Goal: Task Accomplishment & Management: Manage account settings

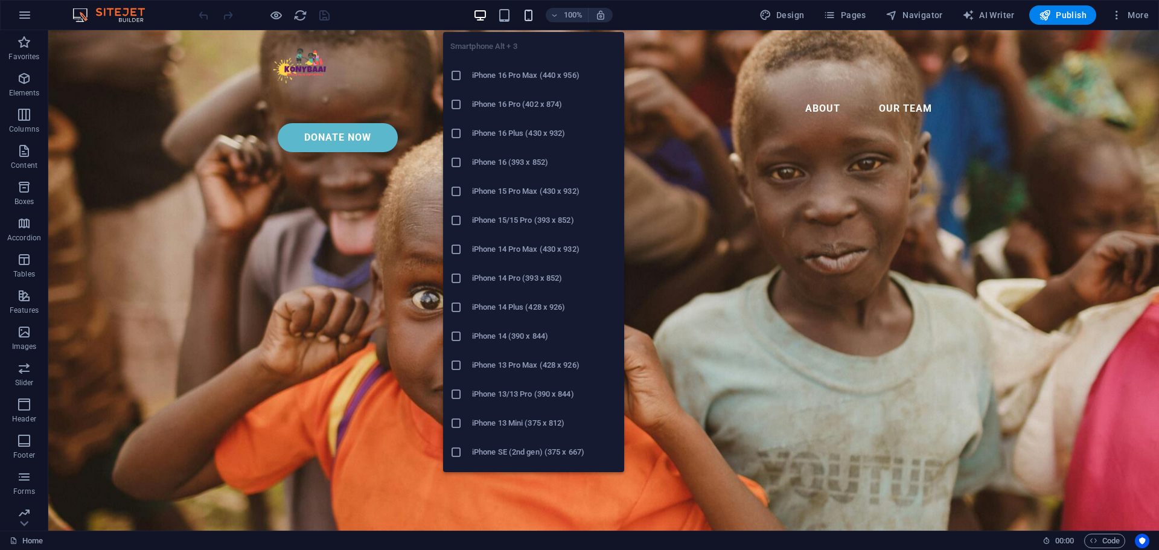
click at [532, 18] on icon "button" at bounding box center [529, 15] width 14 height 14
click at [527, 73] on h6 "iPhone 16 Pro Max (440 x 956)" at bounding box center [544, 75] width 145 height 14
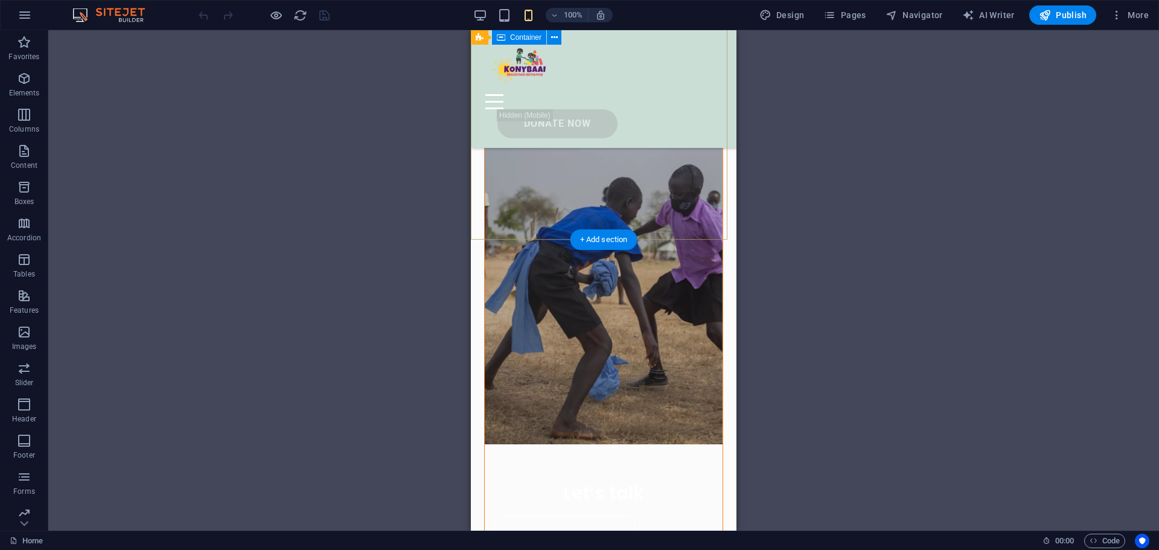
scroll to position [362, 0]
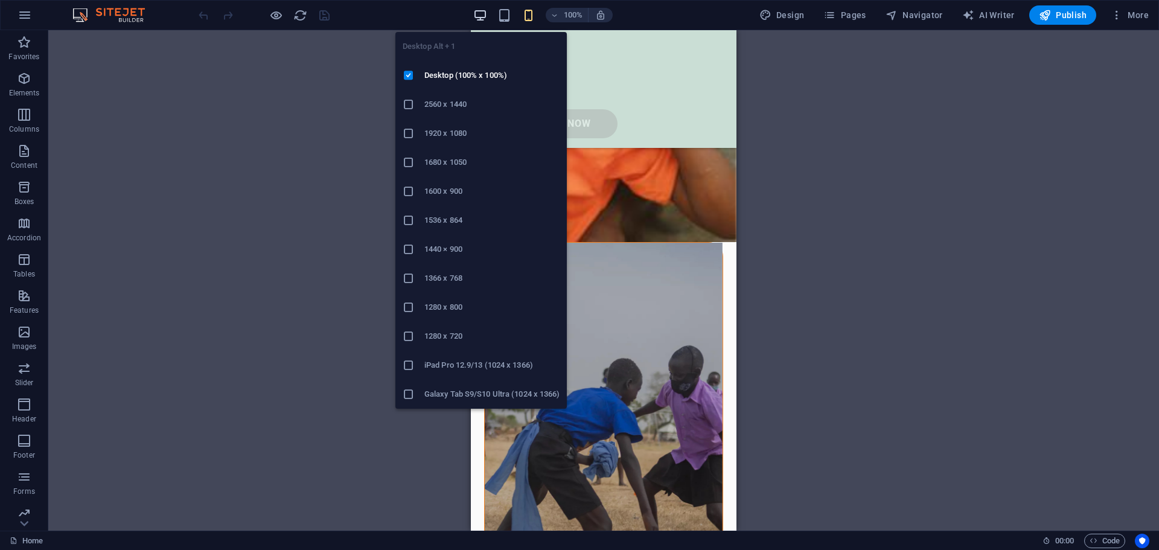
click at [478, 14] on icon "button" at bounding box center [480, 15] width 14 height 14
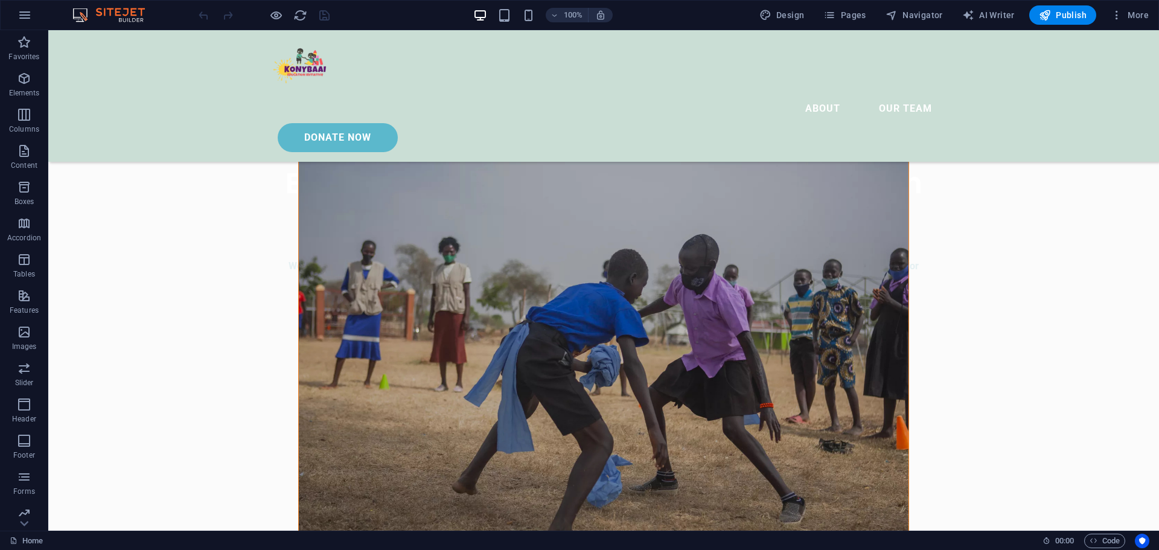
scroll to position [423, 0]
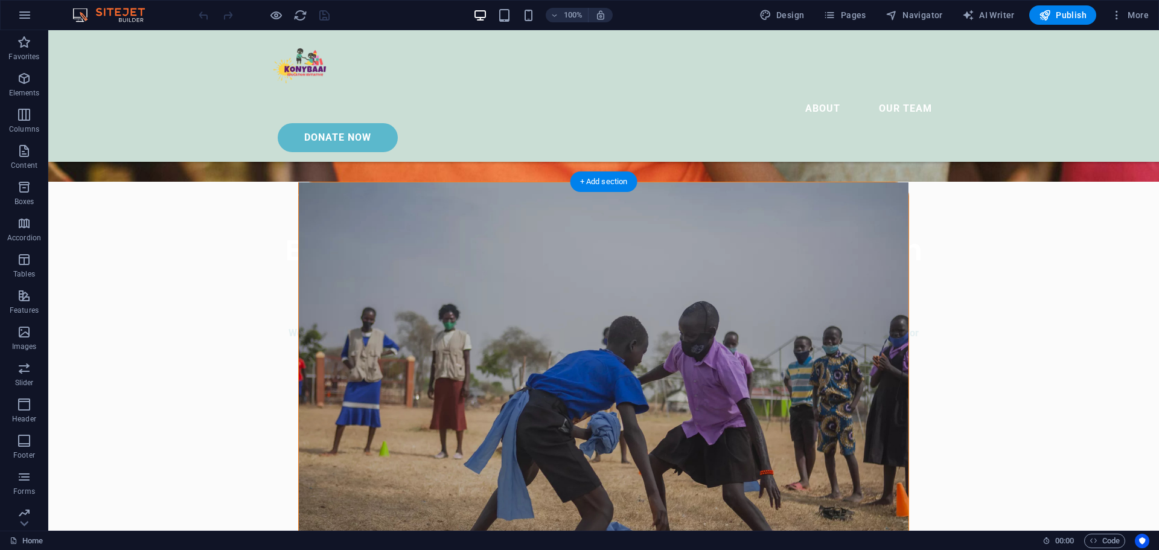
click at [343, 251] on figure at bounding box center [604, 403] width 610 height 443
click at [386, 243] on figure at bounding box center [604, 403] width 610 height 443
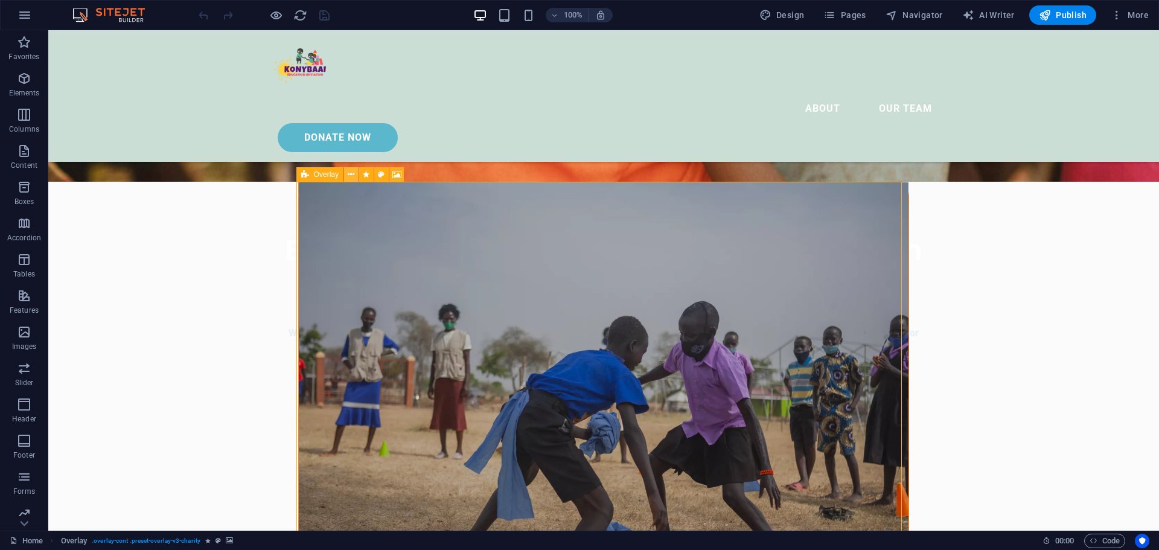
click at [349, 175] on icon at bounding box center [351, 174] width 7 height 13
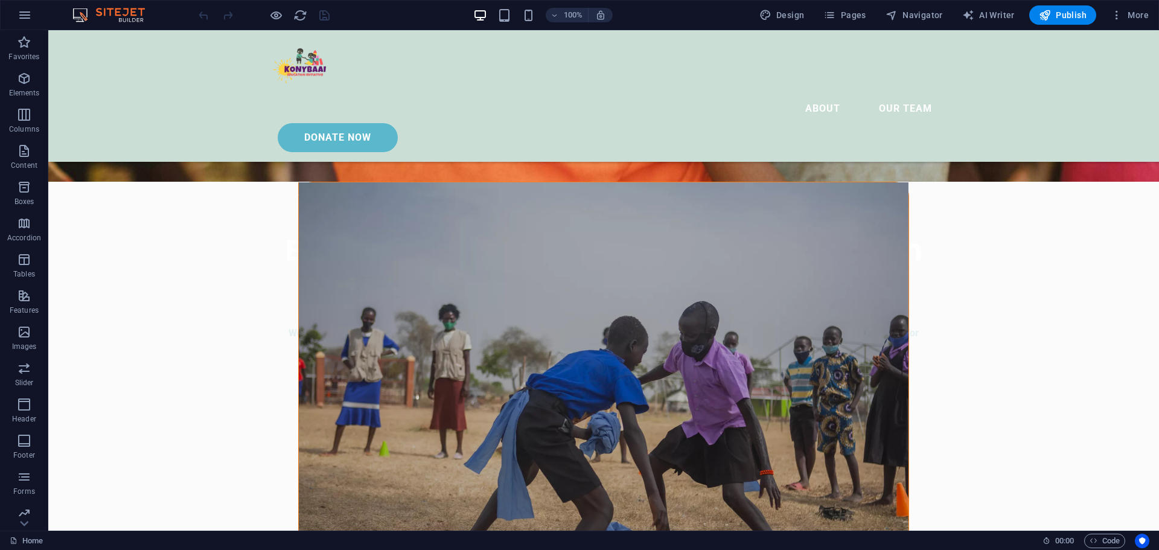
drag, startPoint x: 95, startPoint y: 220, endPoint x: 63, endPoint y: 222, distance: 31.5
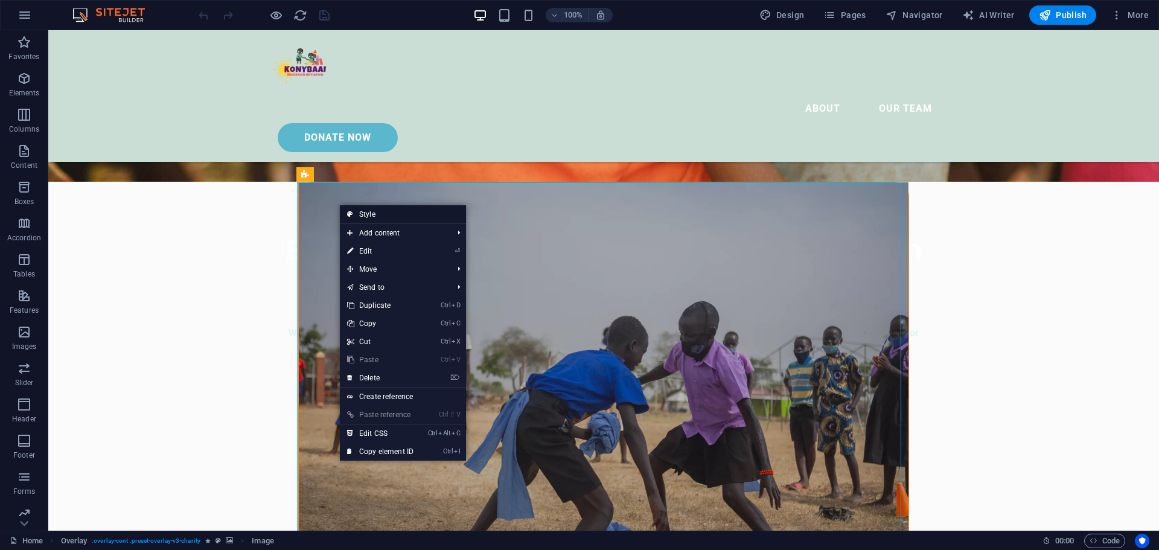
click at [386, 217] on link "Style" at bounding box center [403, 214] width 126 height 18
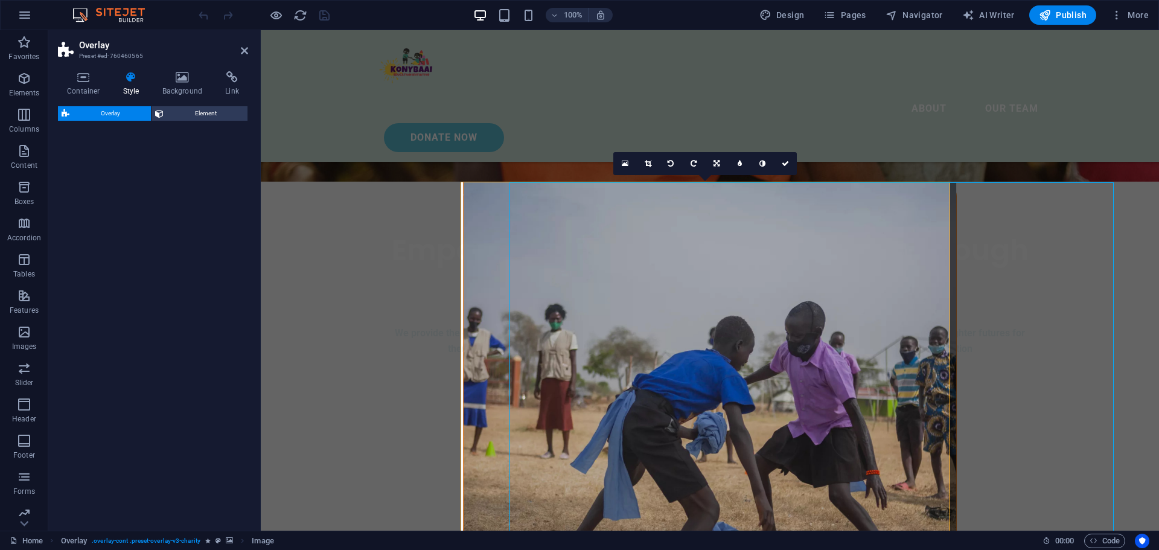
select select "%"
select select "rem"
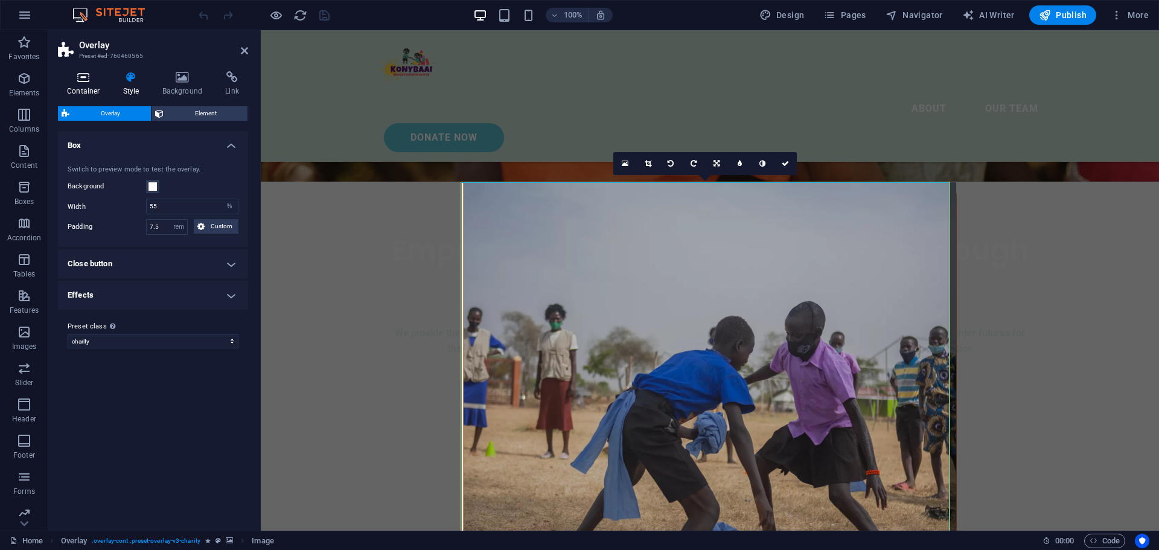
click at [85, 85] on h4 "Container" at bounding box center [86, 83] width 56 height 25
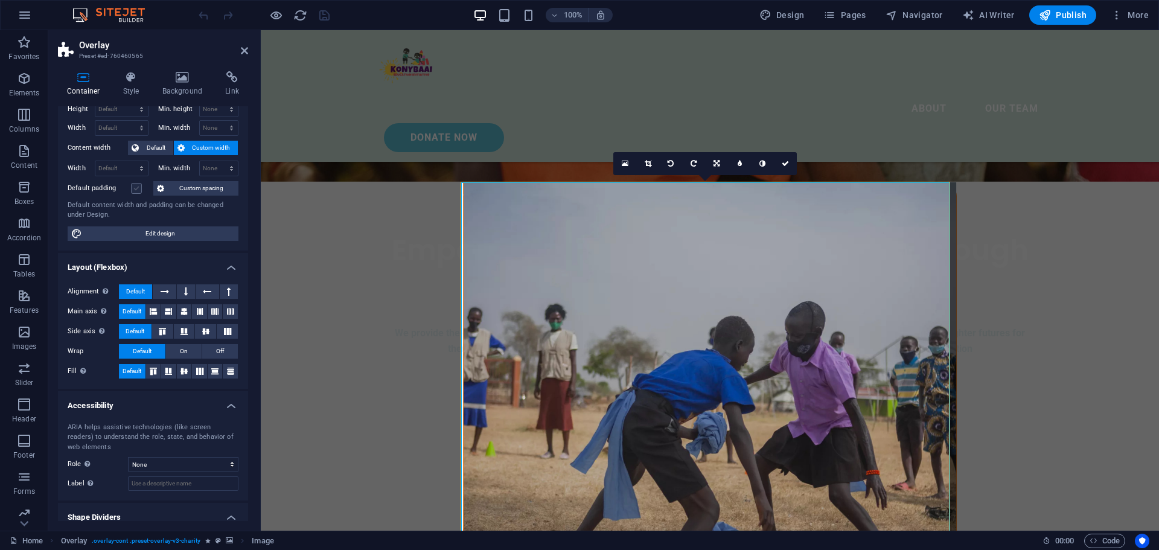
scroll to position [0, 0]
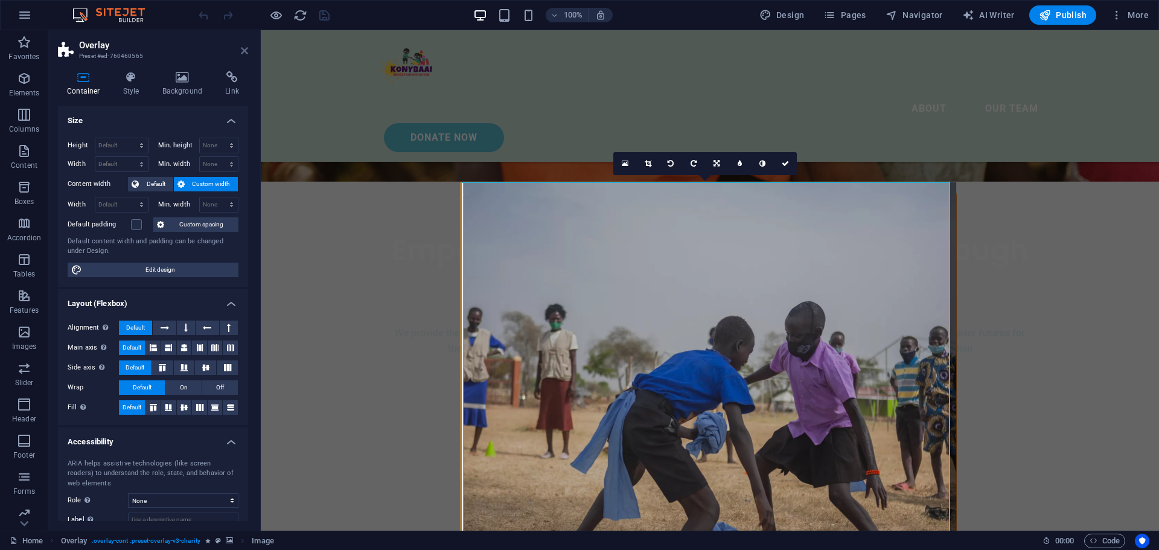
click at [243, 51] on icon at bounding box center [244, 51] width 7 height 10
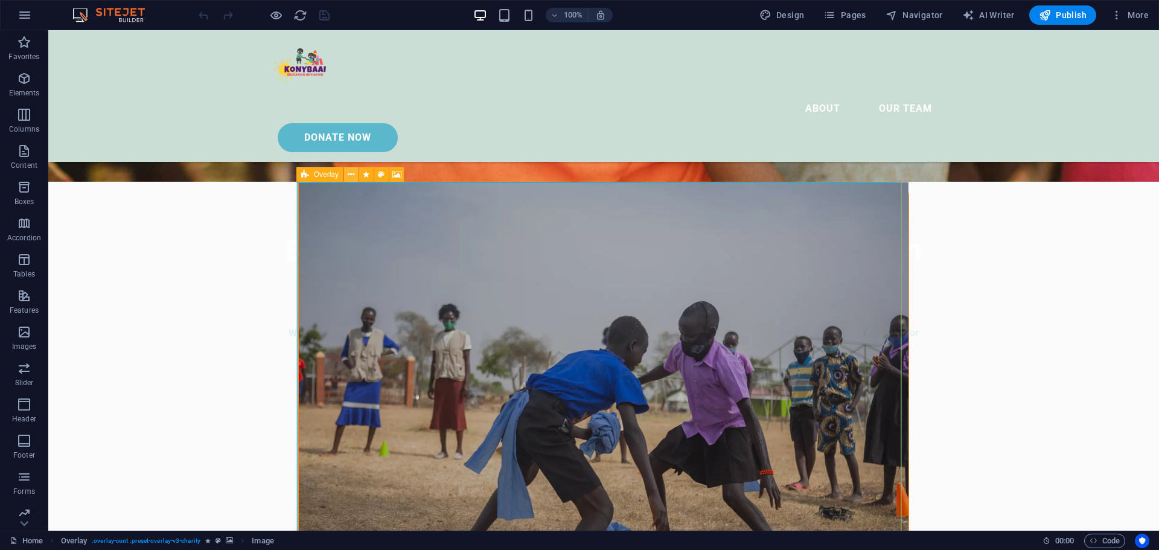
click at [352, 176] on icon at bounding box center [351, 174] width 7 height 13
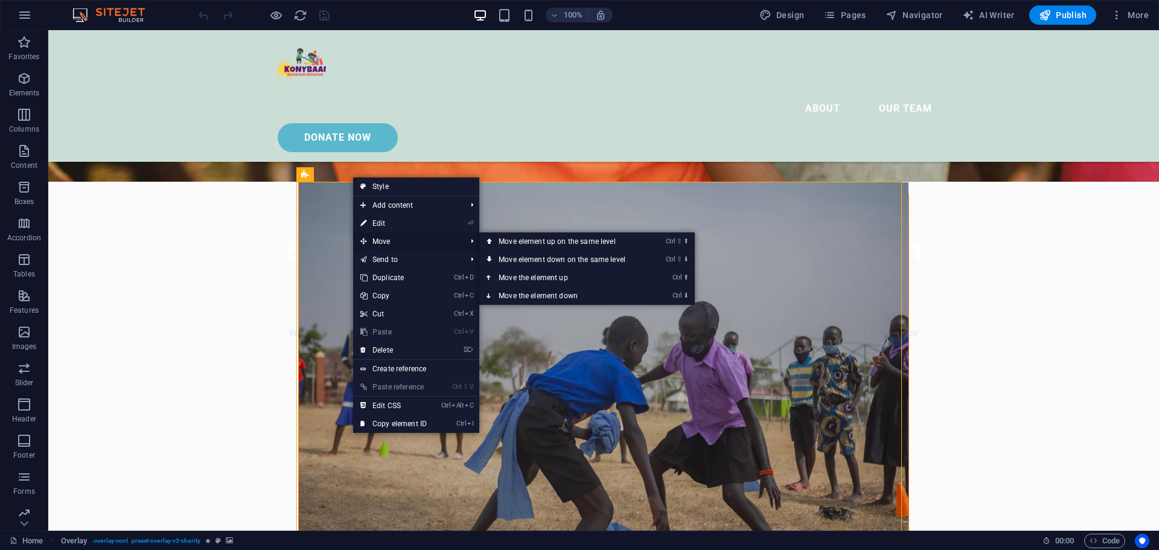
click at [390, 242] on span "Move" at bounding box center [407, 241] width 108 height 18
click at [394, 225] on link "⏎ Edit" at bounding box center [393, 223] width 81 height 18
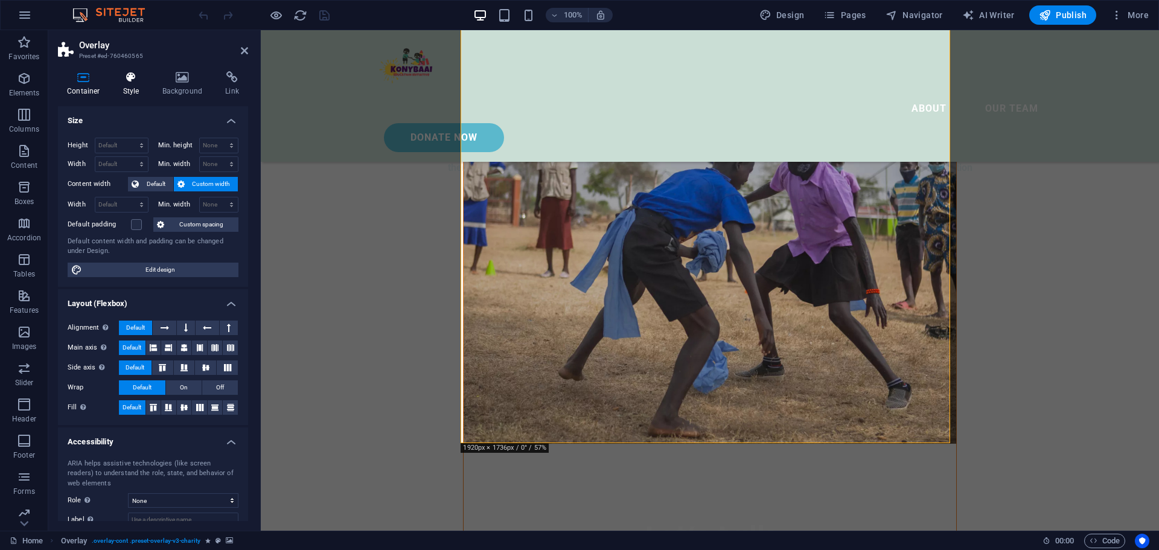
click at [127, 78] on icon at bounding box center [131, 77] width 34 height 12
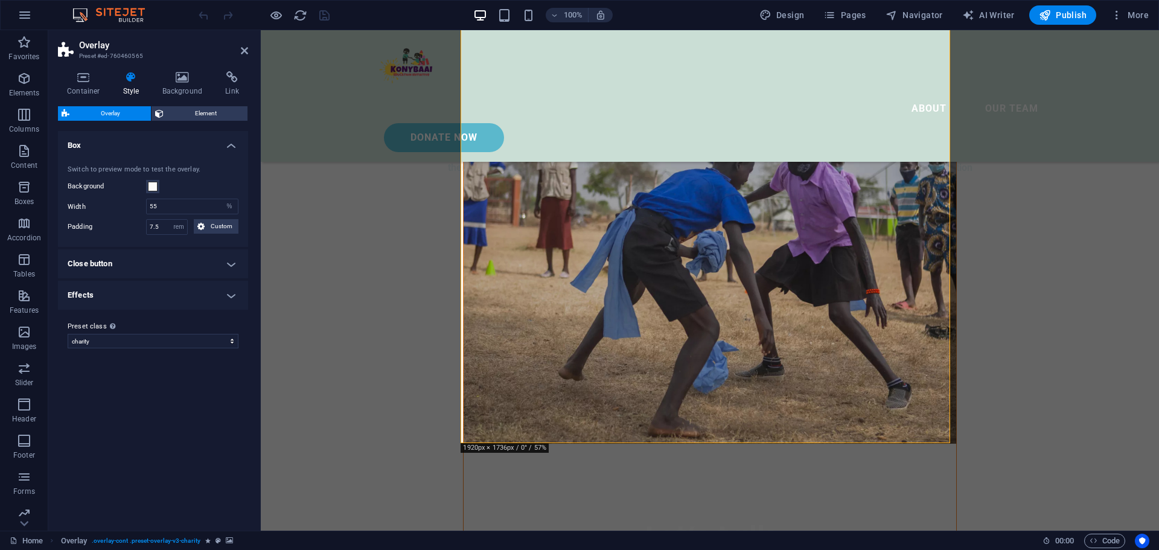
click at [120, 263] on h4 "Close button" at bounding box center [153, 263] width 190 height 29
click at [120, 263] on h4 "Close button" at bounding box center [153, 260] width 190 height 22
click at [226, 76] on icon at bounding box center [232, 77] width 32 height 12
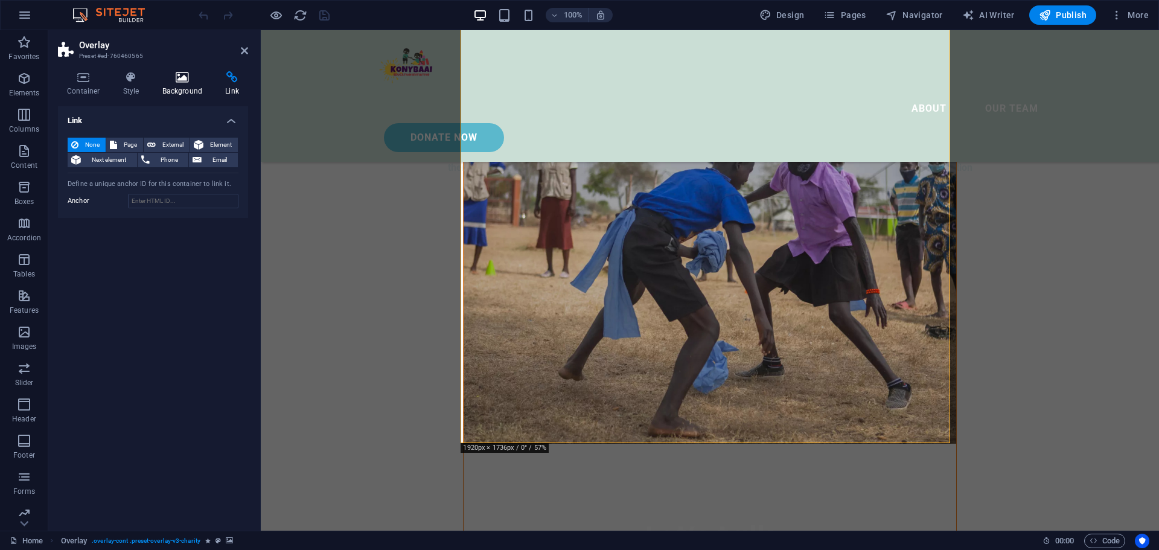
click at [179, 78] on icon at bounding box center [182, 77] width 59 height 12
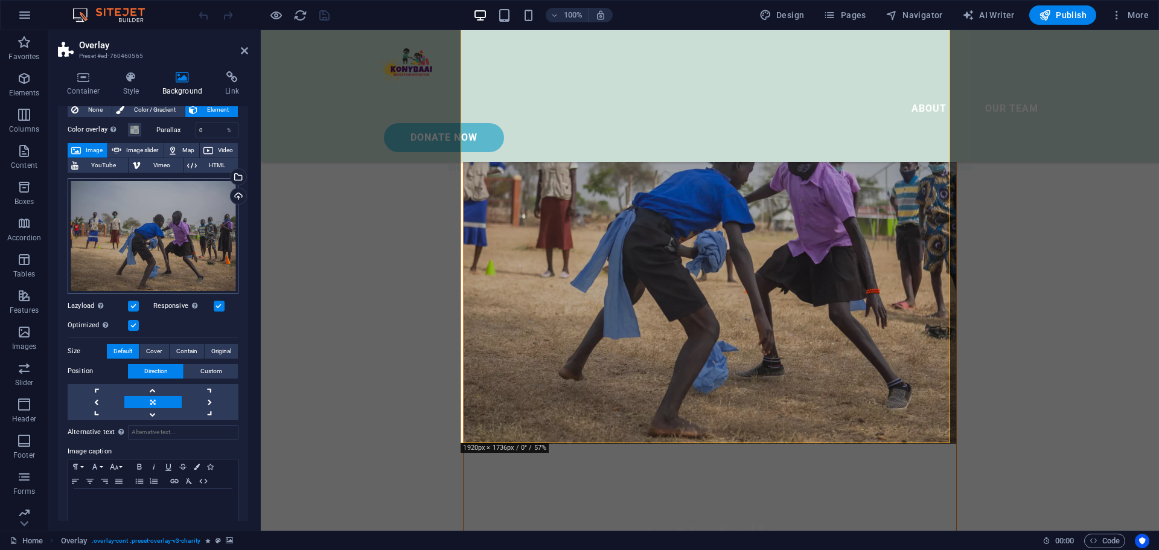
scroll to position [48, 0]
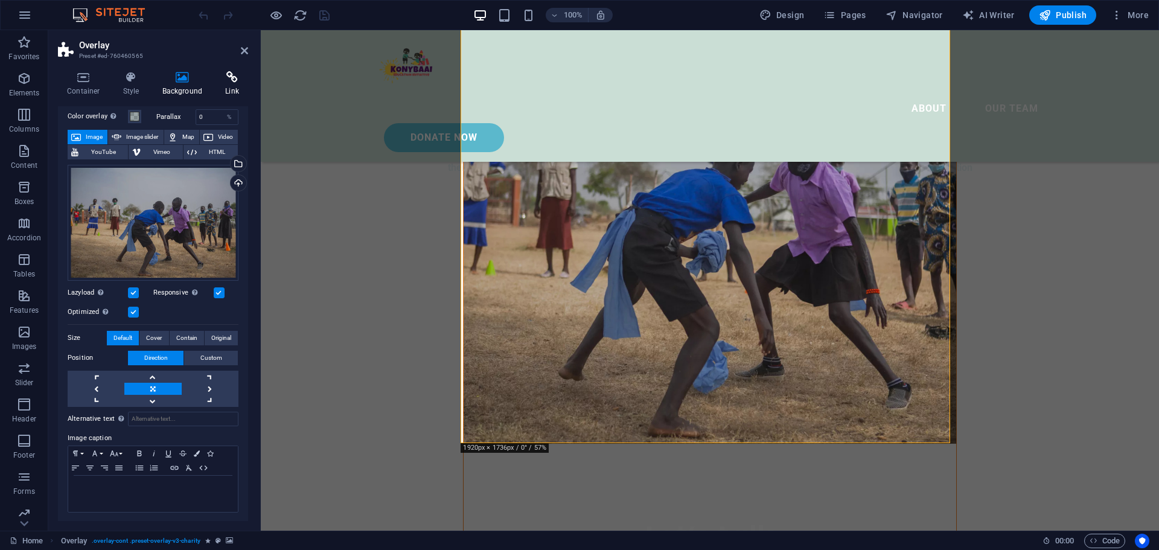
click at [229, 88] on h4 "Link" at bounding box center [232, 83] width 32 height 25
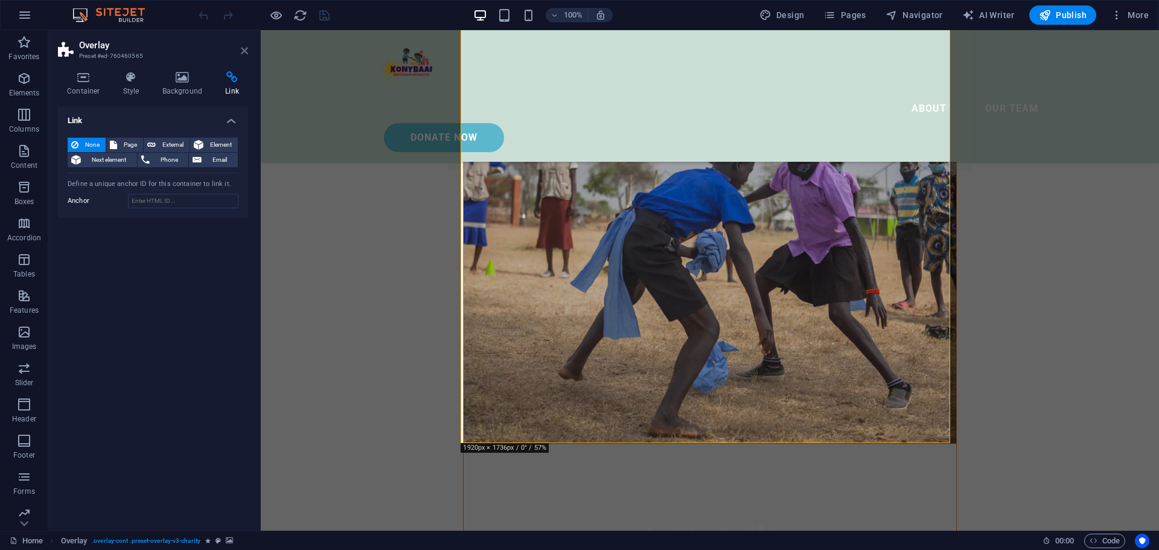
click at [243, 53] on icon at bounding box center [244, 51] width 7 height 10
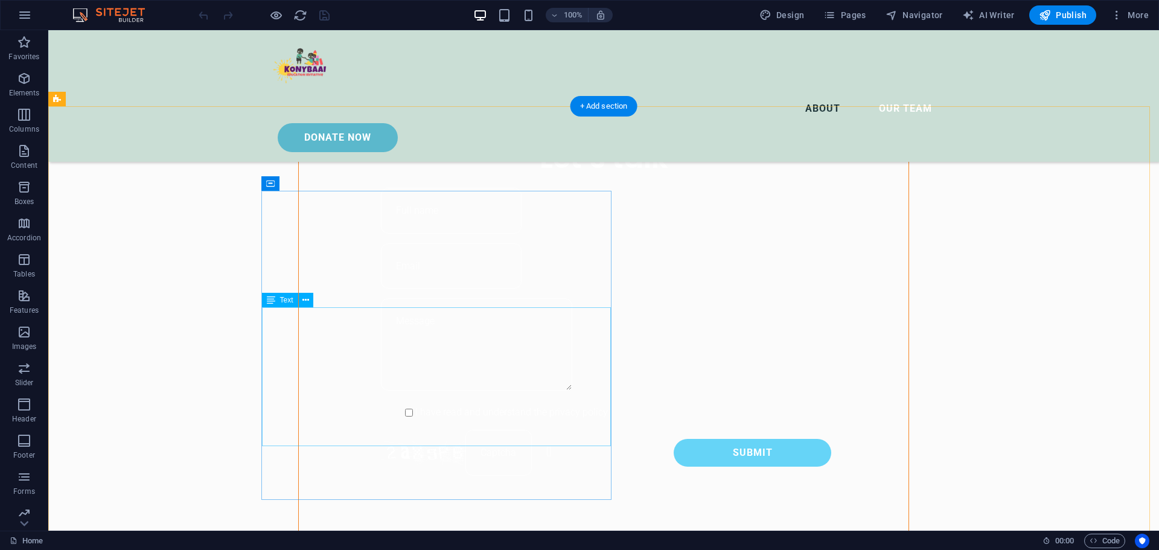
scroll to position [1026, 0]
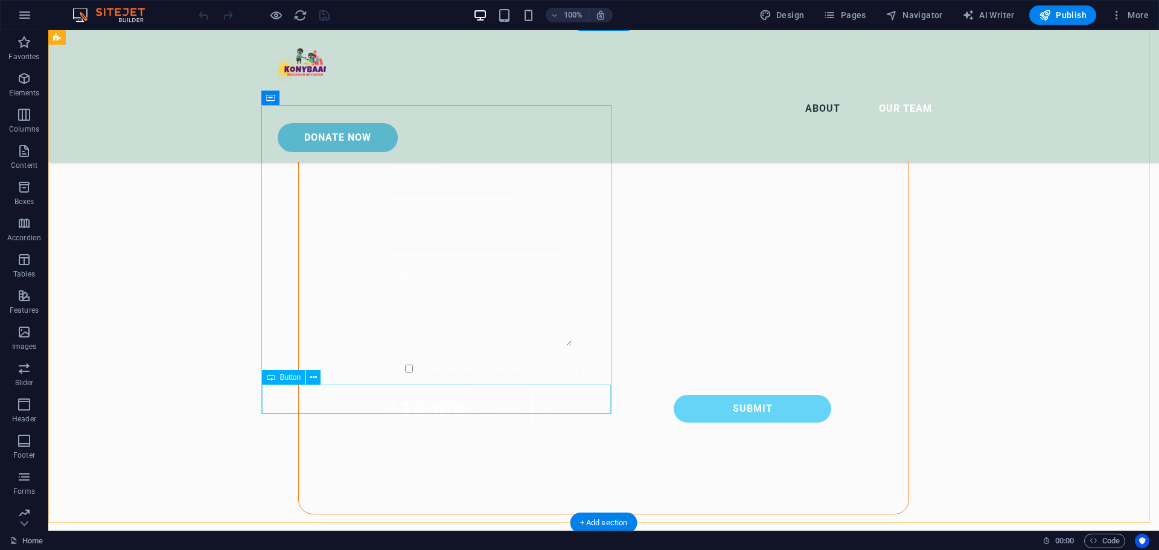
click at [307, 378] on button at bounding box center [313, 377] width 14 height 14
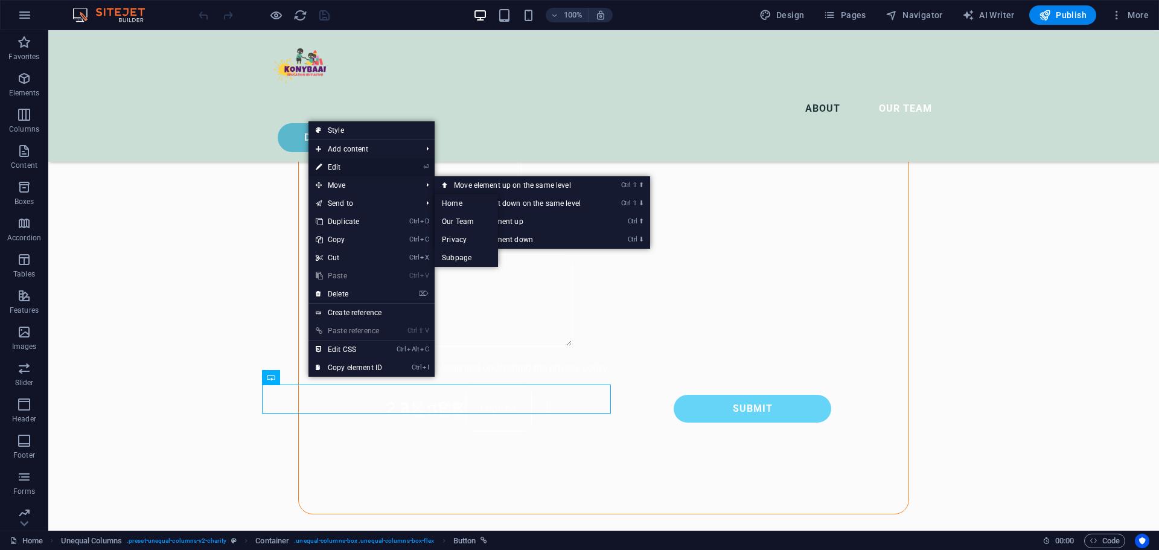
click at [349, 167] on link "⏎ Edit" at bounding box center [349, 167] width 81 height 18
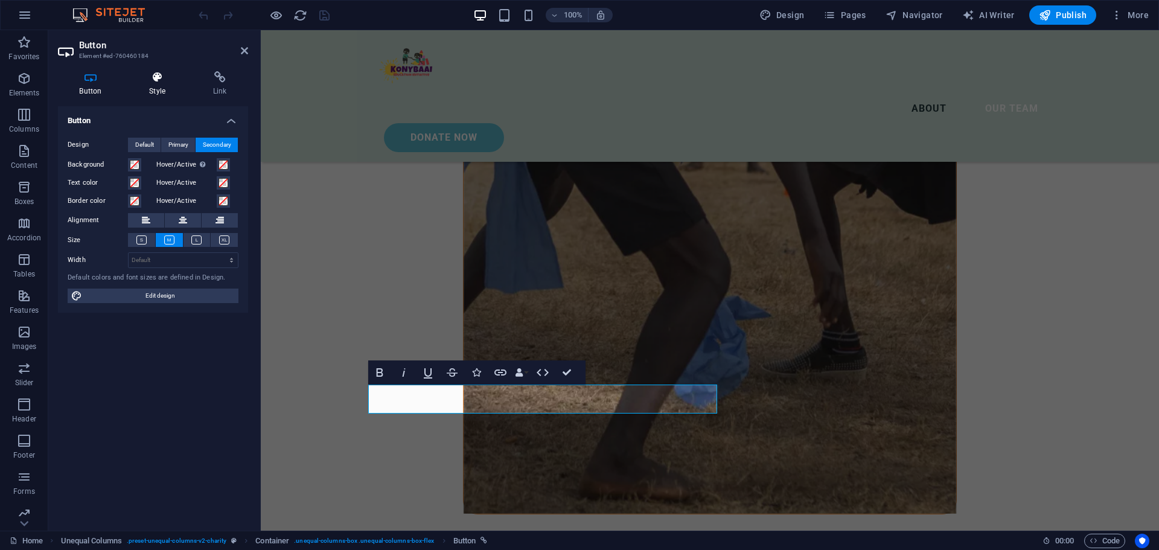
click at [153, 88] on h4 "Style" at bounding box center [160, 83] width 64 height 25
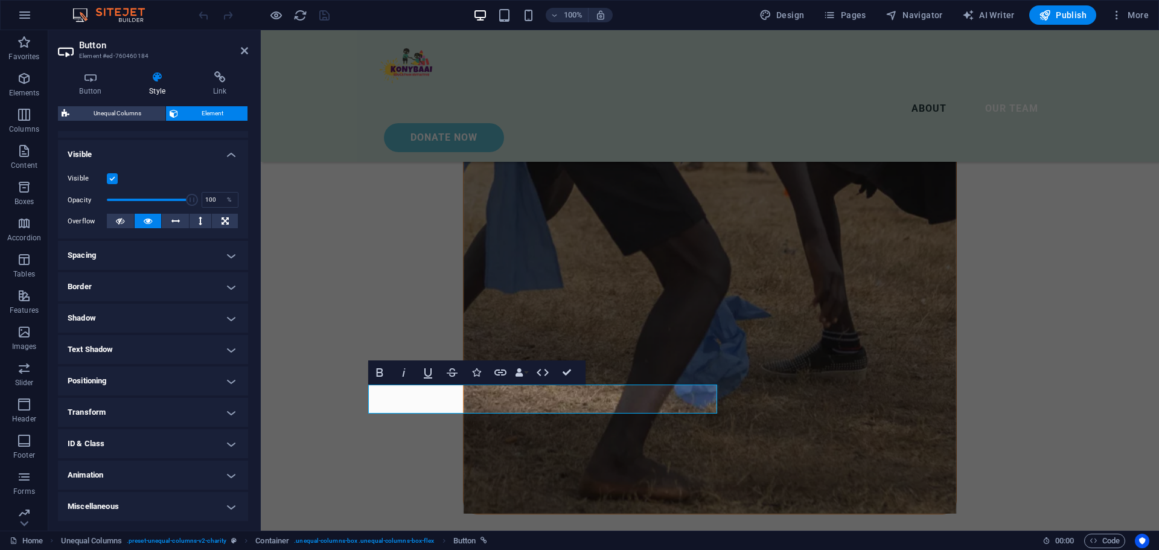
scroll to position [0, 0]
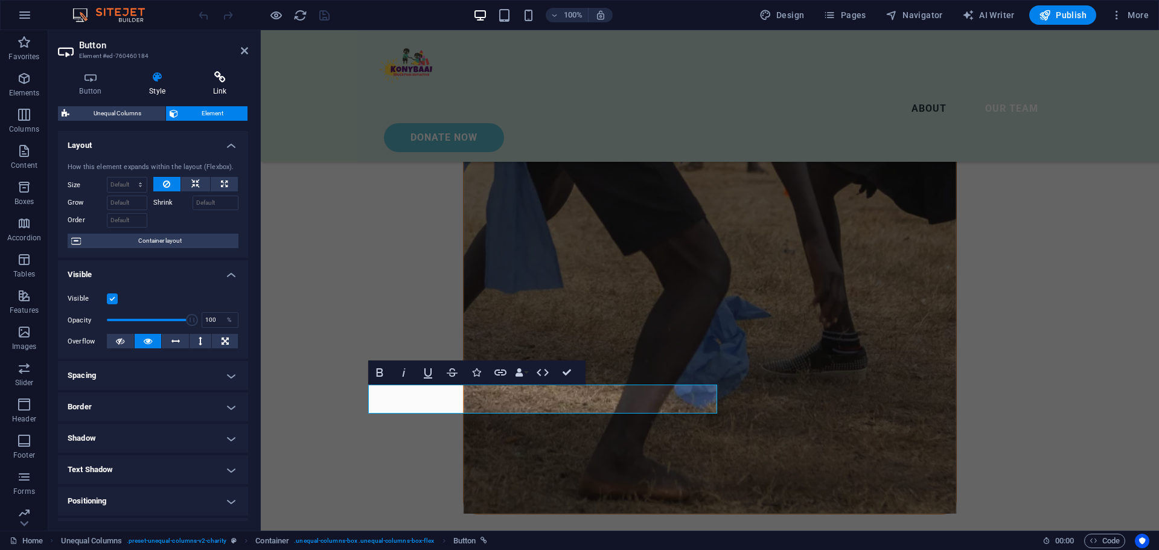
click at [217, 86] on h4 "Link" at bounding box center [219, 83] width 57 height 25
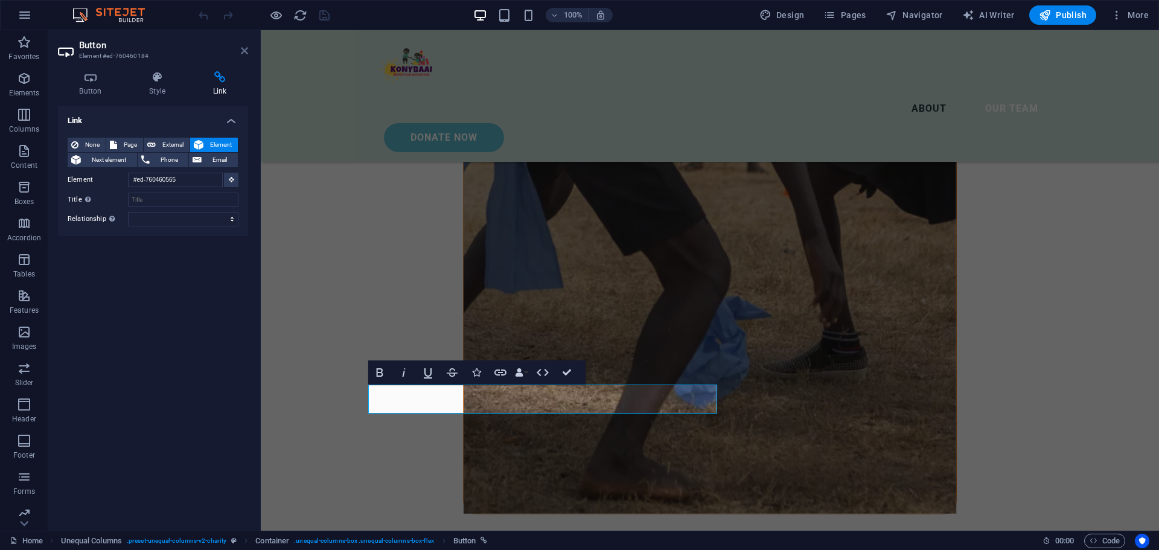
click at [245, 54] on icon at bounding box center [244, 51] width 7 height 10
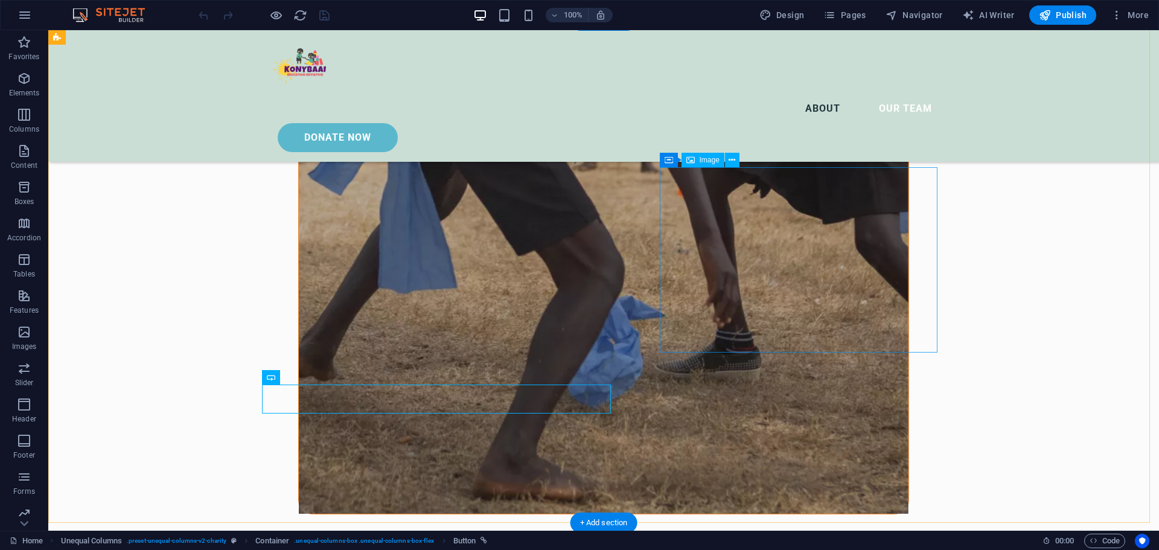
click at [731, 158] on icon at bounding box center [732, 160] width 7 height 13
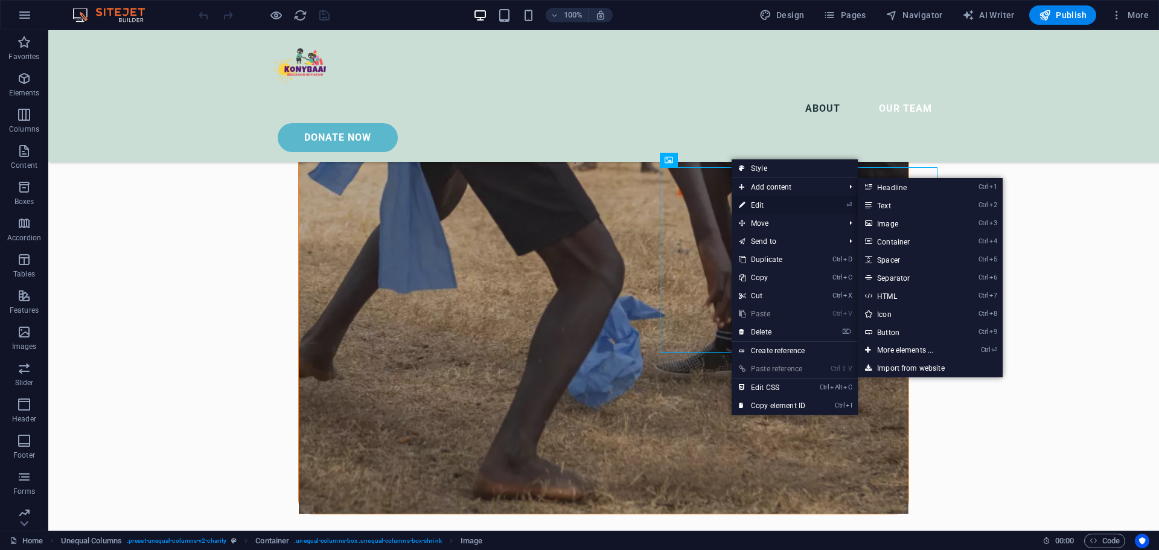
click at [767, 207] on link "⏎ Edit" at bounding box center [772, 205] width 81 height 18
select select "%"
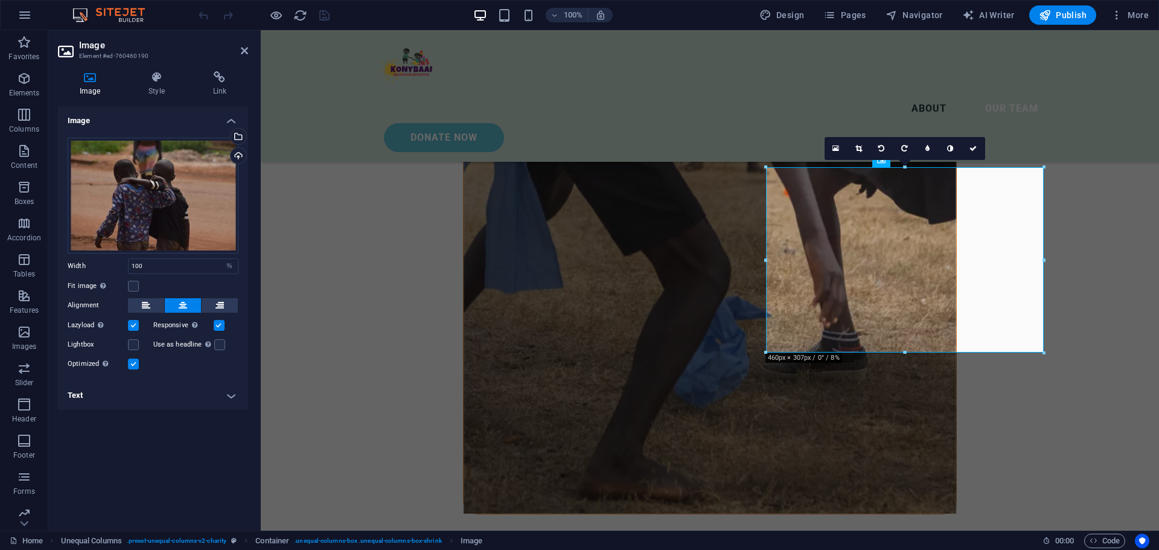
click at [172, 395] on h4 "Text" at bounding box center [153, 395] width 190 height 29
click at [161, 88] on h4 "Style" at bounding box center [159, 83] width 64 height 25
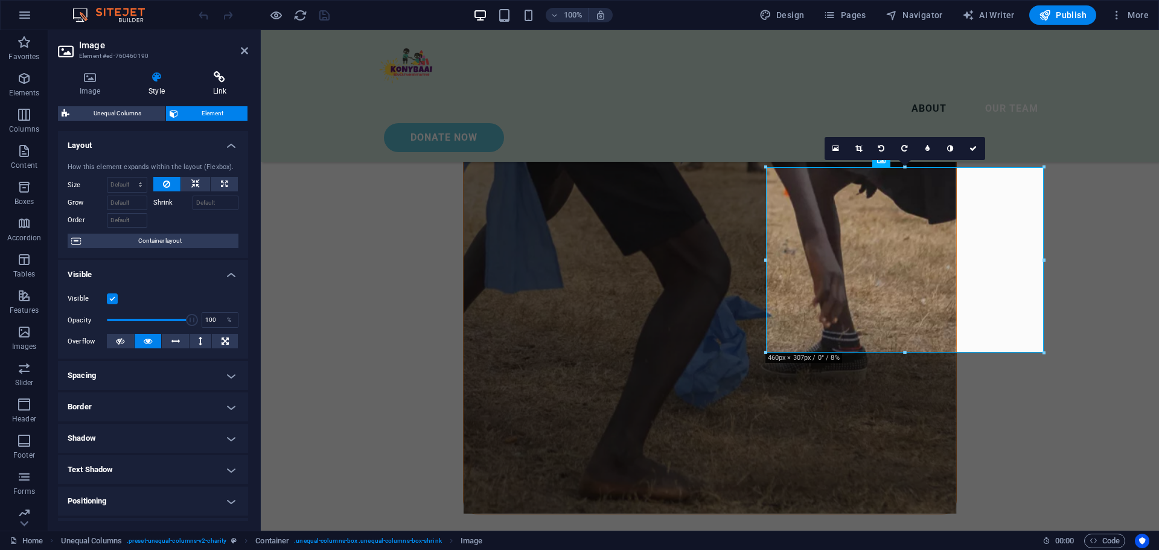
click at [220, 82] on icon at bounding box center [219, 77] width 57 height 12
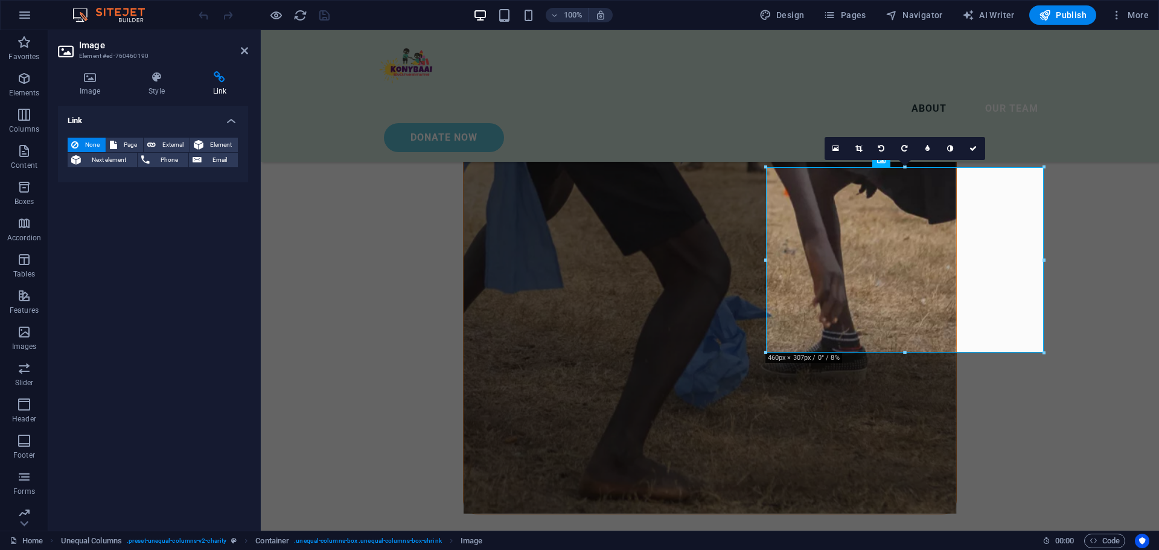
click at [245, 57] on header "Image Element #ed-760460190" at bounding box center [153, 45] width 190 height 31
click at [246, 53] on icon at bounding box center [244, 51] width 7 height 10
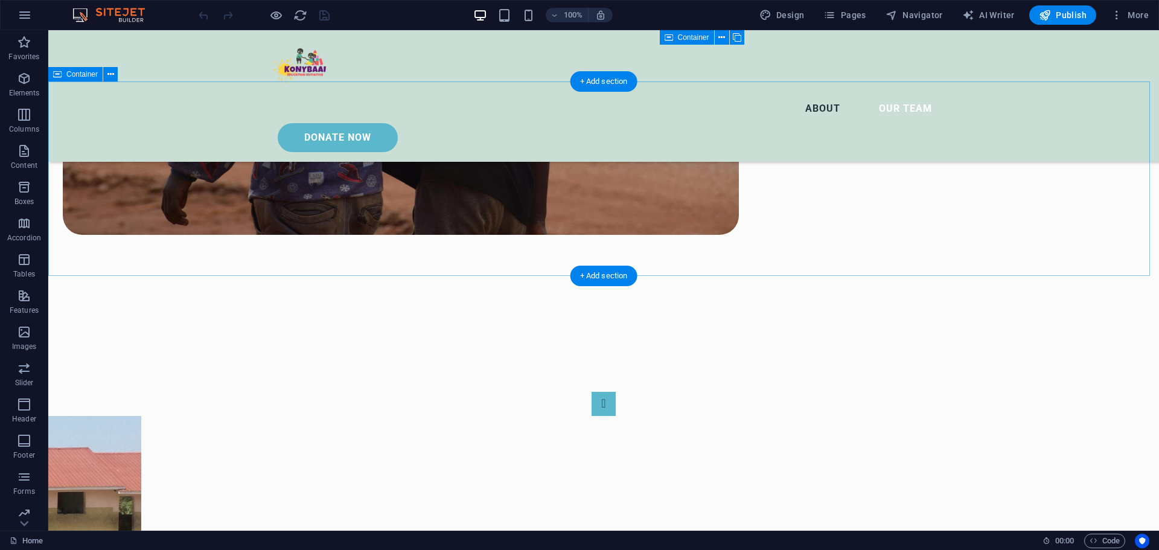
scroll to position [2053, 0]
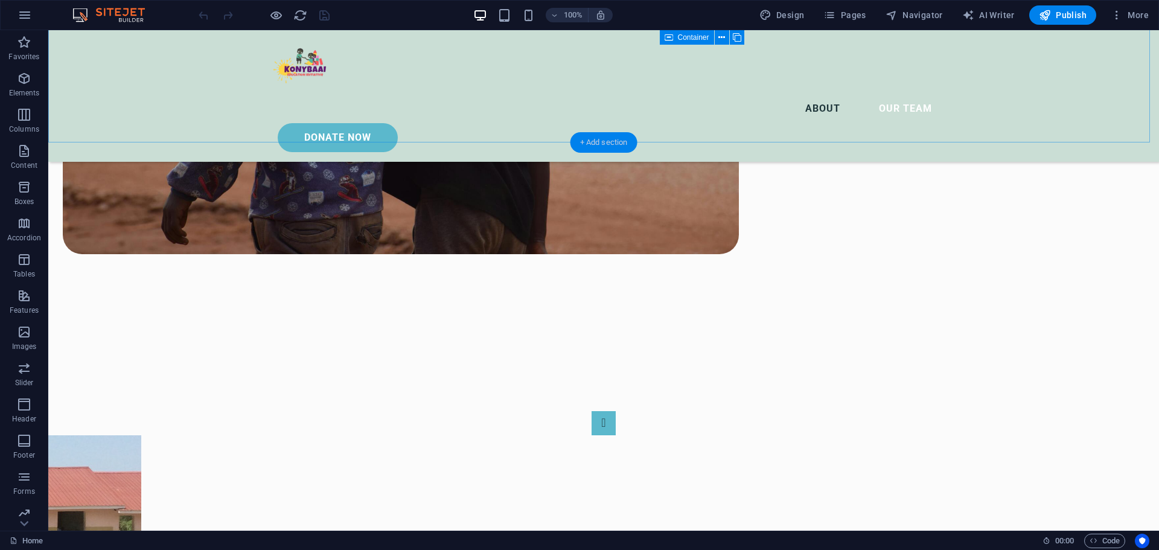
click at [598, 146] on div "+ Add section" at bounding box center [604, 142] width 67 height 21
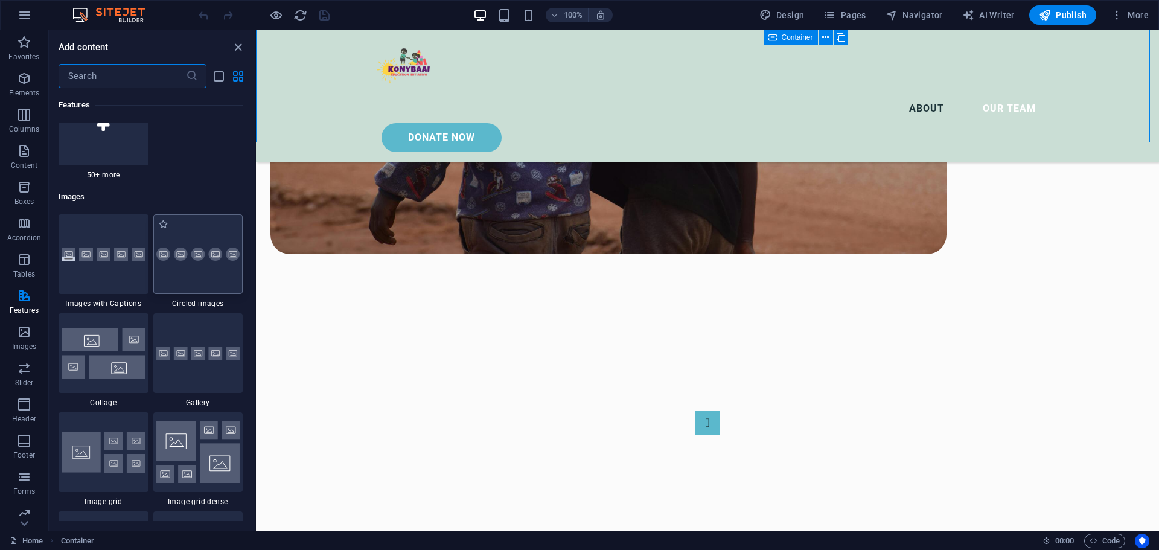
scroll to position [6038, 0]
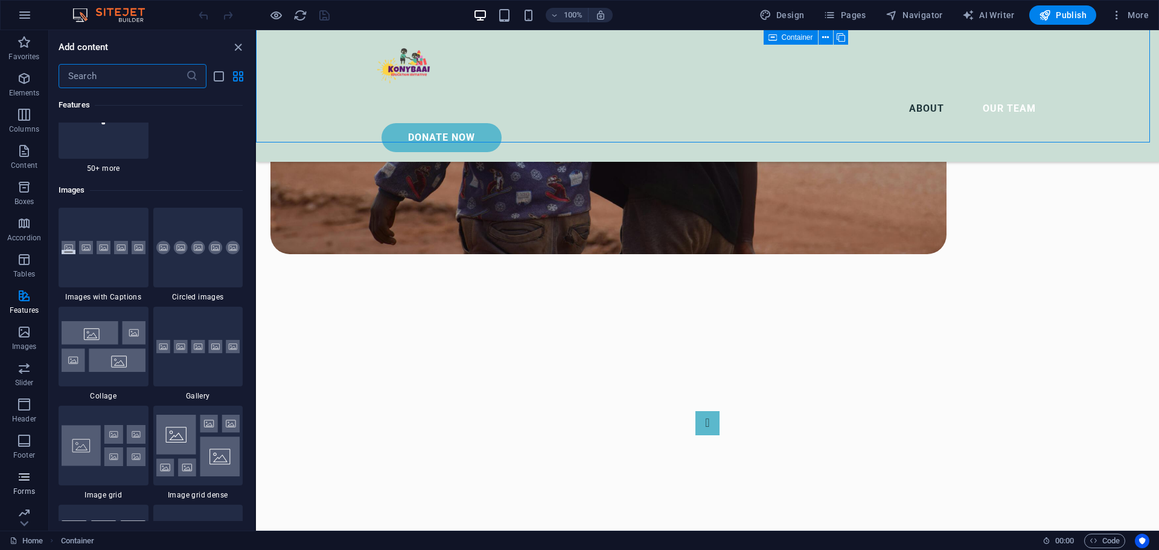
click at [26, 487] on p "Forms" at bounding box center [24, 492] width 22 height 10
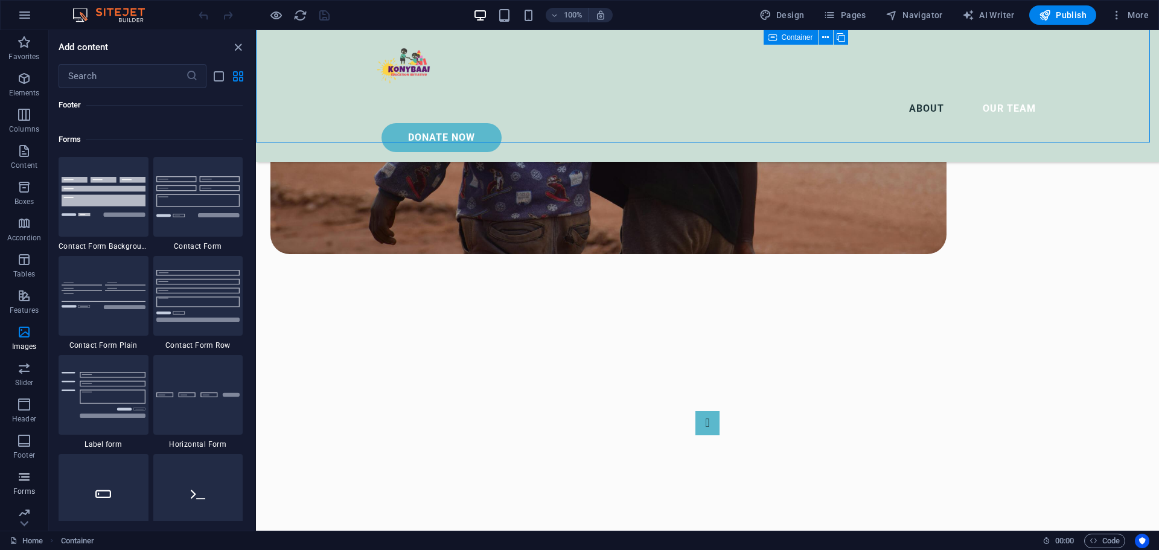
scroll to position [8816, 0]
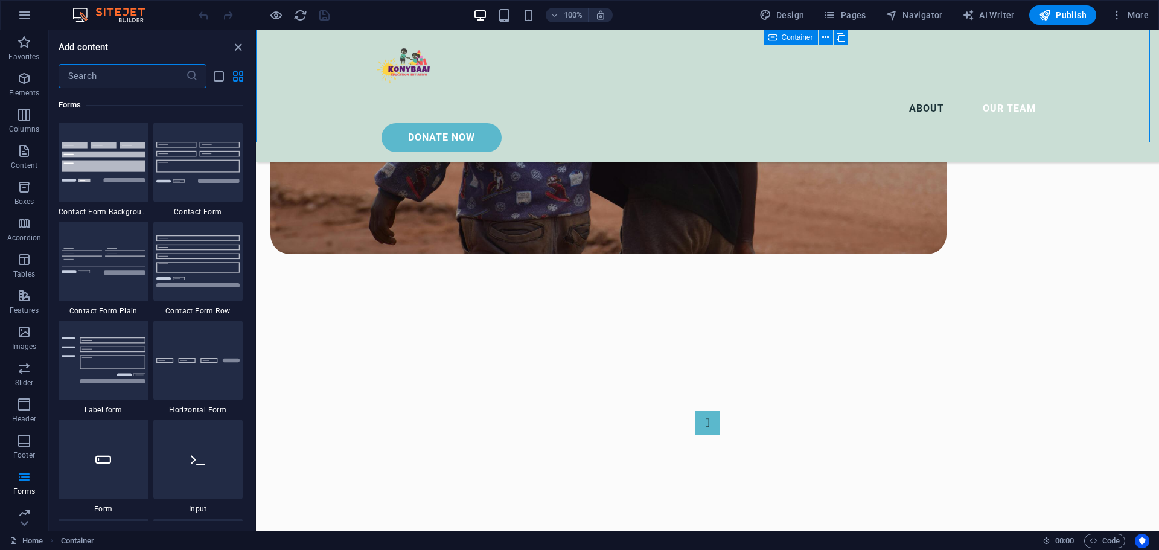
click at [120, 81] on input "text" at bounding box center [122, 76] width 127 height 24
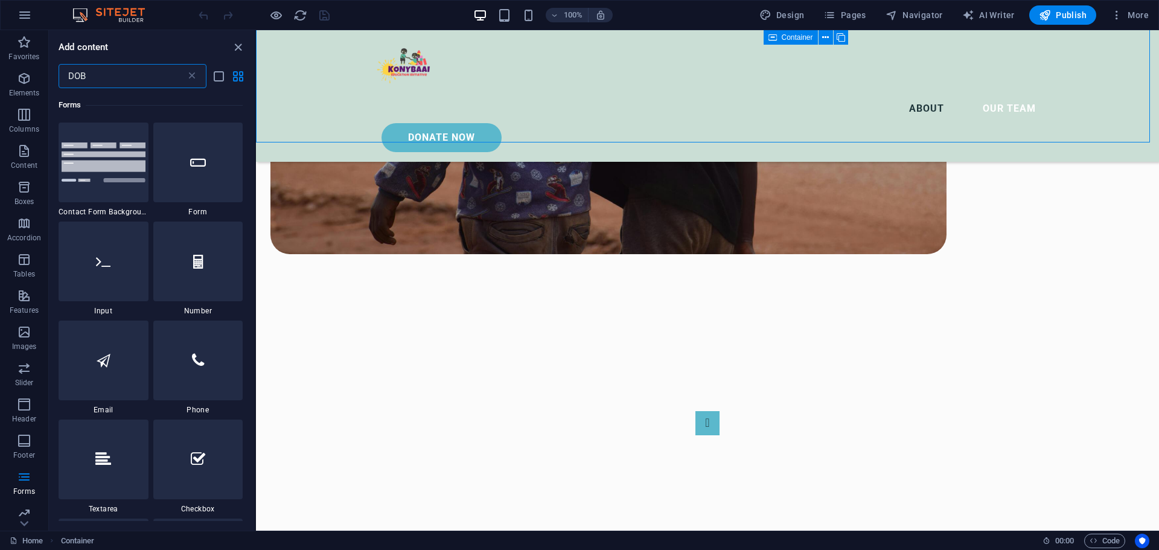
scroll to position [0, 0]
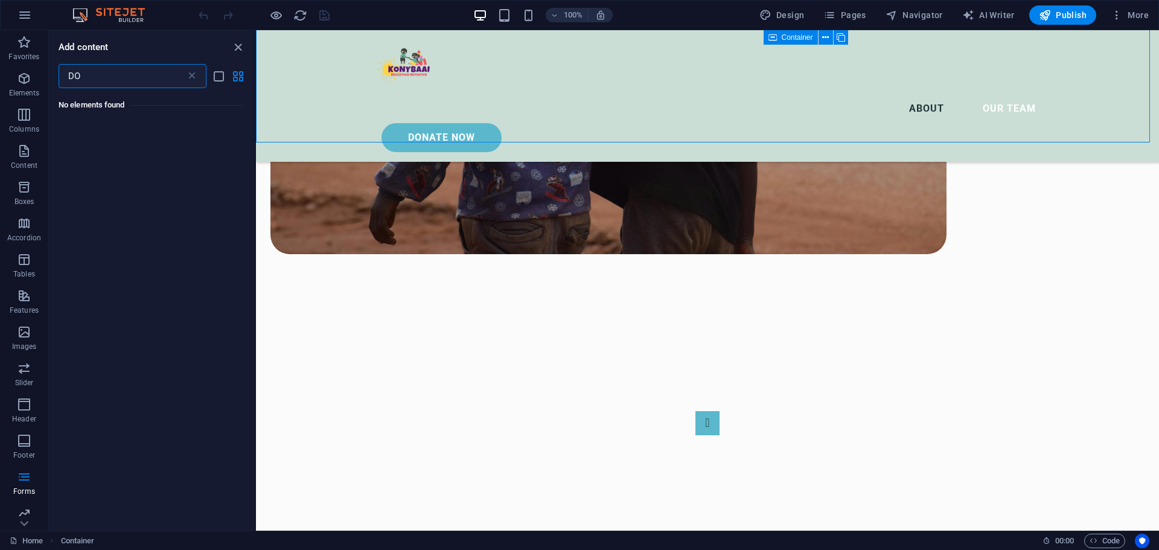
type input "D"
type input "HTML"
click at [78, 149] on icon at bounding box center [80, 144] width 16 height 16
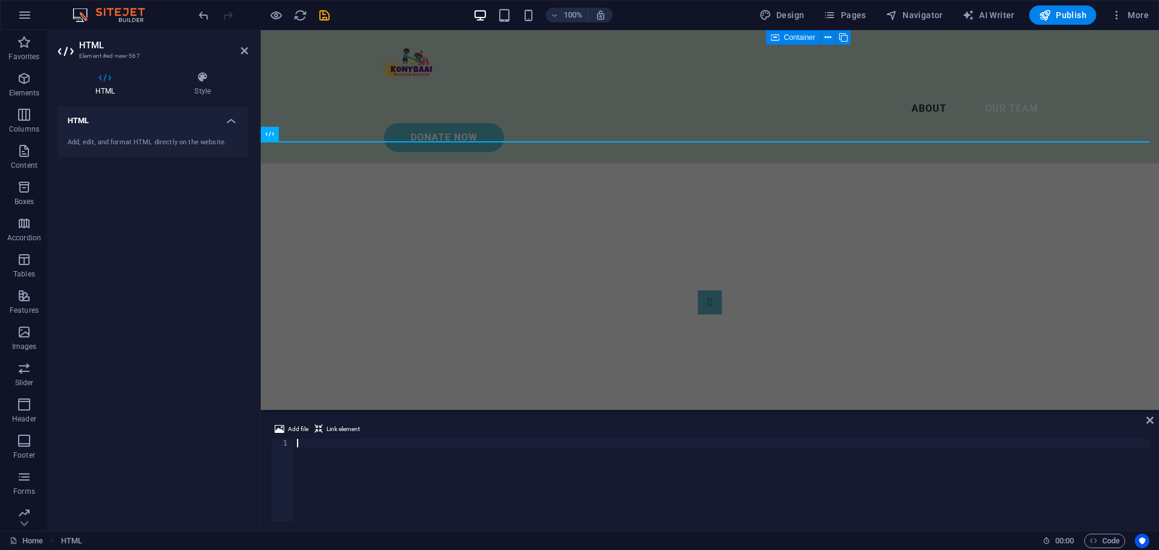
scroll to position [1932, 0]
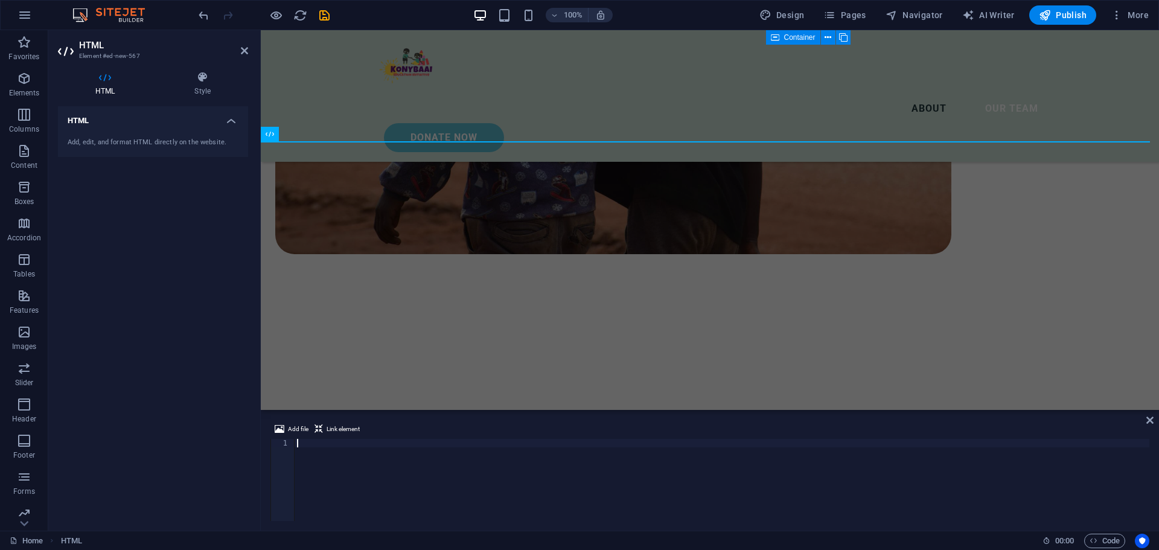
type textarea "<script src="[URL][DOMAIN_NAME]" paypalExpress="false"></script> <iframe src="[…"
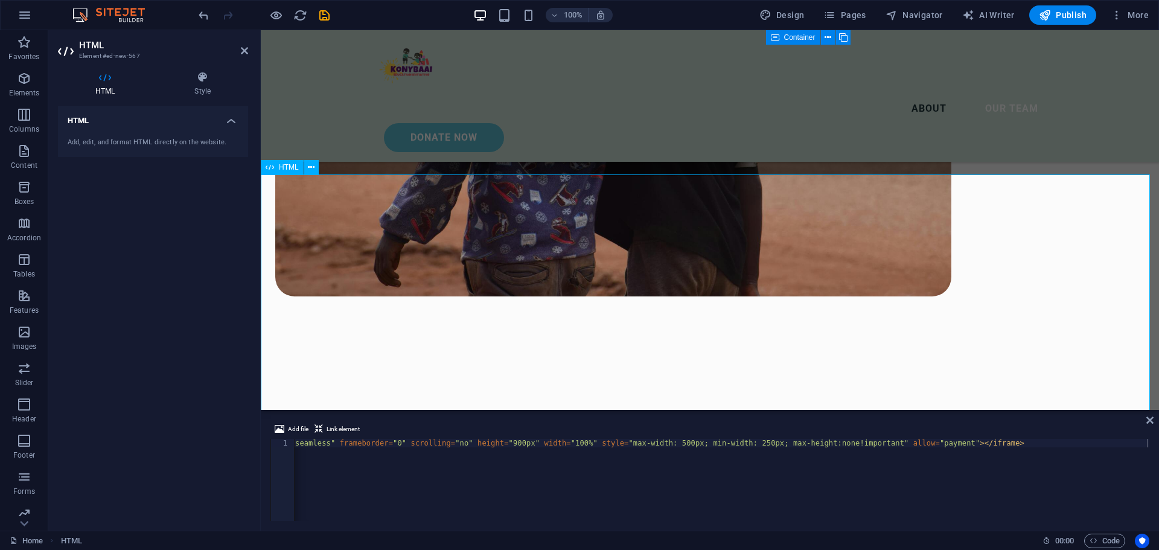
scroll to position [1872, 0]
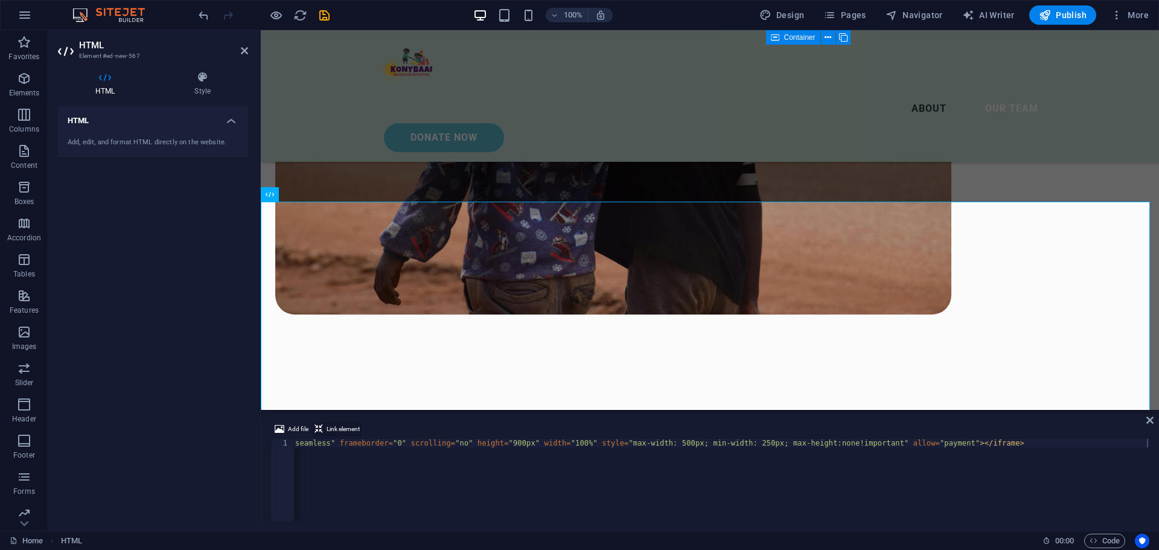
click at [344, 424] on span "Link element" at bounding box center [343, 429] width 33 height 14
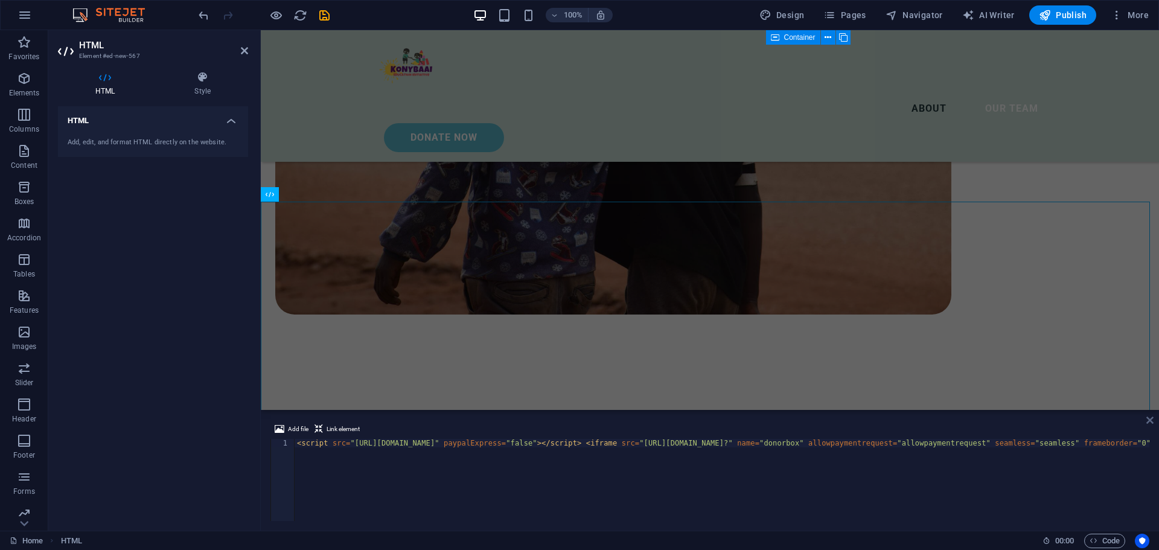
click at [1150, 422] on icon at bounding box center [1150, 420] width 7 height 10
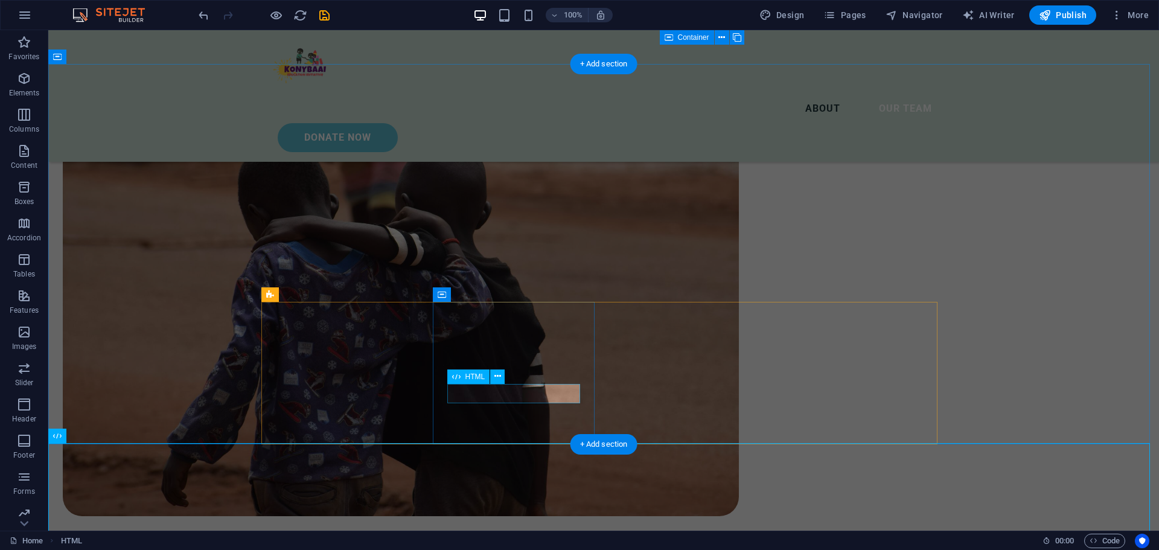
scroll to position [1751, 0]
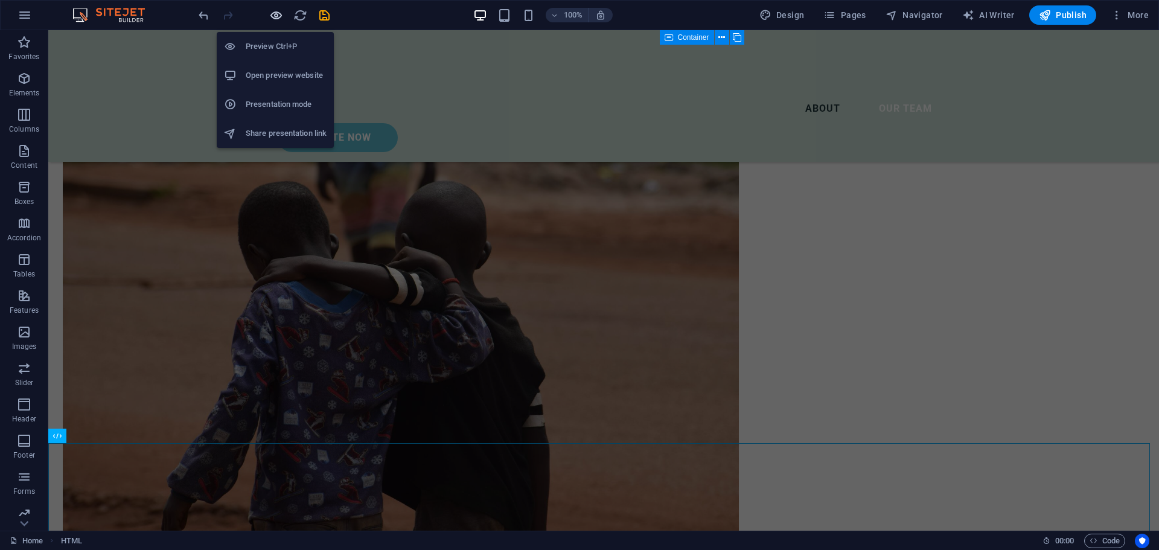
click at [277, 16] on icon "button" at bounding box center [276, 15] width 14 height 14
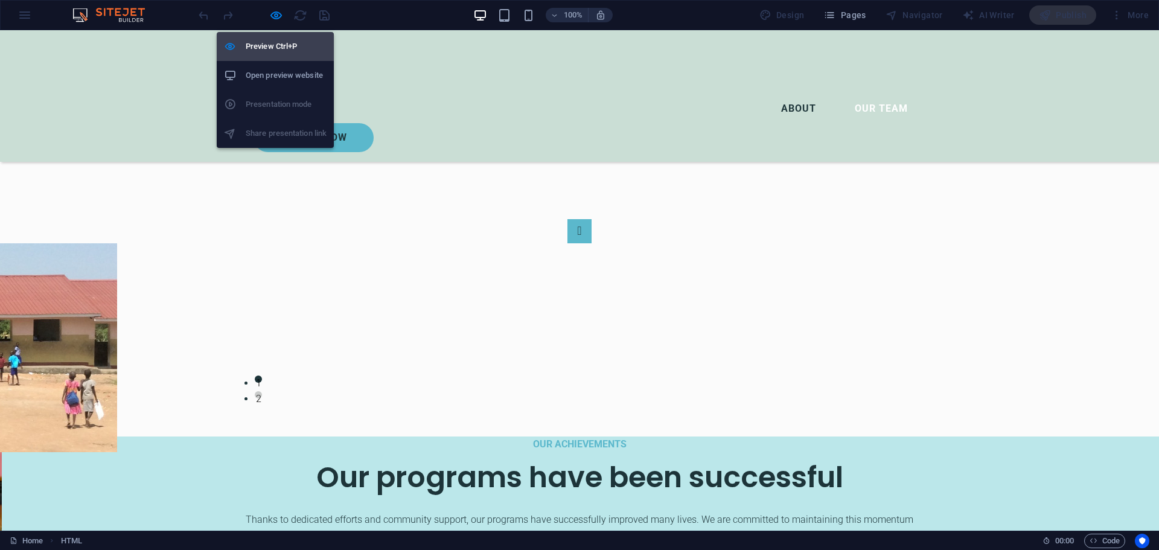
click at [277, 43] on h6 "Preview Ctrl+P" at bounding box center [286, 46] width 81 height 14
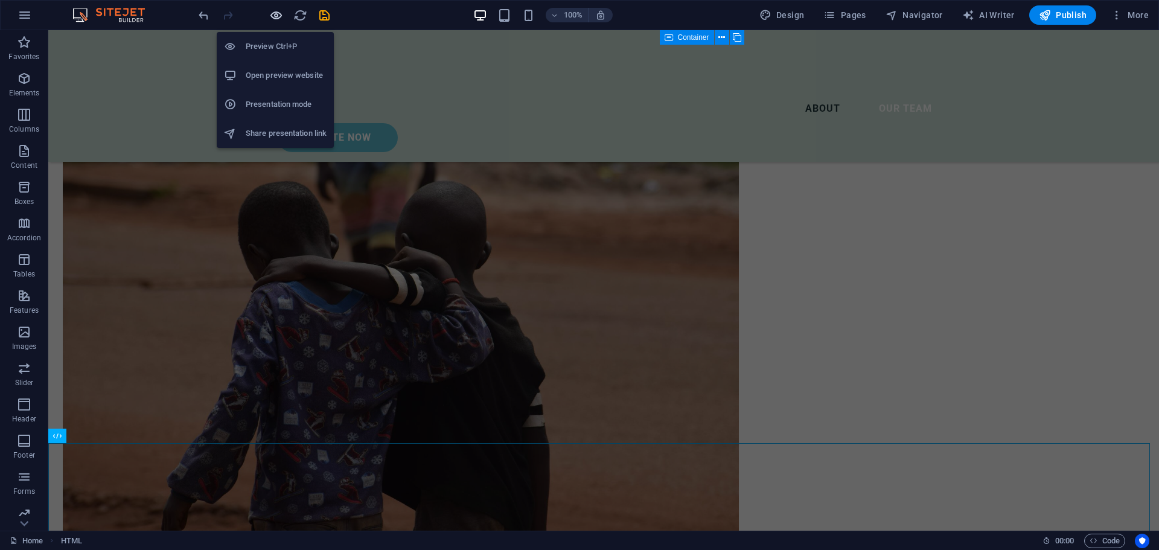
click at [276, 19] on icon "button" at bounding box center [276, 15] width 14 height 14
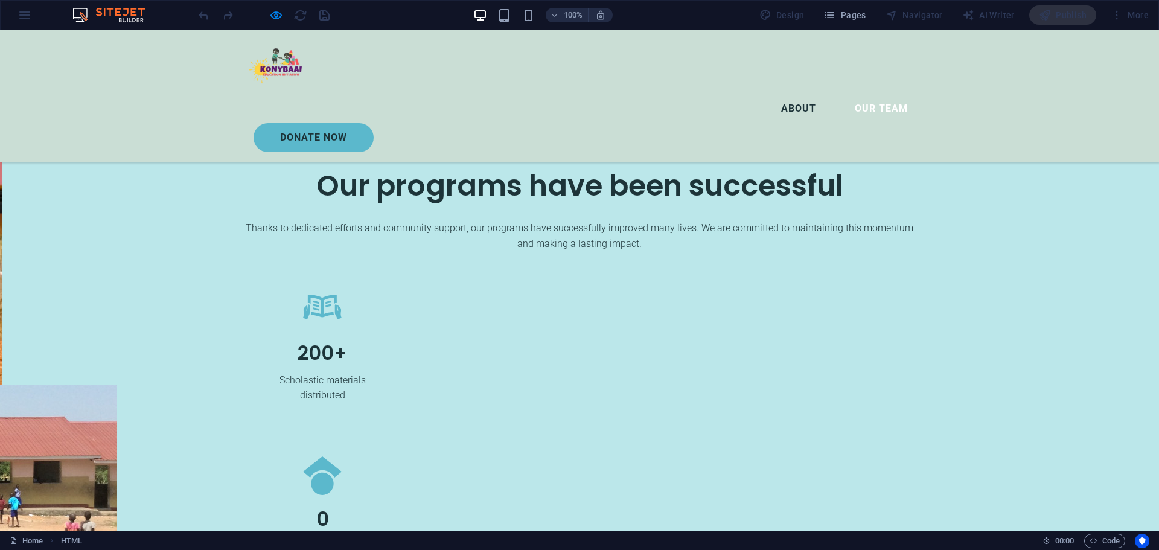
scroll to position [1549, 0]
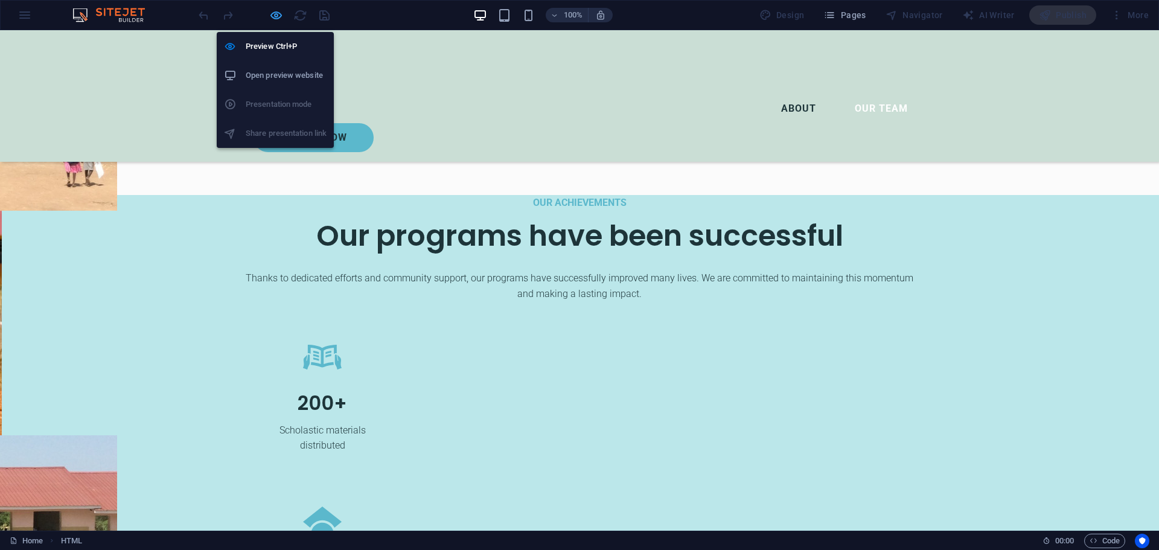
click at [273, 18] on icon "button" at bounding box center [276, 15] width 14 height 14
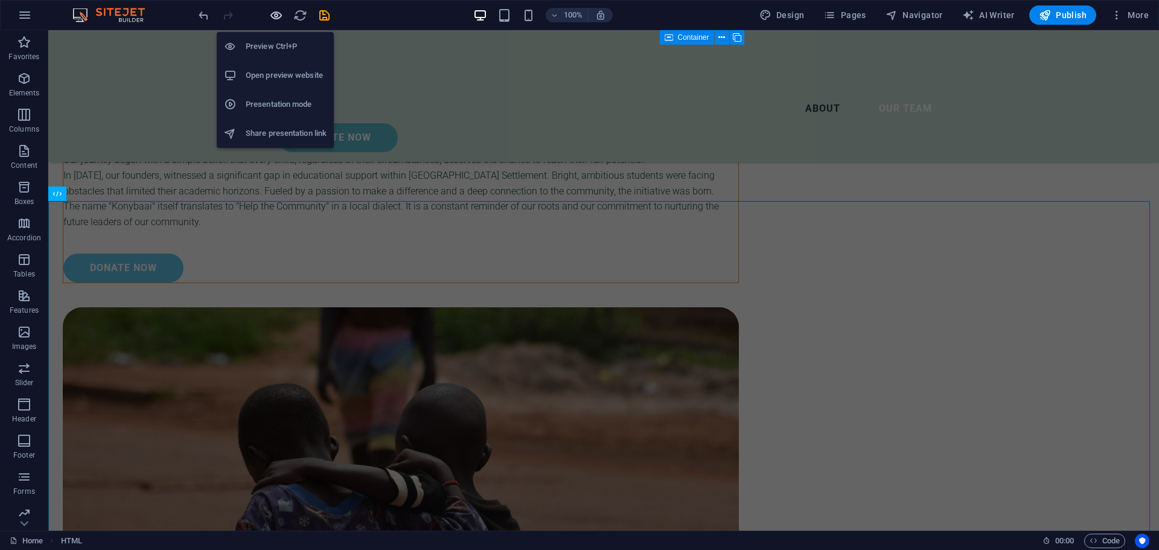
scroll to position [1993, 0]
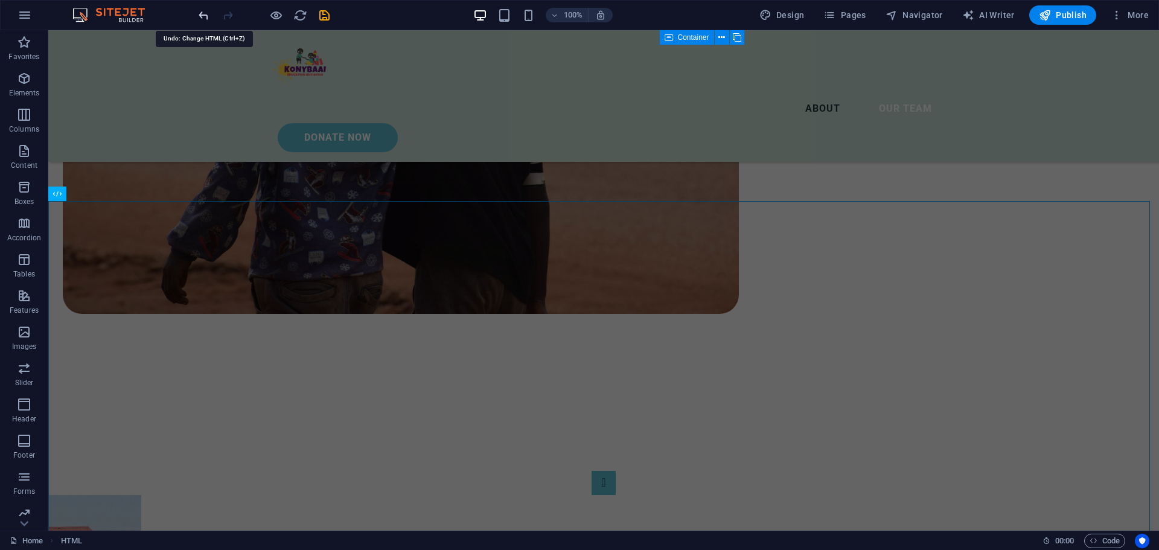
click at [208, 14] on icon "undo" at bounding box center [204, 15] width 14 height 14
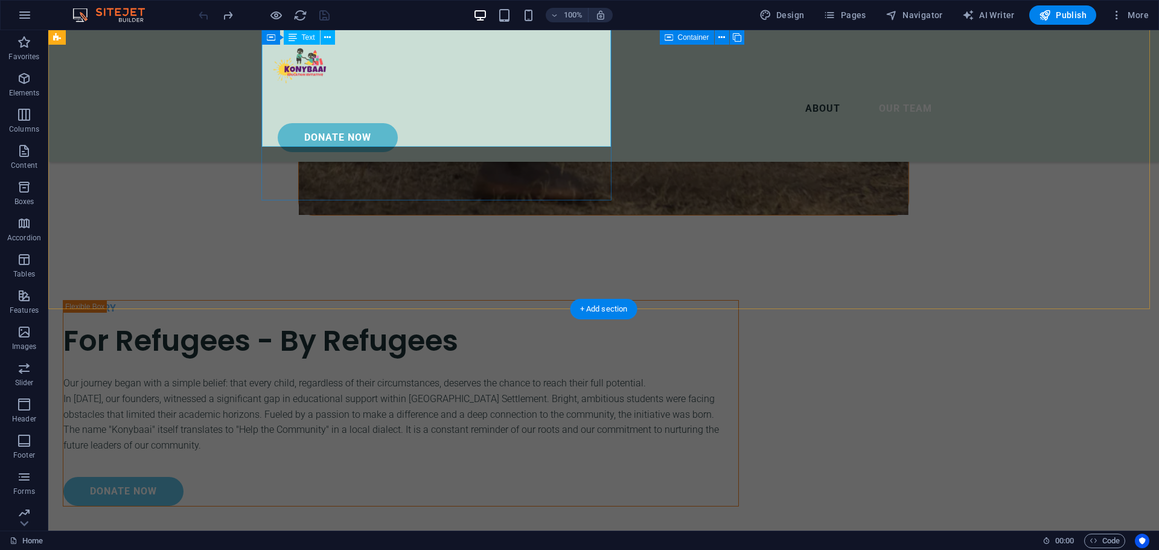
scroll to position [1027, 0]
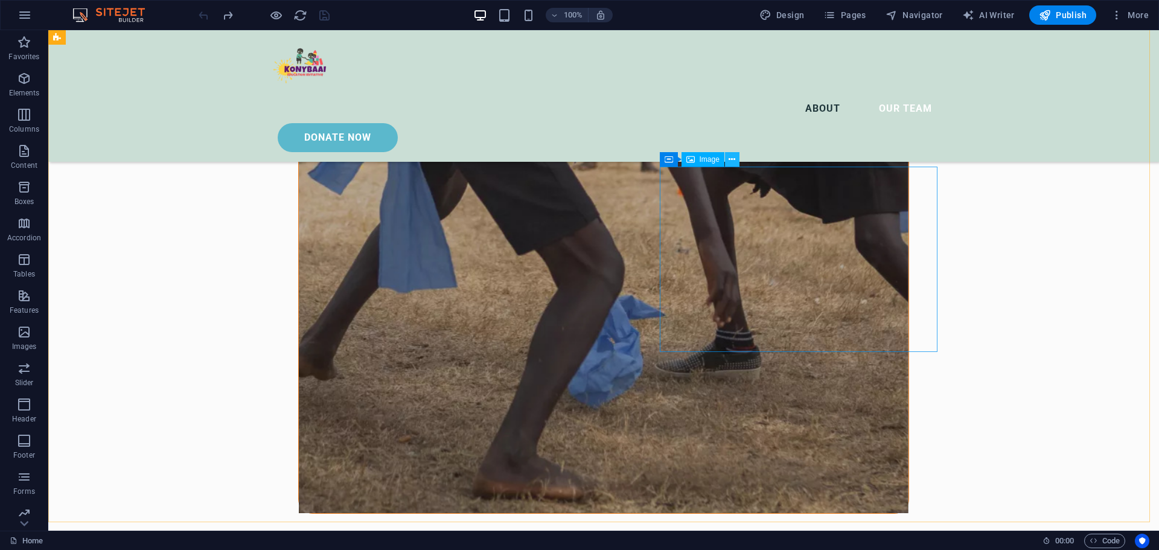
click at [732, 158] on icon at bounding box center [732, 159] width 7 height 13
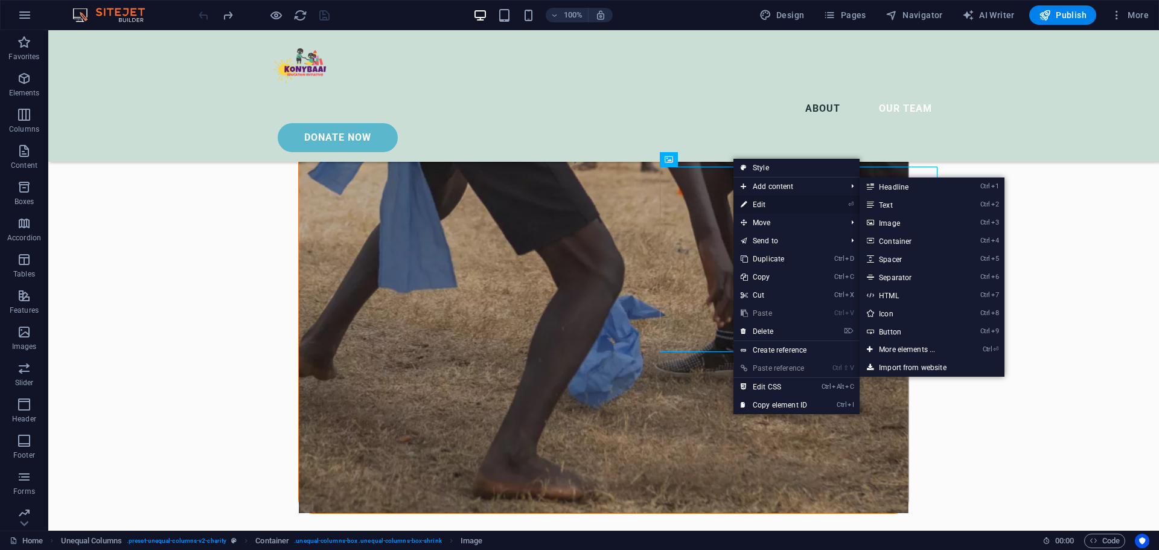
click at [767, 199] on link "⏎ Edit" at bounding box center [774, 205] width 81 height 18
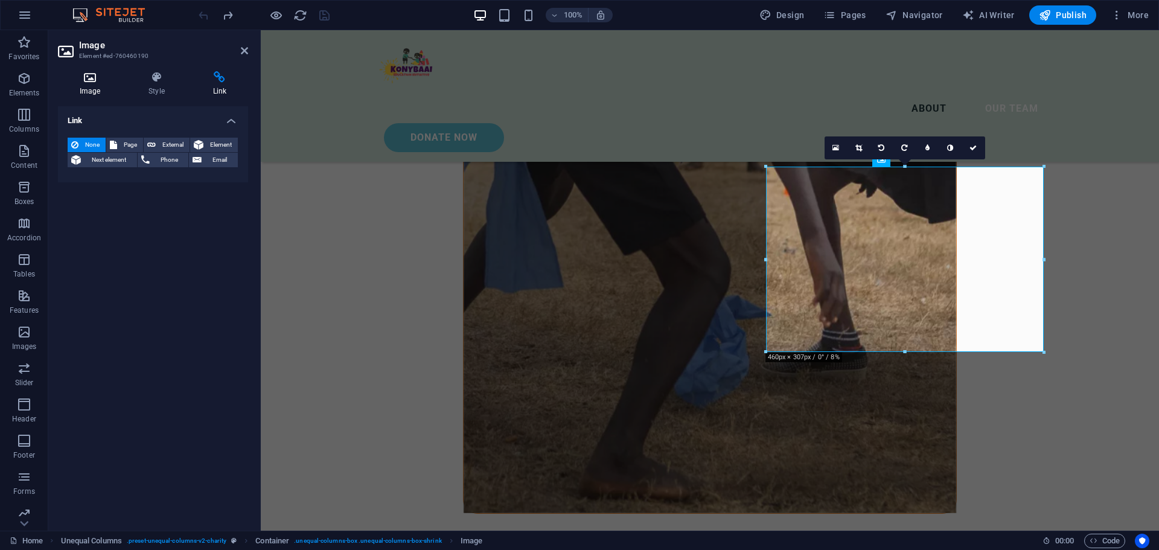
click at [88, 80] on icon at bounding box center [90, 77] width 64 height 12
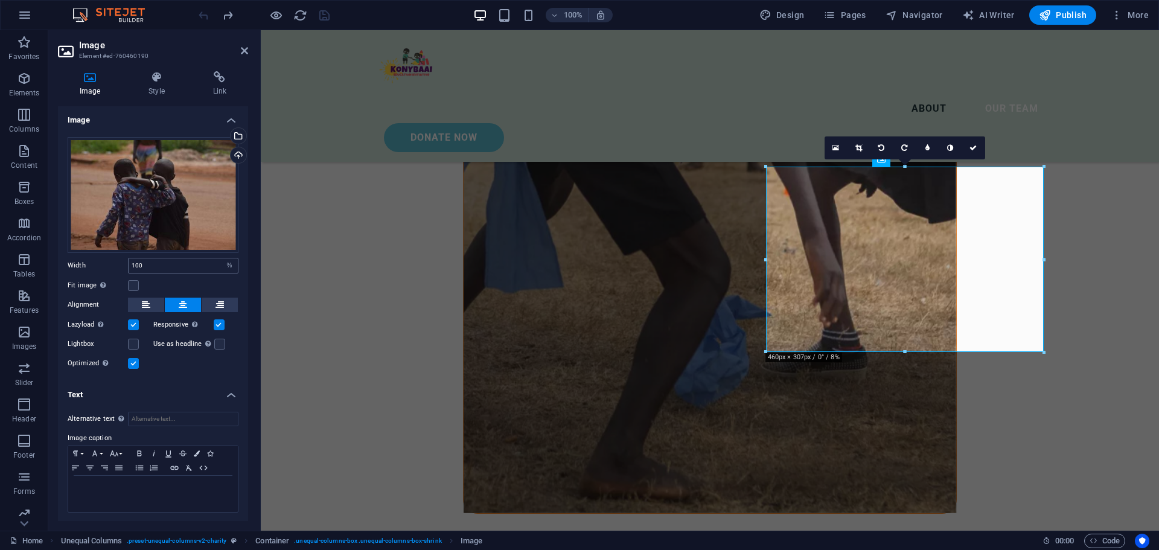
scroll to position [0, 0]
click at [240, 46] on h2 "Image" at bounding box center [163, 45] width 169 height 11
click at [242, 47] on icon at bounding box center [244, 51] width 7 height 10
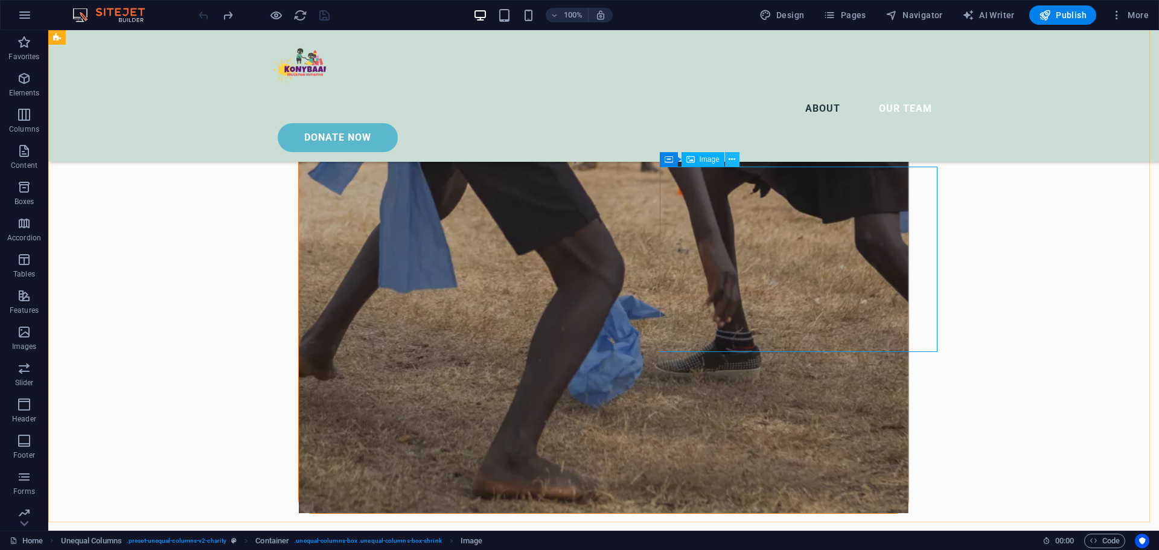
click at [732, 159] on icon at bounding box center [732, 159] width 7 height 13
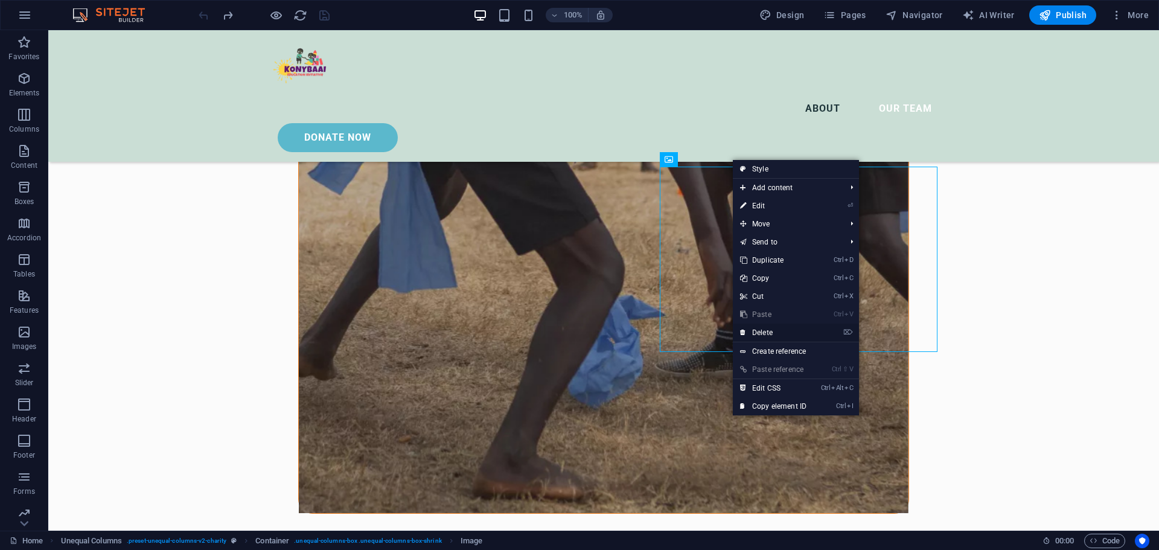
click at [784, 331] on link "⌦ Delete" at bounding box center [773, 333] width 81 height 18
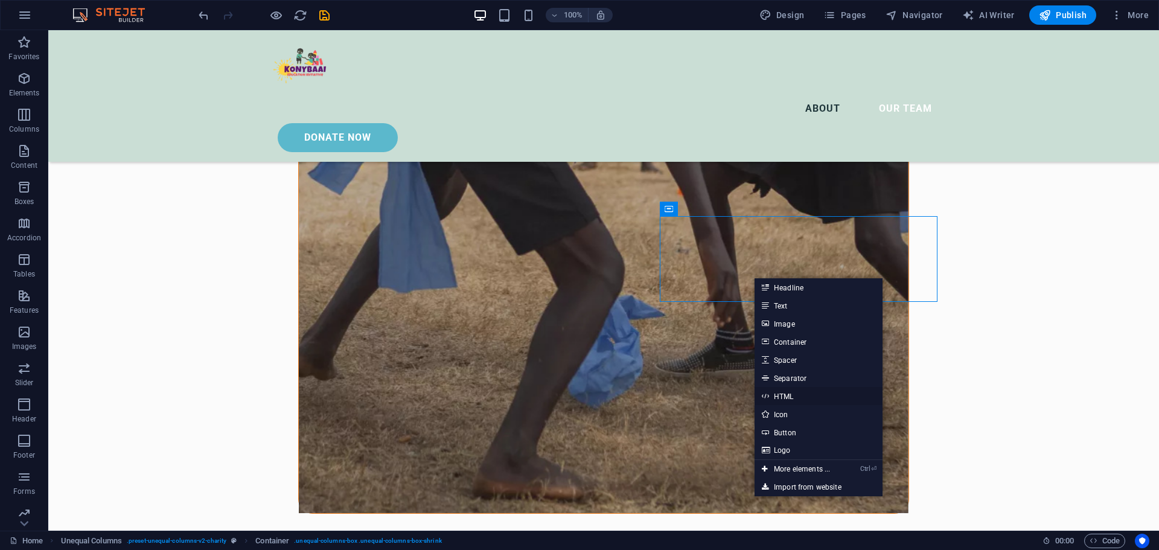
drag, startPoint x: 793, startPoint y: 392, endPoint x: 533, endPoint y: 359, distance: 262.3
click at [793, 392] on link "HTML" at bounding box center [819, 396] width 128 height 18
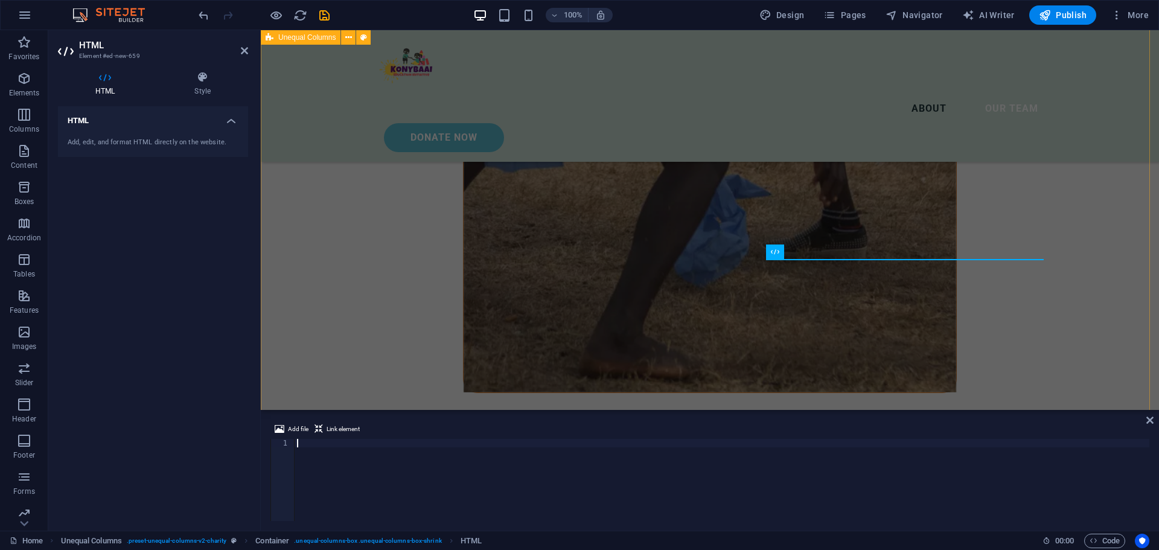
scroll to position [906, 0]
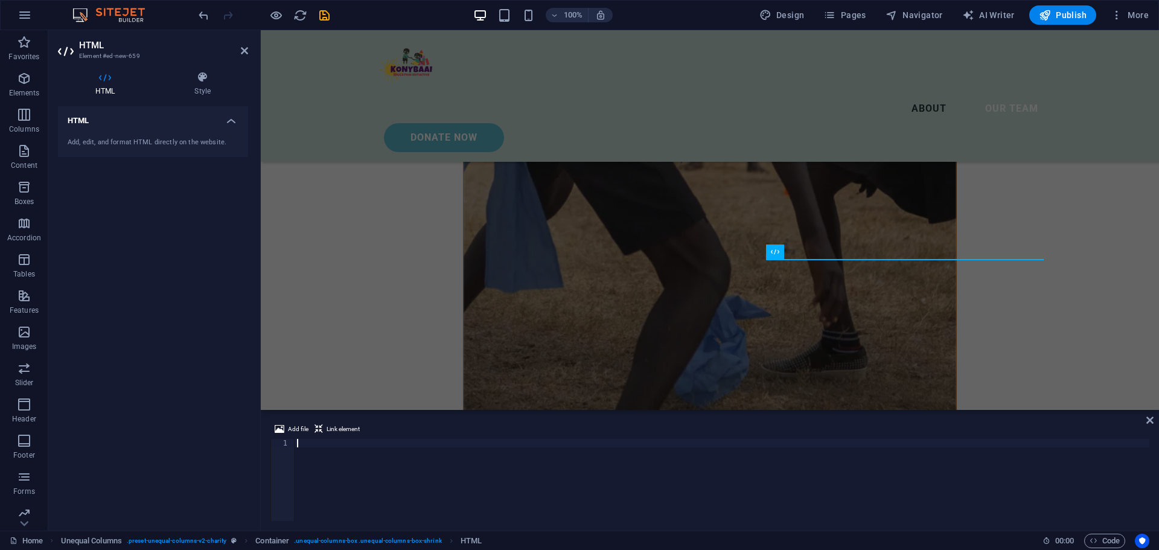
type textarea "<script src="[URL][DOMAIN_NAME]" paypalExpress="false"></script> <iframe src="[…"
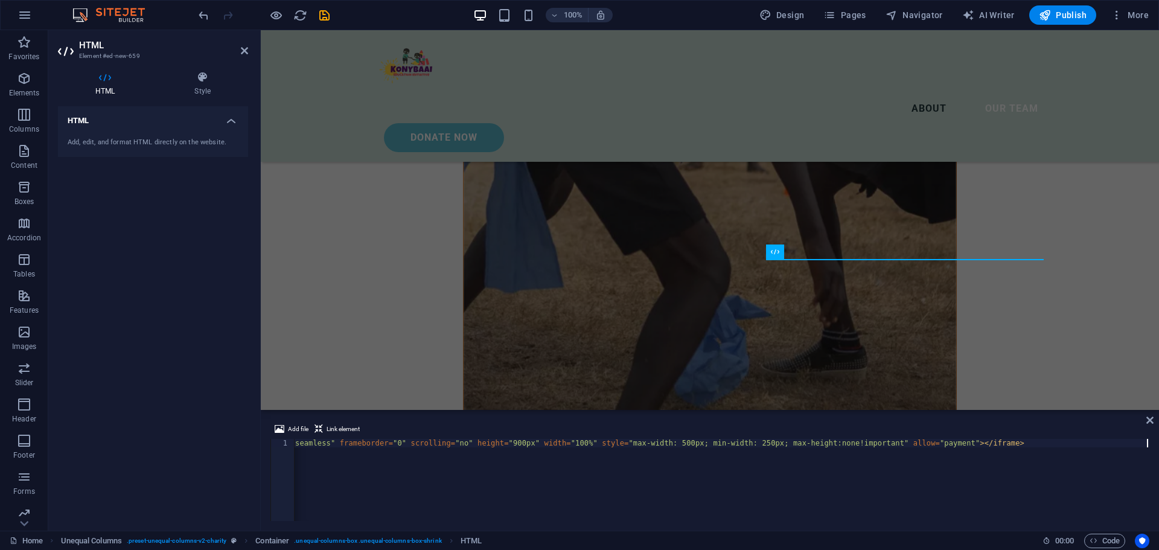
scroll to position [1034, 0]
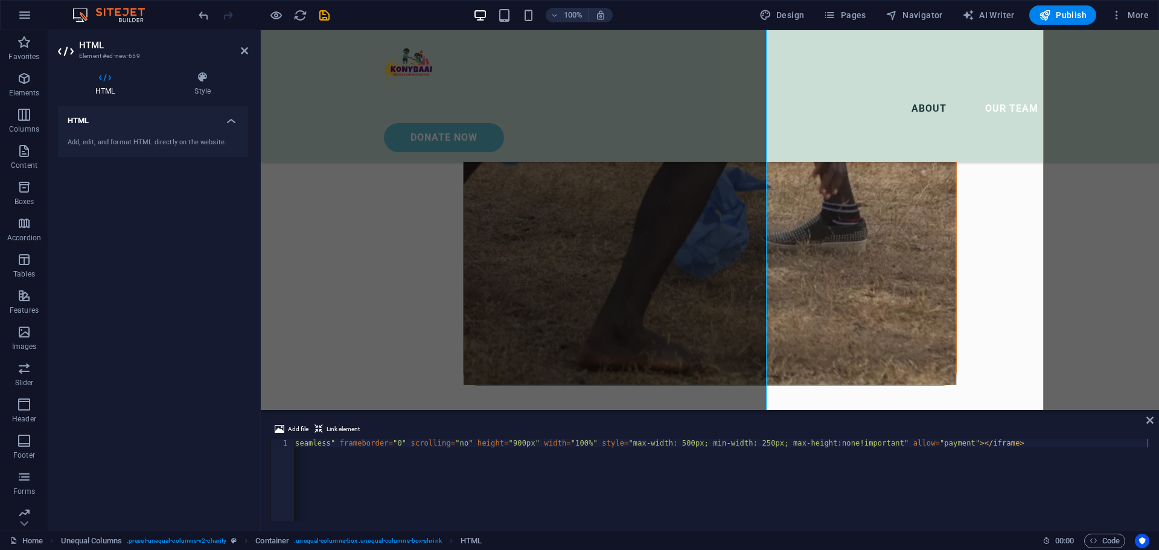
click at [1144, 424] on div "Add file Link element" at bounding box center [710, 431] width 879 height 18
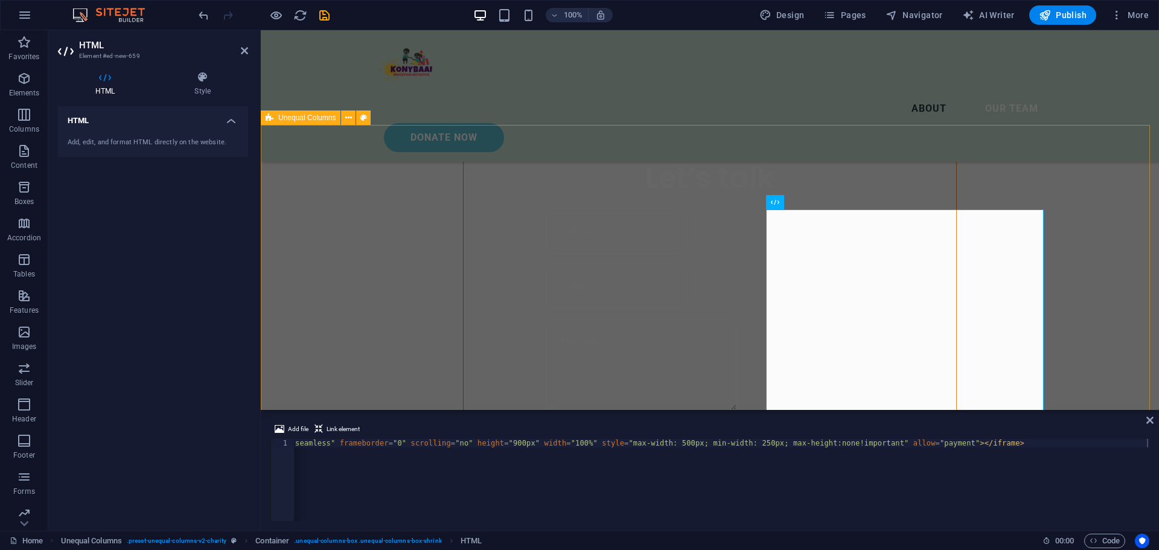
scroll to position [853, 0]
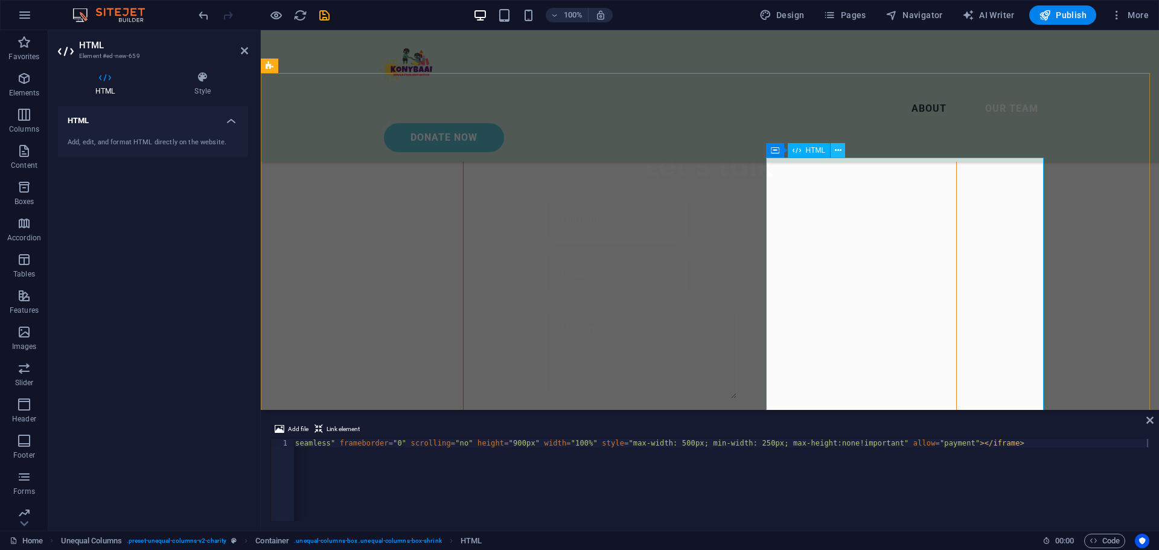
click at [841, 148] on icon at bounding box center [838, 150] width 7 height 13
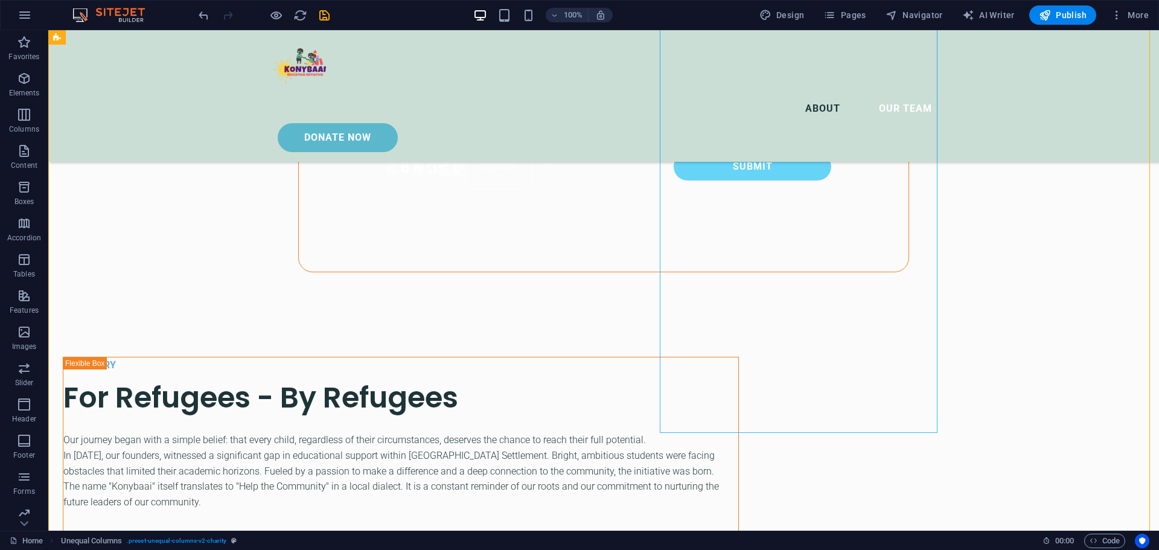
scroll to position [1276, 0]
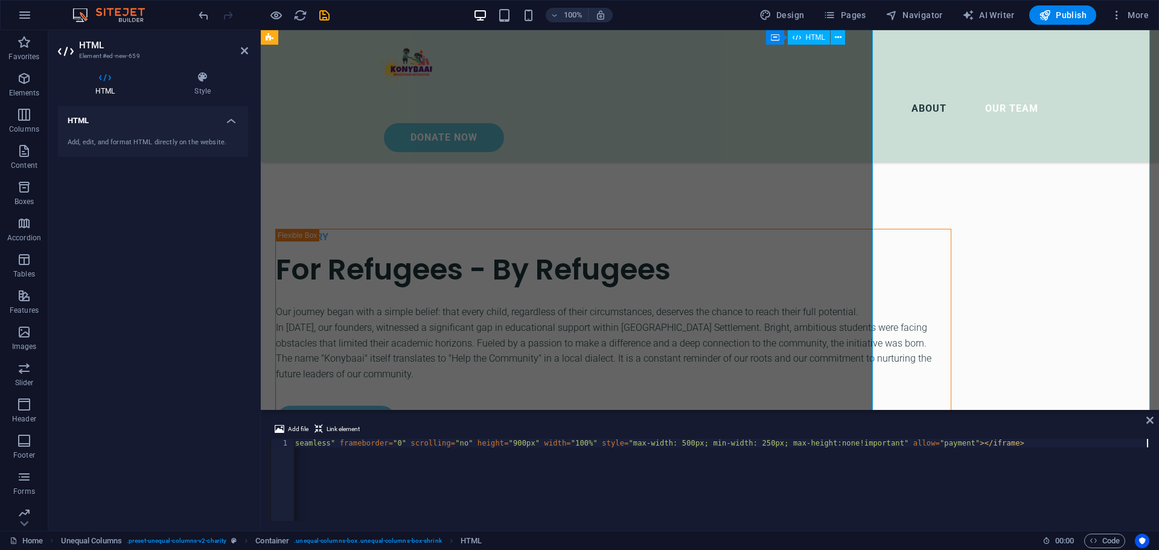
scroll to position [1155, 0]
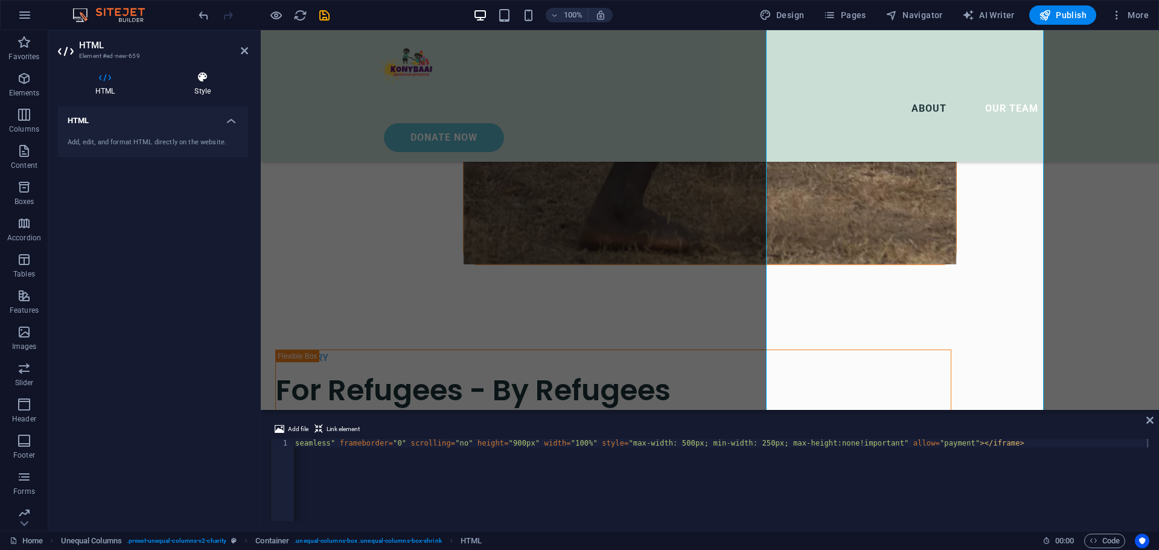
click at [200, 89] on h4 "Style" at bounding box center [202, 83] width 91 height 25
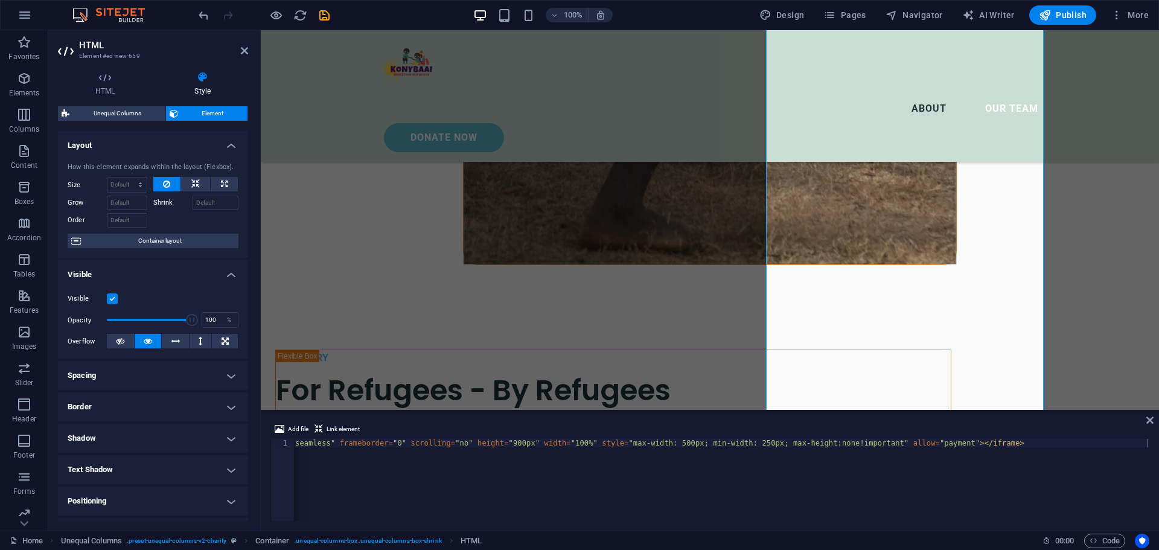
click at [165, 205] on label "Shrink" at bounding box center [172, 203] width 39 height 14
click at [193, 205] on input "Shrink" at bounding box center [216, 203] width 46 height 14
drag, startPoint x: 190, startPoint y: 322, endPoint x: 153, endPoint y: 322, distance: 37.4
click at [153, 322] on span at bounding box center [154, 320] width 12 height 12
type input "100"
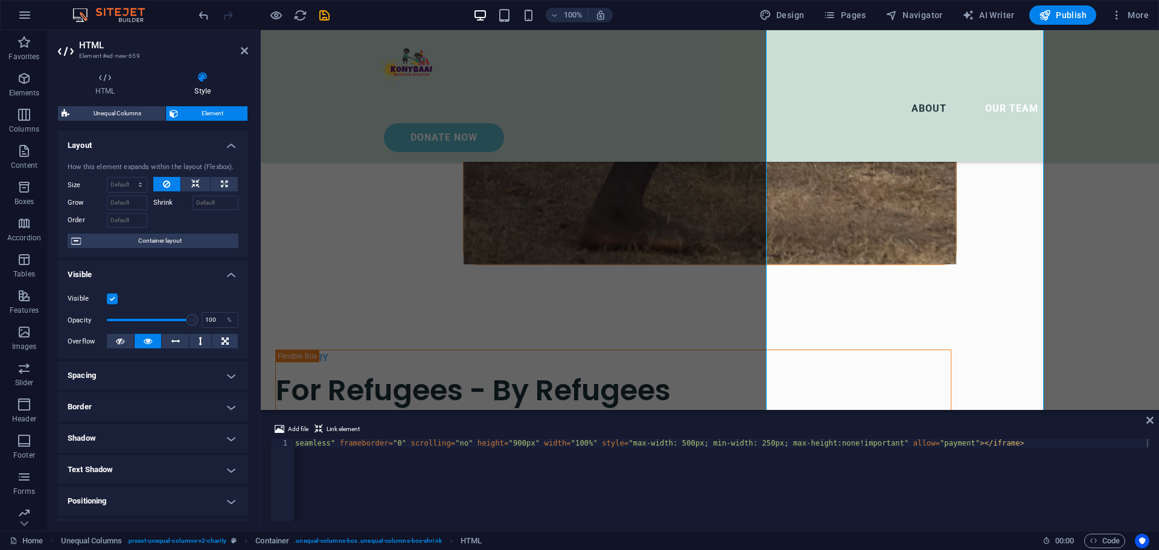
drag, startPoint x: 152, startPoint y: 322, endPoint x: 193, endPoint y: 324, distance: 41.1
click at [193, 324] on span at bounding box center [192, 320] width 12 height 12
click at [119, 105] on div "HTML Style HTML Add, edit, and format HTML directly on the website. Unequal Col…" at bounding box center [153, 296] width 190 height 450
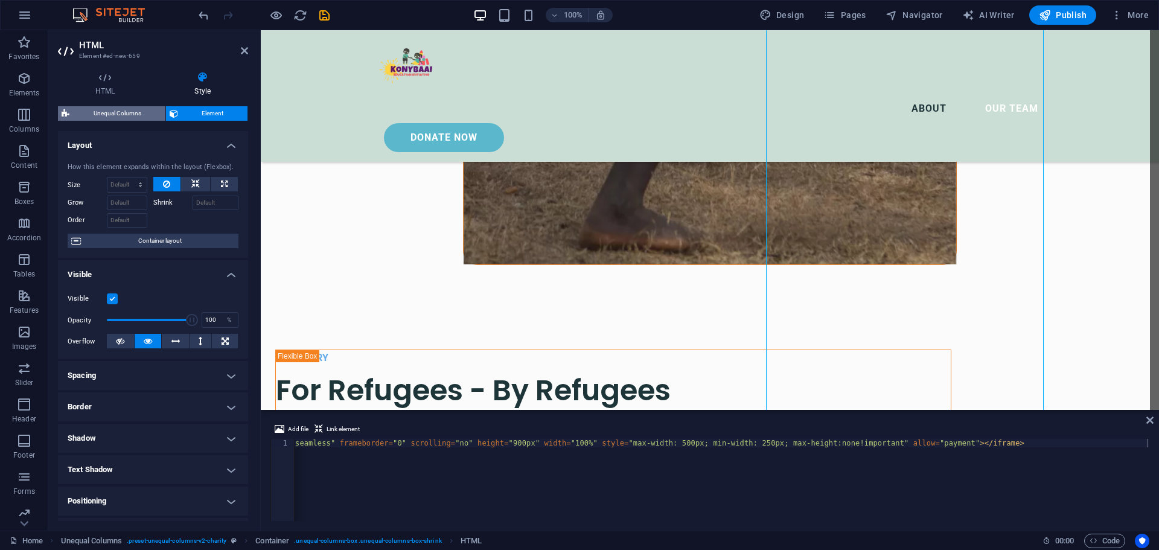
click at [121, 108] on span "Unequal Columns" at bounding box center [117, 113] width 89 height 14
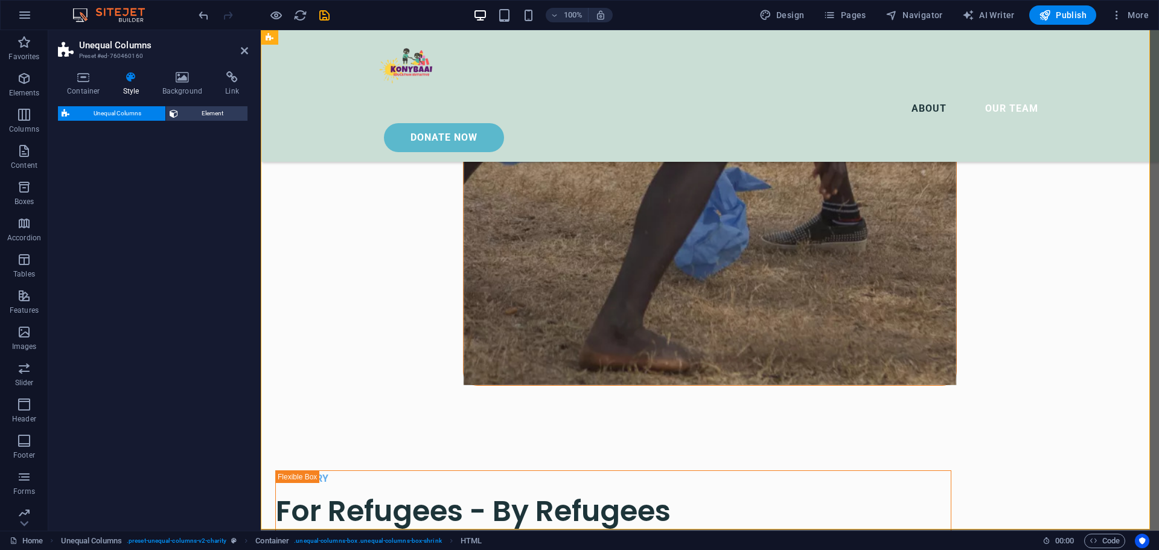
select select "%"
select select "rem"
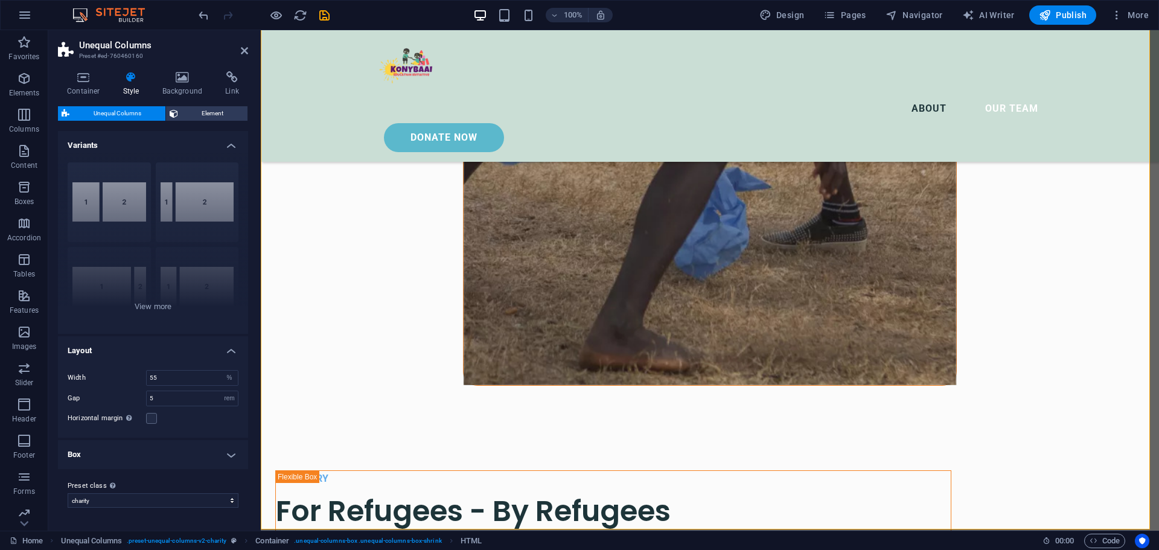
scroll to position [1276, 0]
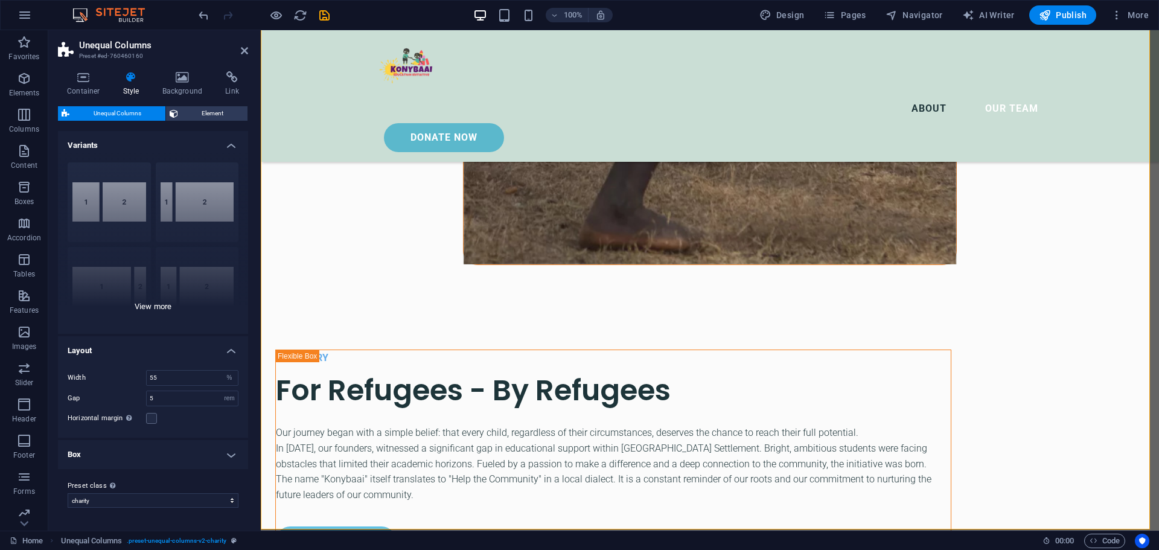
click at [158, 306] on div "[PHONE_NUMBER] [PHONE_NUMBER] 70-30 Default" at bounding box center [153, 243] width 190 height 181
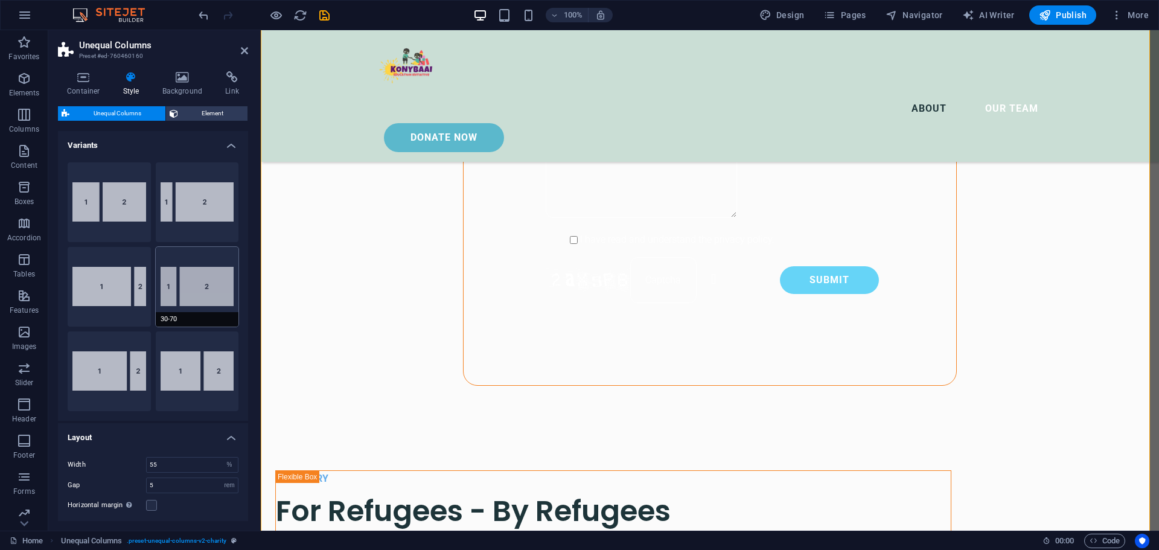
scroll to position [83, 0]
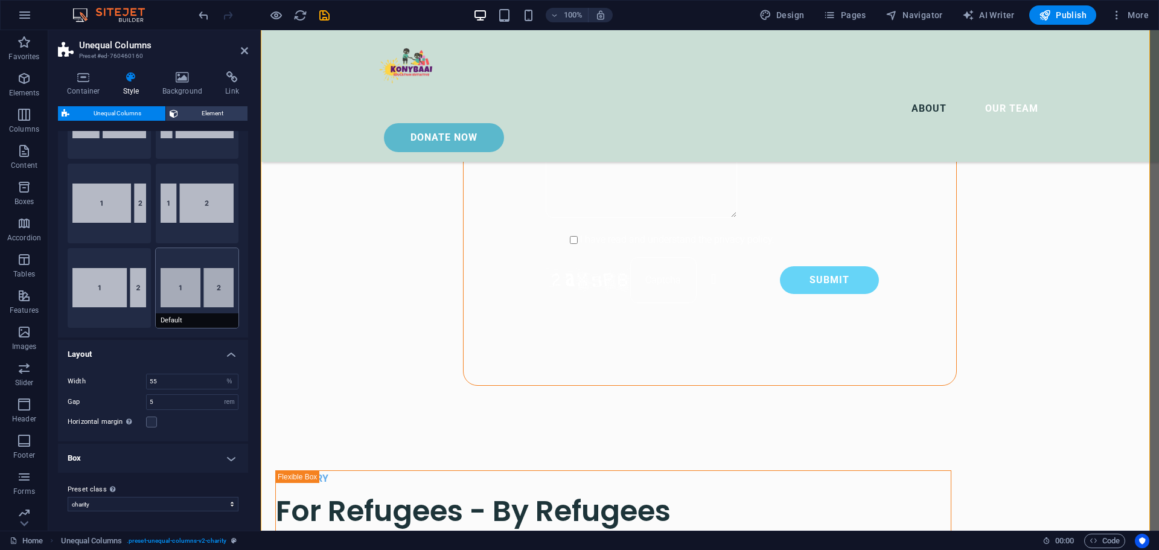
click at [201, 290] on button "Default" at bounding box center [197, 288] width 83 height 80
type input "60"
type input "2"
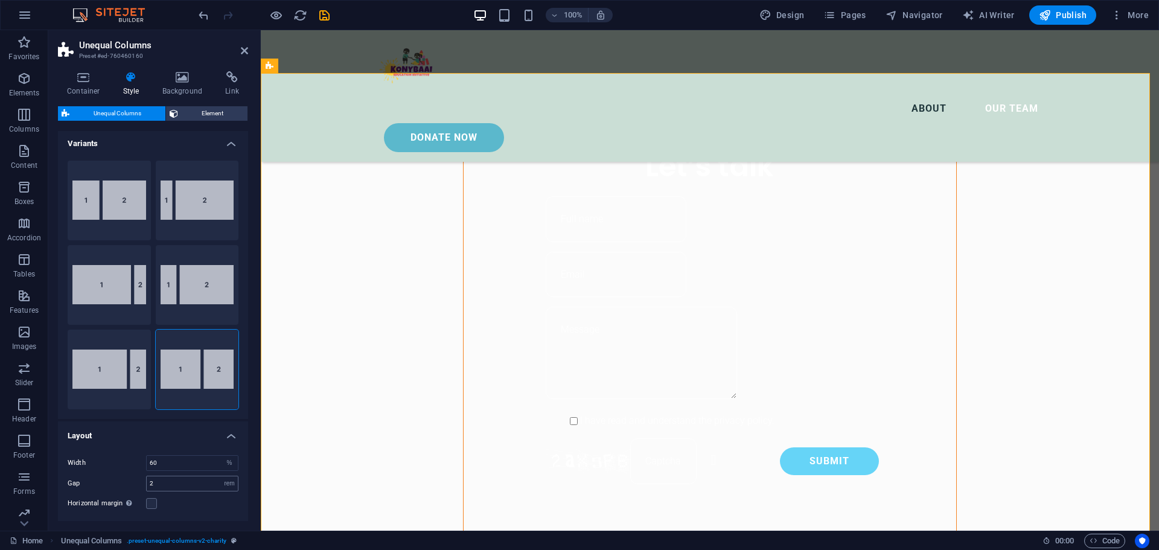
scroll to position [0, 0]
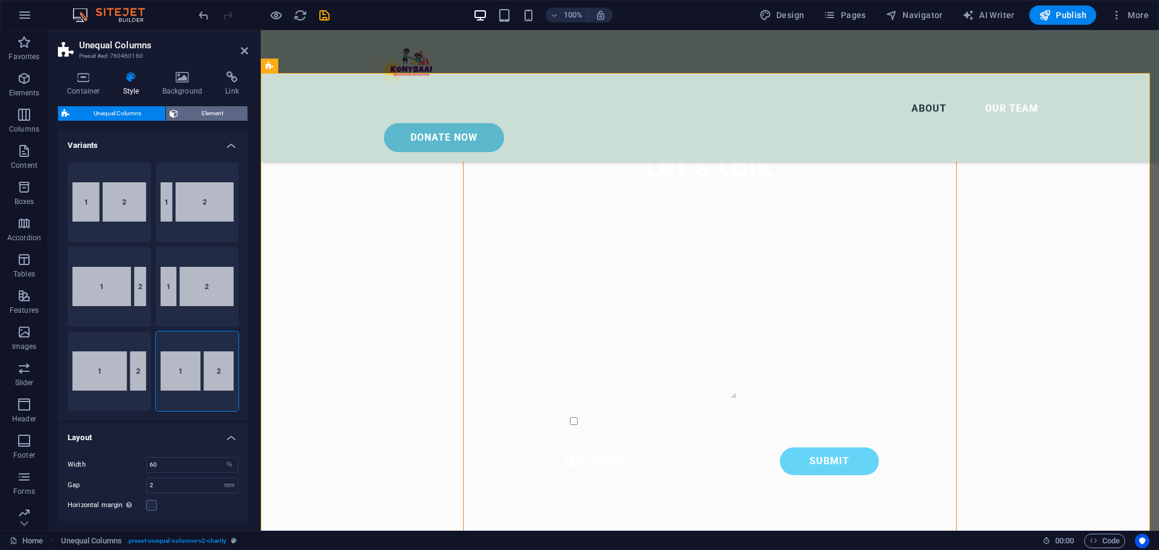
click at [197, 110] on span "Element" at bounding box center [213, 113] width 63 height 14
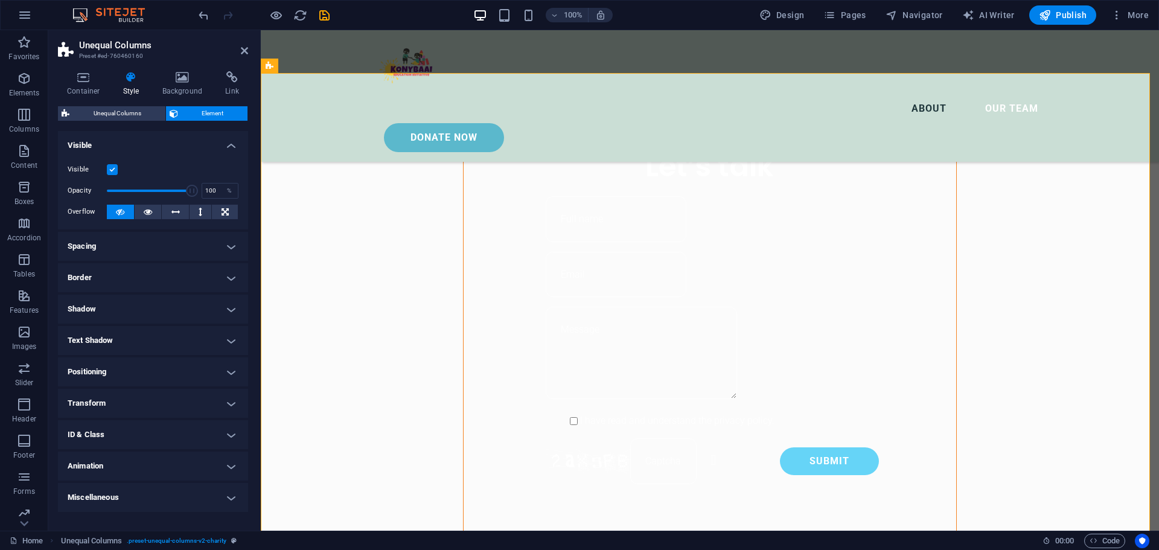
click at [179, 373] on h4 "Positioning" at bounding box center [153, 371] width 190 height 29
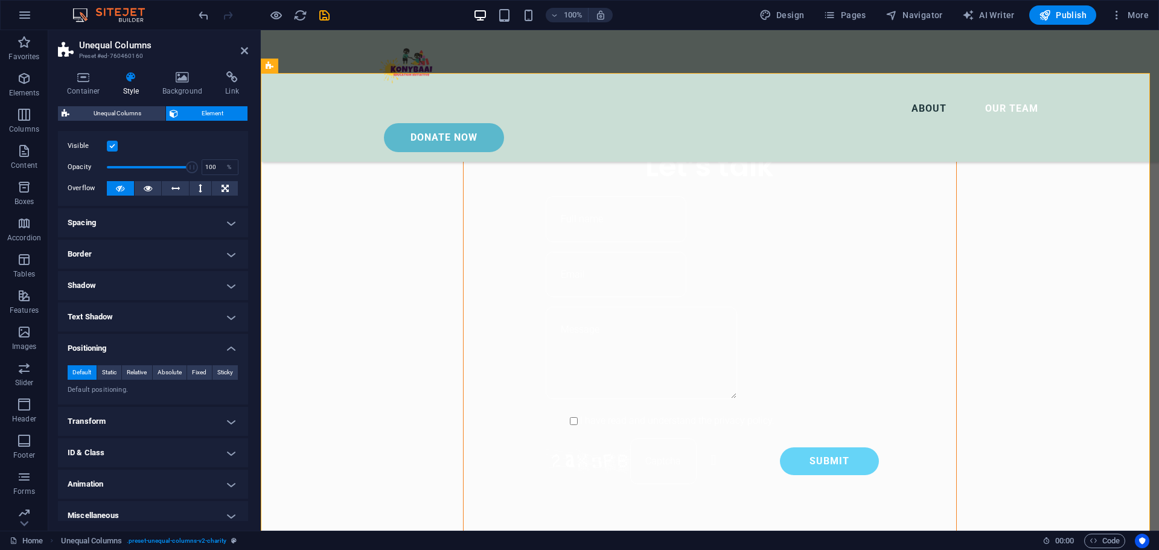
scroll to position [33, 0]
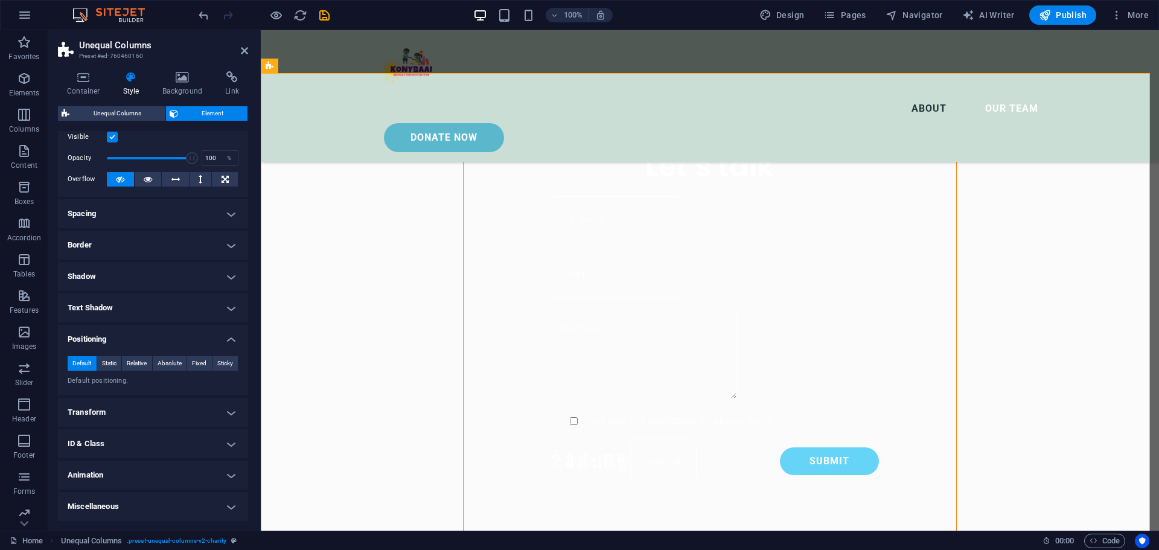
click at [123, 330] on h4 "Positioning" at bounding box center [153, 336] width 190 height 22
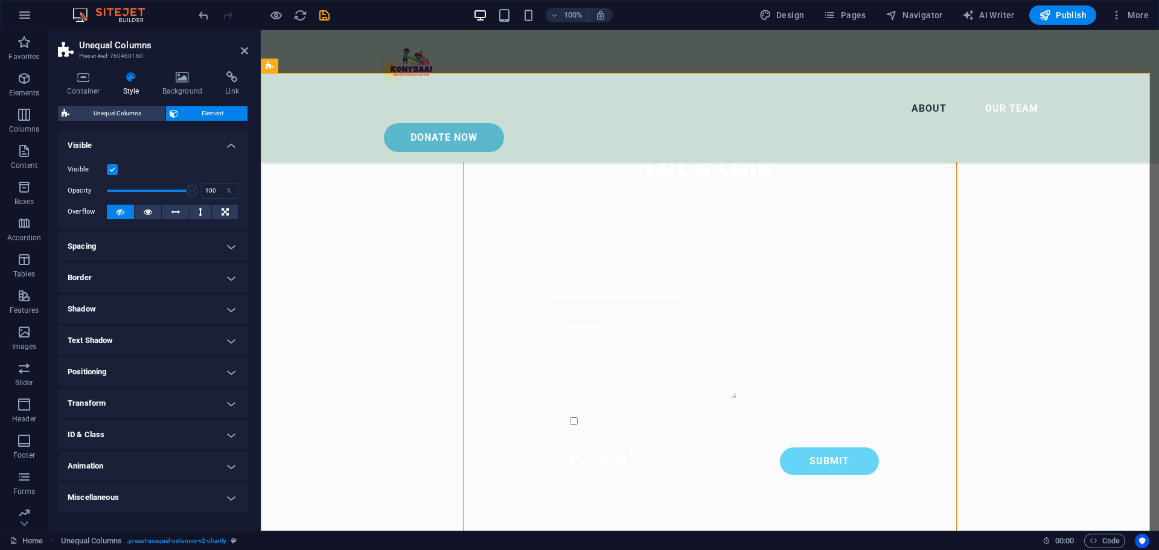
click at [107, 462] on h4 "Animation" at bounding box center [153, 466] width 190 height 29
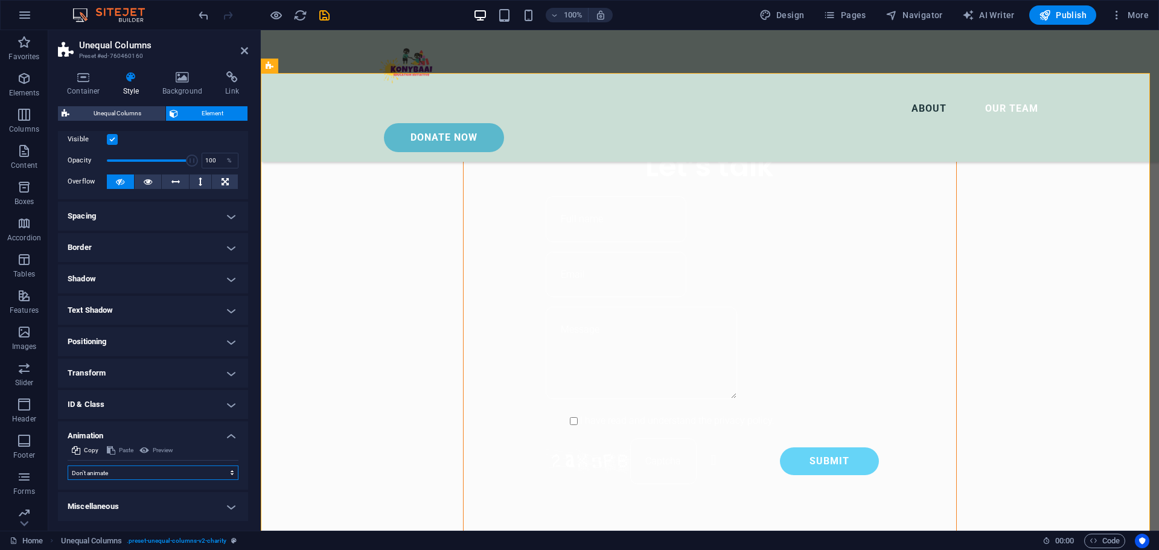
click at [163, 475] on select "Don't animate Show / Hide Slide up/down Zoom in/out Slide left to right Slide r…" at bounding box center [153, 473] width 171 height 14
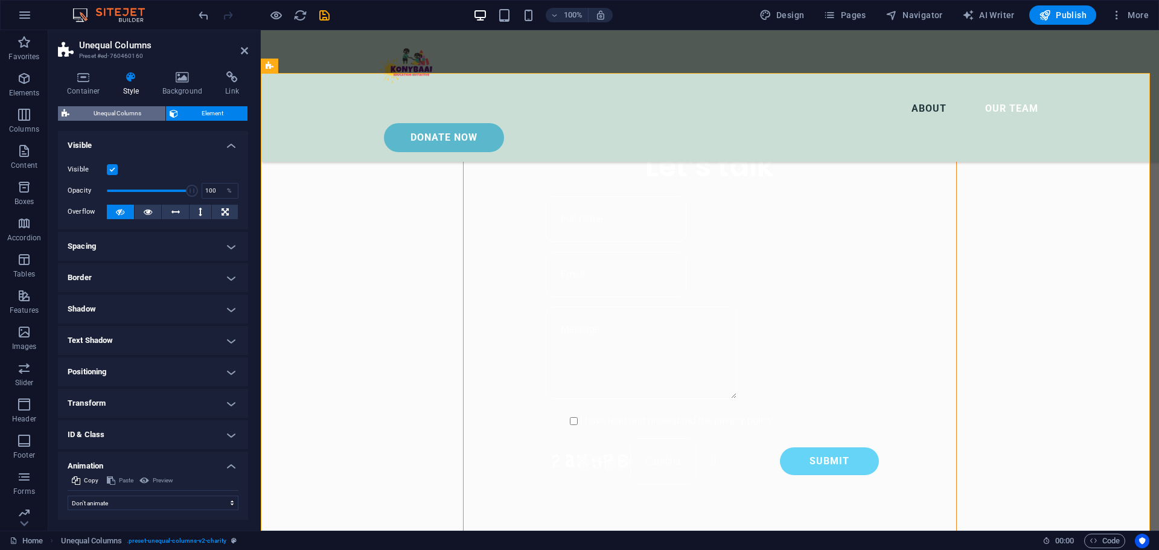
click at [112, 109] on span "Unequal Columns" at bounding box center [117, 113] width 89 height 14
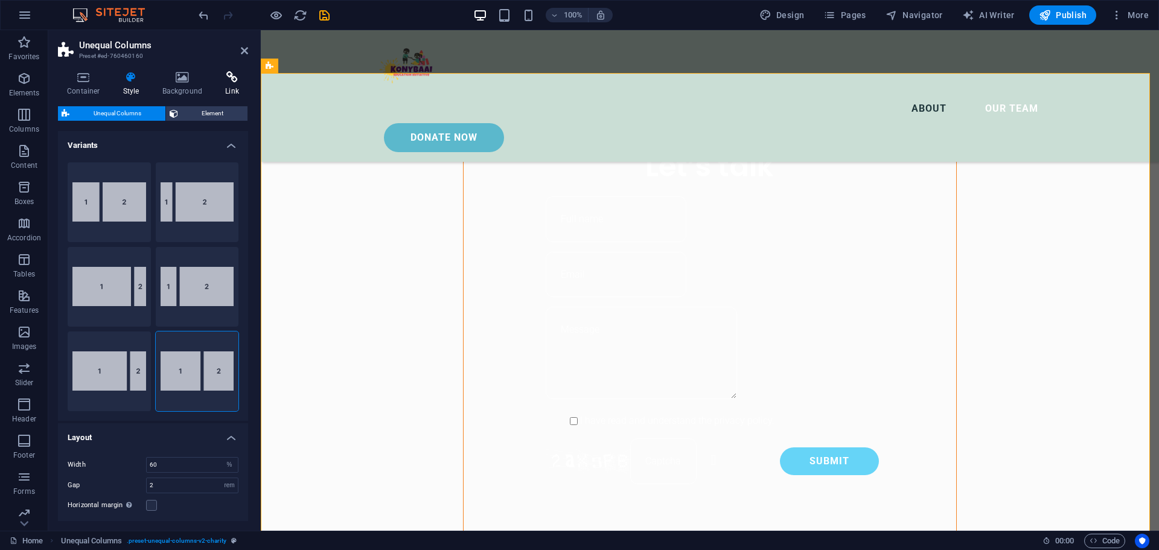
click at [234, 78] on icon at bounding box center [232, 77] width 32 height 12
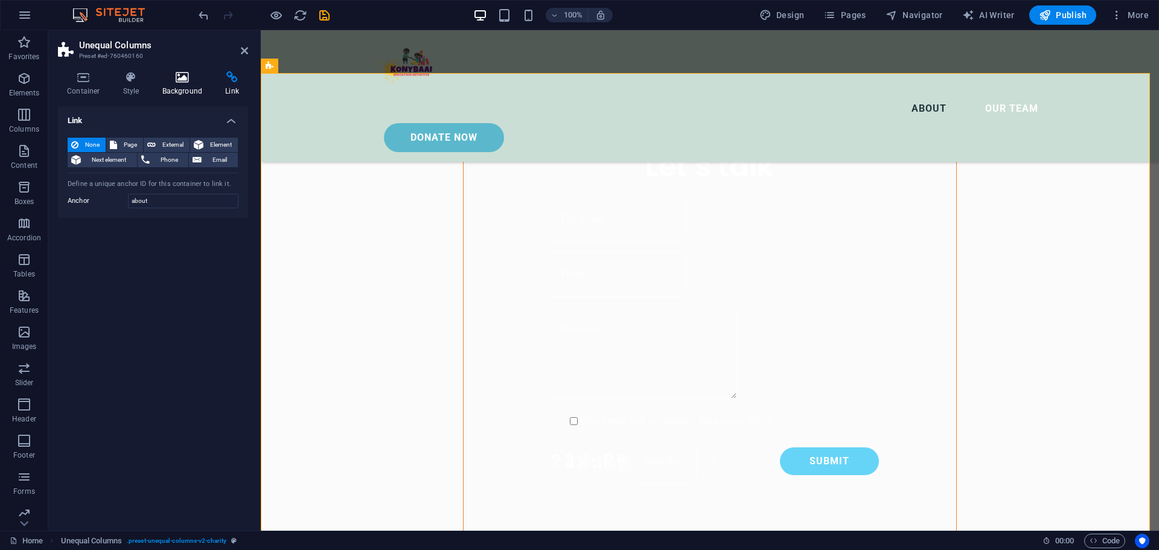
click at [193, 77] on icon at bounding box center [182, 77] width 59 height 12
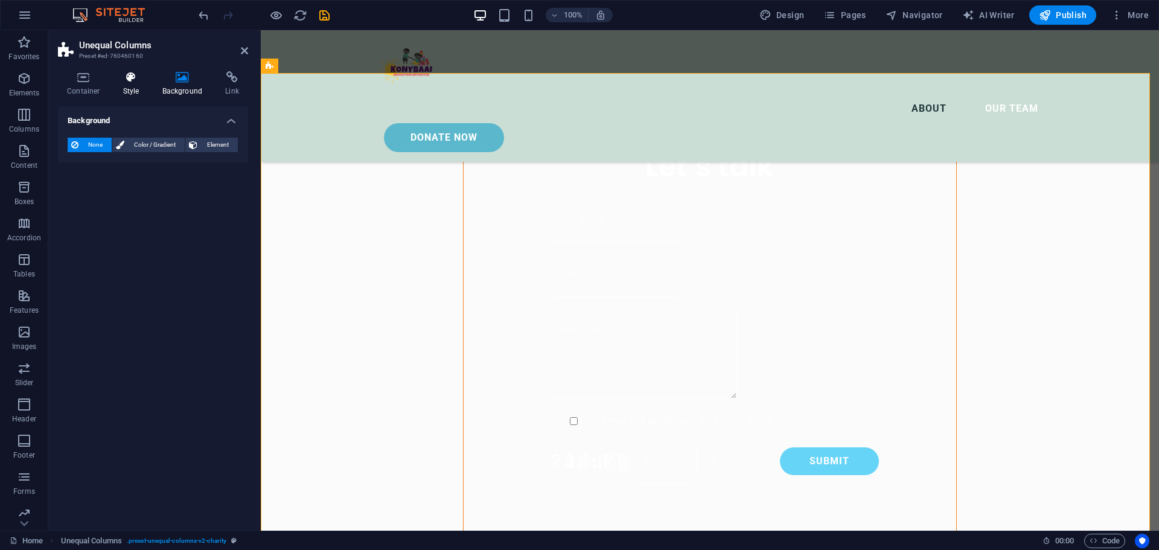
click at [135, 77] on icon at bounding box center [131, 77] width 34 height 12
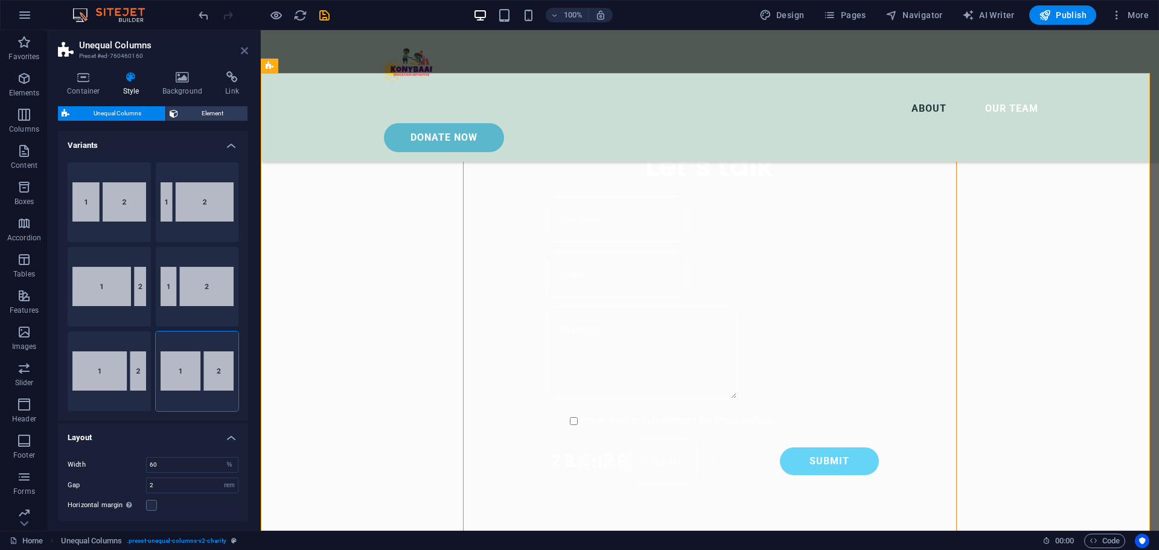
drag, startPoint x: 245, startPoint y: 51, endPoint x: 197, endPoint y: 21, distance: 56.5
click at [245, 51] on icon at bounding box center [244, 51] width 7 height 10
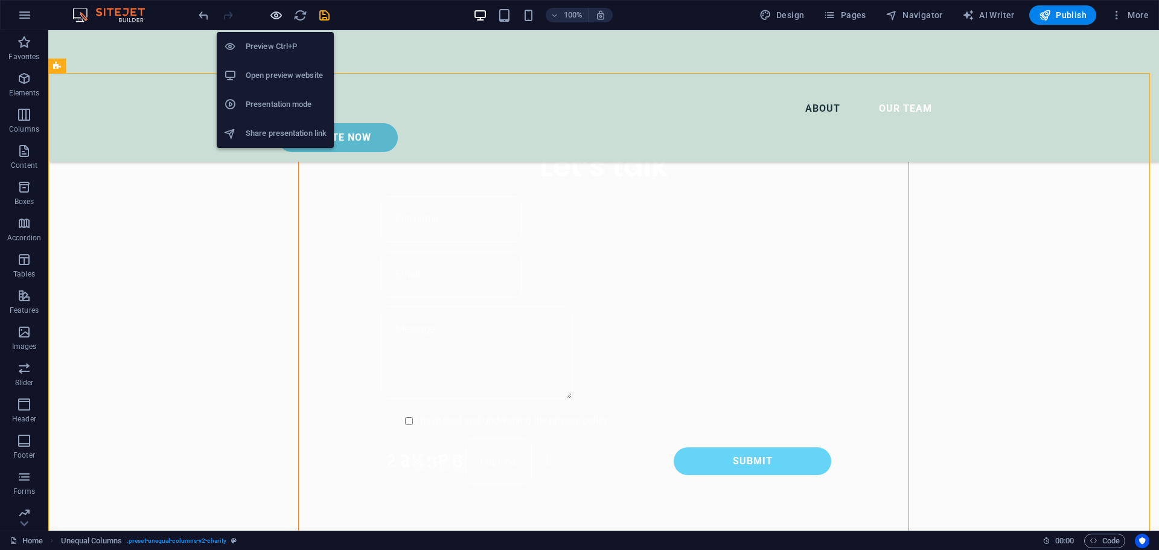
click at [279, 17] on icon "button" at bounding box center [276, 15] width 14 height 14
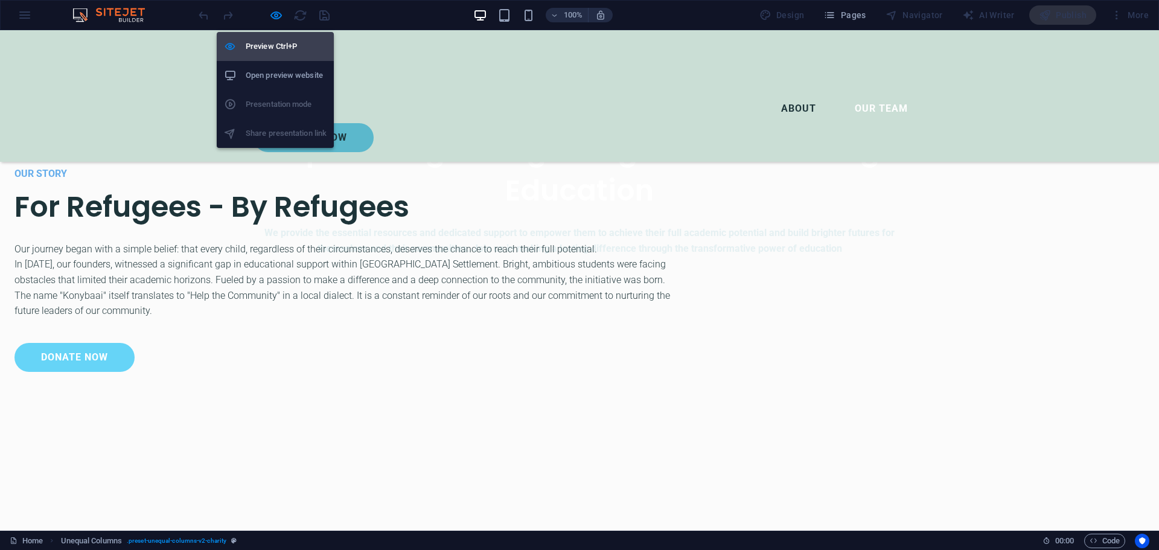
click at [275, 43] on h6 "Preview Ctrl+P" at bounding box center [286, 46] width 81 height 14
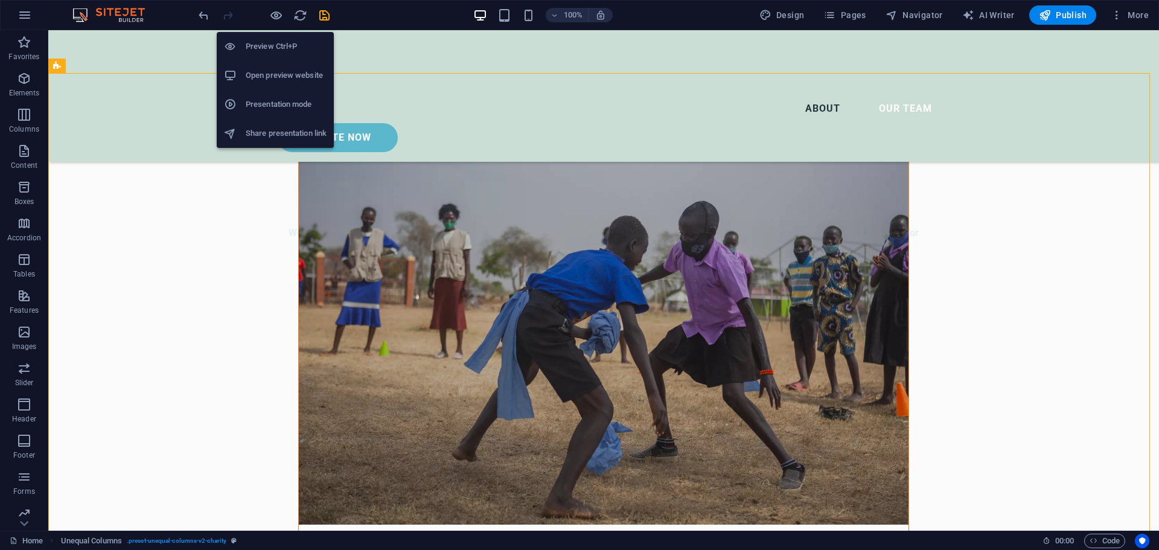
scroll to position [974, 0]
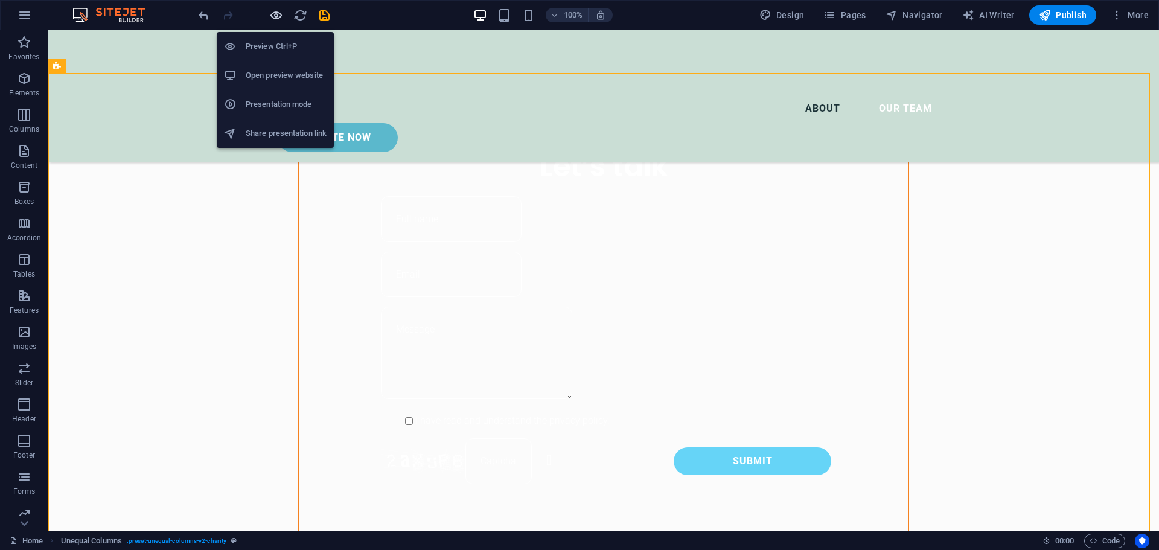
click at [274, 14] on icon "button" at bounding box center [276, 15] width 14 height 14
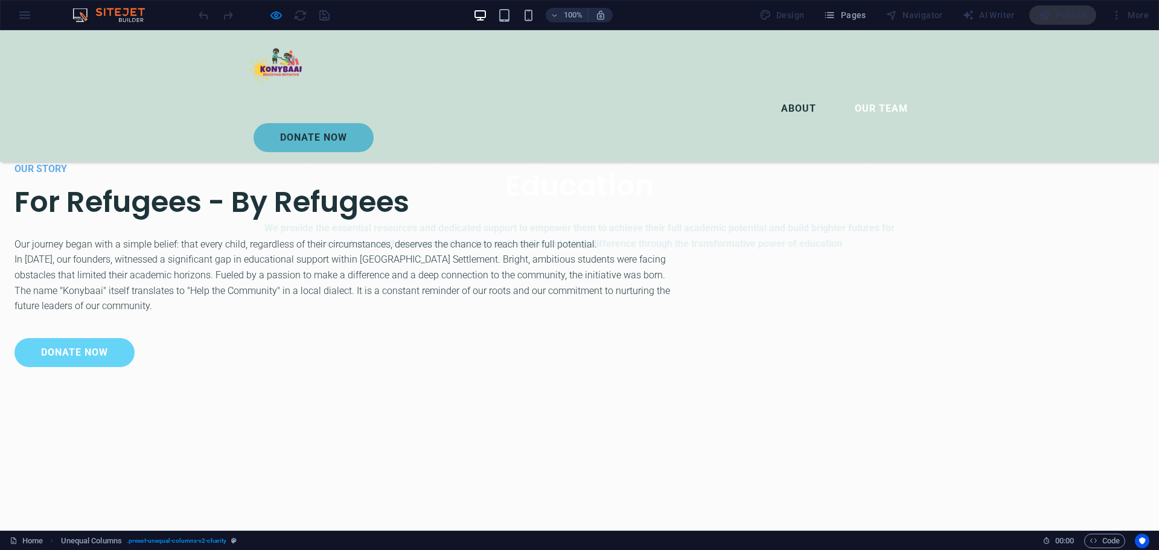
scroll to position [543, 0]
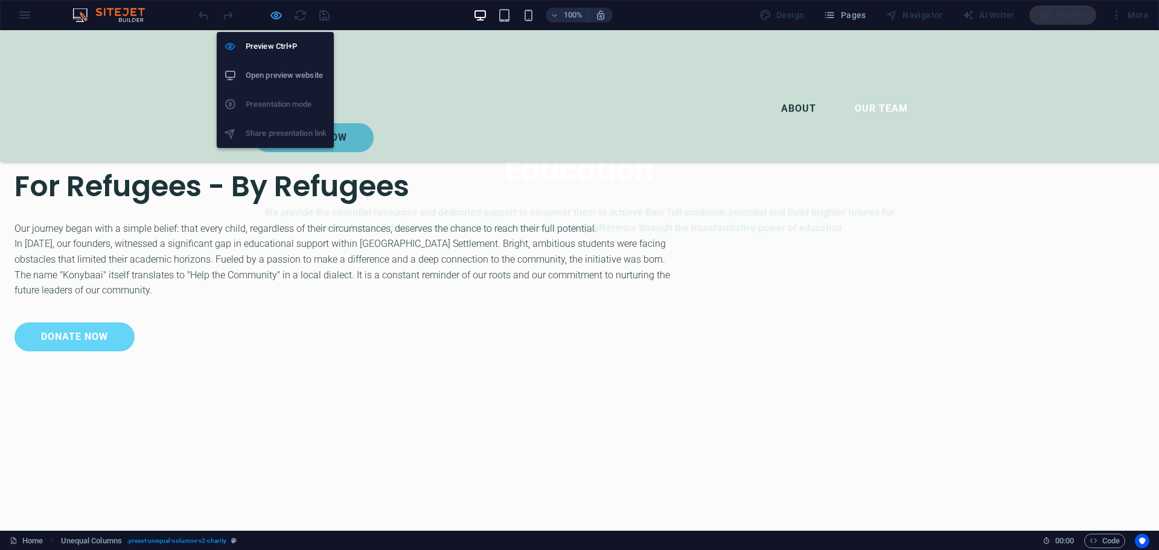
click at [275, 19] on icon "button" at bounding box center [276, 15] width 14 height 14
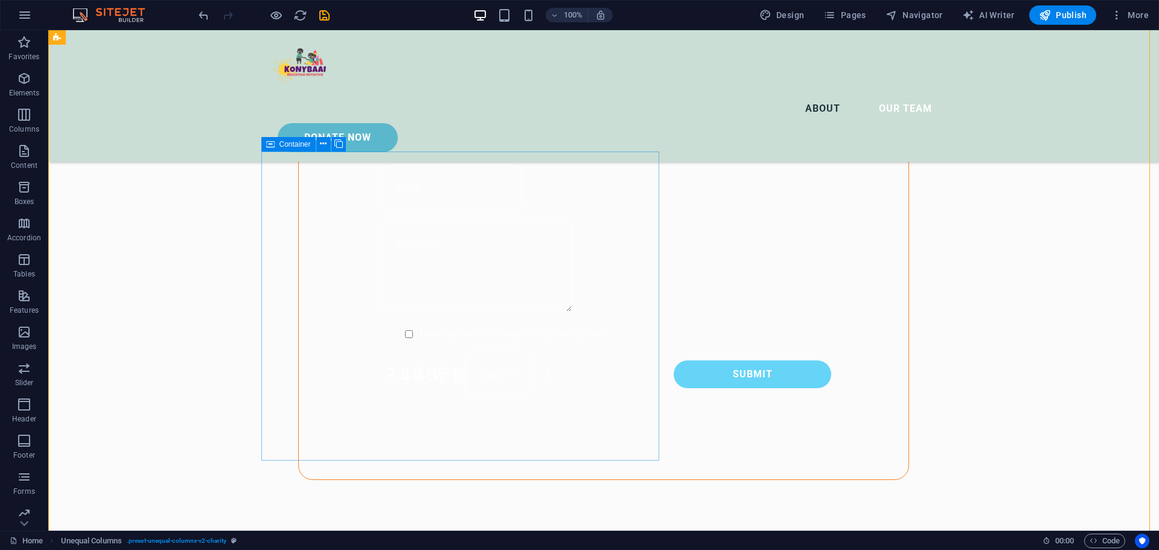
scroll to position [1026, 0]
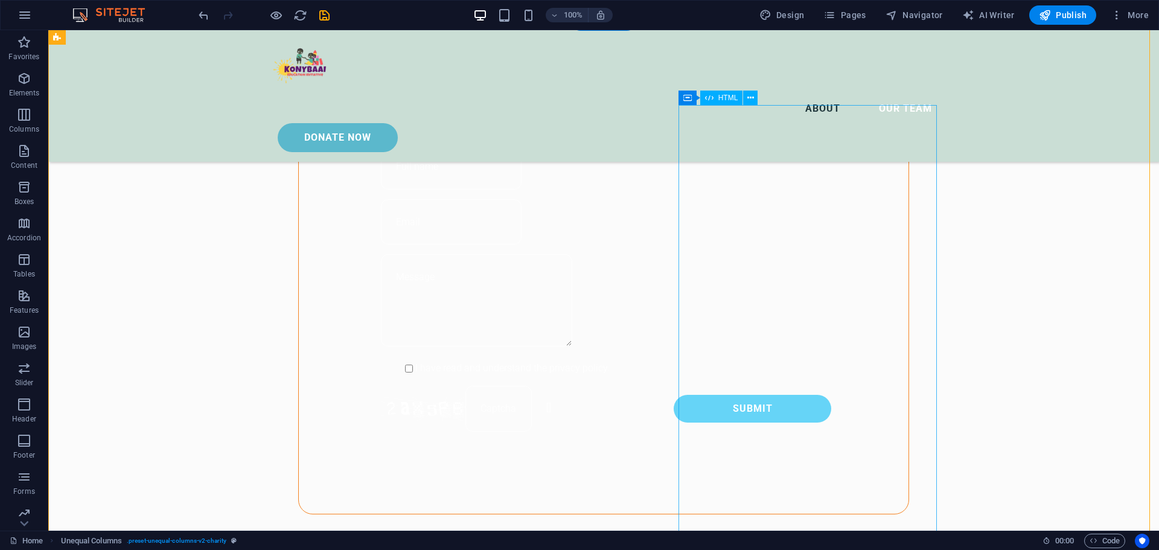
click at [719, 103] on div "HTML" at bounding box center [721, 98] width 43 height 14
click at [725, 98] on span "HTML" at bounding box center [729, 97] width 20 height 7
click at [726, 97] on span "HTML" at bounding box center [729, 97] width 20 height 7
drag, startPoint x: 726, startPoint y: 97, endPoint x: 467, endPoint y: 67, distance: 260.8
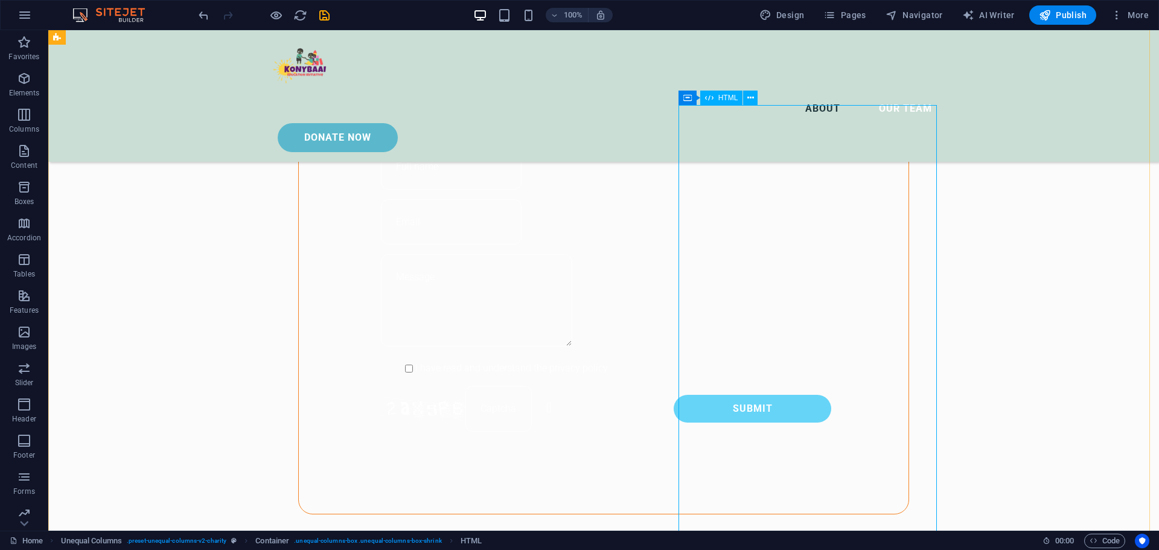
click at [726, 97] on span "HTML" at bounding box center [729, 97] width 20 height 7
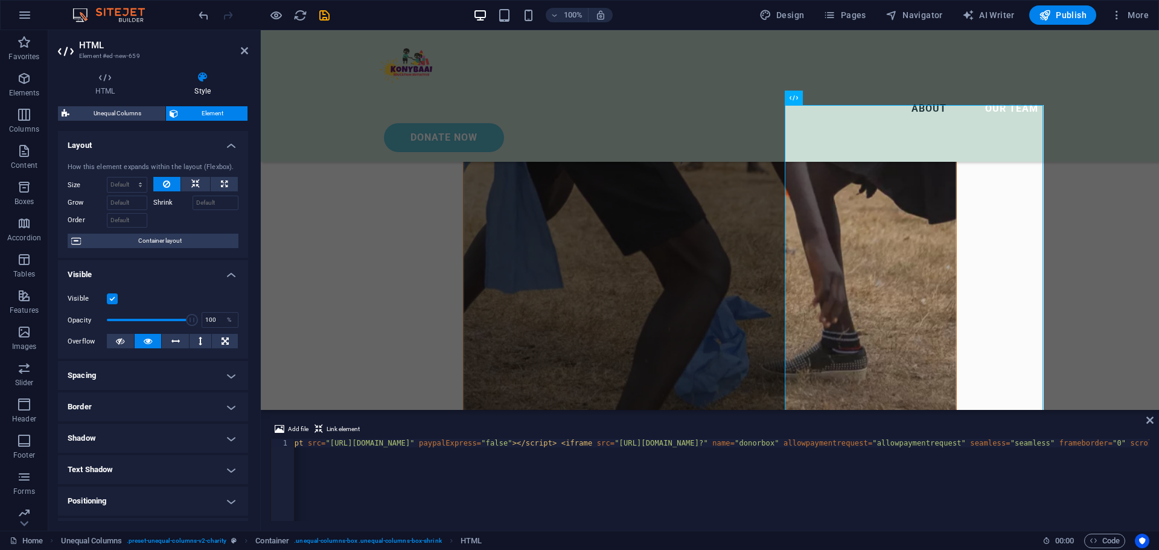
scroll to position [0, 0]
click at [441, 440] on div "< script src = "[URL][DOMAIN_NAME]" paypalExpress = "false" > </ script > < ifr…" at bounding box center [1094, 487] width 1599 height 97
click at [539, 444] on div "< script src = "[URL][DOMAIN_NAME]" paypalExpress = "false" > </ script > < ifr…" at bounding box center [1094, 487] width 1599 height 97
click at [1150, 421] on icon at bounding box center [1150, 420] width 7 height 10
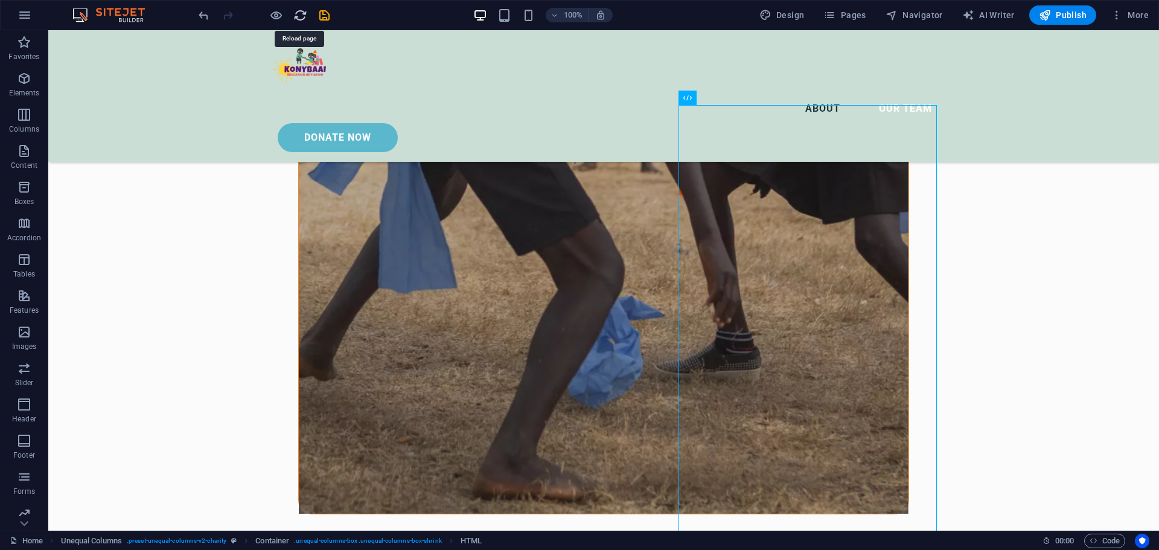
click at [299, 20] on icon "reload" at bounding box center [300, 15] width 14 height 14
click at [749, 103] on icon at bounding box center [751, 98] width 7 height 13
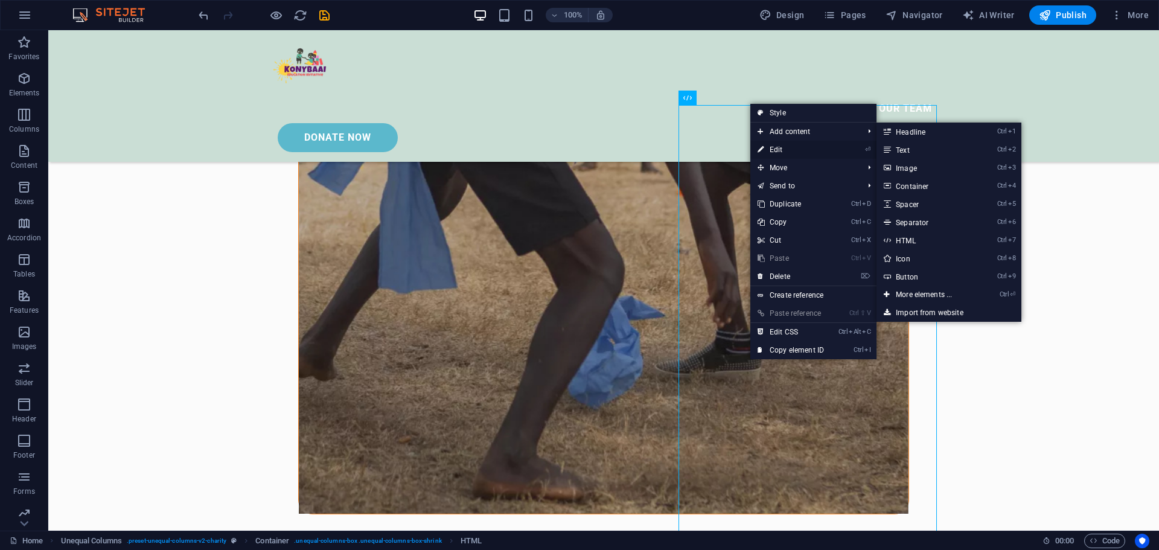
click at [790, 150] on link "⏎ Edit" at bounding box center [791, 150] width 81 height 18
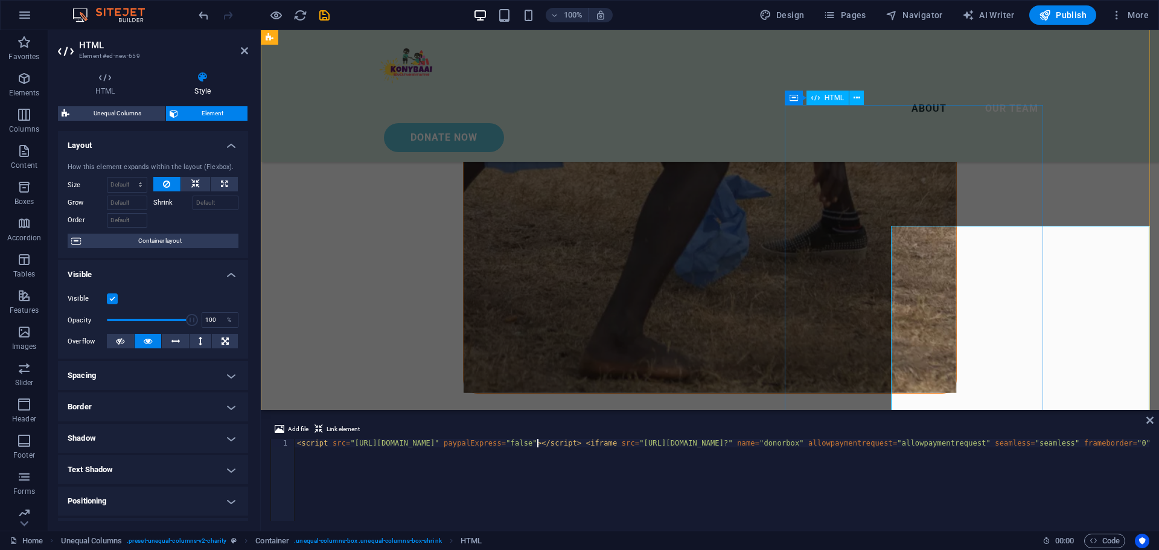
scroll to position [906, 0]
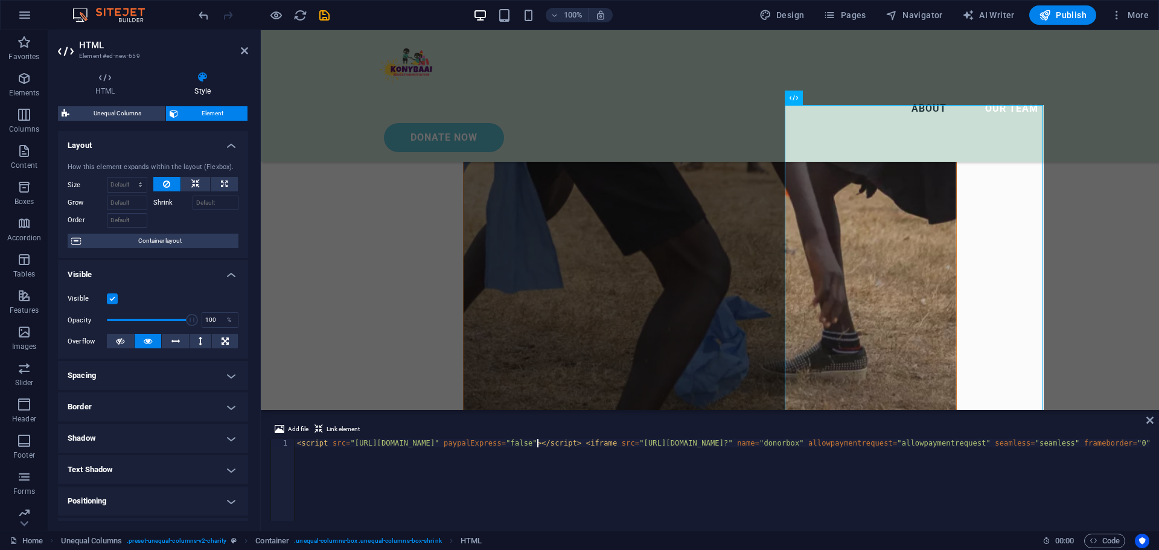
click at [505, 451] on div "< script src = "[URL][DOMAIN_NAME]" paypalExpress = "false" > </ script > < ifr…" at bounding box center [1094, 487] width 1599 height 97
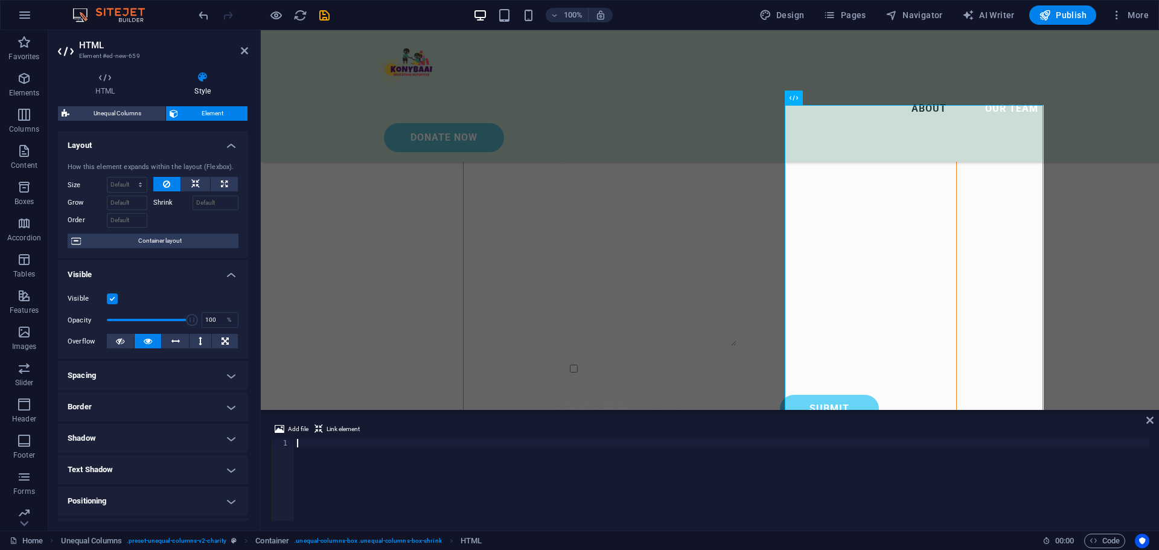
scroll to position [778, 0]
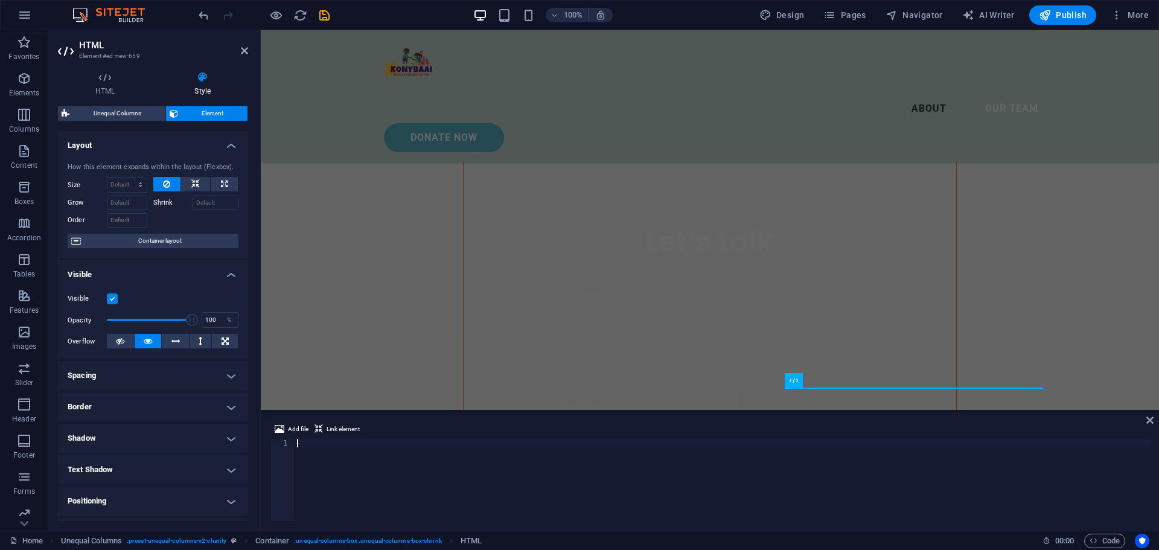
type textarea "<script src="[URL][DOMAIN_NAME]" paypalExpress="false"></script> <iframe src="[…"
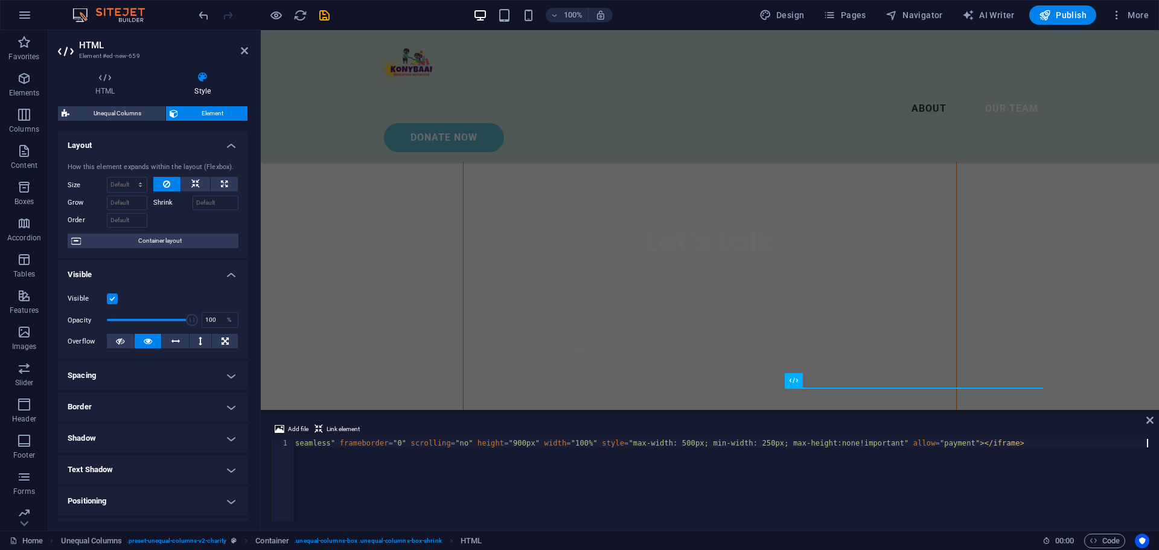
click at [882, 454] on div "< script src = "[URL][DOMAIN_NAME]" paypalExpress = "false" > </ script > < ifr…" at bounding box center [349, 487] width 1599 height 97
click at [847, 449] on div "< script src = "[URL][DOMAIN_NAME]" paypalExpress = "false" > </ script > < ifr…" at bounding box center [349, 487] width 1599 height 97
click at [882, 443] on div "< script src = "[URL][DOMAIN_NAME]" paypalExpress = "false" > </ script > < ifr…" at bounding box center [349, 487] width 1599 height 97
click at [1152, 421] on icon at bounding box center [1150, 420] width 7 height 10
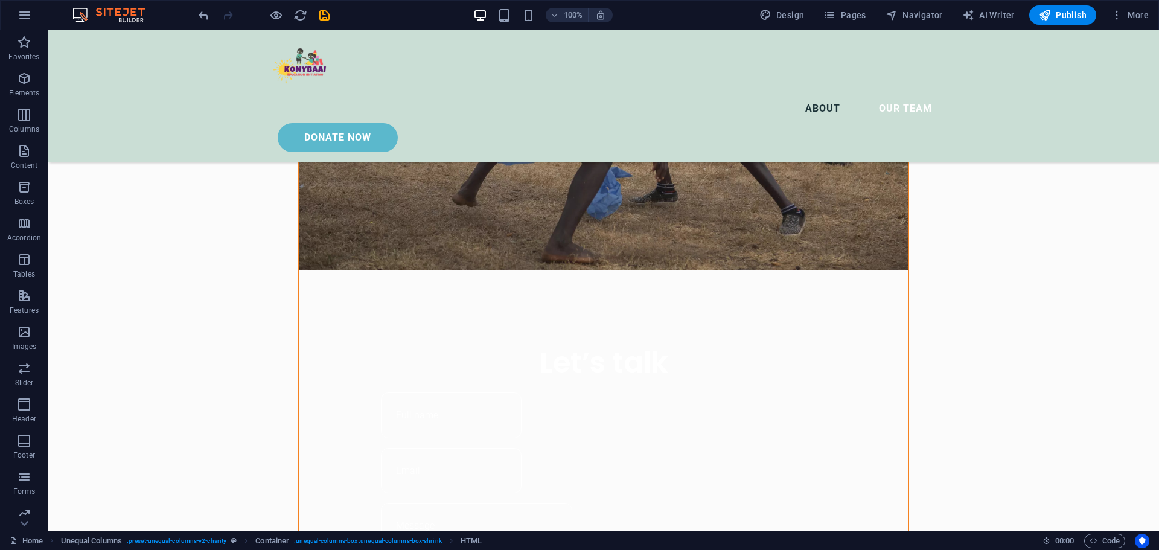
scroll to position [898, 0]
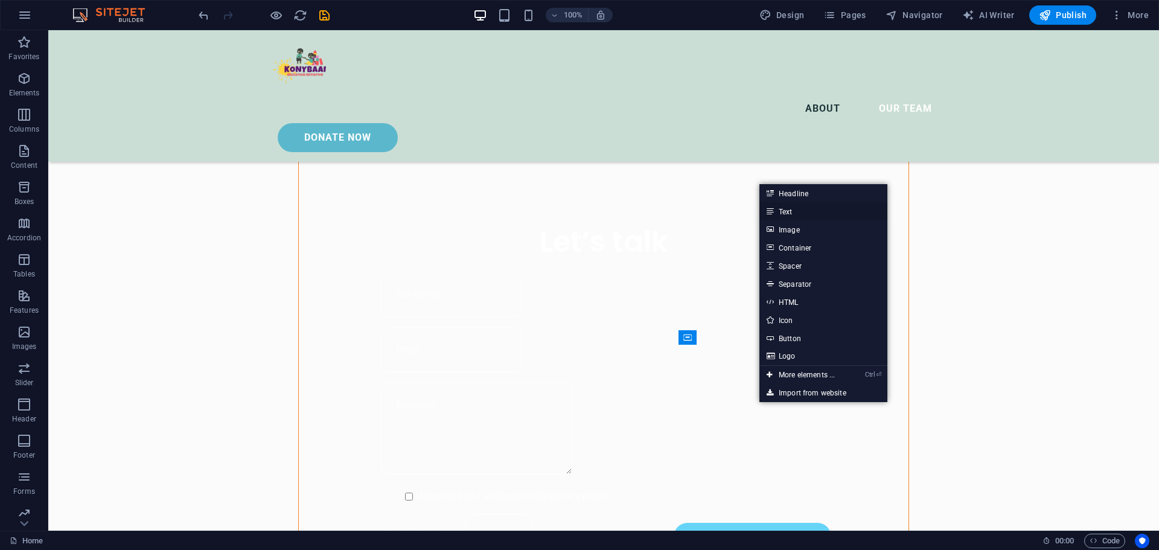
click at [813, 213] on link "Text" at bounding box center [824, 211] width 128 height 18
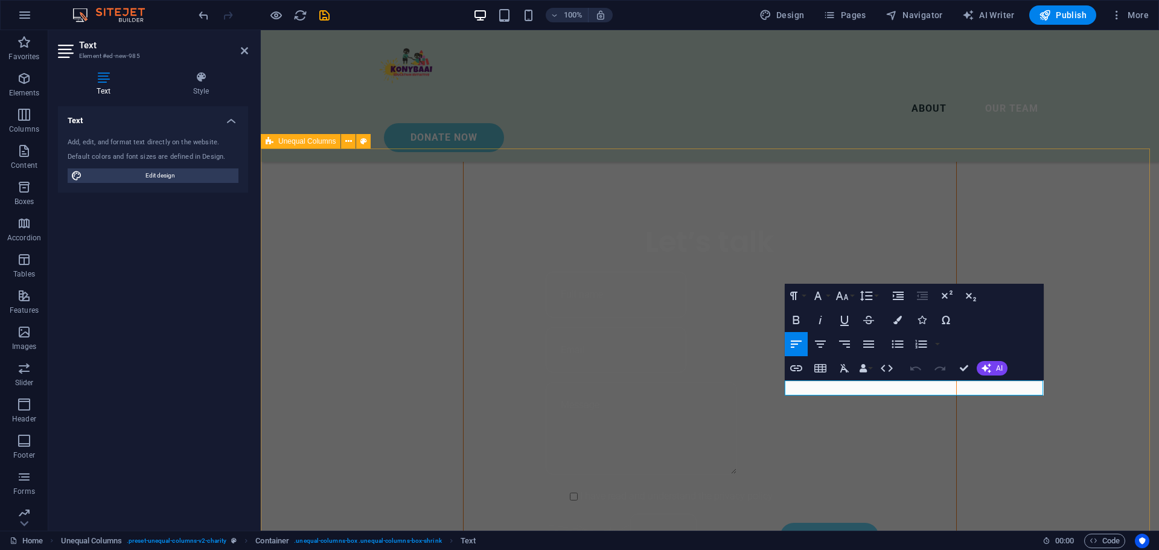
drag, startPoint x: 841, startPoint y: 222, endPoint x: 1058, endPoint y: 244, distance: 219.1
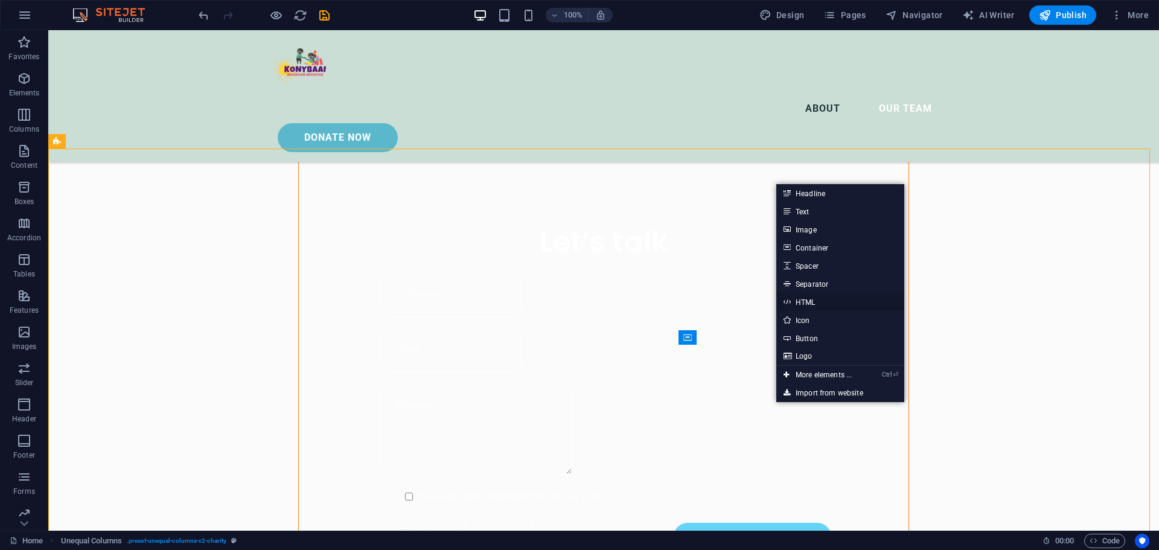
click at [826, 302] on link "HTML" at bounding box center [841, 302] width 128 height 18
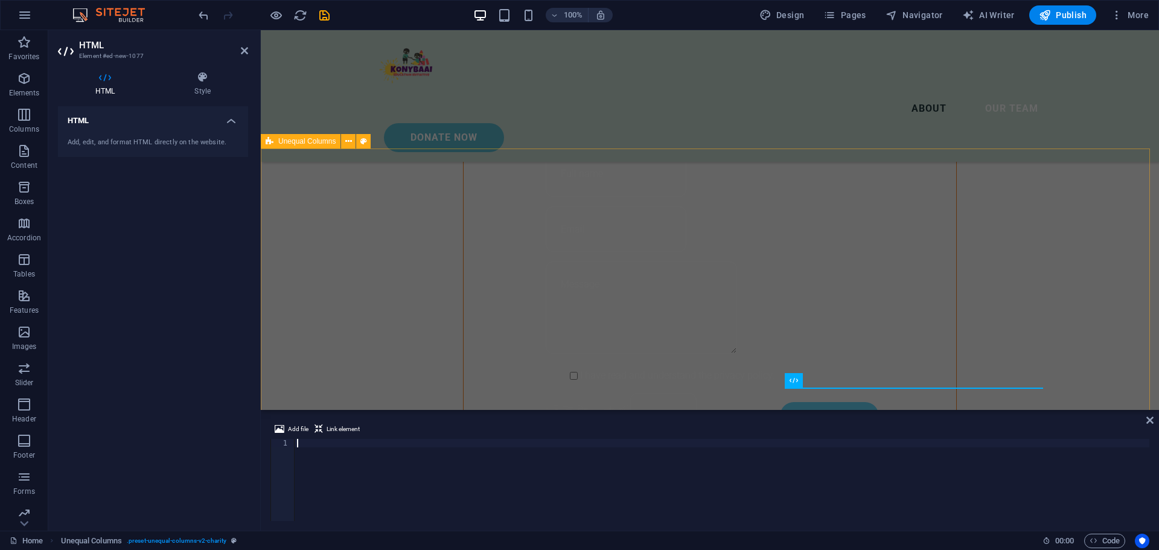
scroll to position [778, 0]
type textarea "<script src="[URL][DOMAIN_NAME]" paypalExpress="false"></script> <iframe src="[…"
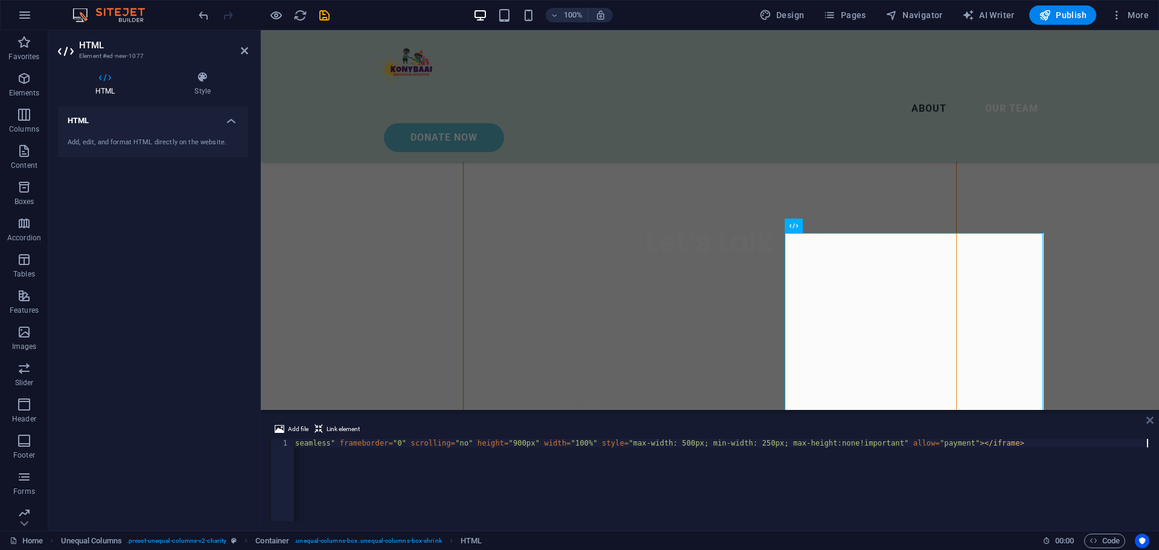
click at [1149, 423] on icon at bounding box center [1150, 420] width 7 height 10
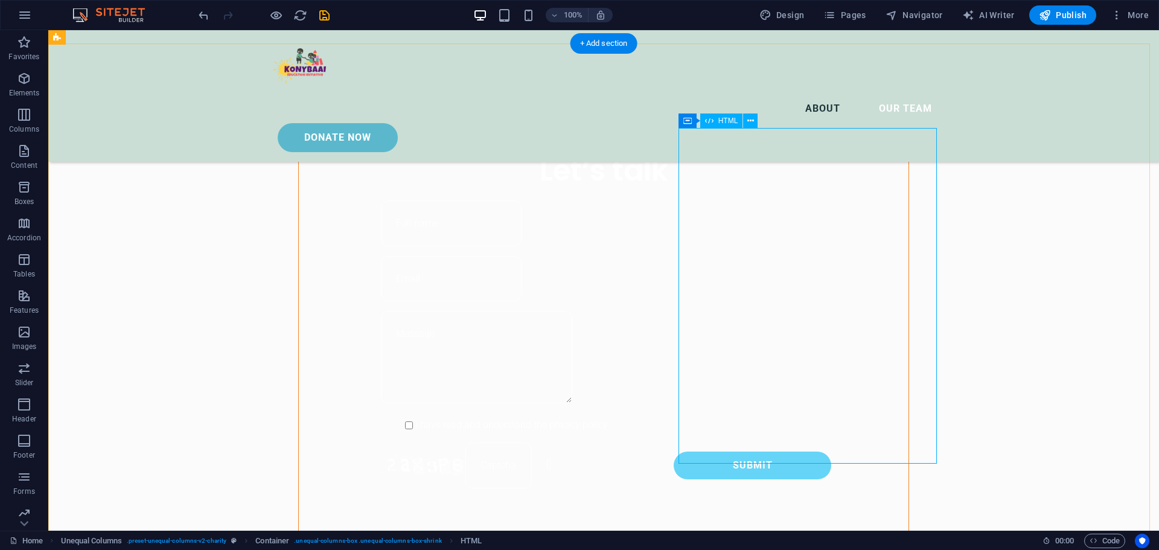
scroll to position [959, 0]
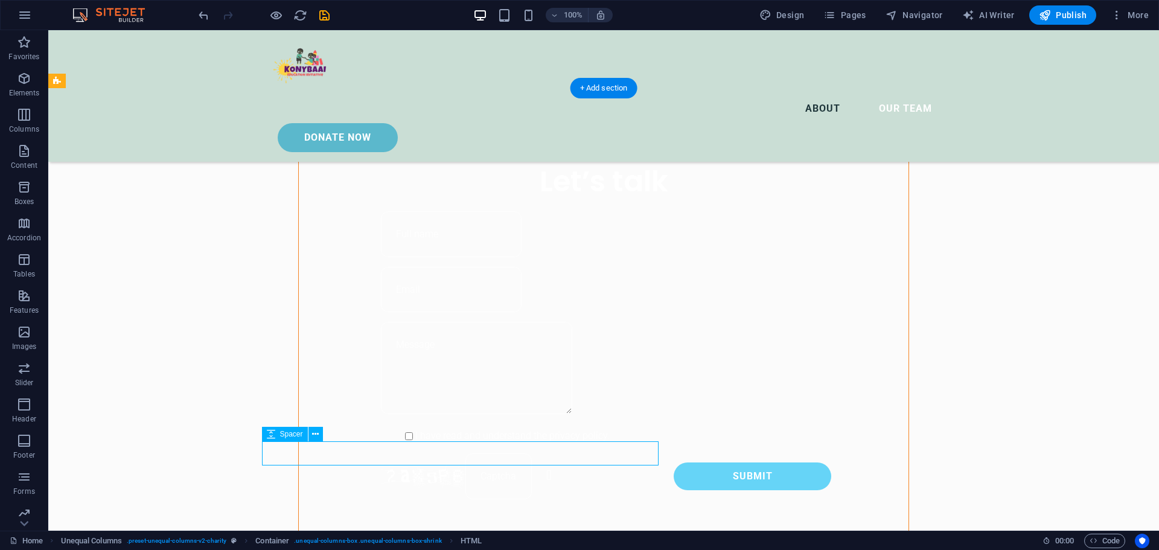
select select "px"
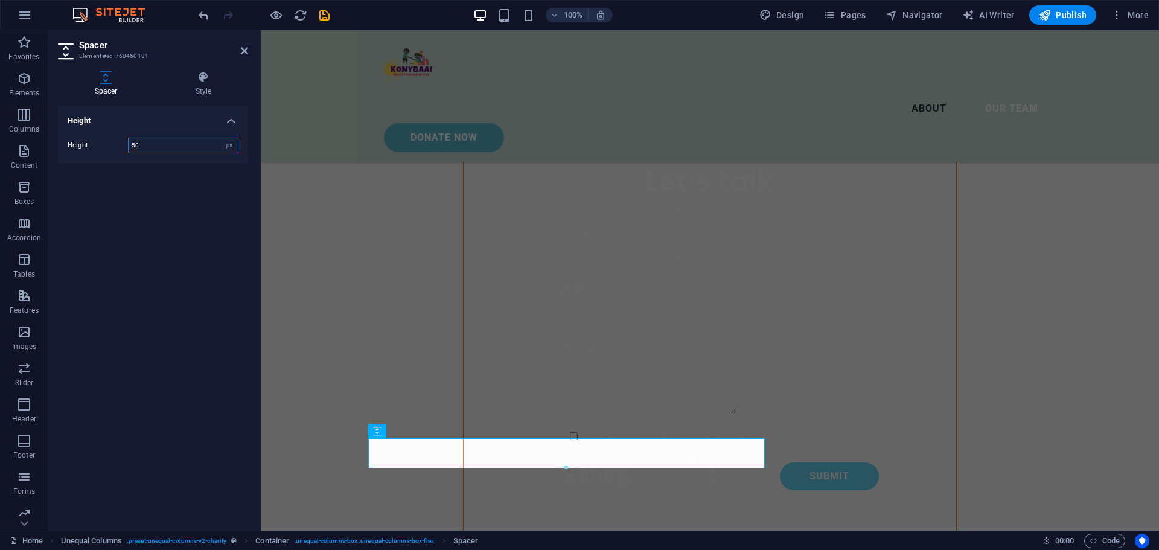
type input "50"
click at [173, 213] on div "Height Height 50 px rem vh vw" at bounding box center [153, 313] width 190 height 415
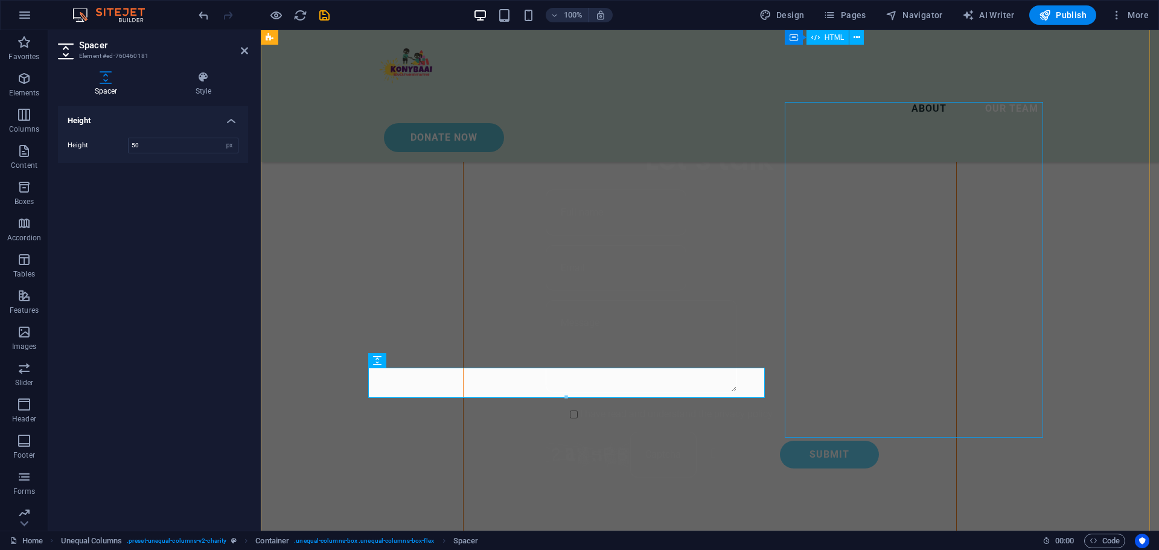
scroll to position [974, 0]
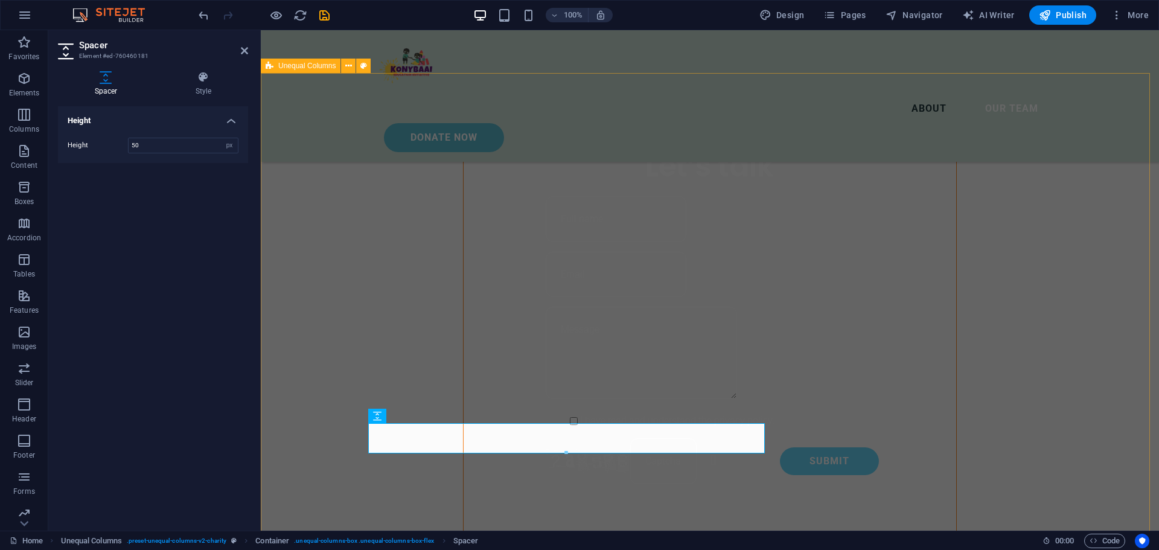
select select "%"
select select "rem"
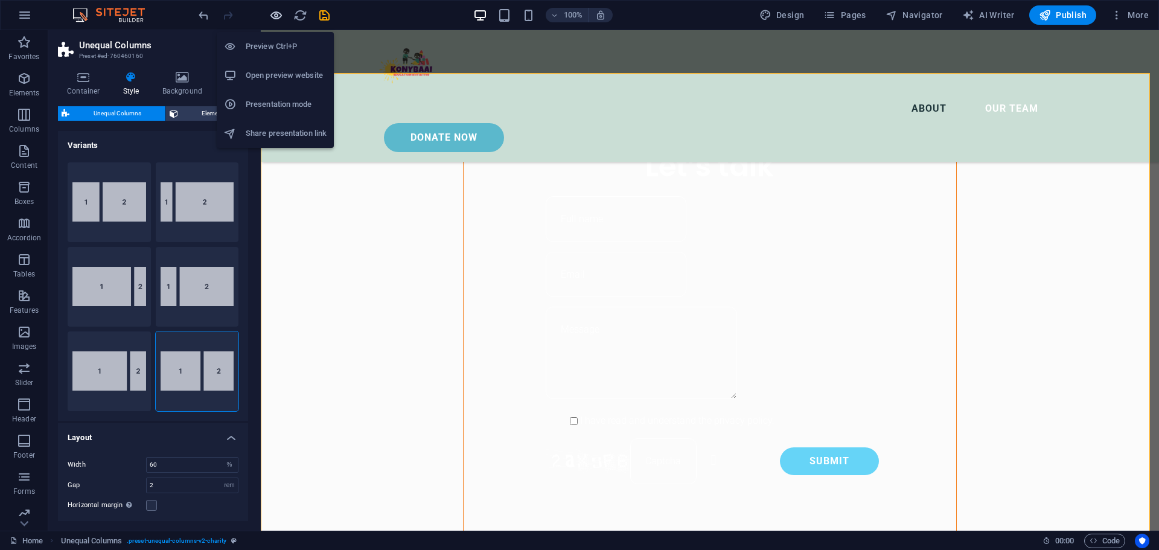
click at [274, 18] on icon "button" at bounding box center [276, 15] width 14 height 14
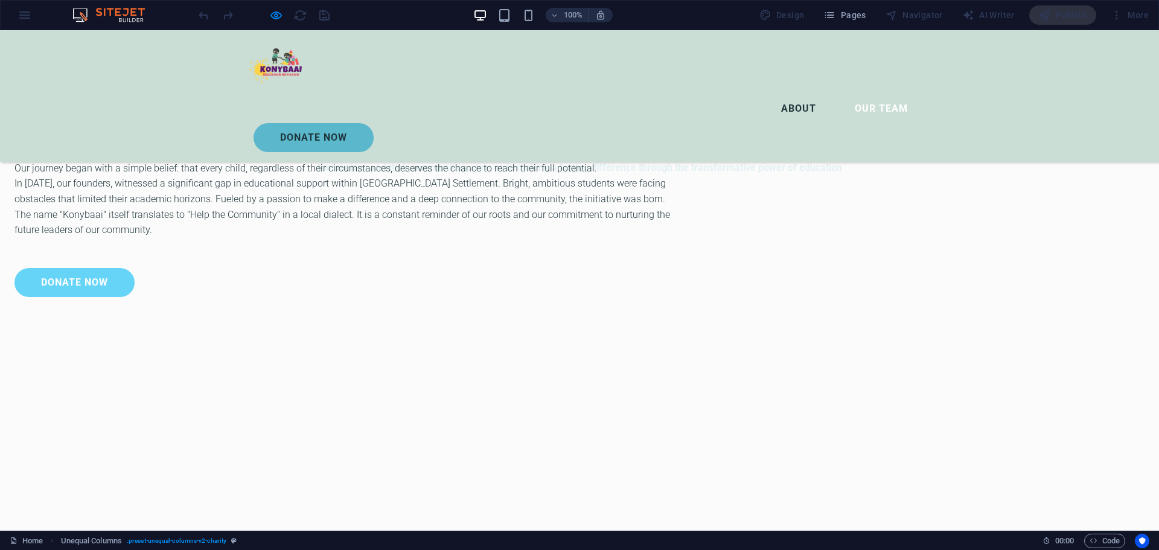
scroll to position [483, 0]
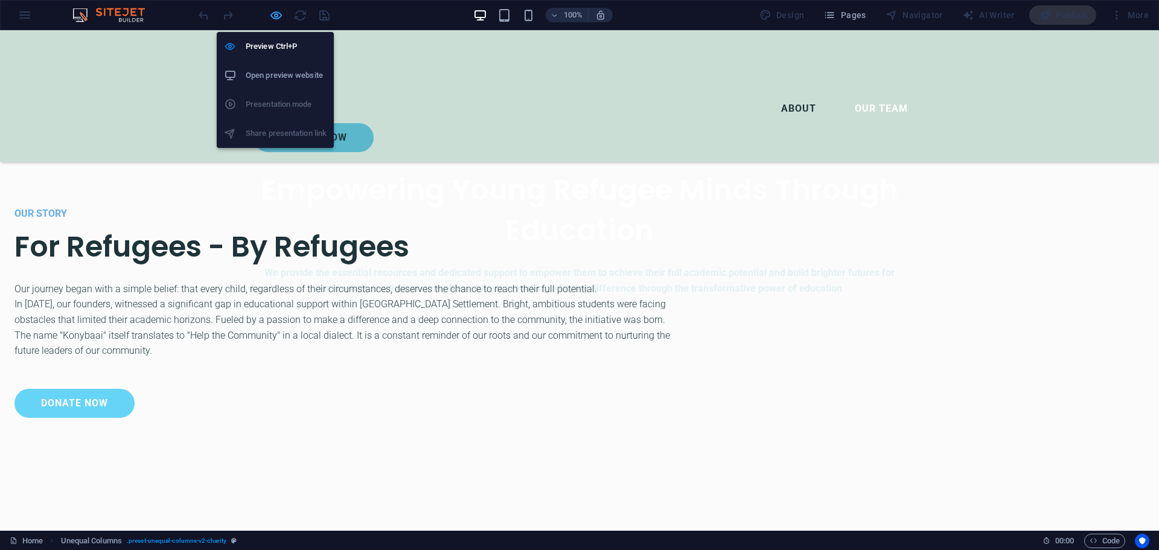
click at [277, 16] on icon "button" at bounding box center [276, 15] width 14 height 14
select select "%"
select select "rem"
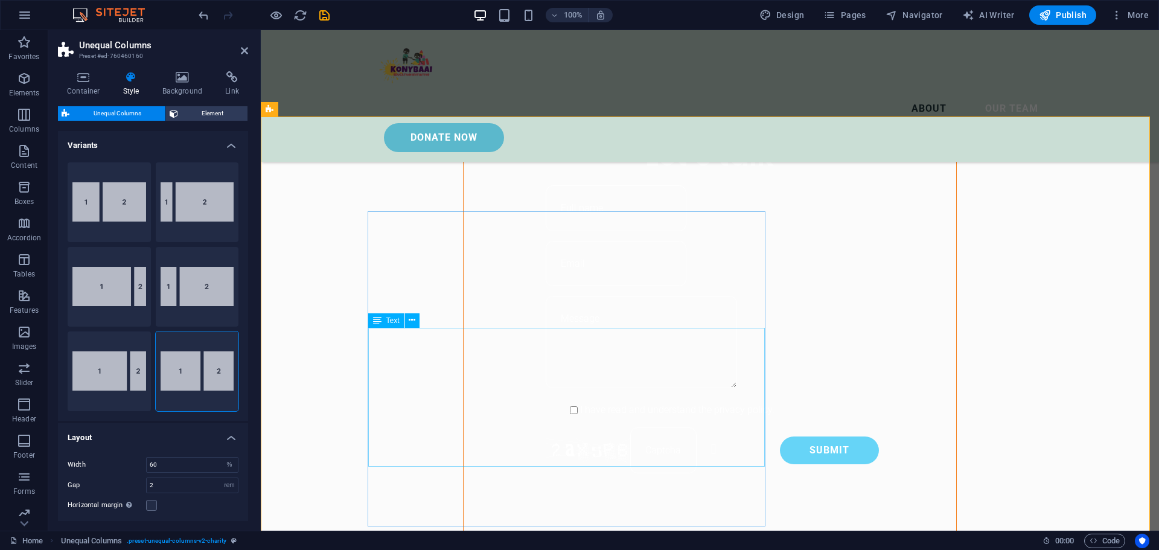
scroll to position [1151, 0]
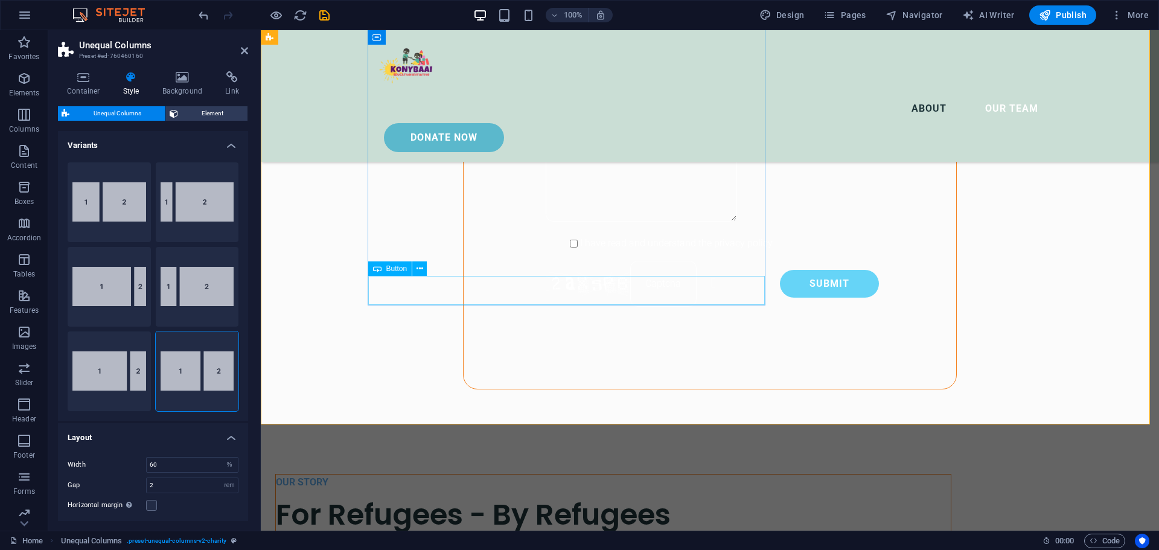
click at [415, 269] on button at bounding box center [419, 268] width 14 height 14
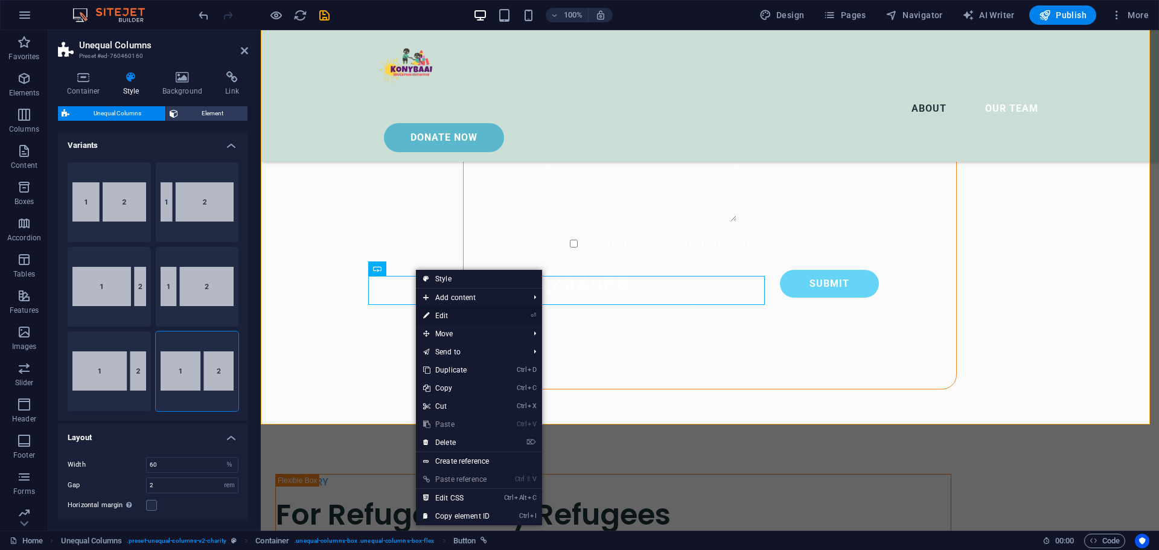
click at [460, 318] on link "⏎ Edit" at bounding box center [456, 316] width 81 height 18
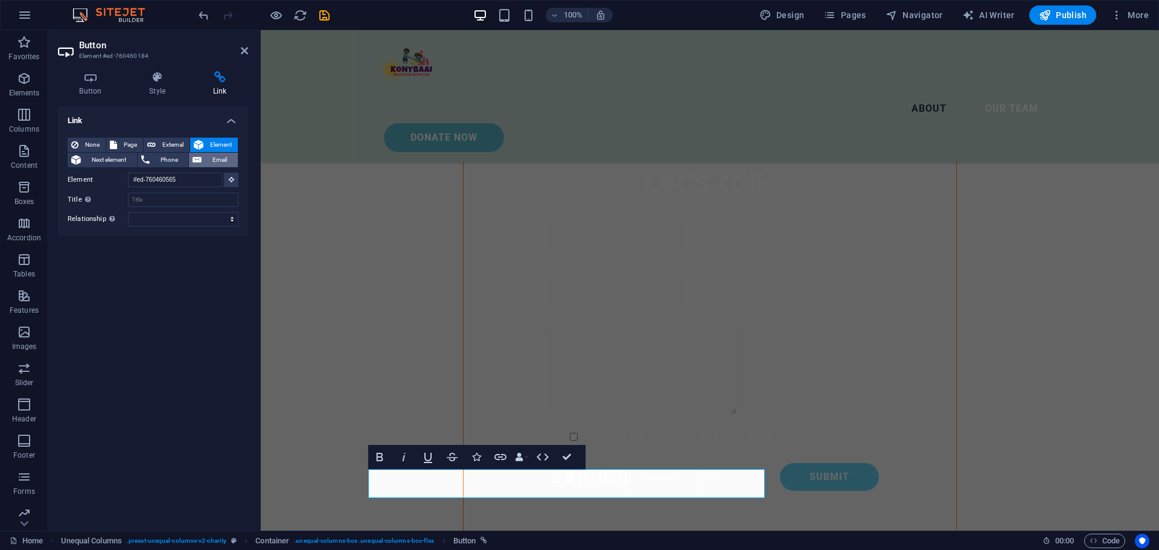
scroll to position [1078, 0]
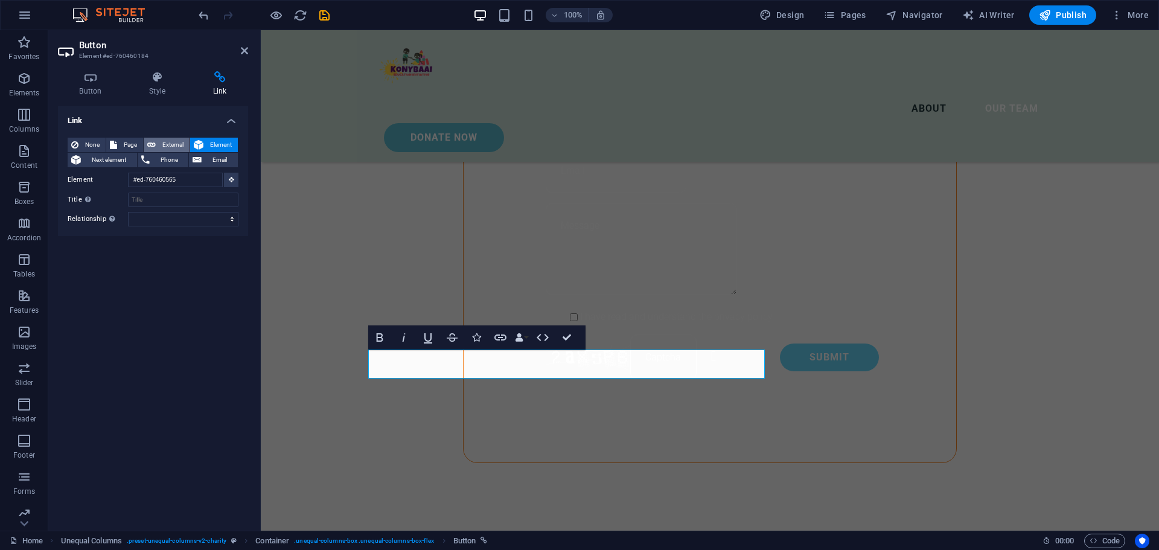
click at [177, 142] on span "External" at bounding box center [172, 145] width 27 height 14
select select "blank"
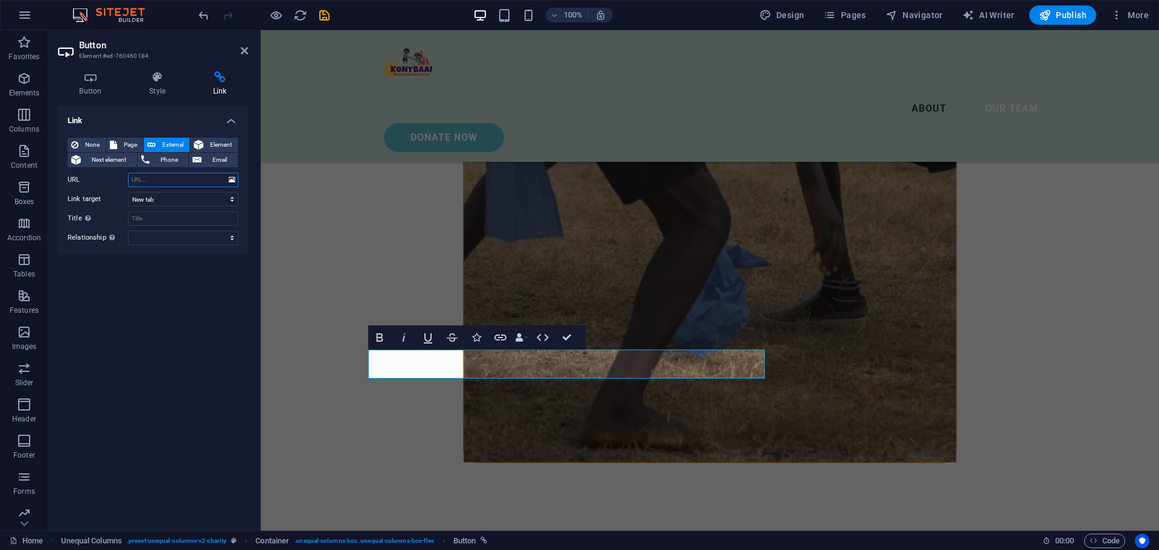
click at [143, 182] on input "URL" at bounding box center [183, 180] width 110 height 14
paste input "[URL][DOMAIN_NAME]"
type input "[URL][DOMAIN_NAME]"
click at [165, 293] on div "Link None Page External Element Next element Phone Email Page Home Our Team Pri…" at bounding box center [153, 313] width 190 height 415
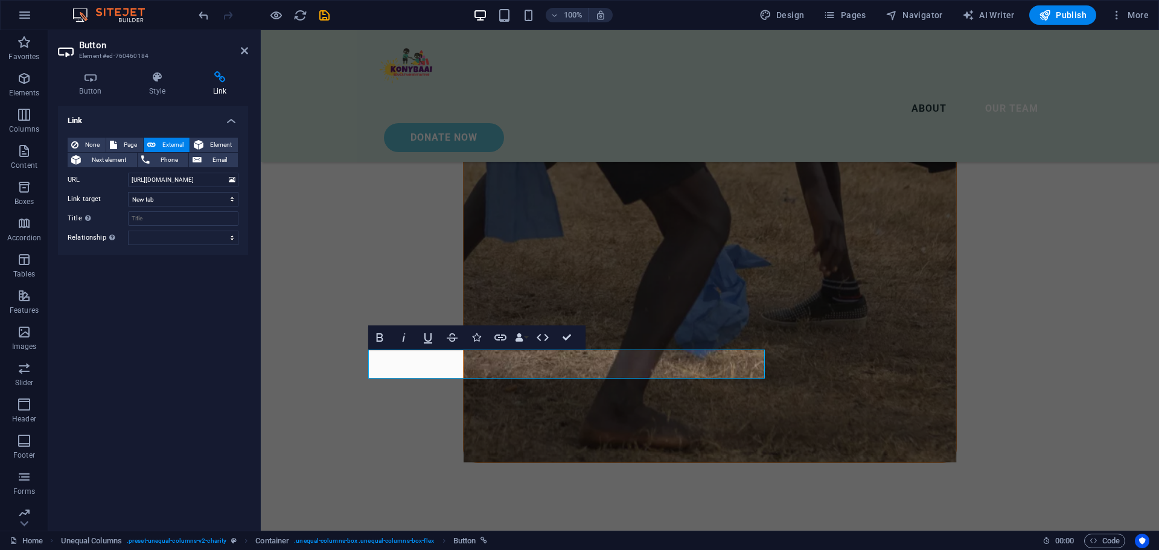
scroll to position [0, 0]
click at [246, 47] on icon at bounding box center [244, 51] width 7 height 10
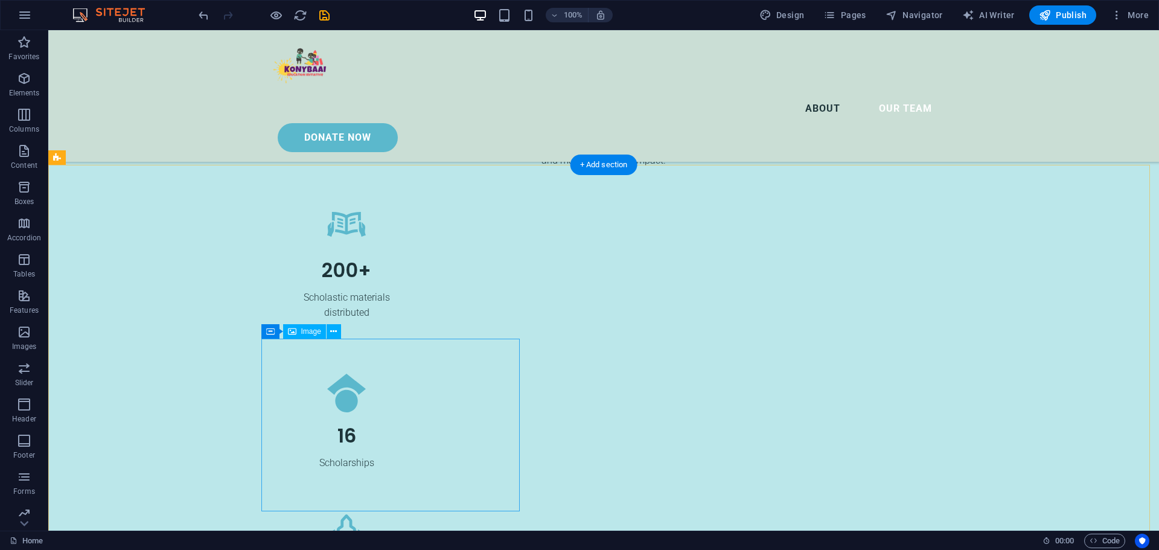
scroll to position [2527, 0]
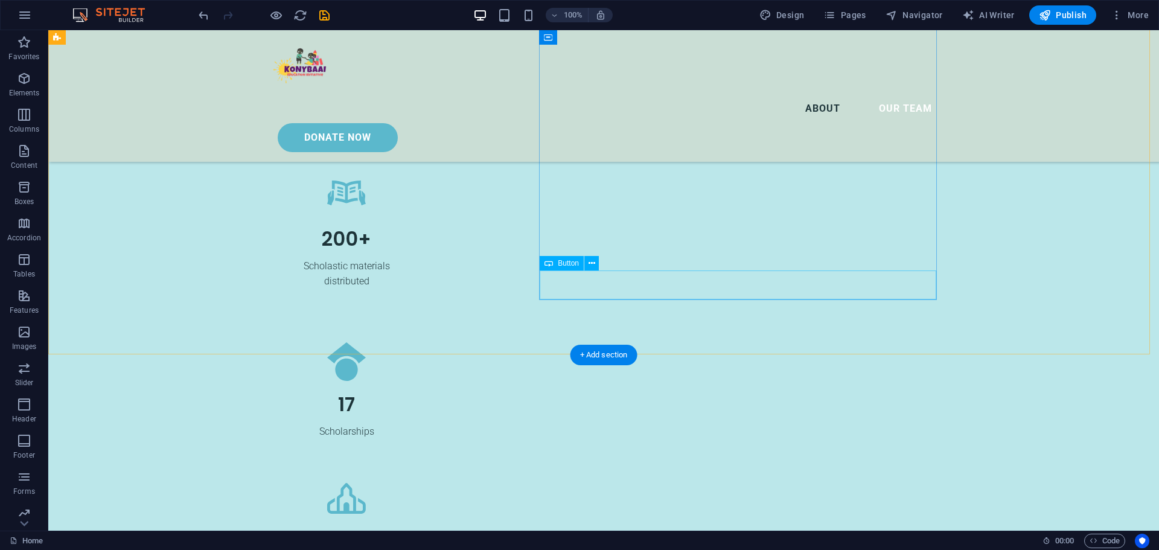
click at [591, 261] on icon at bounding box center [592, 263] width 7 height 13
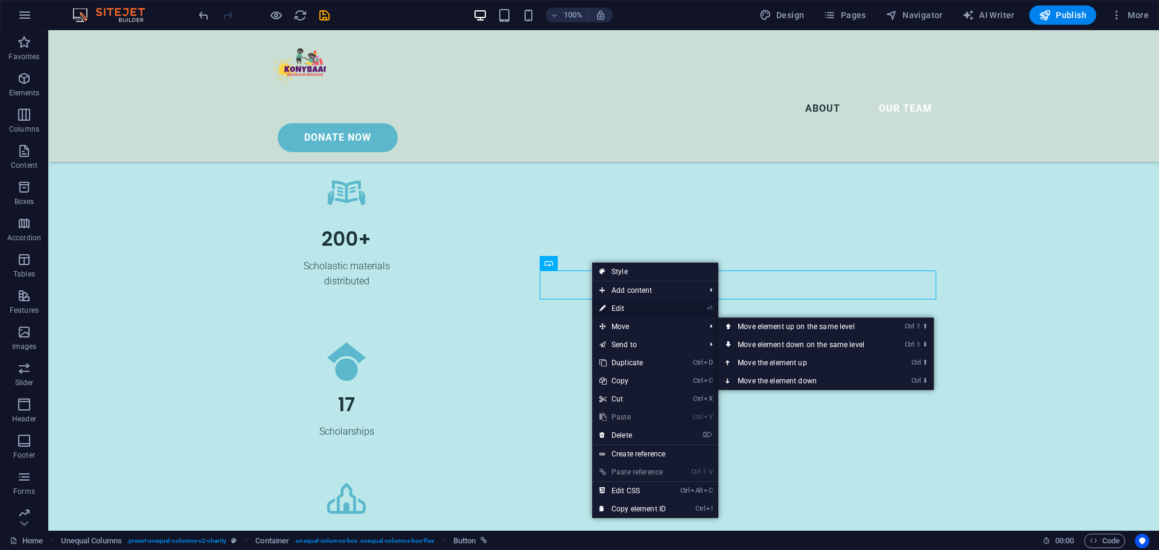
click at [620, 309] on link "⏎ Edit" at bounding box center [632, 308] width 81 height 18
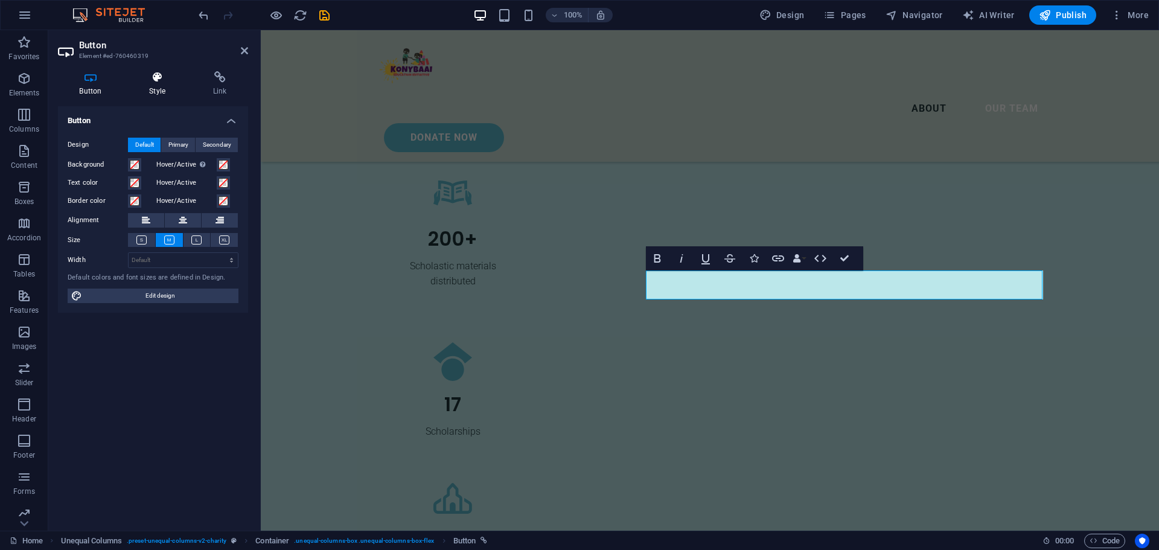
click at [150, 82] on icon at bounding box center [157, 77] width 59 height 12
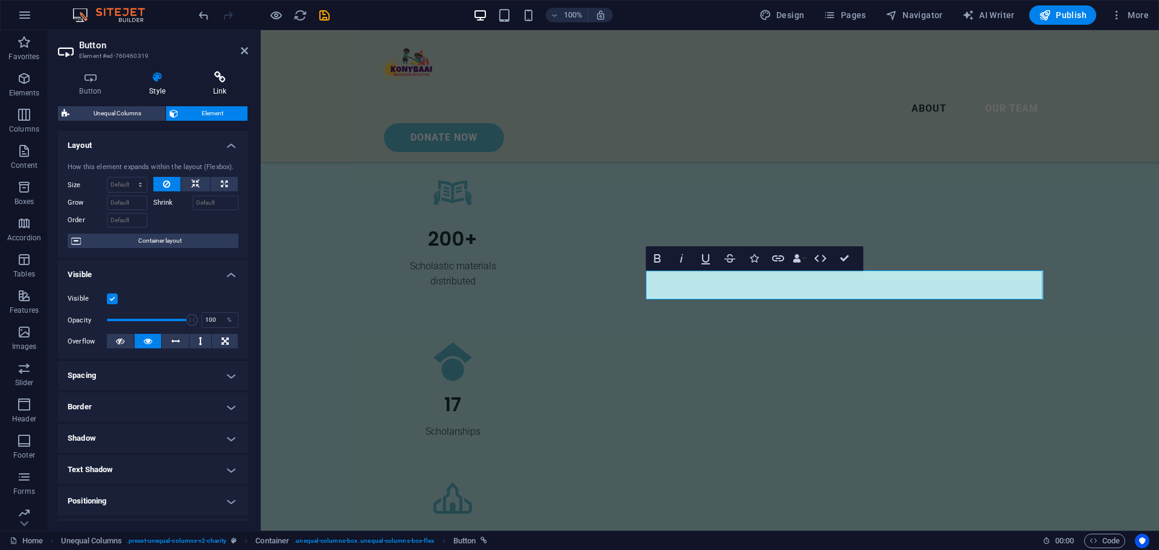
click at [222, 84] on h4 "Link" at bounding box center [219, 83] width 57 height 25
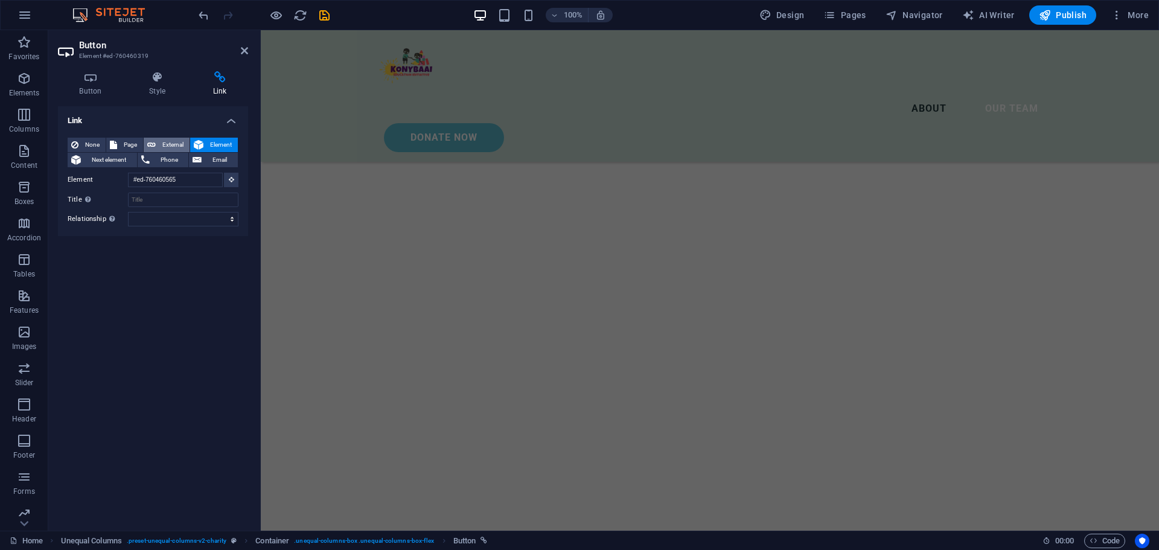
scroll to position [2453, 0]
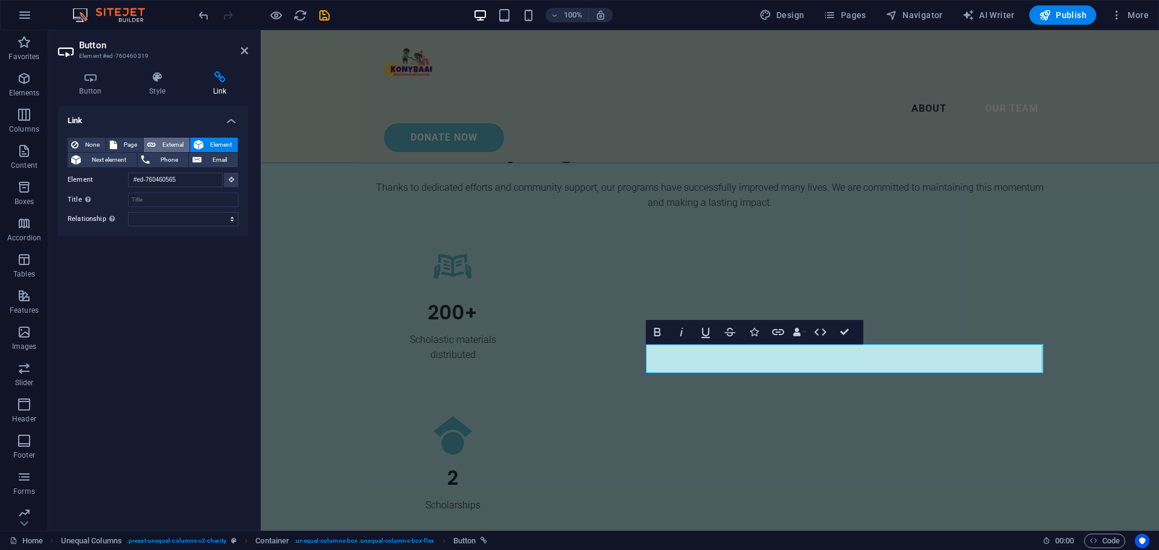
click at [174, 146] on span "External" at bounding box center [172, 145] width 27 height 14
select select "blank"
paste input "[URL][DOMAIN_NAME]"
type input "[URL][DOMAIN_NAME]"
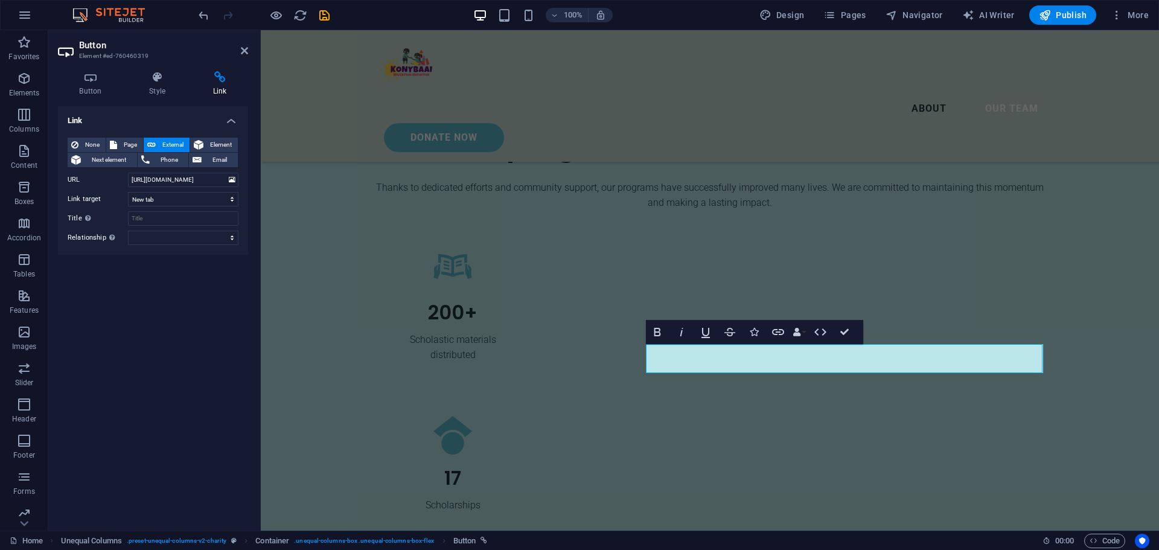
click at [193, 277] on div "Link None Page External Element Next element Phone Email Page Home Our Team Pri…" at bounding box center [153, 313] width 190 height 415
click at [184, 275] on div "Link None Page External Element Next element Phone Email Page Home Our Team Pri…" at bounding box center [153, 313] width 190 height 415
drag, startPoint x: 244, startPoint y: 50, endPoint x: 196, endPoint y: 19, distance: 56.5
click at [244, 50] on icon at bounding box center [244, 51] width 7 height 10
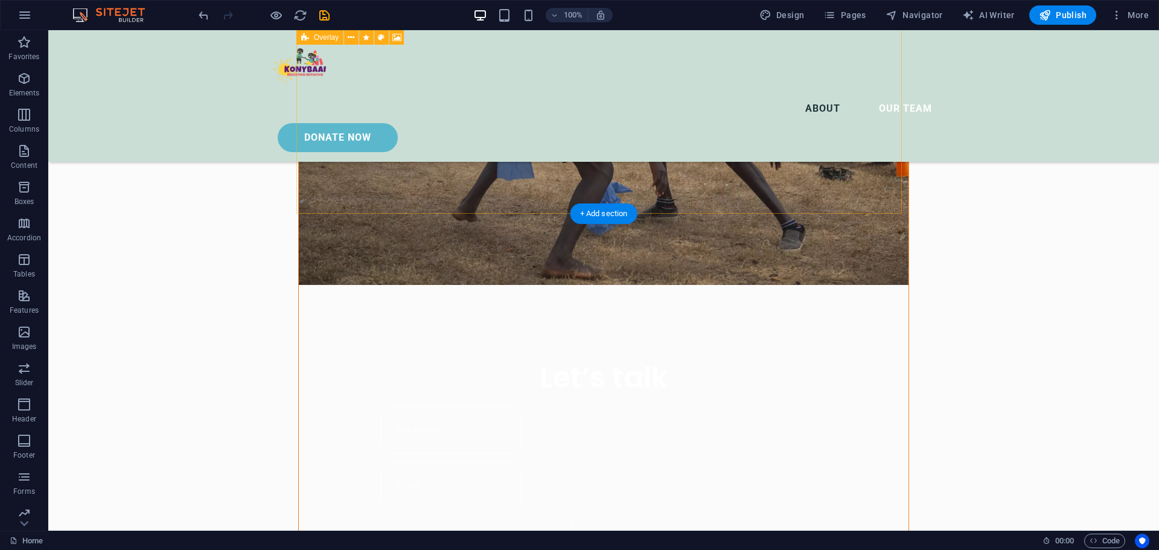
scroll to position [1004, 0]
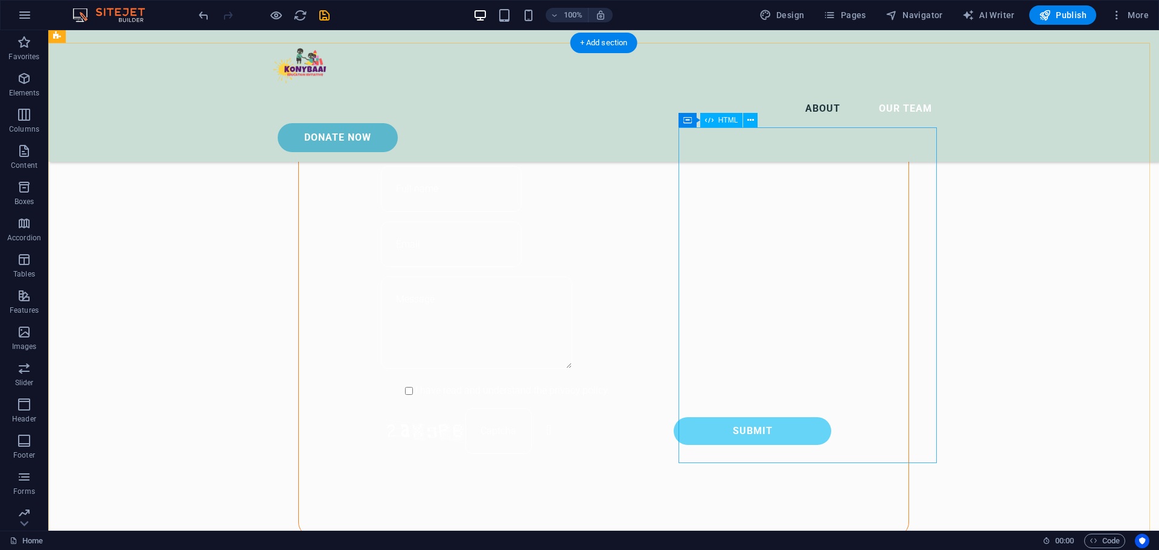
click at [752, 121] on icon at bounding box center [751, 120] width 7 height 13
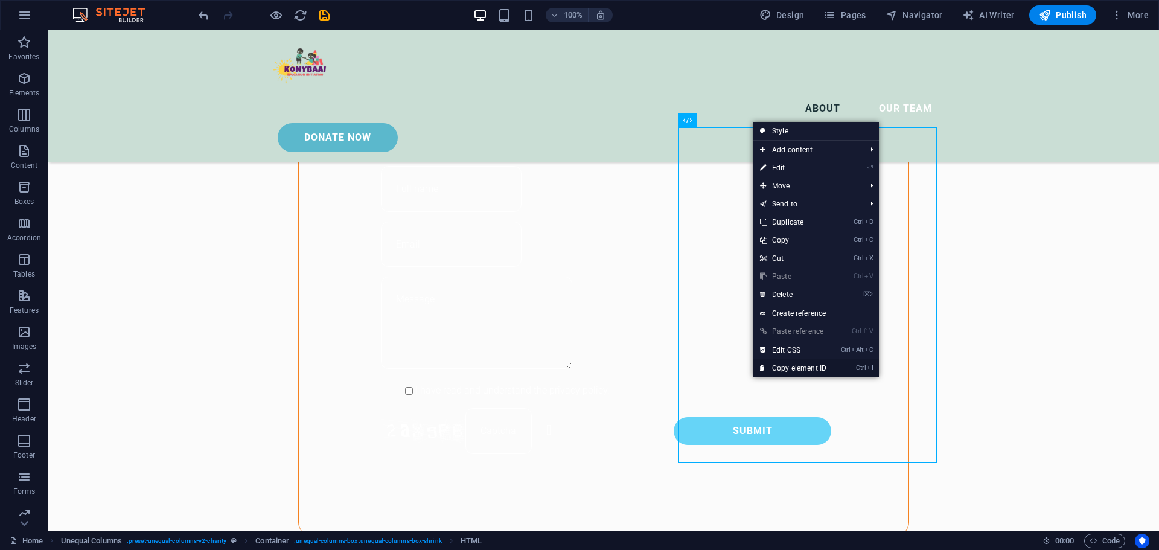
click at [812, 365] on link "Ctrl I Copy element ID" at bounding box center [793, 368] width 81 height 18
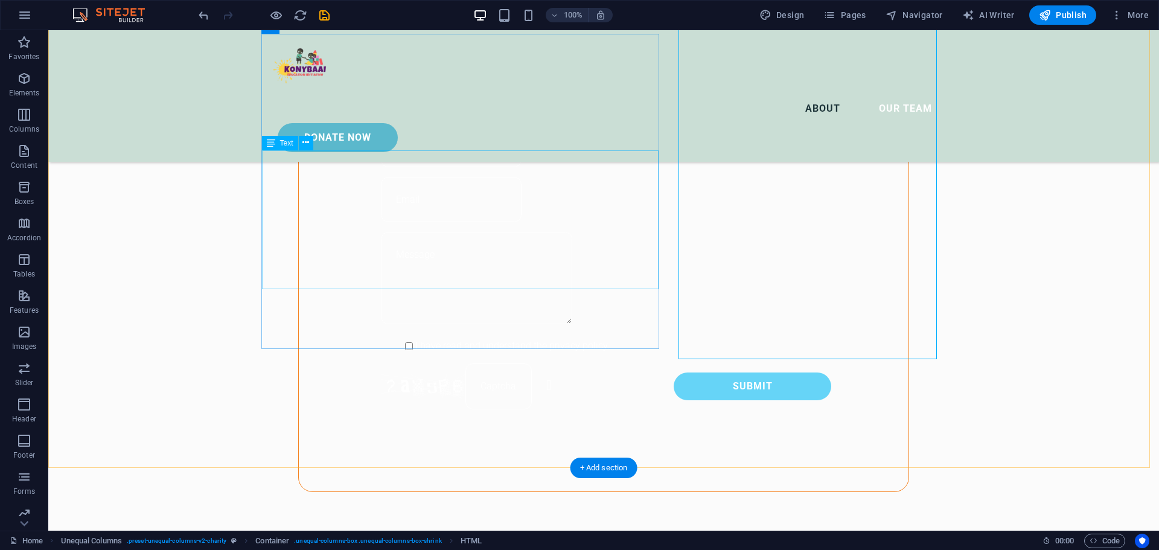
scroll to position [1125, 0]
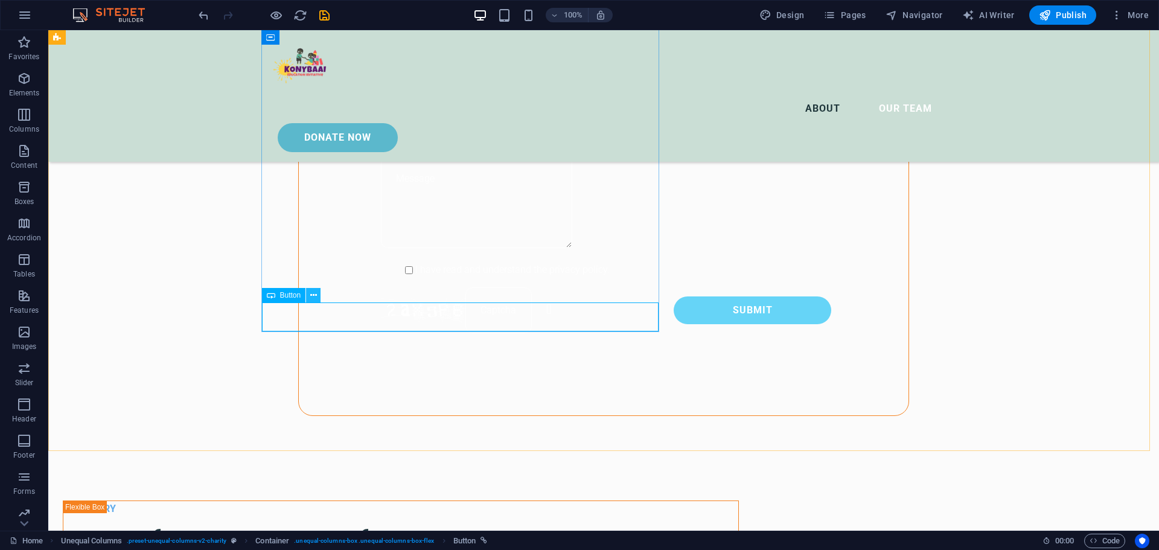
click at [309, 299] on button at bounding box center [313, 295] width 14 height 14
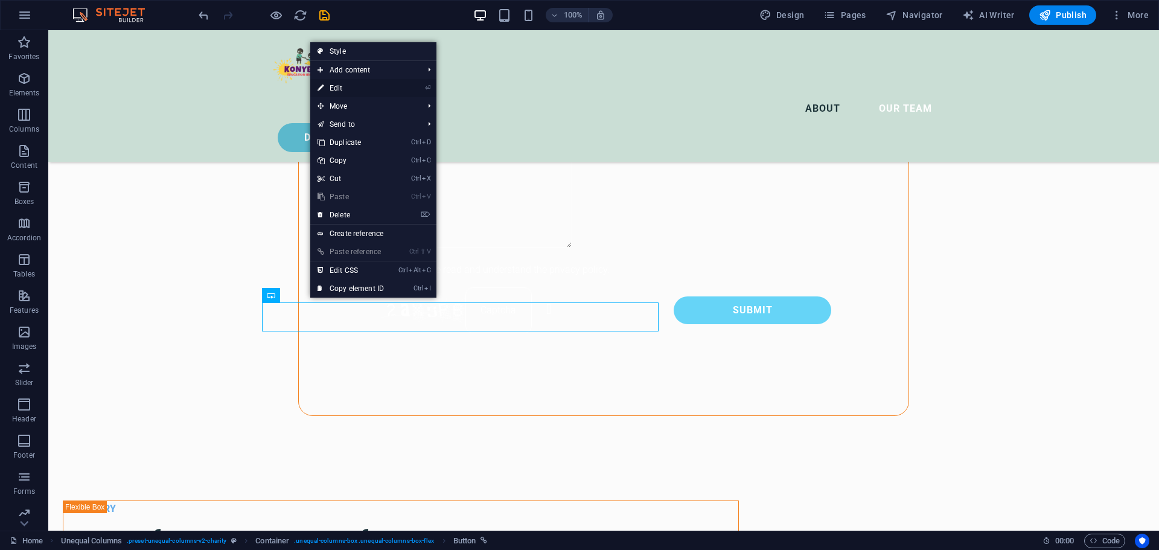
click at [353, 89] on link "⏎ Edit" at bounding box center [350, 88] width 81 height 18
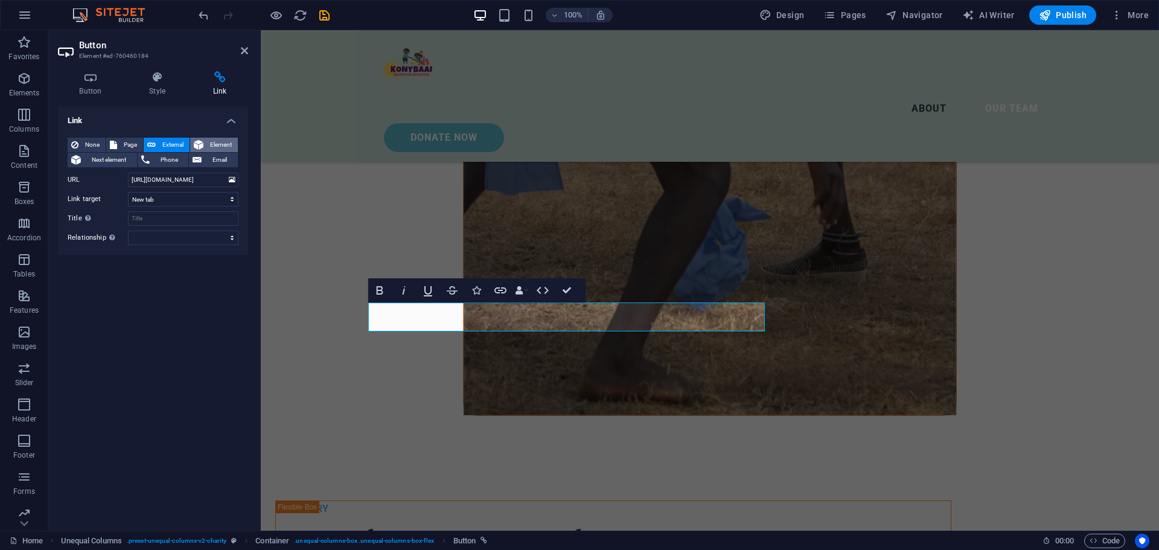
click at [222, 146] on span "Element" at bounding box center [220, 145] width 27 height 14
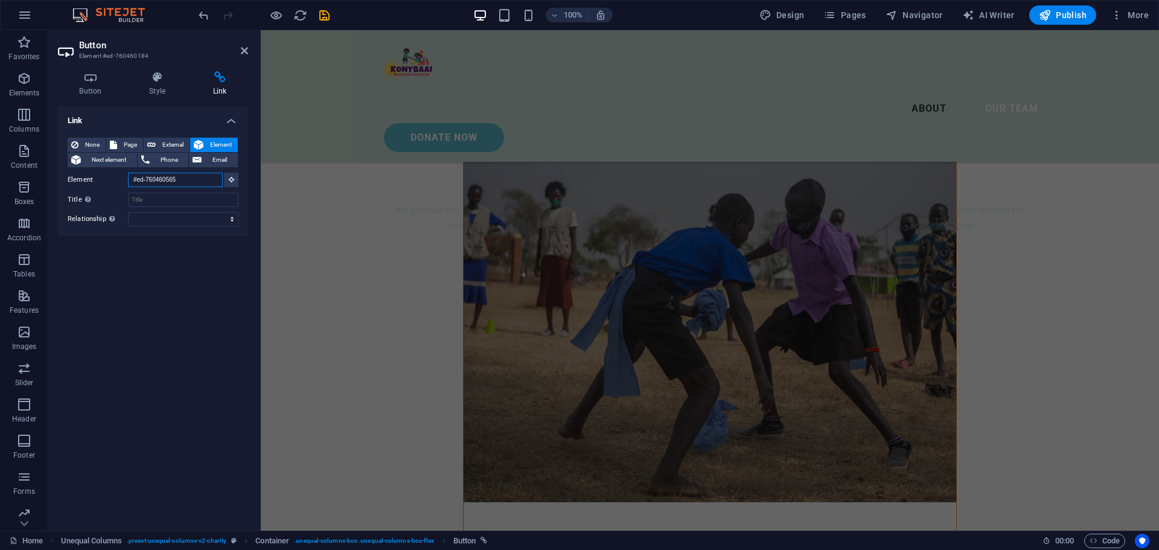
drag, startPoint x: 195, startPoint y: 179, endPoint x: 114, endPoint y: 181, distance: 81.6
click at [114, 181] on div "Element #ed-760460565" at bounding box center [153, 180] width 171 height 15
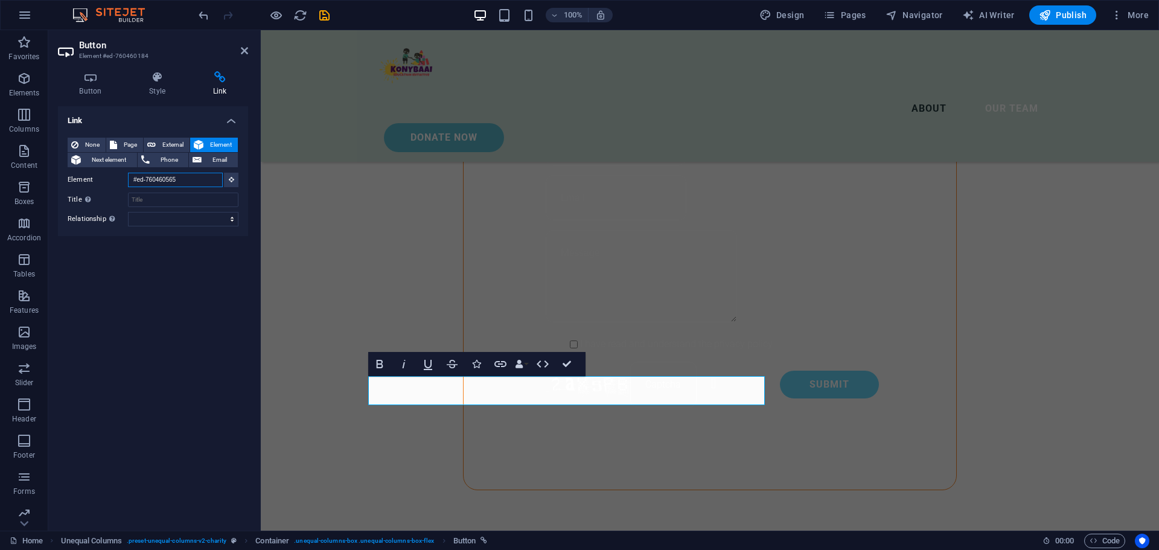
scroll to position [545, 0]
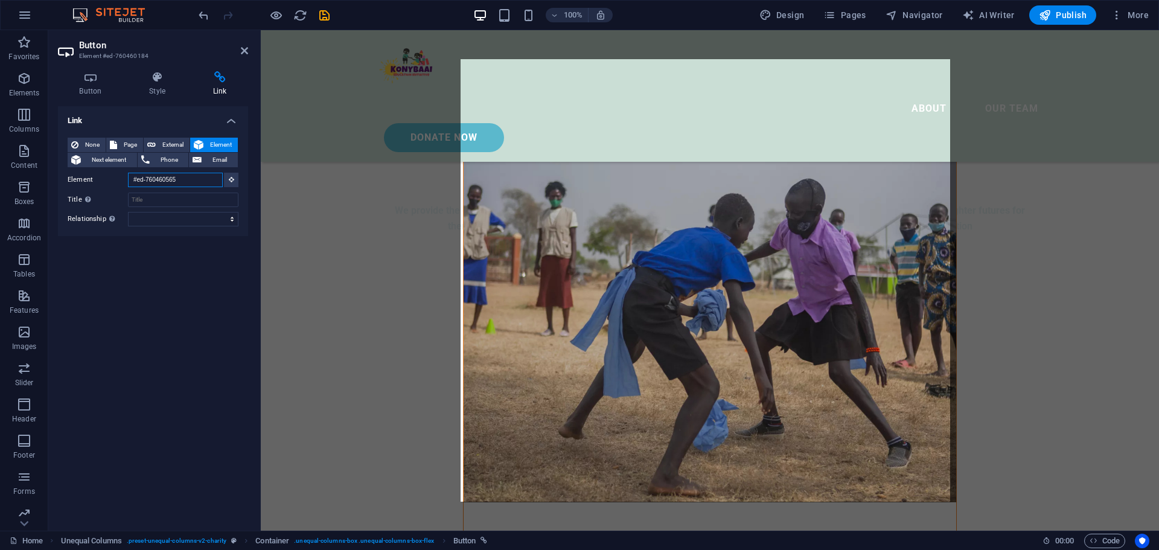
paste input "new-1077"
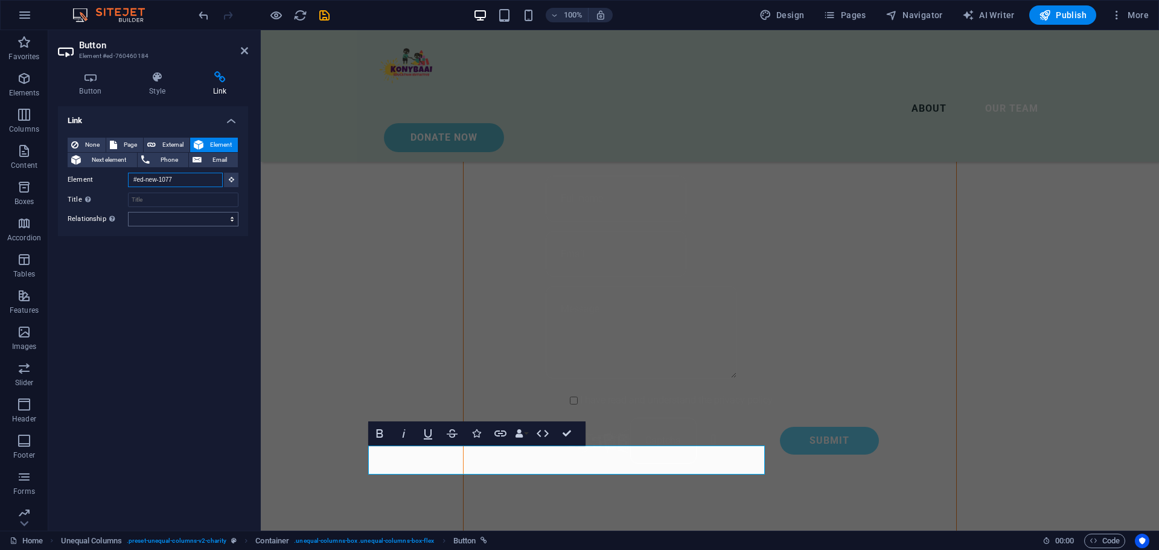
scroll to position [978, 0]
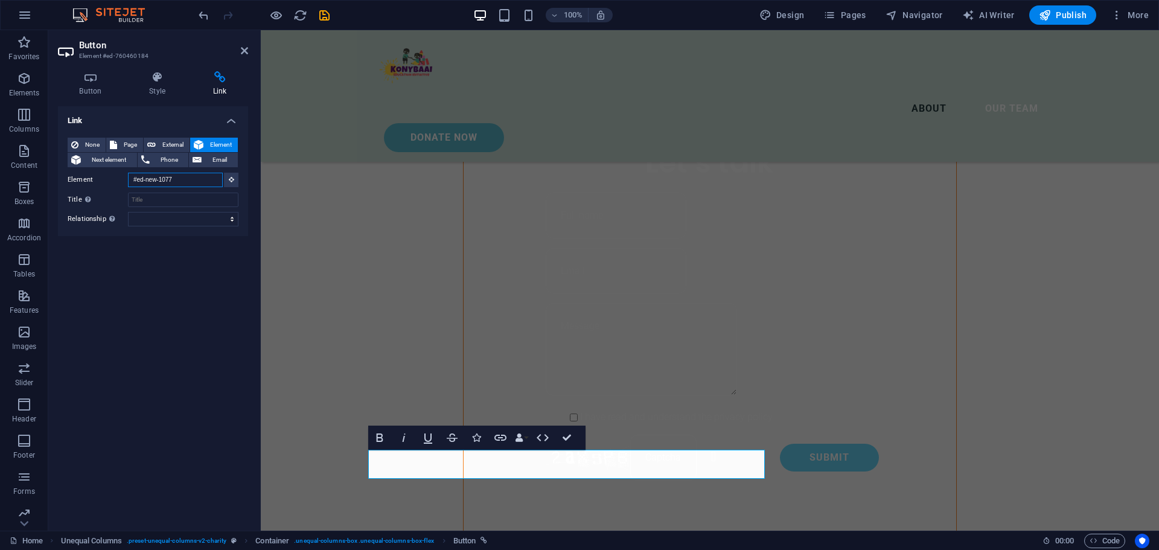
type input "#ed-new-1077"
click at [190, 275] on div "Link None Page External Element Next element Phone Email Page Home Our Team Pri…" at bounding box center [153, 313] width 190 height 415
click at [246, 51] on icon at bounding box center [244, 51] width 7 height 10
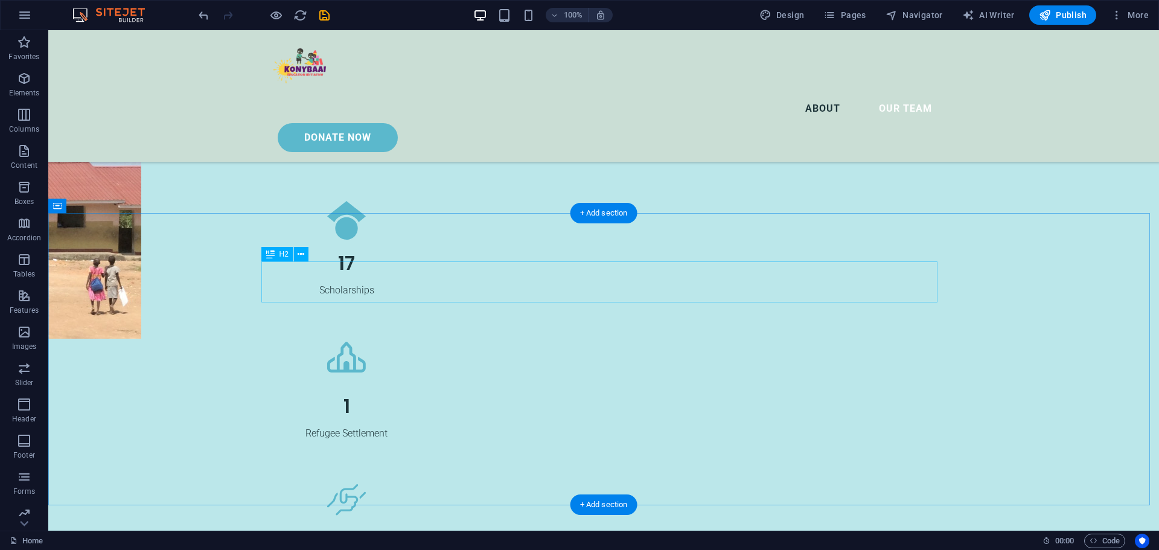
scroll to position [2547, 0]
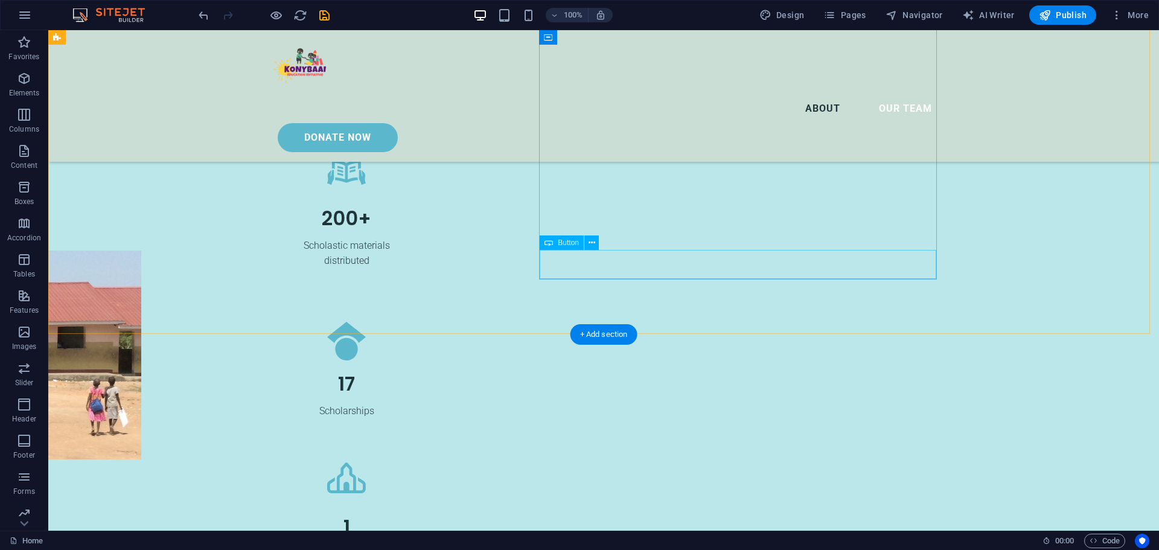
click at [589, 245] on icon at bounding box center [592, 243] width 7 height 13
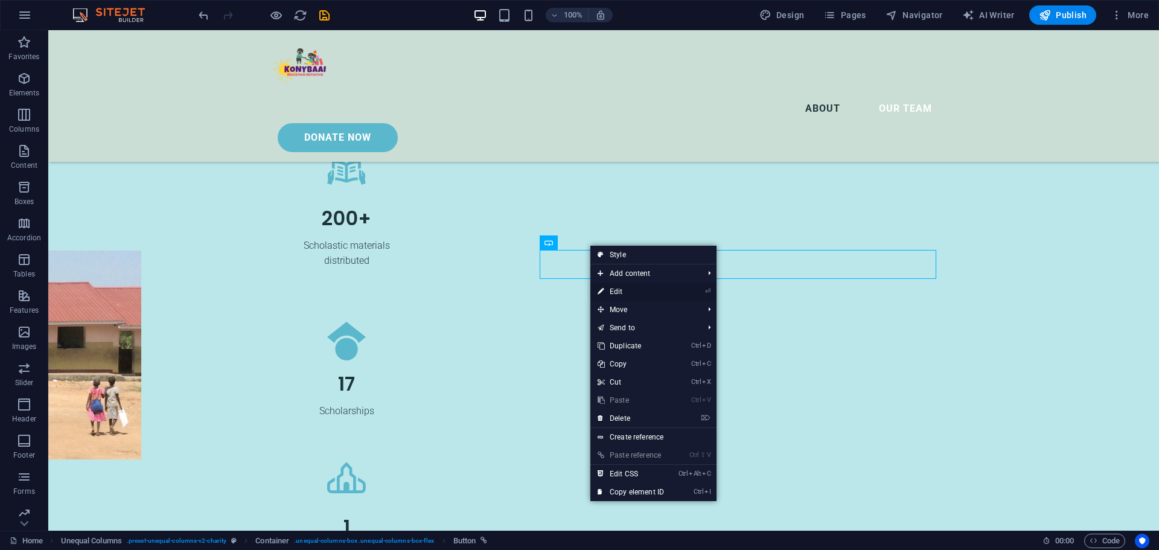
click at [618, 293] on link "⏎ Edit" at bounding box center [631, 292] width 81 height 18
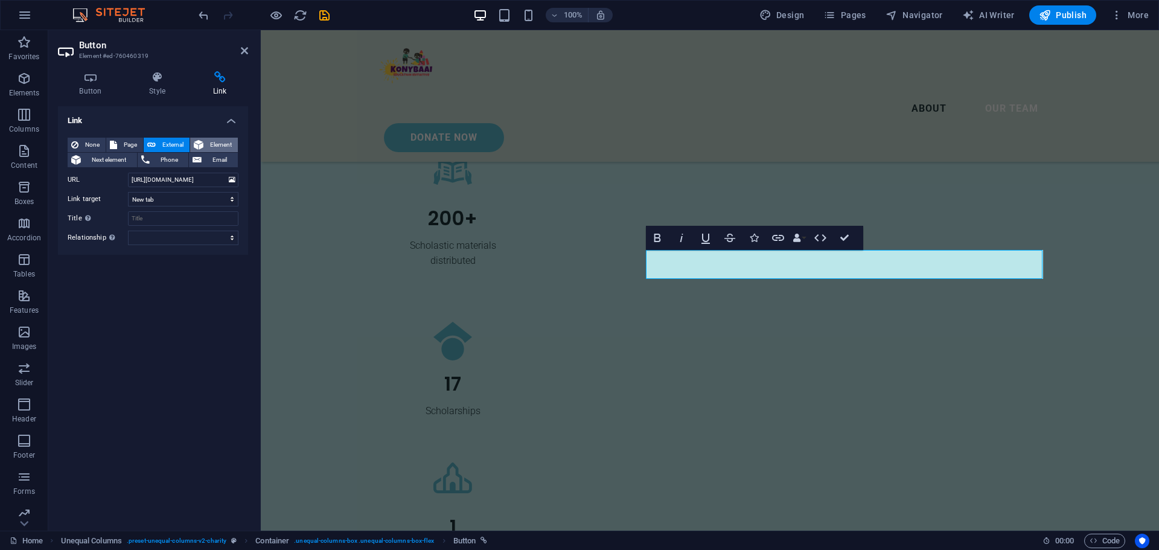
click at [214, 142] on span "Element" at bounding box center [220, 145] width 27 height 14
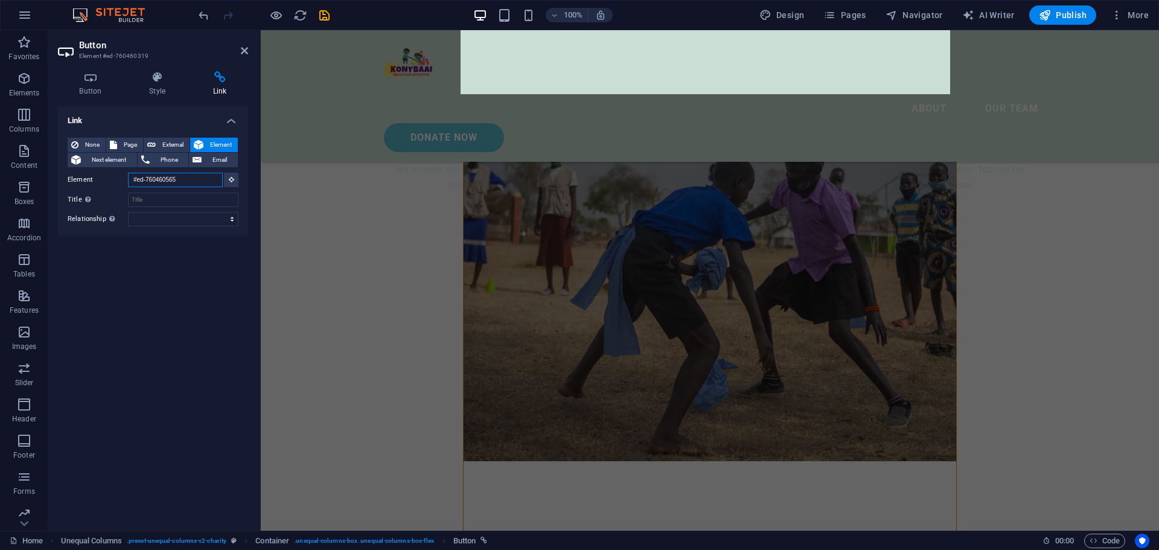
scroll to position [545, 0]
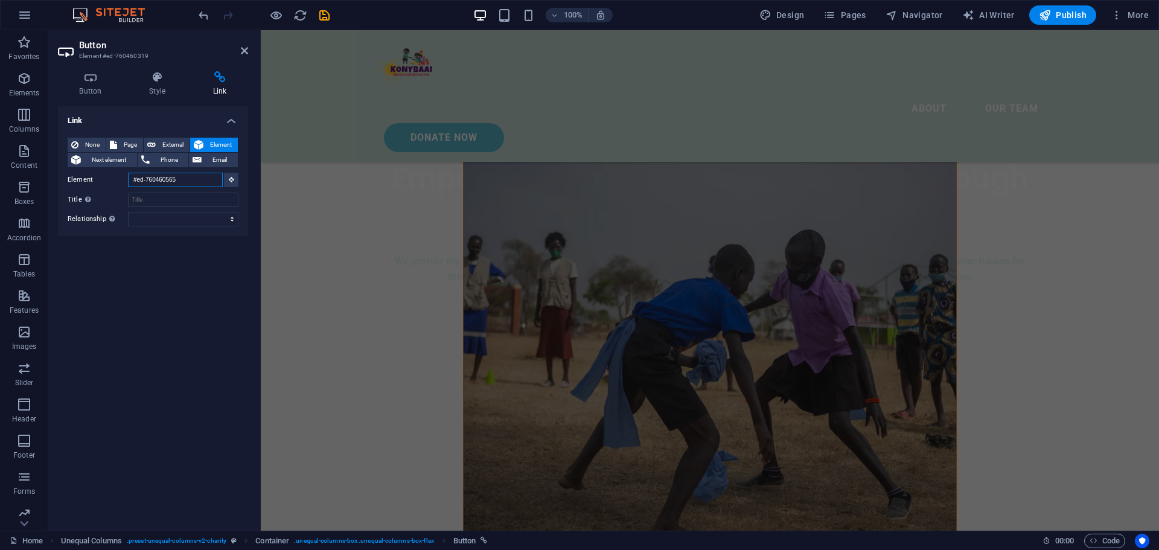
drag, startPoint x: 198, startPoint y: 183, endPoint x: 115, endPoint y: 181, distance: 82.8
click at [115, 181] on div "Element #ed-760460565" at bounding box center [153, 180] width 171 height 15
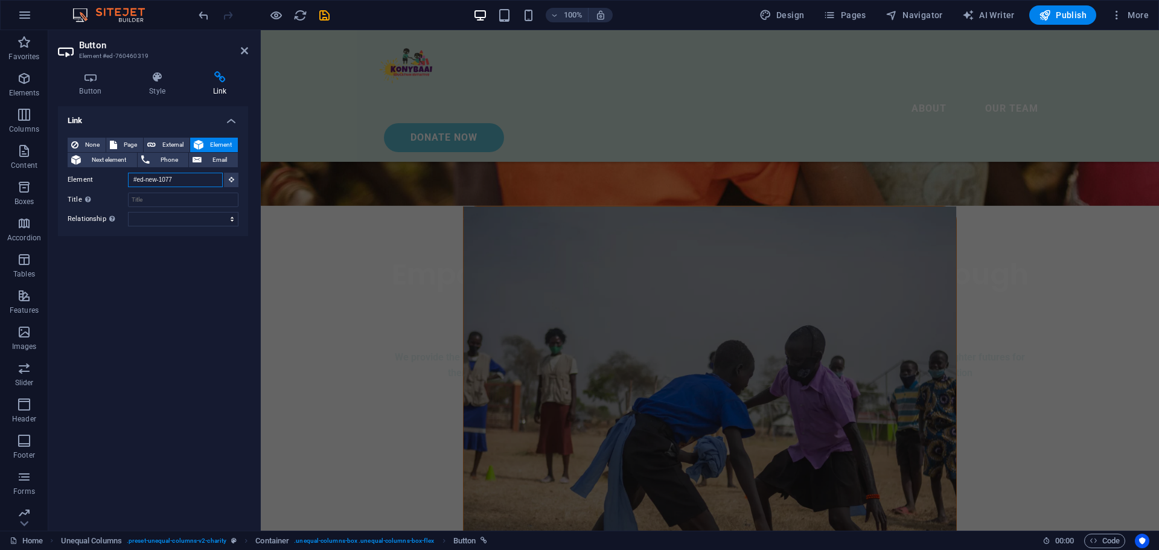
type input "#ed-new-1077"
click at [165, 290] on div "Link None Page External Element Next element Phone Email Page Home Our Team Pri…" at bounding box center [153, 313] width 190 height 415
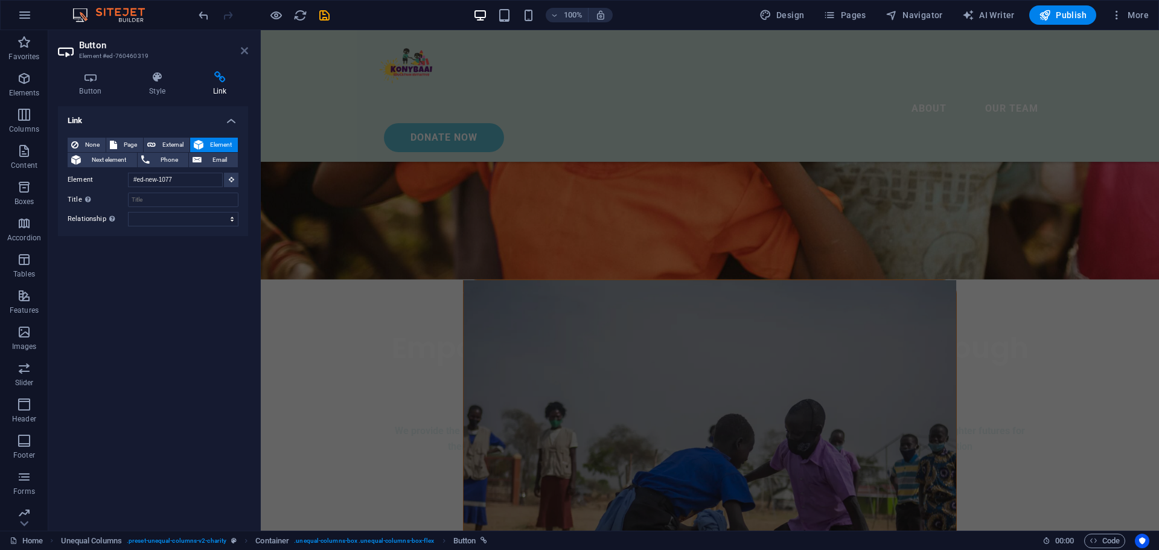
click at [243, 49] on icon at bounding box center [244, 51] width 7 height 10
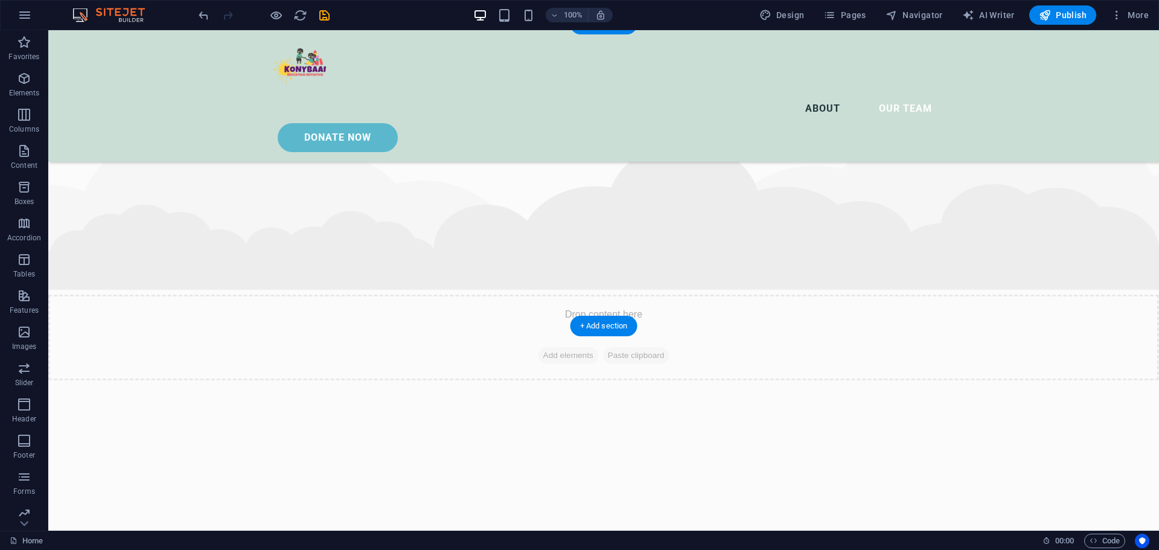
scroll to position [3137, 0]
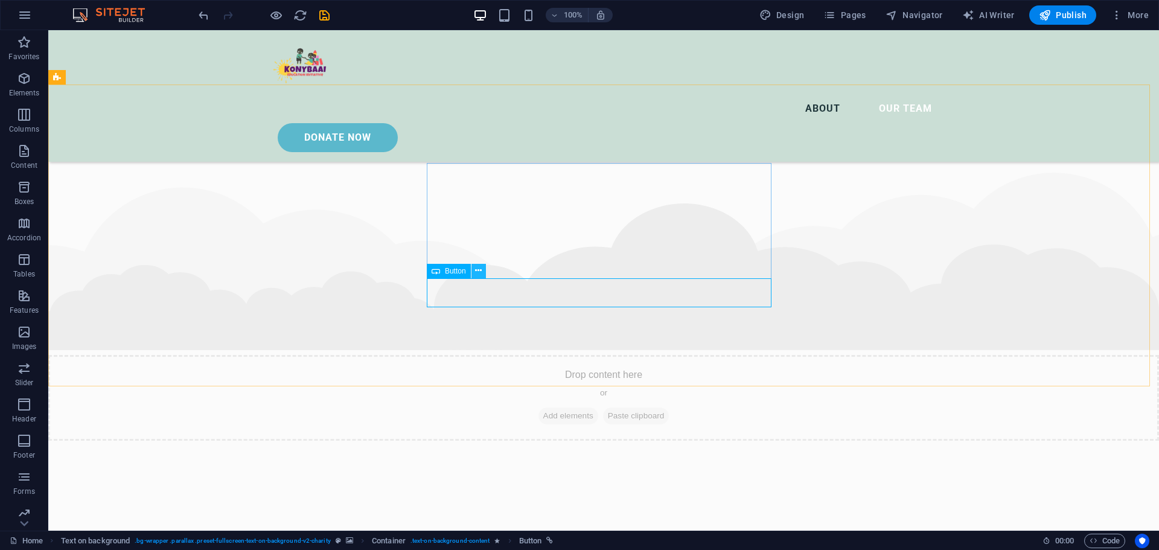
click at [475, 270] on icon at bounding box center [478, 270] width 7 height 13
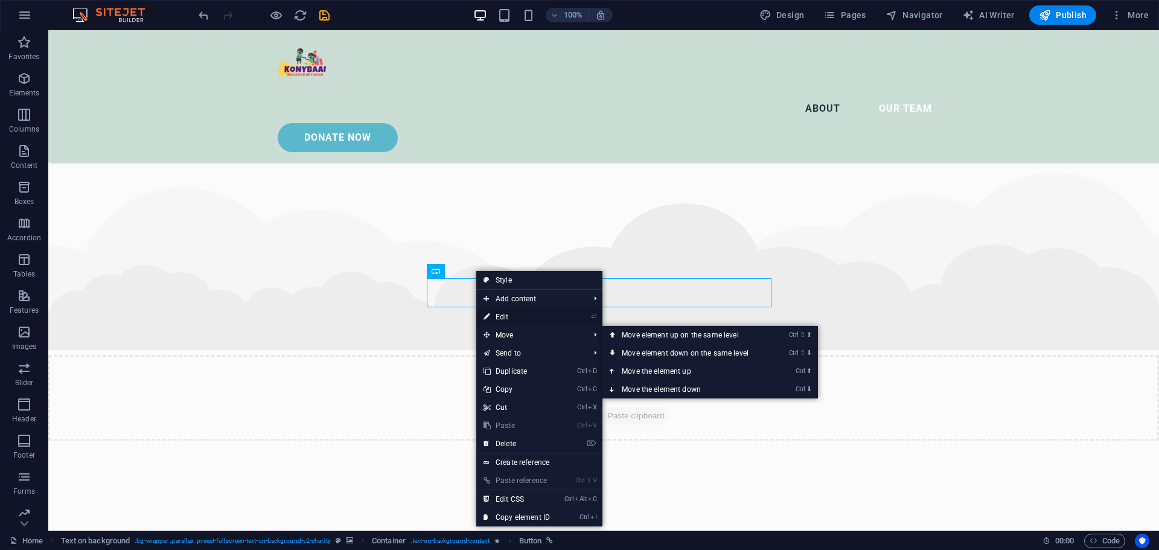
drag, startPoint x: 516, startPoint y: 315, endPoint x: 338, endPoint y: 269, distance: 183.8
click at [516, 315] on link "⏎ Edit" at bounding box center [516, 317] width 81 height 18
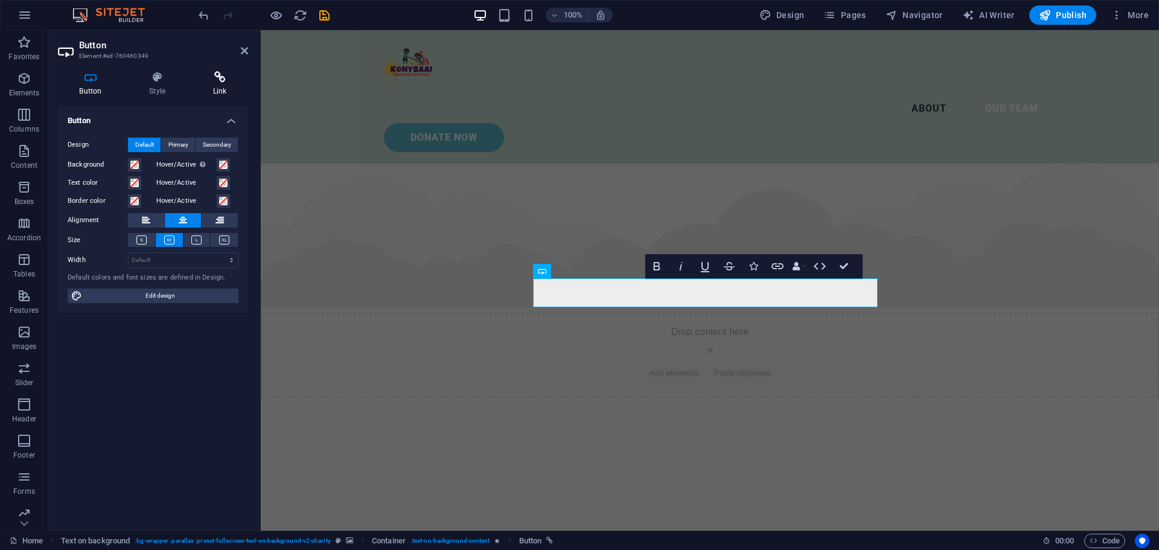
click at [221, 83] on h4 "Link" at bounding box center [219, 83] width 57 height 25
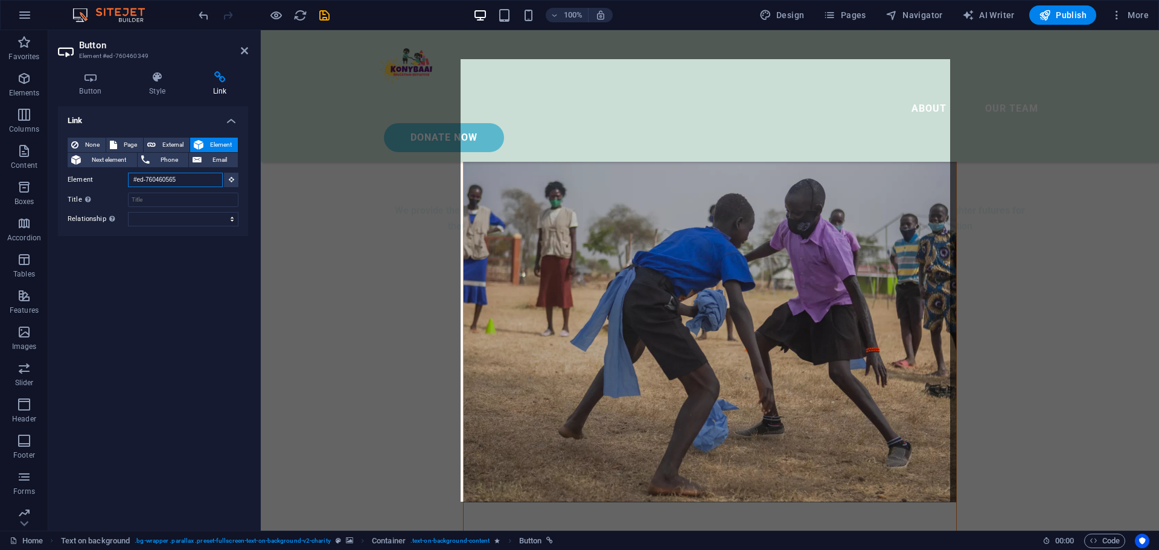
drag, startPoint x: 184, startPoint y: 180, endPoint x: 118, endPoint y: 179, distance: 65.2
click at [118, 179] on div "Element #ed-760460565" at bounding box center [153, 180] width 171 height 15
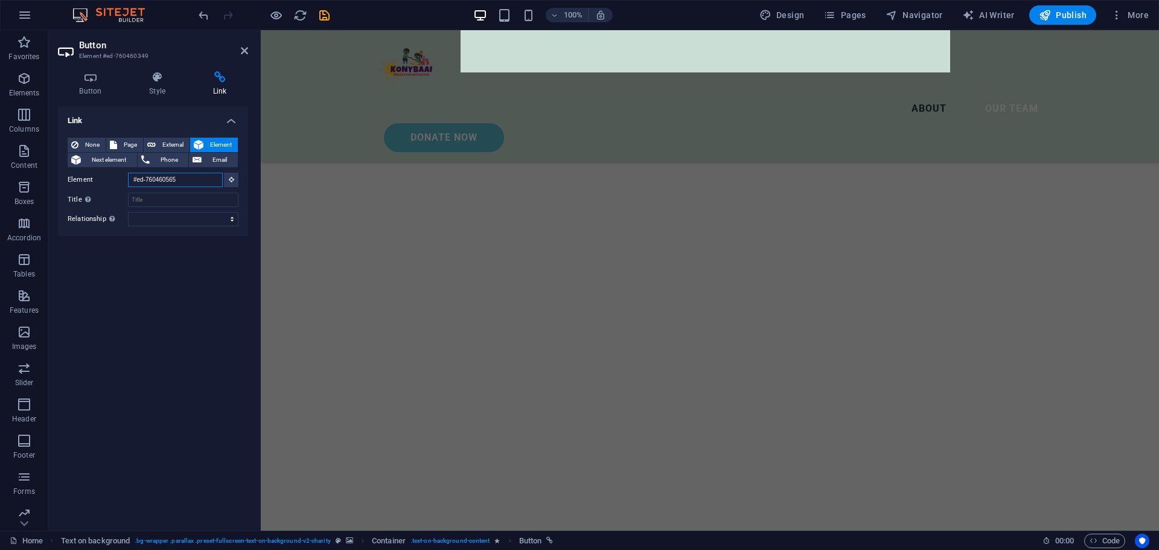
scroll to position [545, 0]
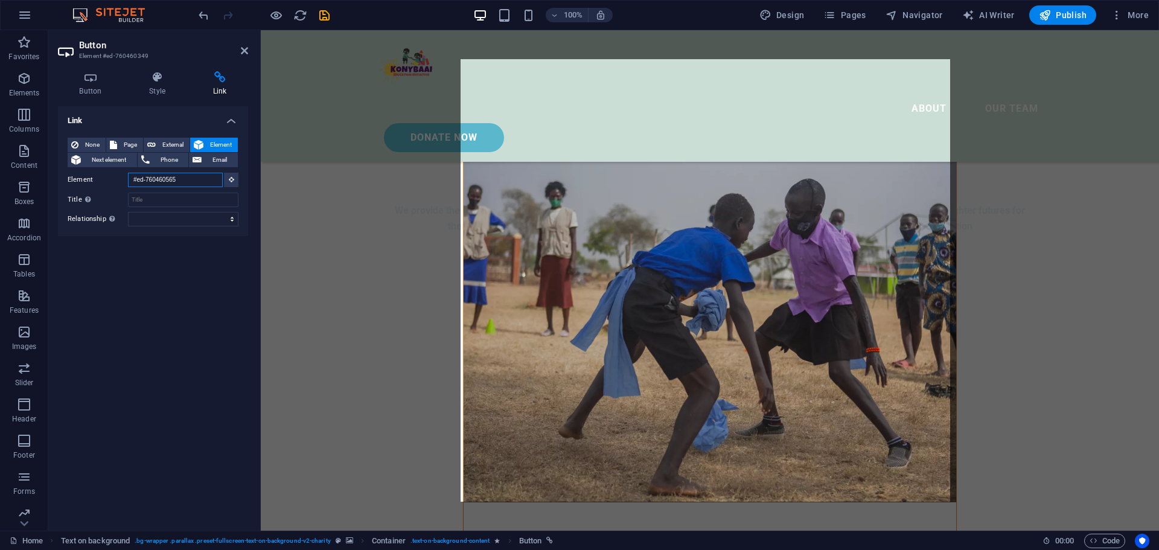
paste input "new-1077"
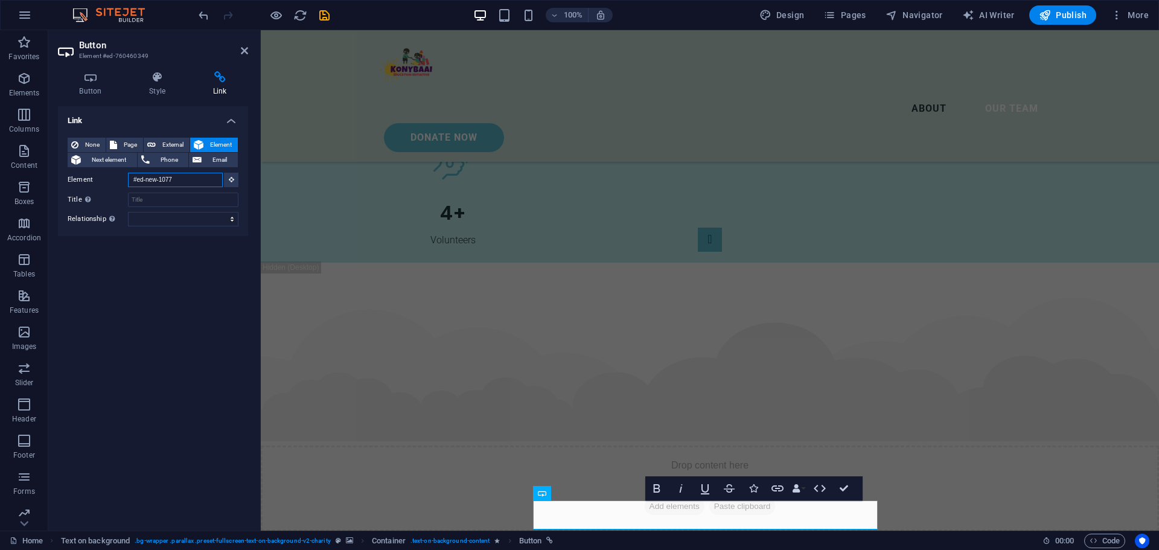
scroll to position [2905, 0]
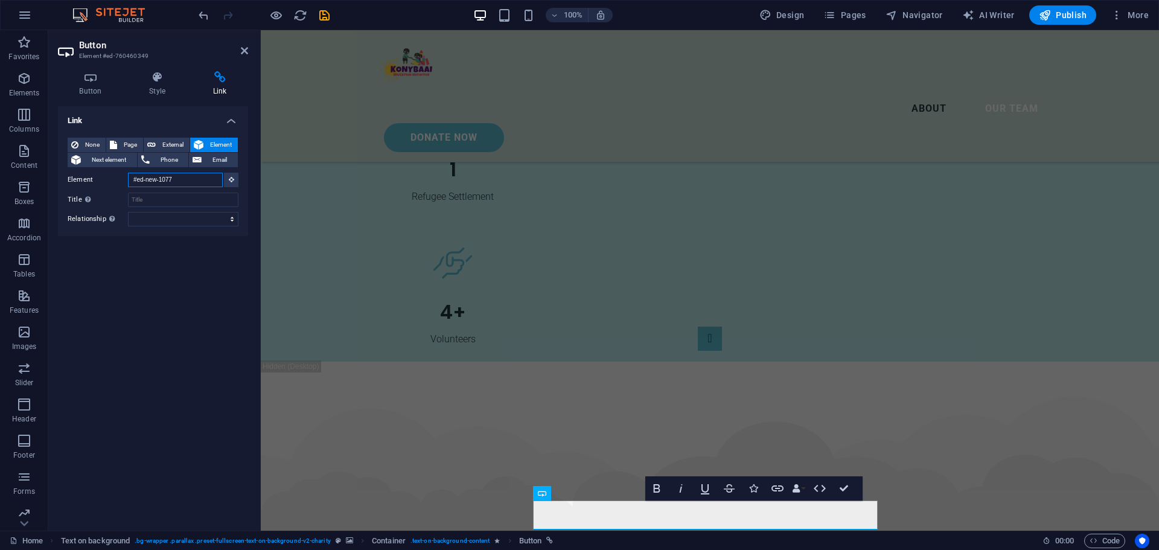
type input "#ed-new-1077"
click at [178, 273] on div "Link None Page External Element Next element Phone Email Page Home Our Team Pri…" at bounding box center [153, 313] width 190 height 415
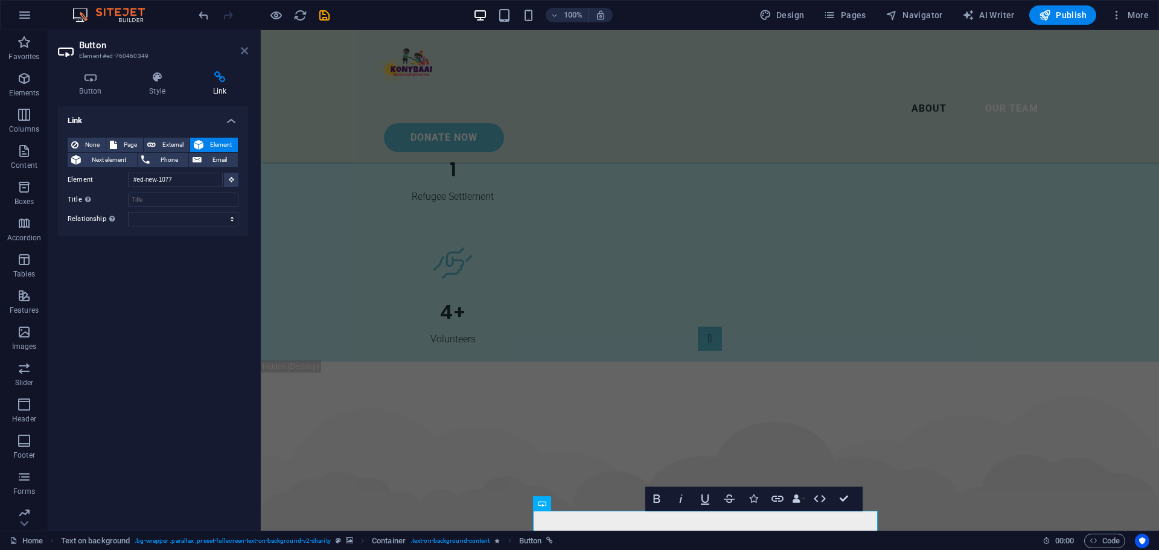
click at [245, 53] on icon at bounding box center [244, 51] width 7 height 10
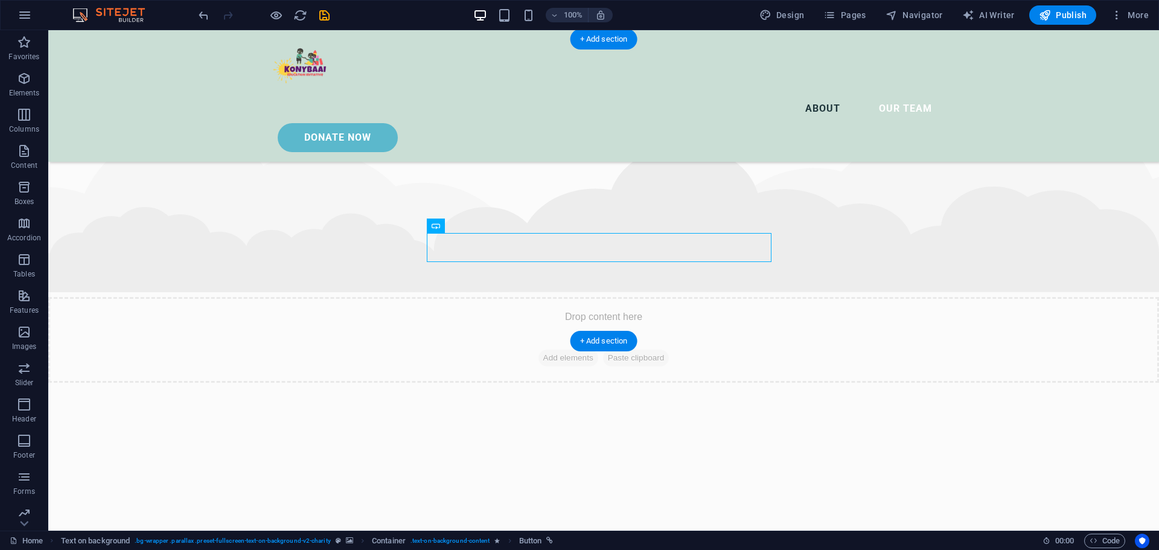
scroll to position [3198, 0]
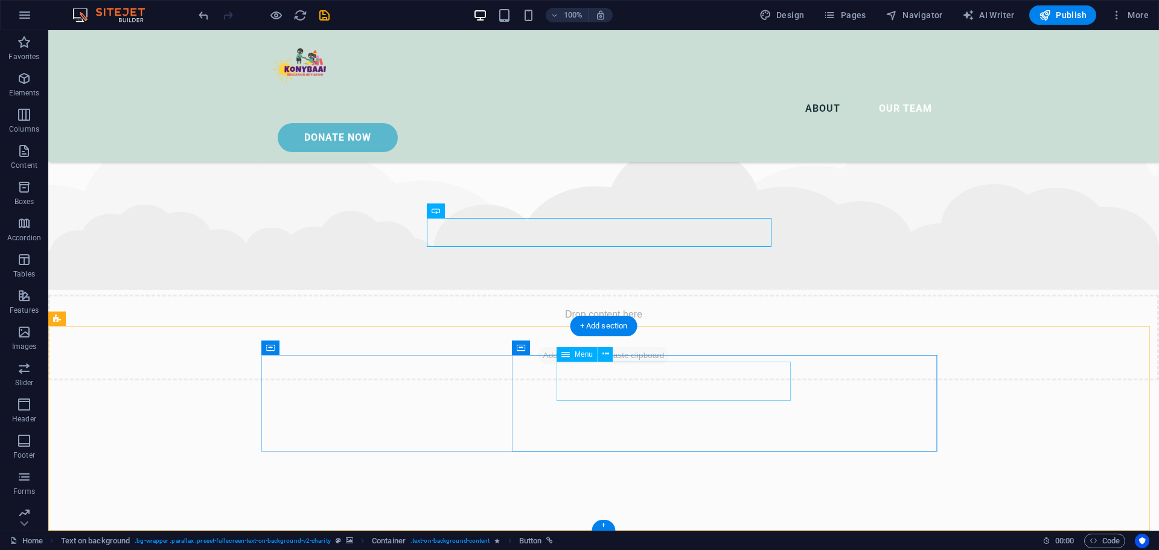
select select
select select "1"
select select
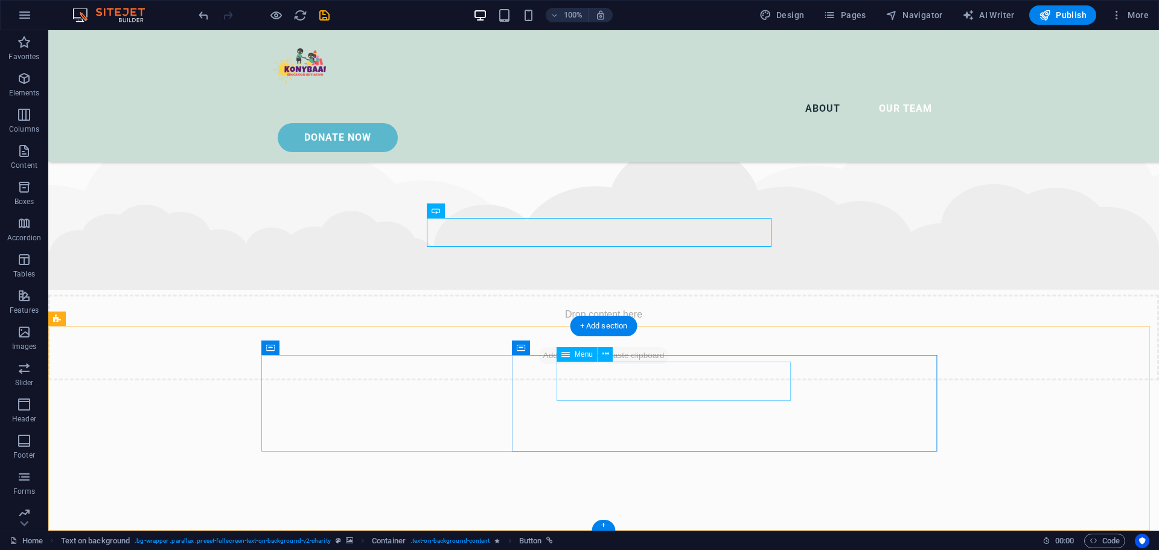
select select
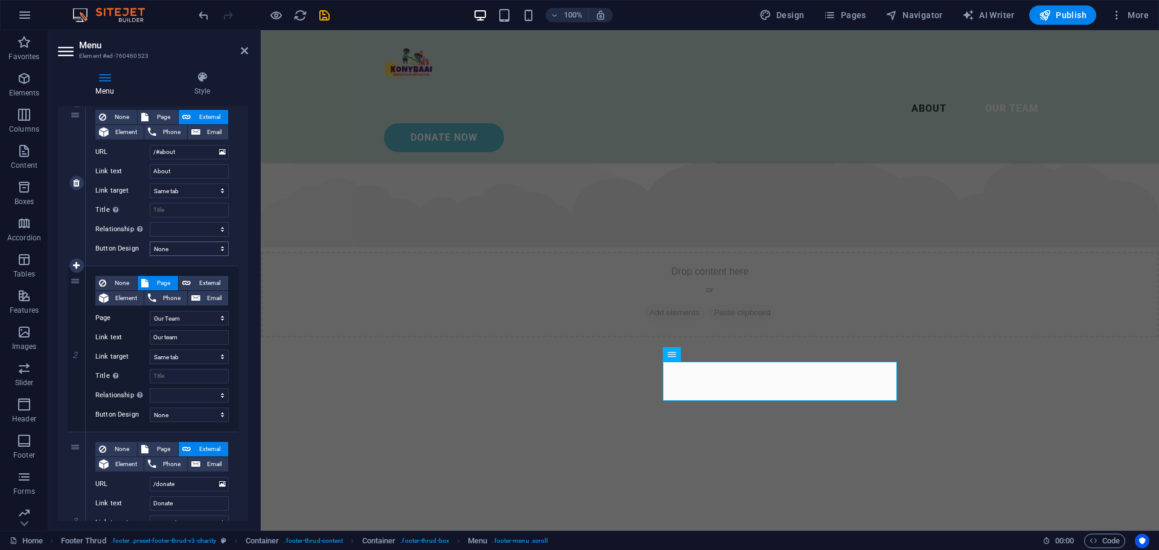
scroll to position [231, 0]
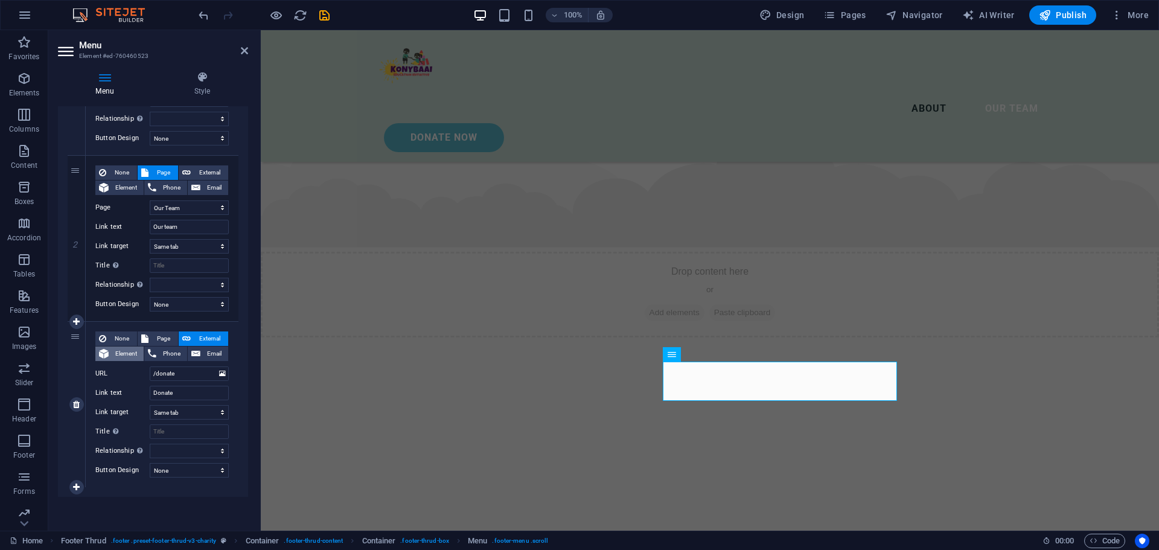
click at [112, 349] on span "Element" at bounding box center [126, 354] width 28 height 14
select select
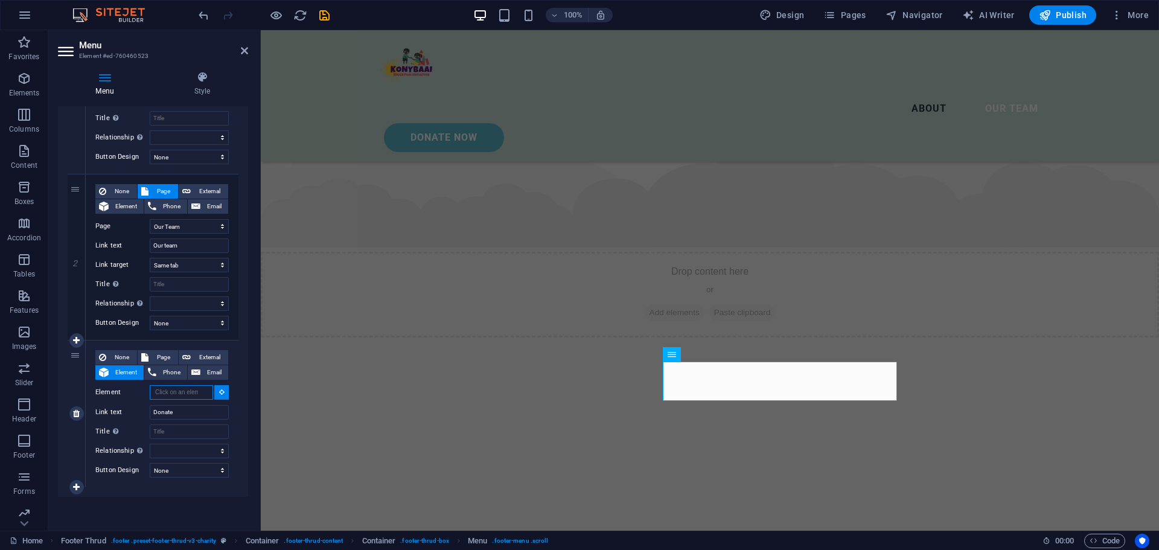
scroll to position [213, 0]
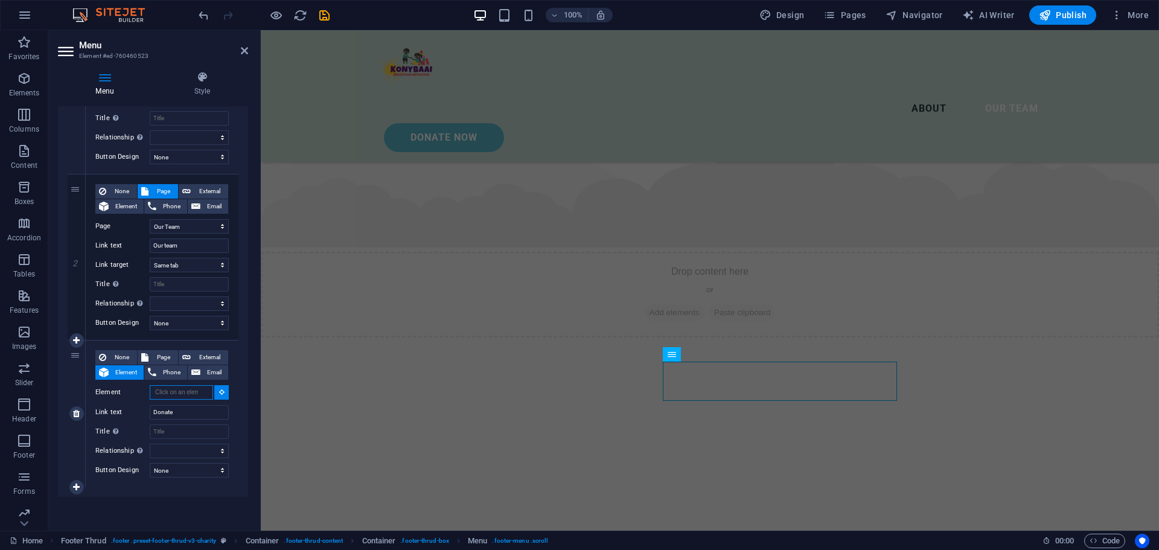
click at [172, 391] on input "Element" at bounding box center [181, 392] width 63 height 14
paste input "#ed-new-1077"
type input "#ed-new-1077"
select select
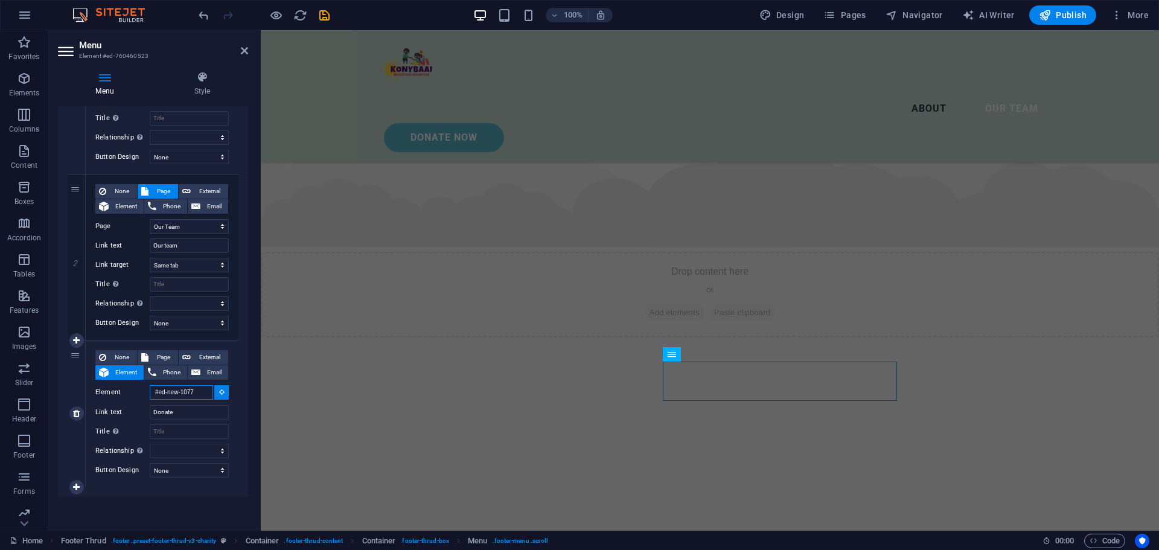
type input "#ed-new-1077"
select select
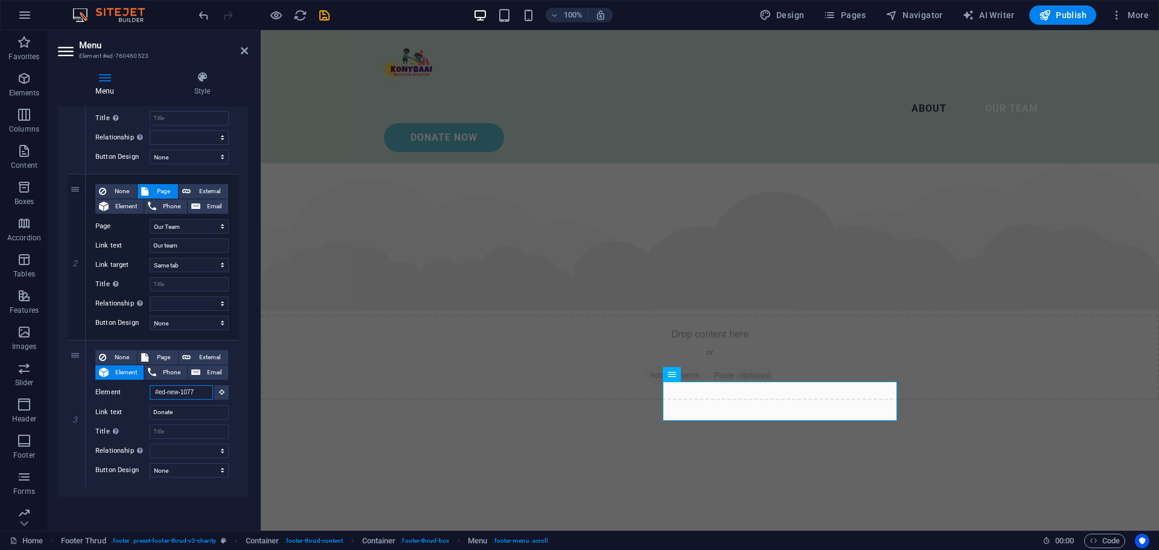
scroll to position [3124, 0]
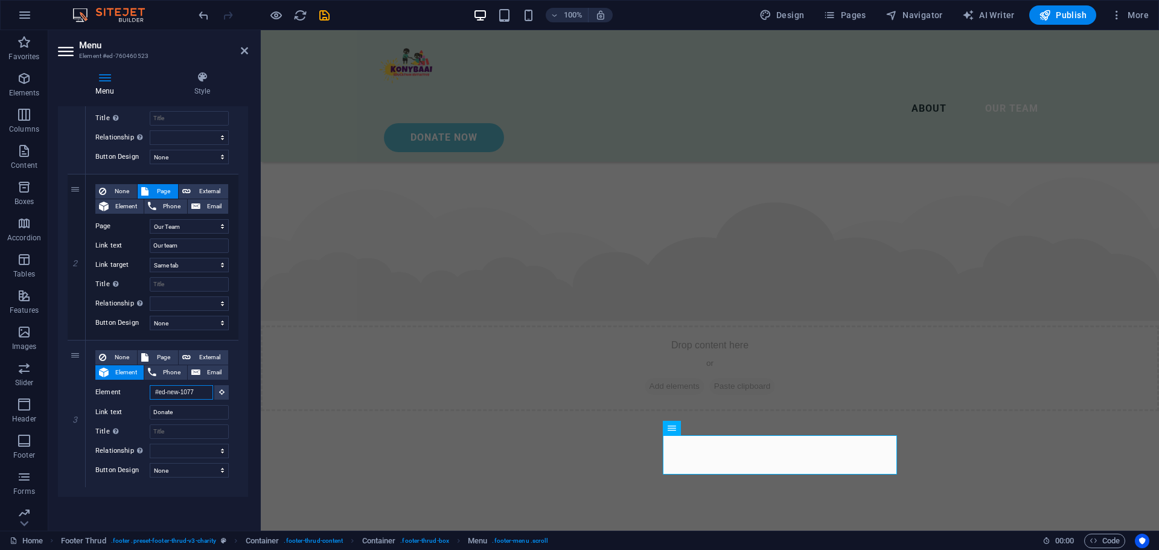
type input "#ed-new-1077"
click at [150, 505] on div "Menu Auto Custom Create custom menu items for this menu. Recommended for one-pa…" at bounding box center [153, 313] width 190 height 415
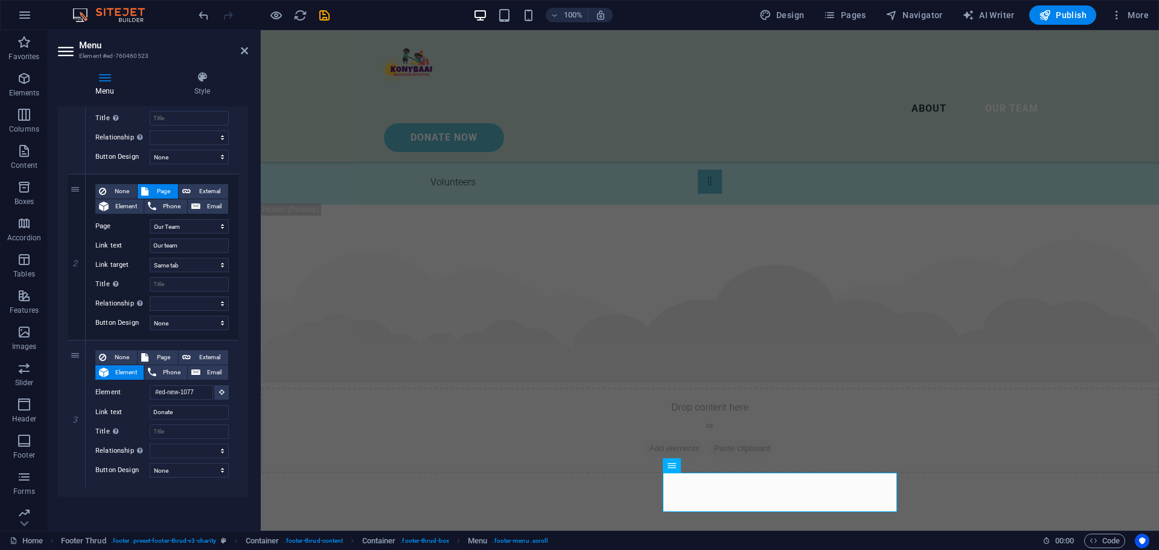
scroll to position [3050, 0]
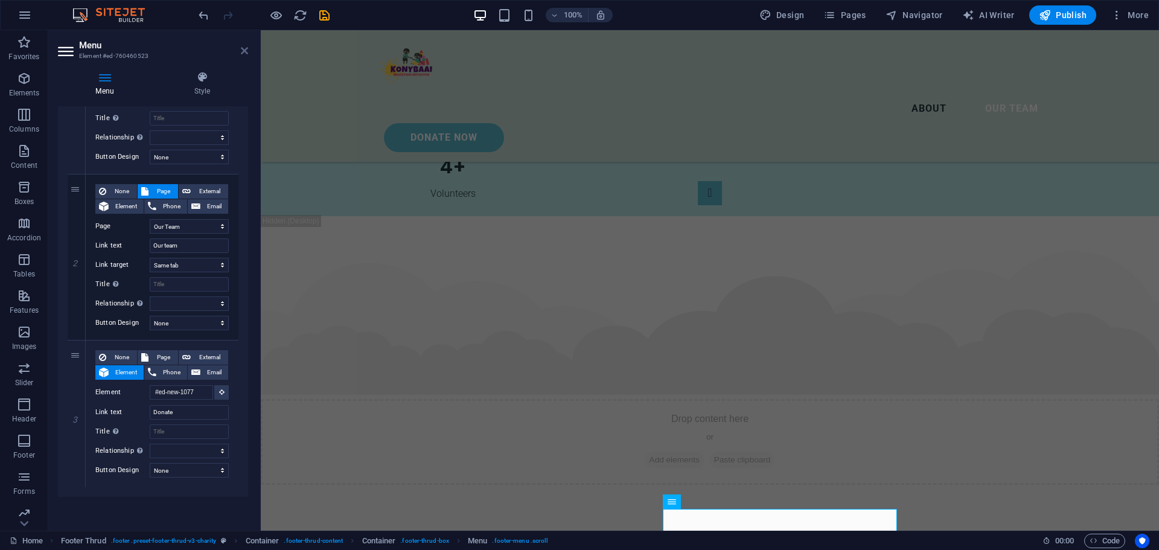
click at [244, 56] on link at bounding box center [244, 51] width 7 height 10
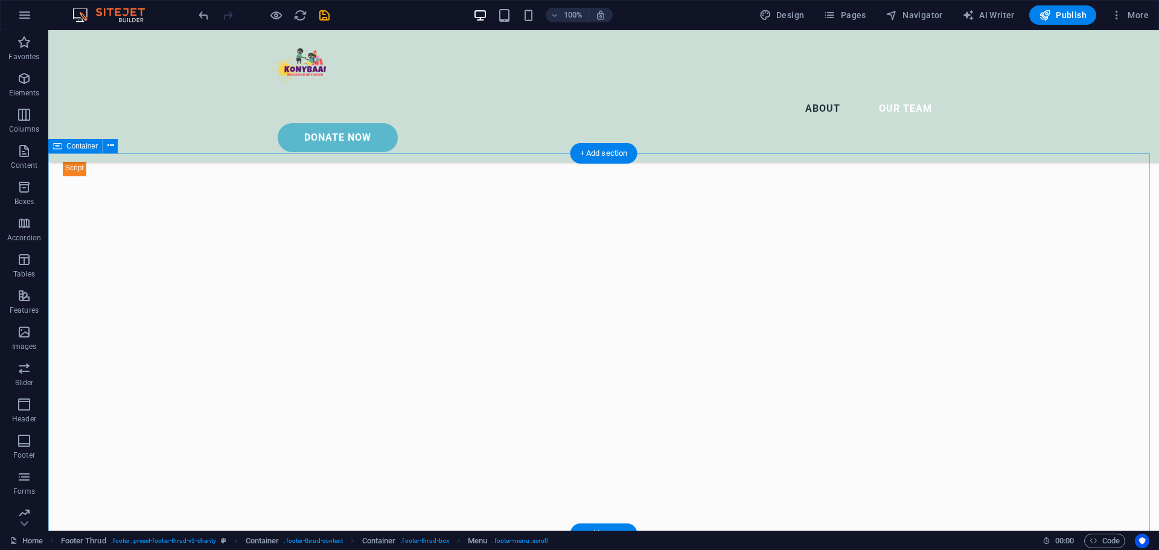
scroll to position [1326, 0]
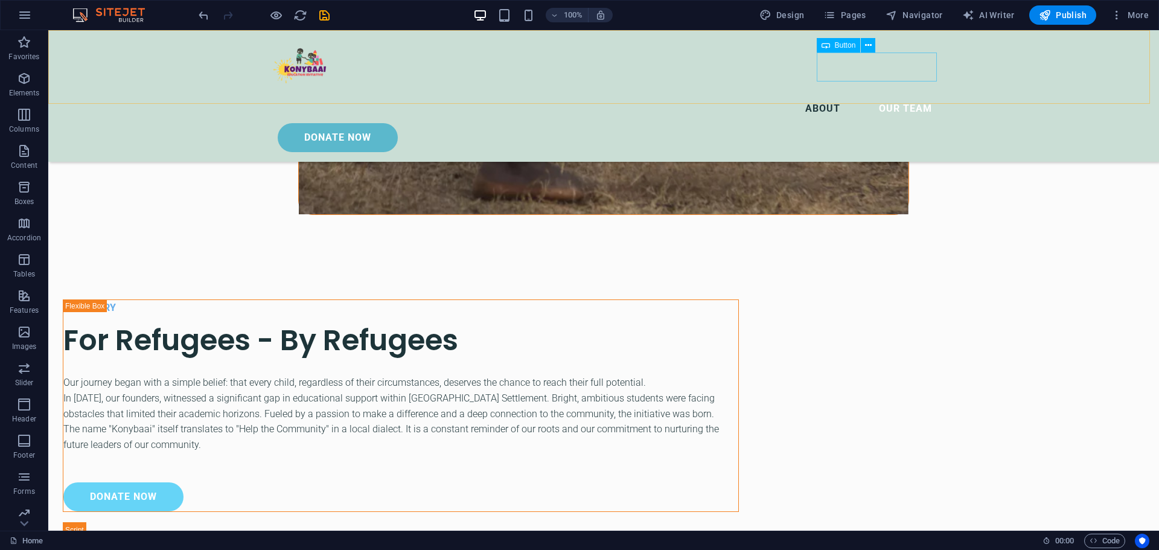
click at [876, 123] on div "Donate Now" at bounding box center [610, 137] width 664 height 29
click at [865, 45] on icon at bounding box center [868, 45] width 7 height 13
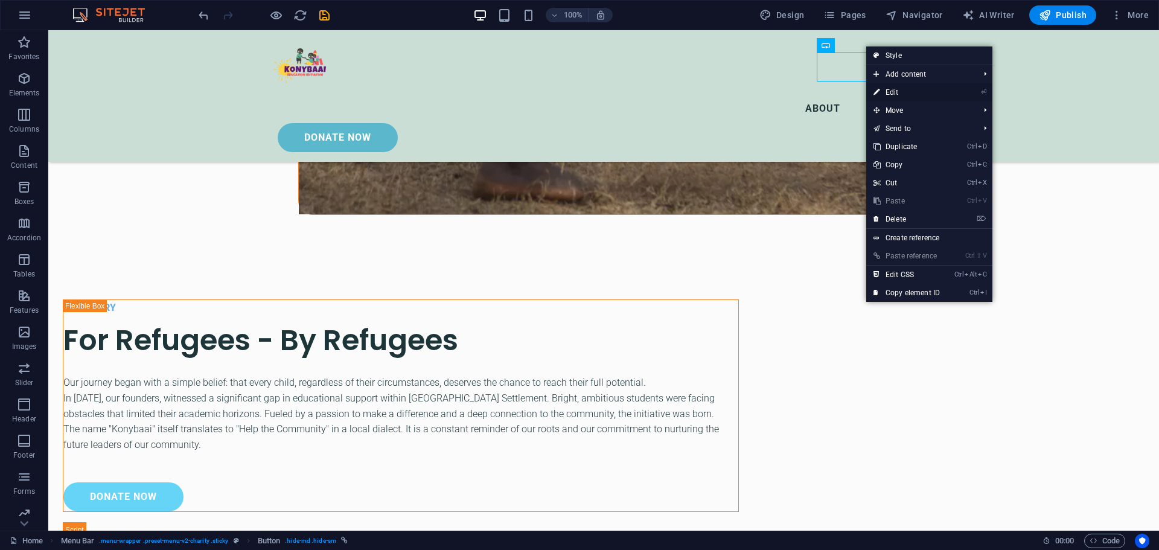
drag, startPoint x: 904, startPoint y: 88, endPoint x: 280, endPoint y: 76, distance: 624.5
click at [904, 88] on link "⏎ Edit" at bounding box center [906, 92] width 81 height 18
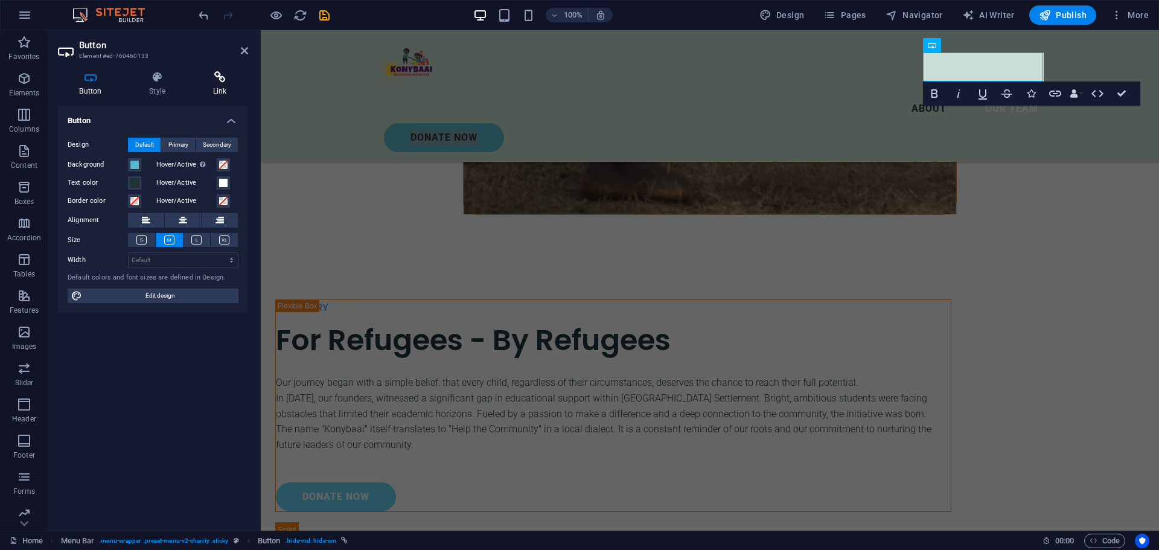
click at [222, 82] on icon at bounding box center [219, 77] width 57 height 12
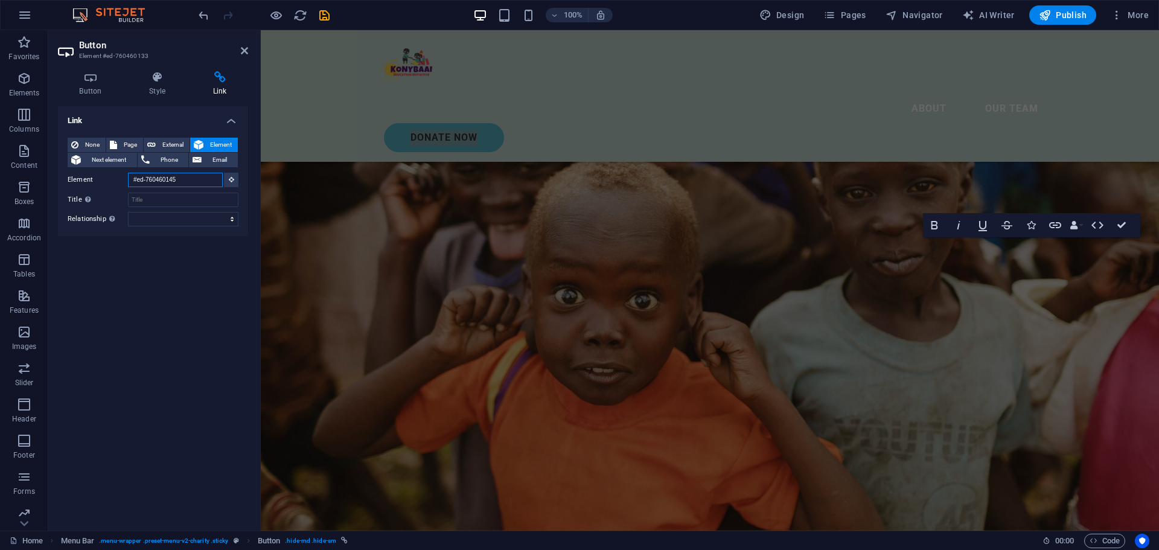
drag, startPoint x: 183, startPoint y: 178, endPoint x: 109, endPoint y: 178, distance: 74.3
click at [109, 178] on div "Element #ed-760460145" at bounding box center [153, 180] width 171 height 15
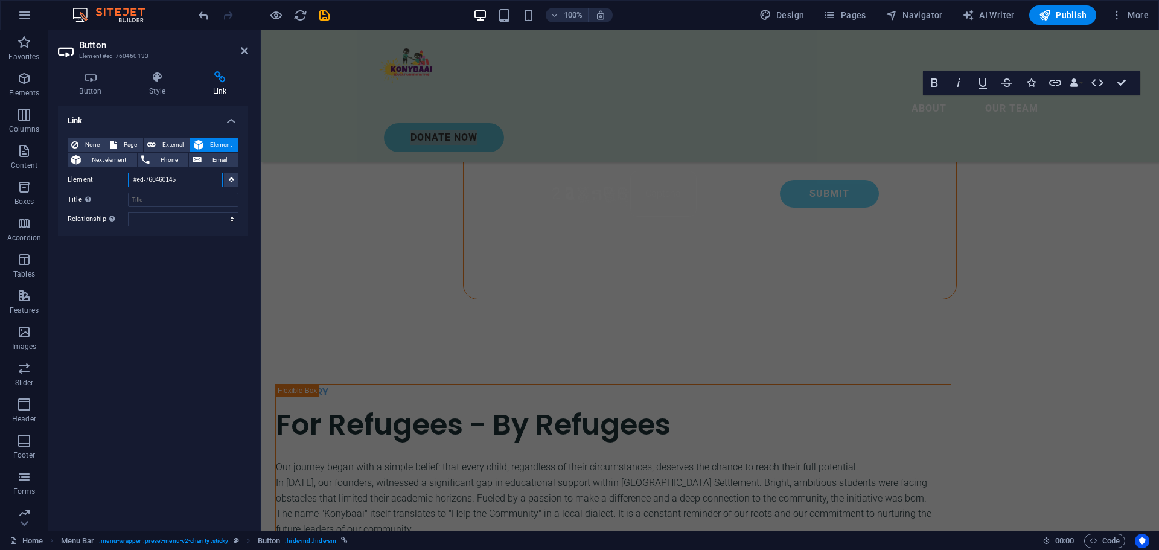
scroll to position [74, 0]
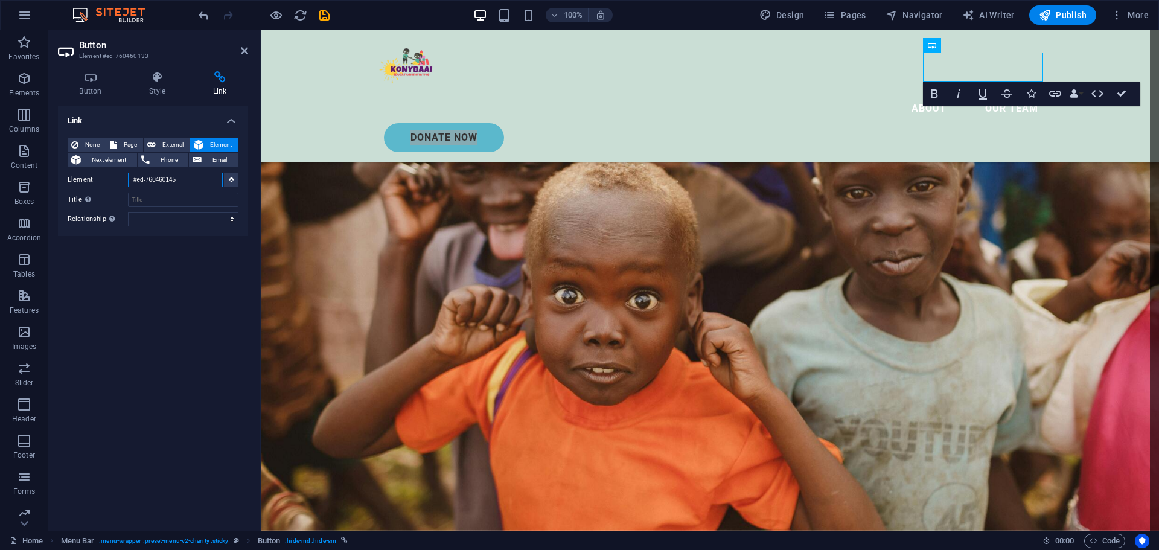
paste input "new-1077"
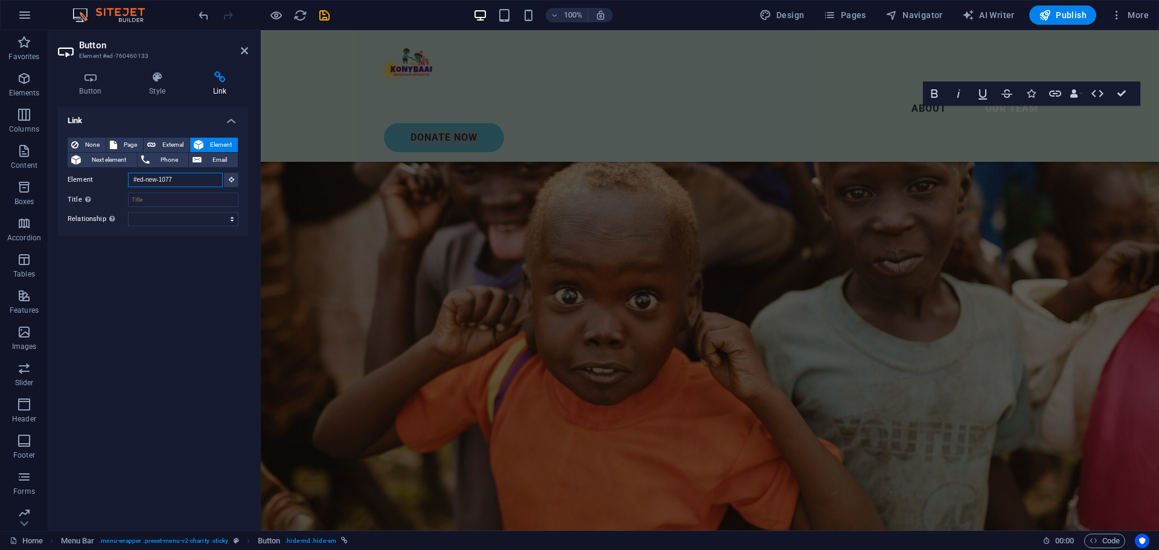
scroll to position [1179, 0]
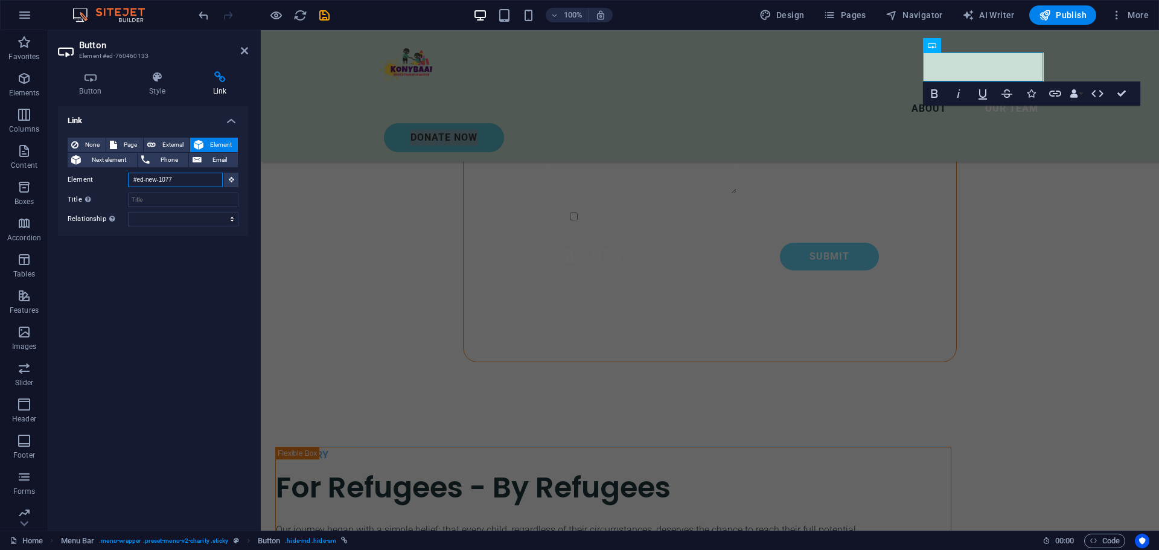
type input "#ed-new-1077"
click at [237, 49] on h2 "Button" at bounding box center [163, 45] width 169 height 11
click at [243, 49] on icon at bounding box center [244, 51] width 7 height 10
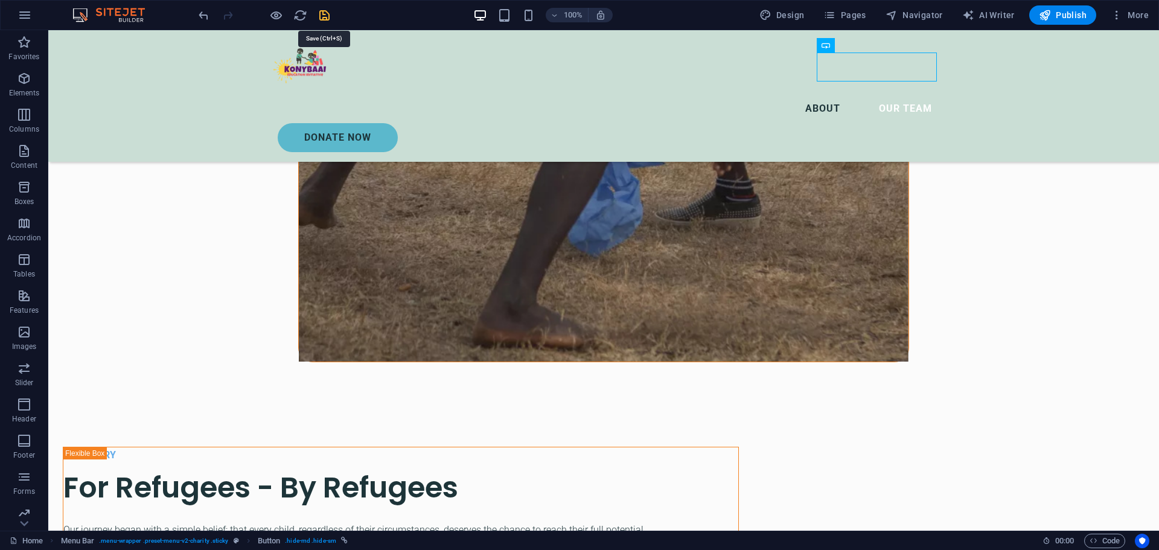
click at [321, 14] on icon "save" at bounding box center [325, 15] width 14 height 14
checkbox input "false"
select select "%"
select select "rem"
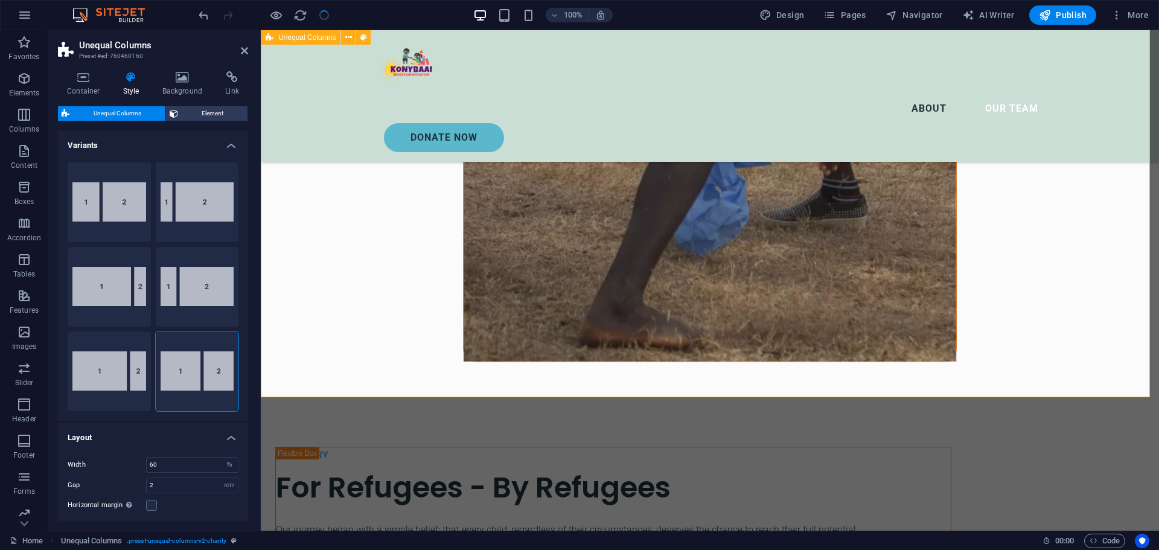
checkbox input "false"
select select "%"
select select "rem"
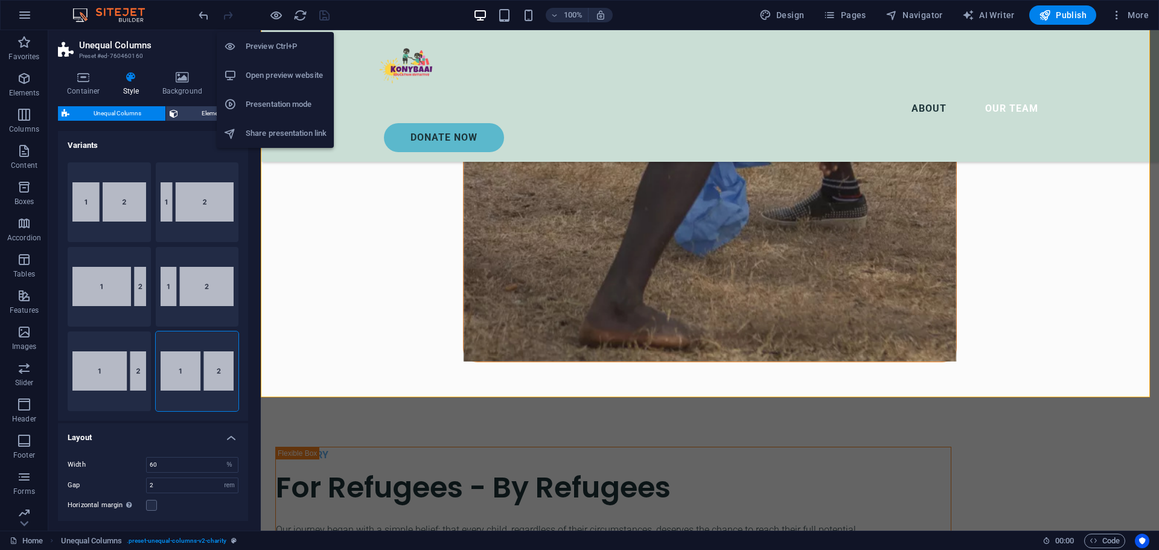
click at [280, 75] on h6 "Open preview website" at bounding box center [286, 75] width 81 height 14
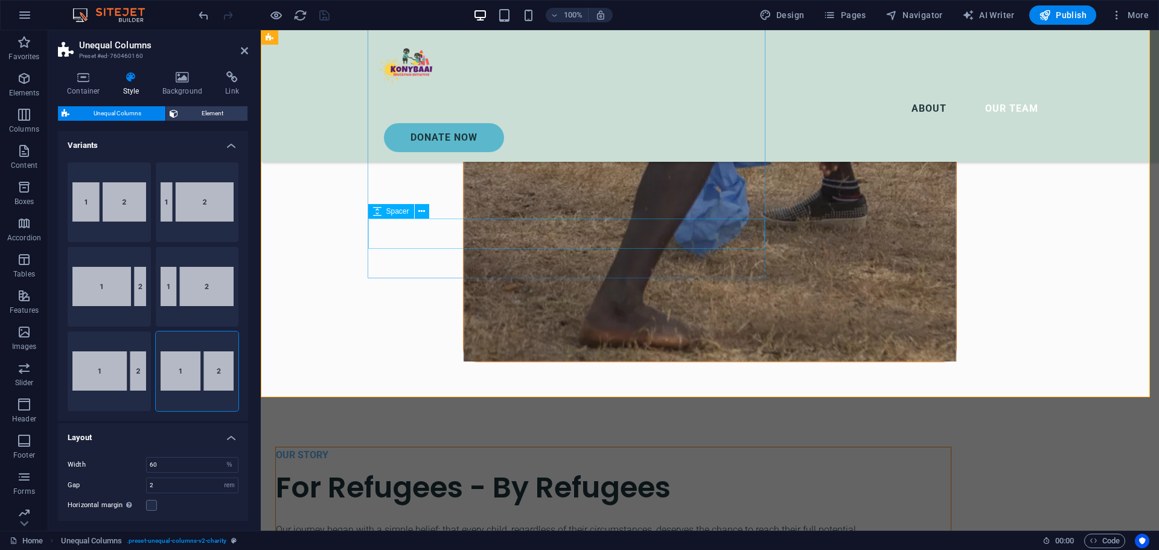
select select "px"
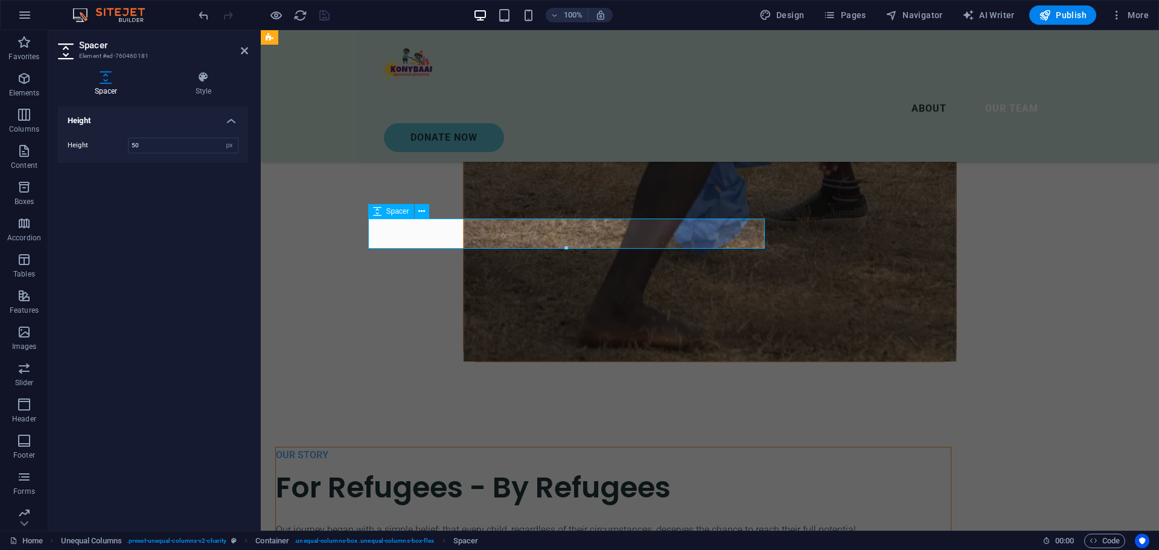
click at [159, 146] on input "50" at bounding box center [183, 145] width 109 height 14
type input "5"
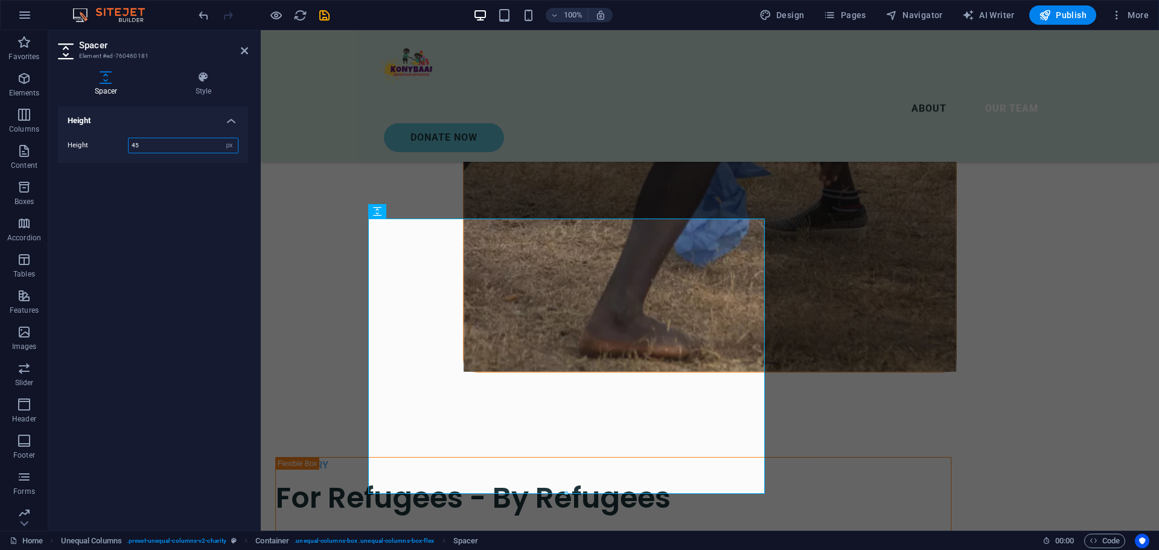
scroll to position [1180, 0]
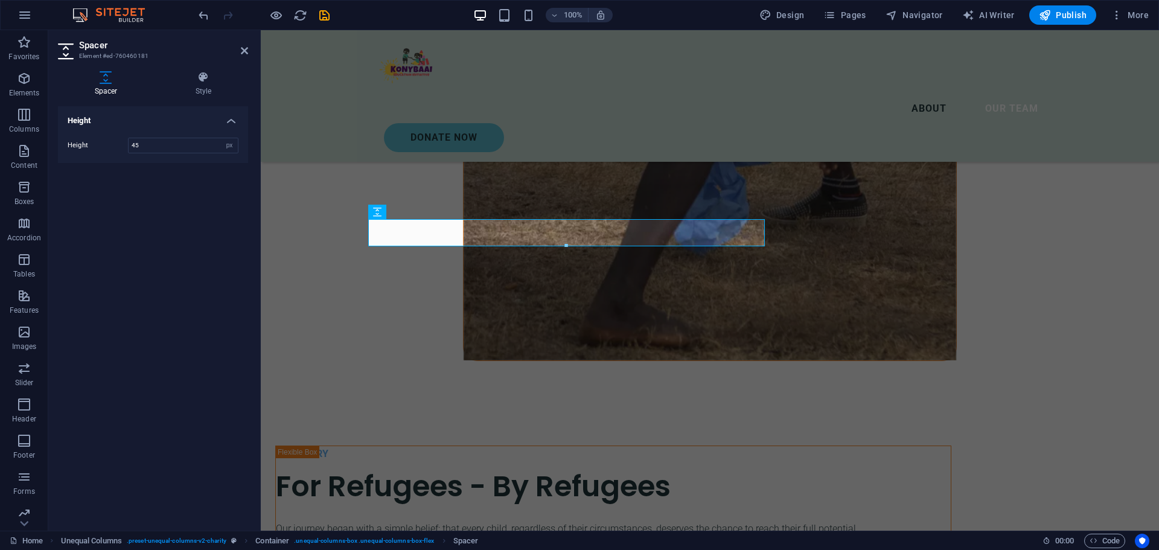
click at [149, 209] on div "Height Height 45 px rem vh vw" at bounding box center [153, 313] width 190 height 415
click at [150, 145] on input "45" at bounding box center [183, 145] width 109 height 14
click at [138, 228] on div "Height Height 46 px rem vh vw" at bounding box center [153, 313] width 190 height 415
click at [146, 146] on input "46" at bounding box center [183, 145] width 109 height 14
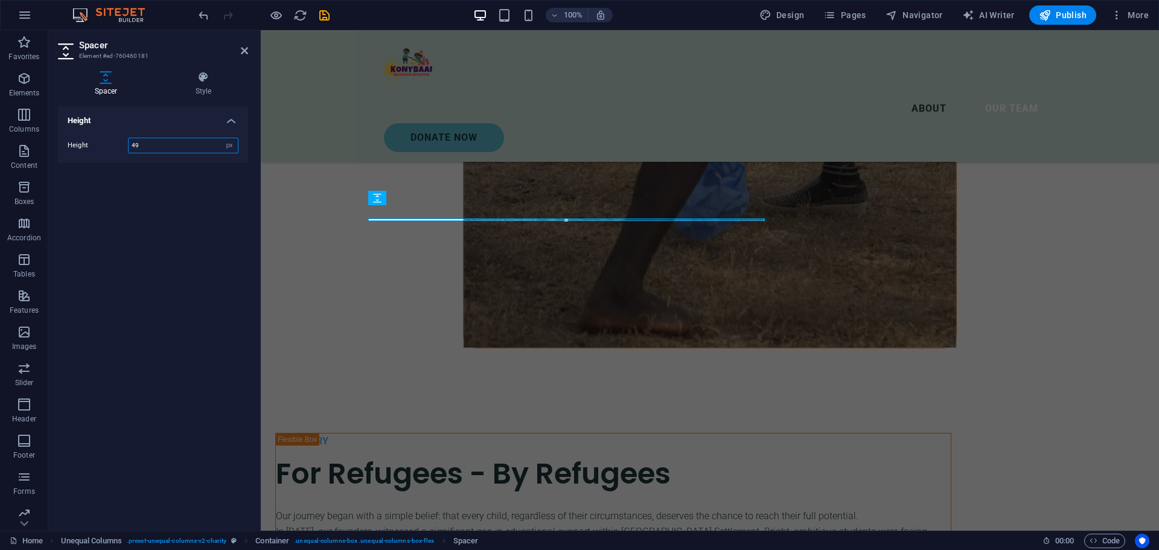
scroll to position [1179, 0]
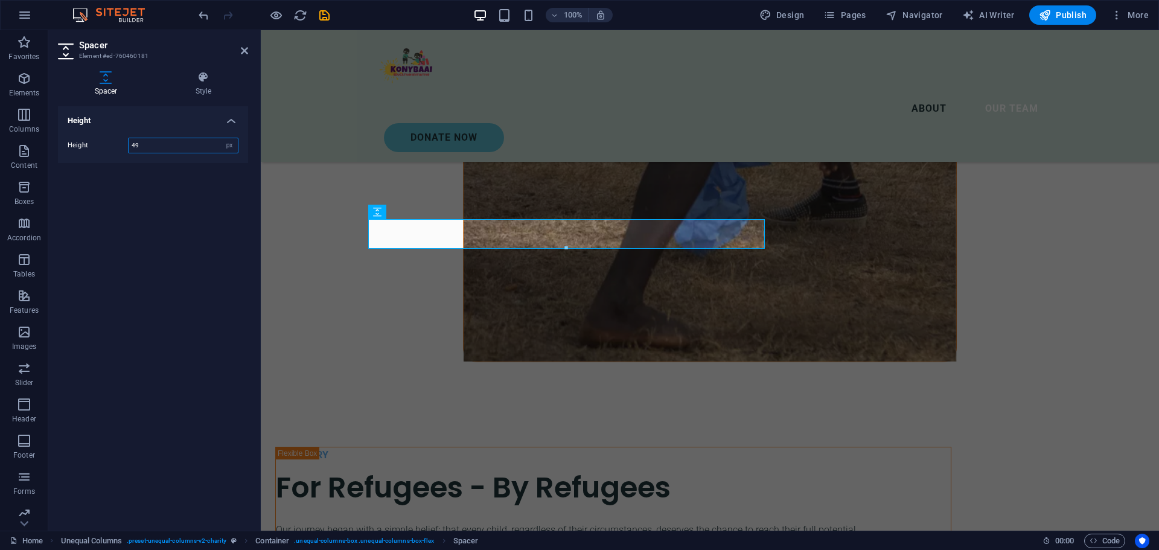
type input "4"
type input "50"
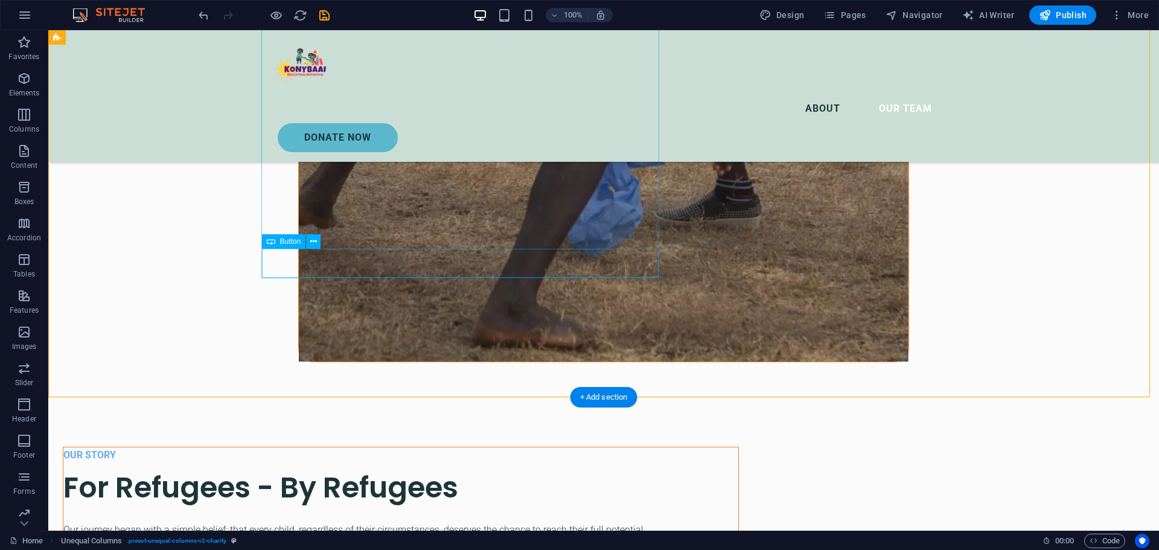
click at [313, 243] on icon at bounding box center [313, 241] width 7 height 13
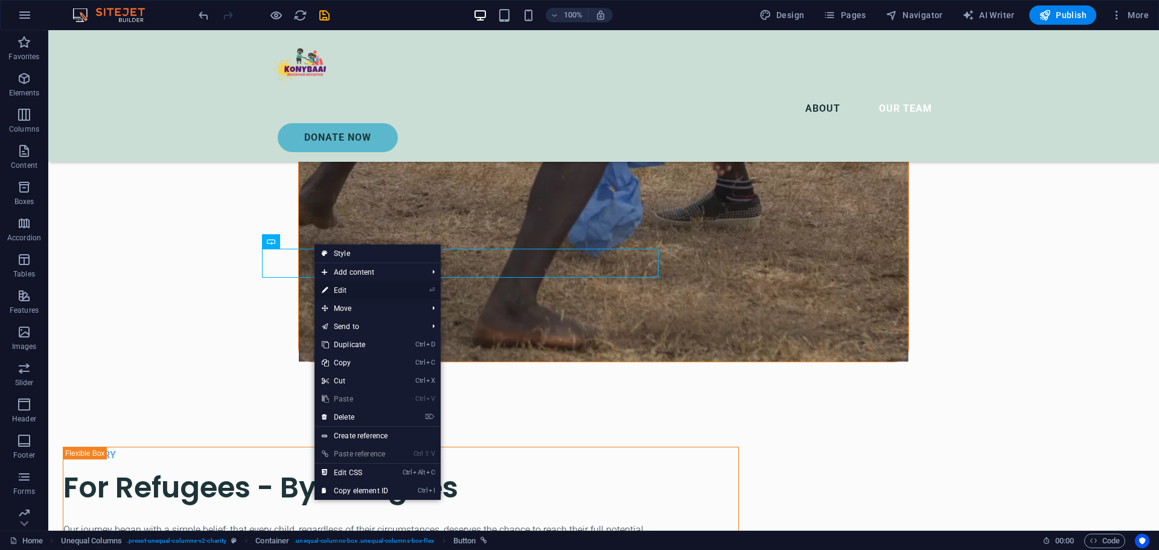
click at [345, 292] on link "⏎ Edit" at bounding box center [355, 290] width 81 height 18
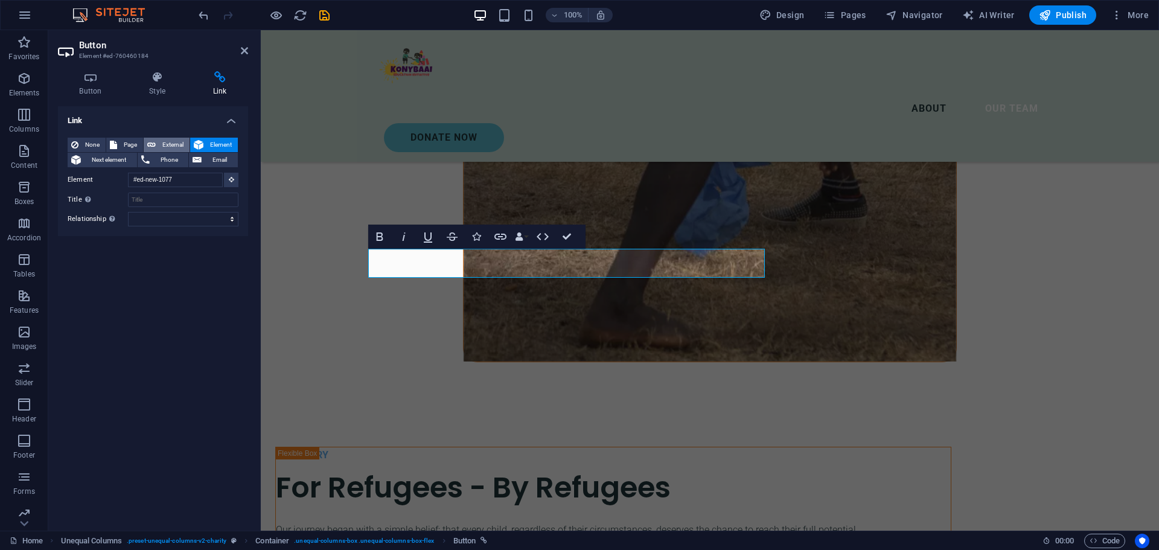
click at [175, 140] on span "External" at bounding box center [172, 145] width 27 height 14
select select "blank"
click at [173, 181] on input "[URL][DOMAIN_NAME]" at bounding box center [183, 180] width 110 height 14
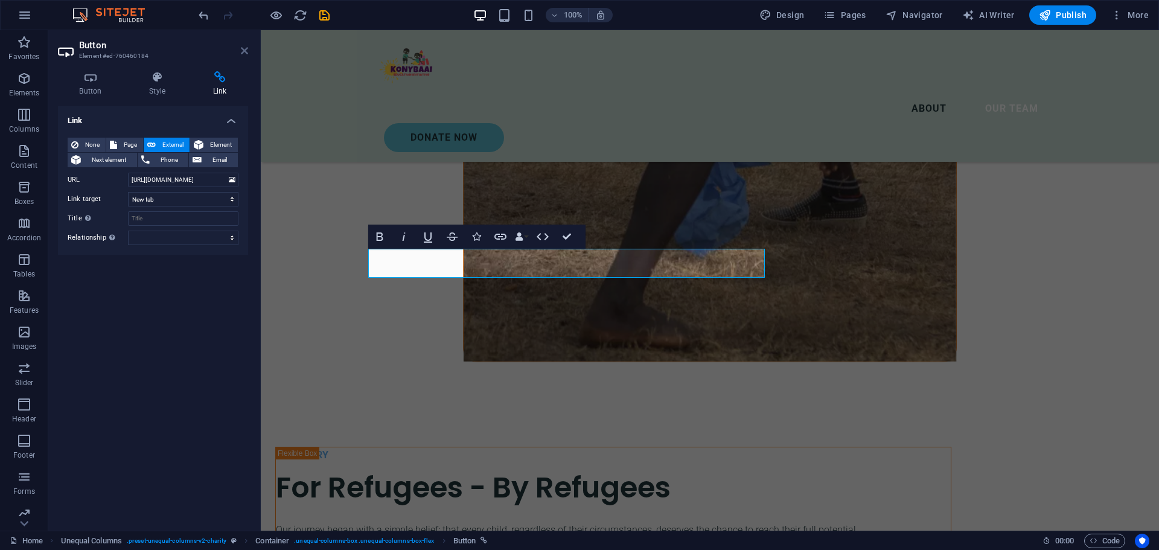
click at [245, 55] on icon at bounding box center [244, 51] width 7 height 10
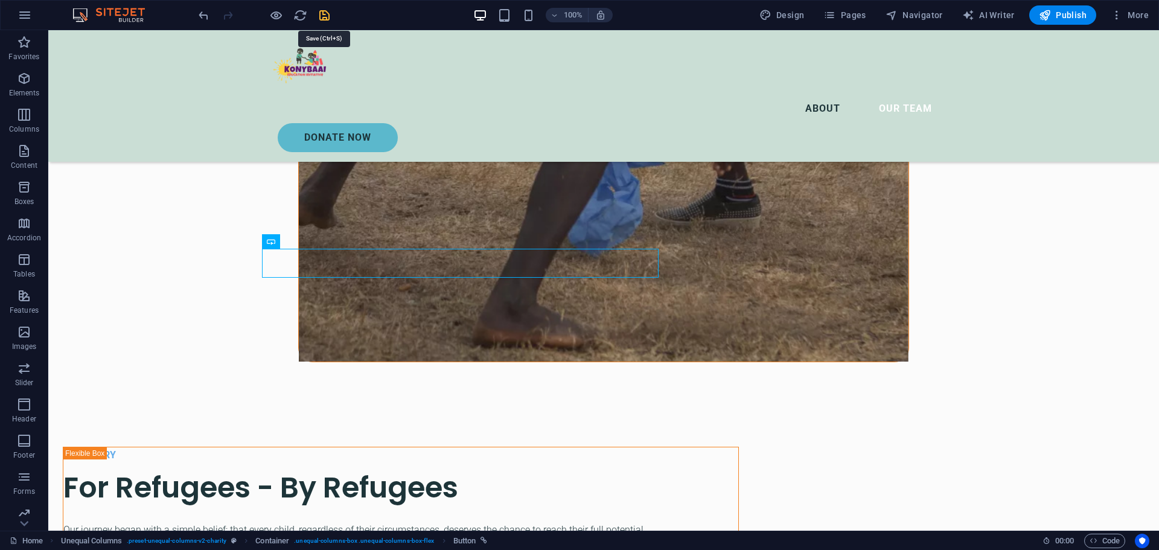
click at [324, 14] on icon "save" at bounding box center [325, 15] width 14 height 14
checkbox input "false"
select select "%"
select select "rem"
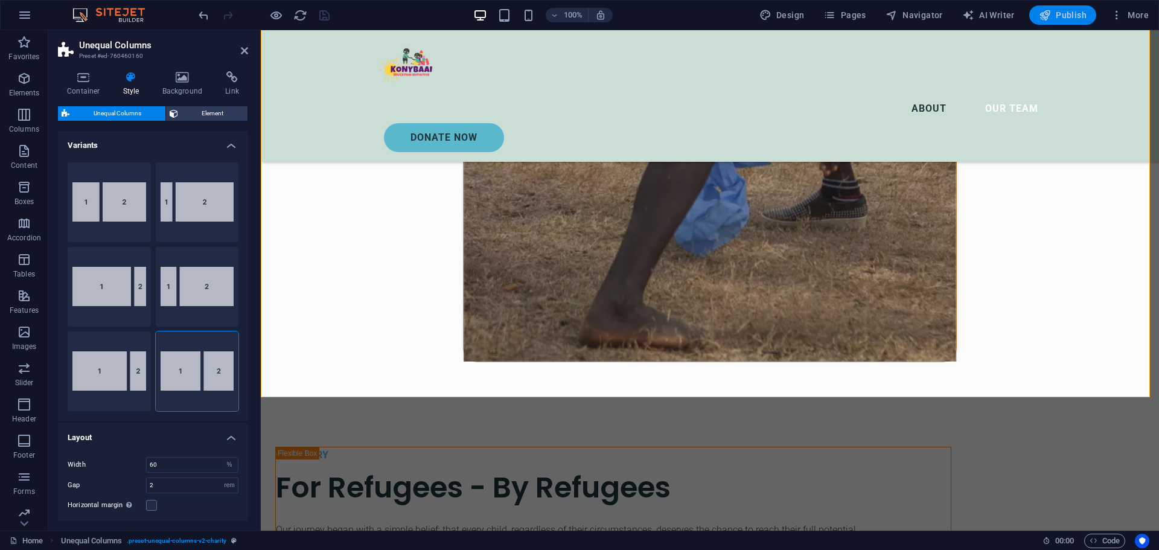
click at [1076, 19] on span "Publish" at bounding box center [1063, 15] width 48 height 12
select select "%"
select select "rem"
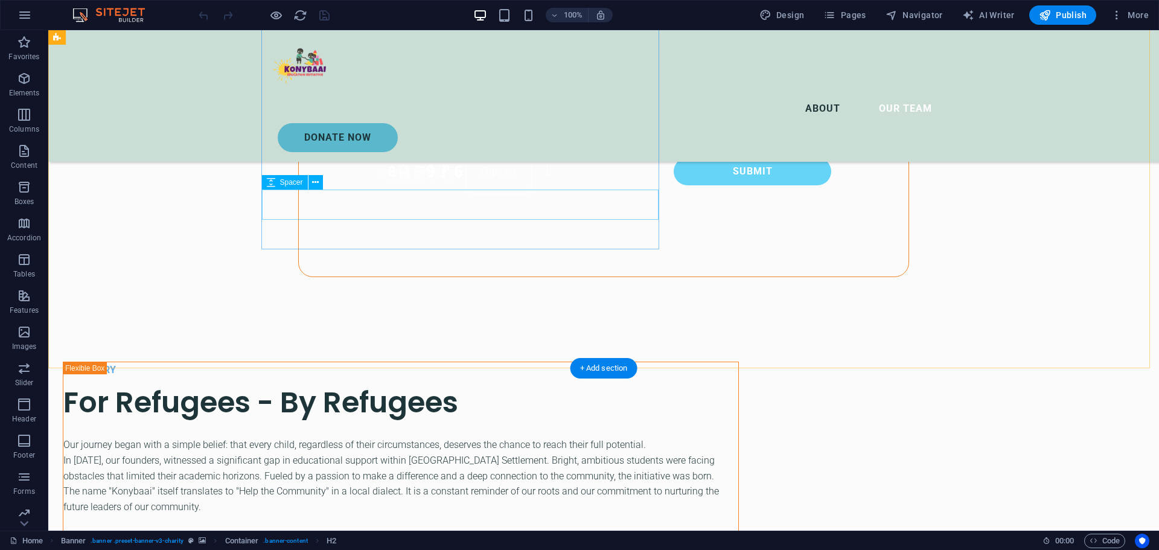
scroll to position [1328, 0]
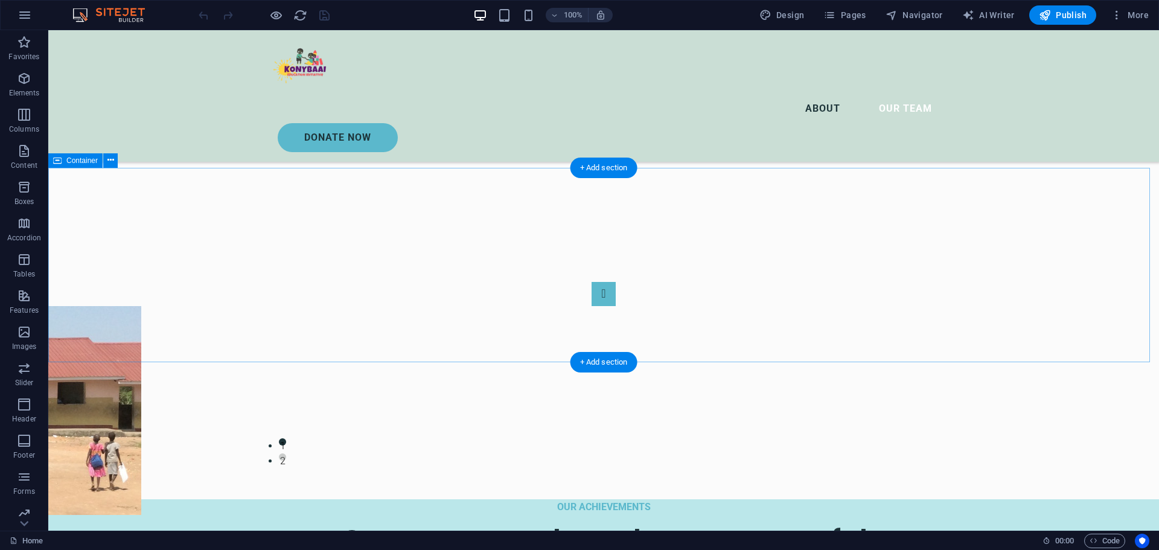
scroll to position [2053, 0]
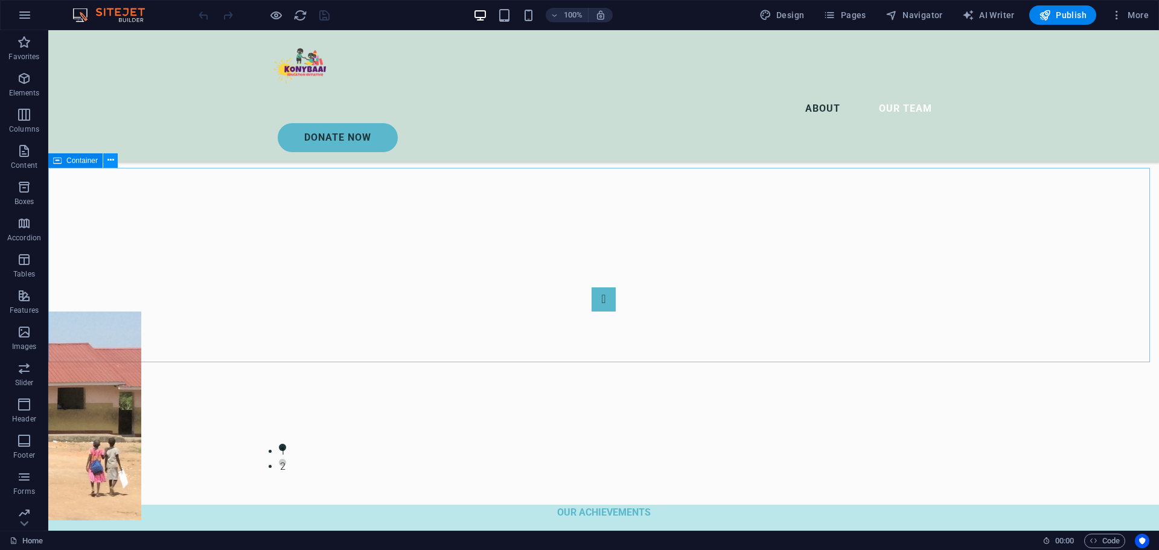
click at [107, 162] on icon at bounding box center [110, 160] width 7 height 13
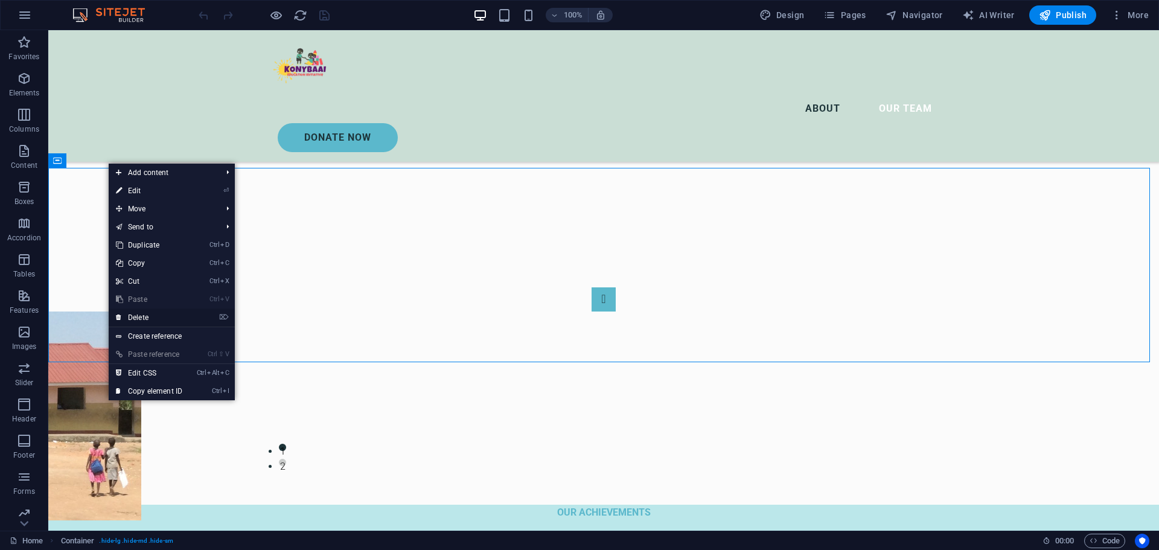
click at [156, 314] on link "⌦ Delete" at bounding box center [149, 318] width 81 height 18
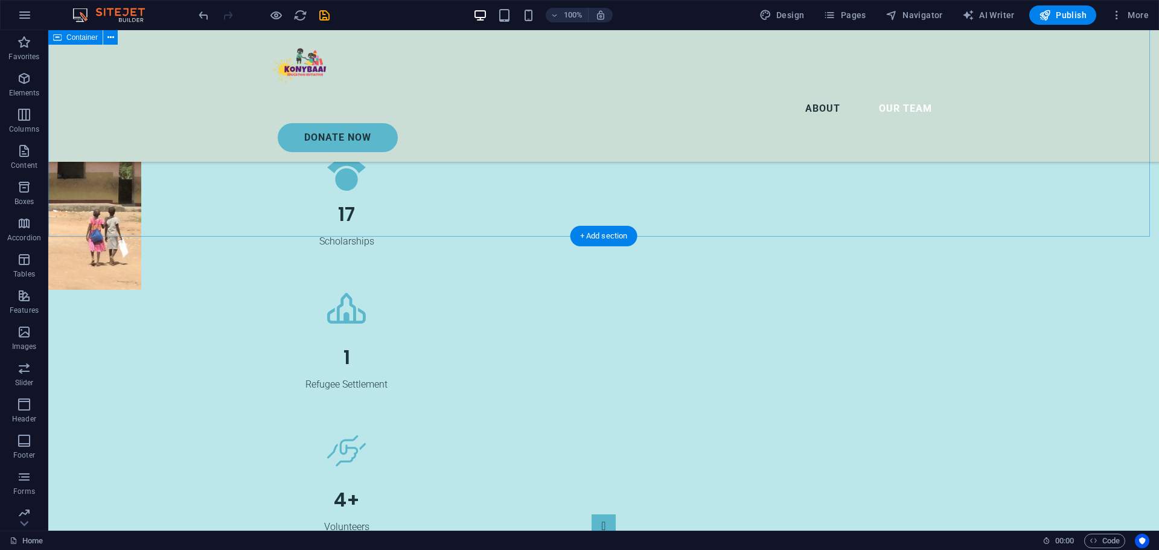
scroll to position [3003, 0]
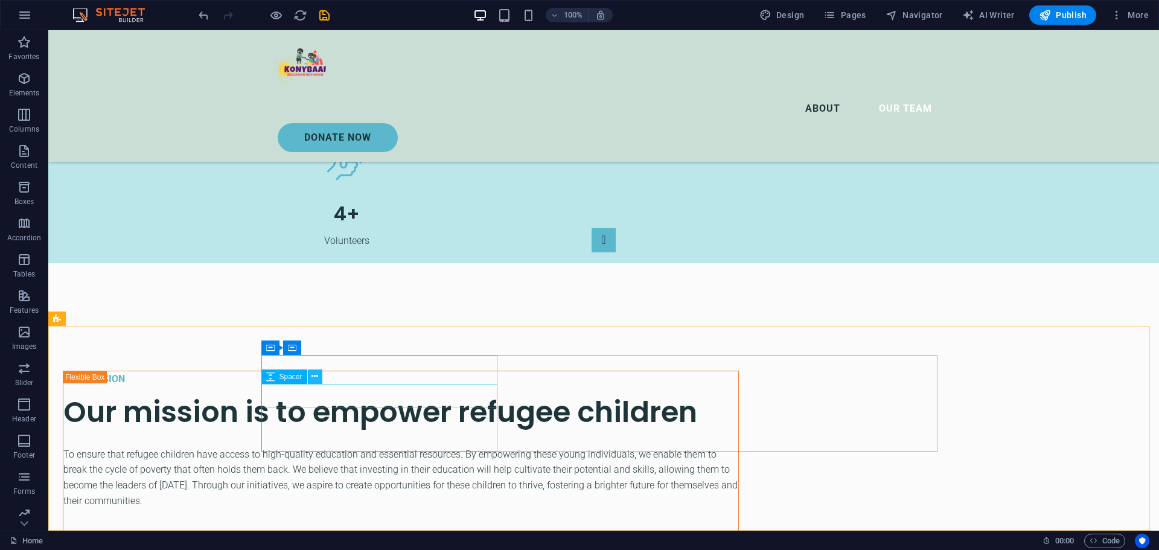
click at [315, 377] on icon at bounding box center [315, 376] width 7 height 13
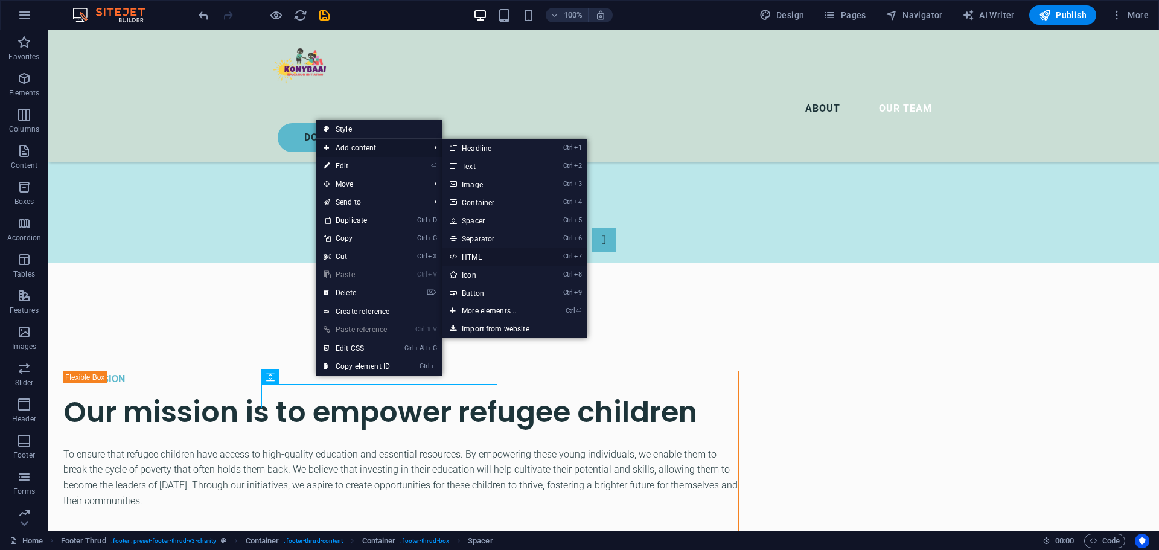
click at [475, 258] on link "Ctrl 7 HTML" at bounding box center [493, 257] width 100 height 18
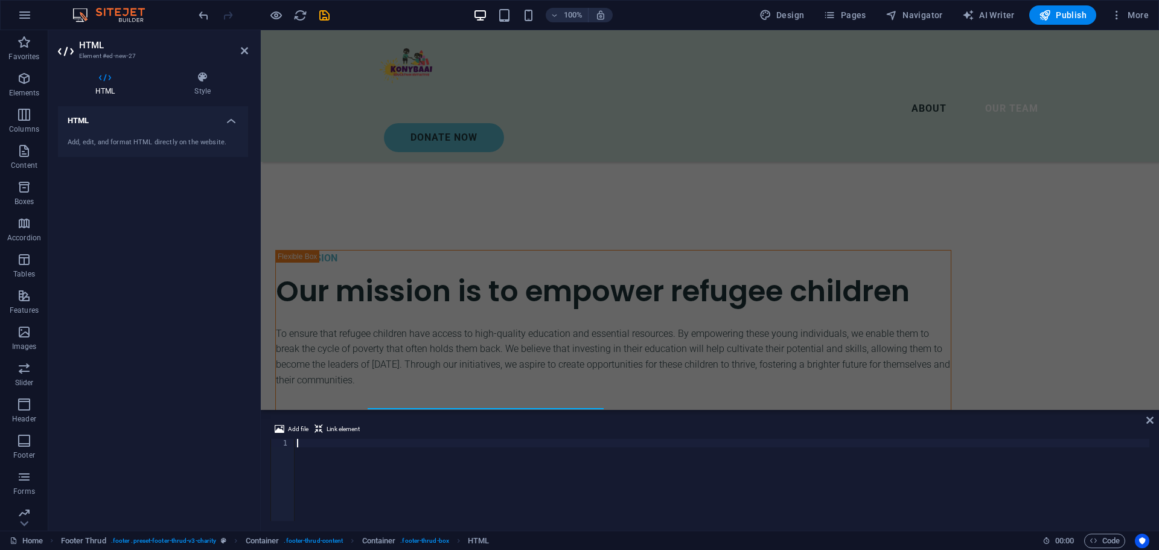
scroll to position [2883, 0]
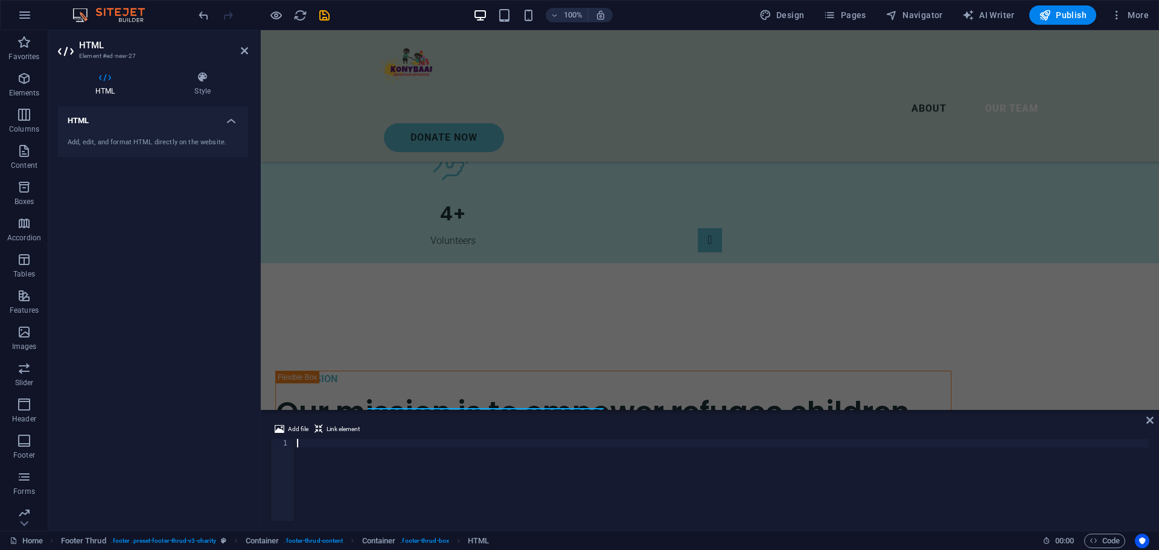
type textarea "google-site-verification: google524931cc8752d538.html"
click at [1148, 419] on icon at bounding box center [1150, 420] width 7 height 10
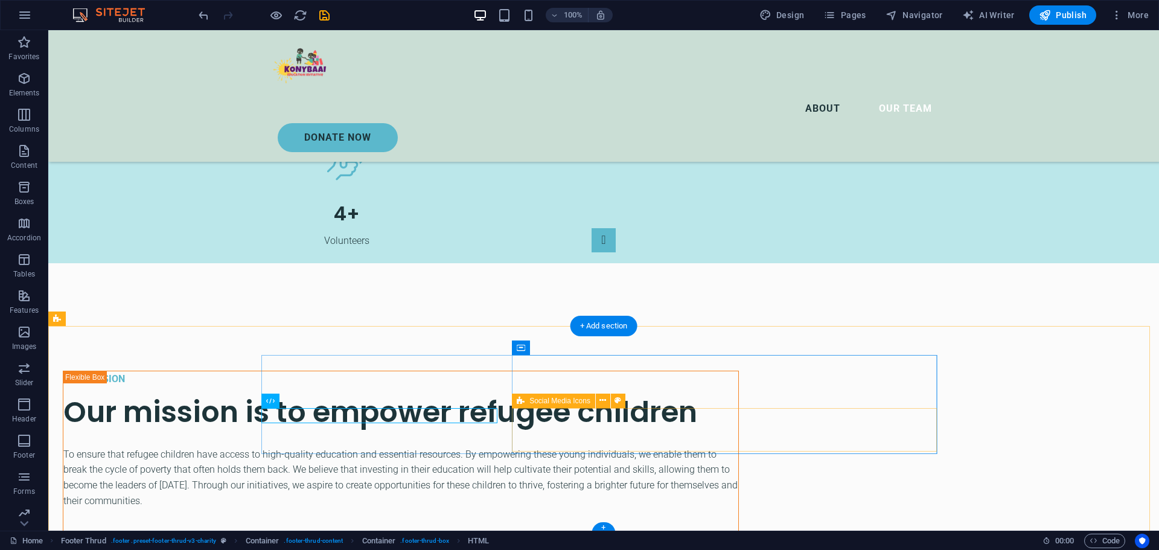
scroll to position [3006, 0]
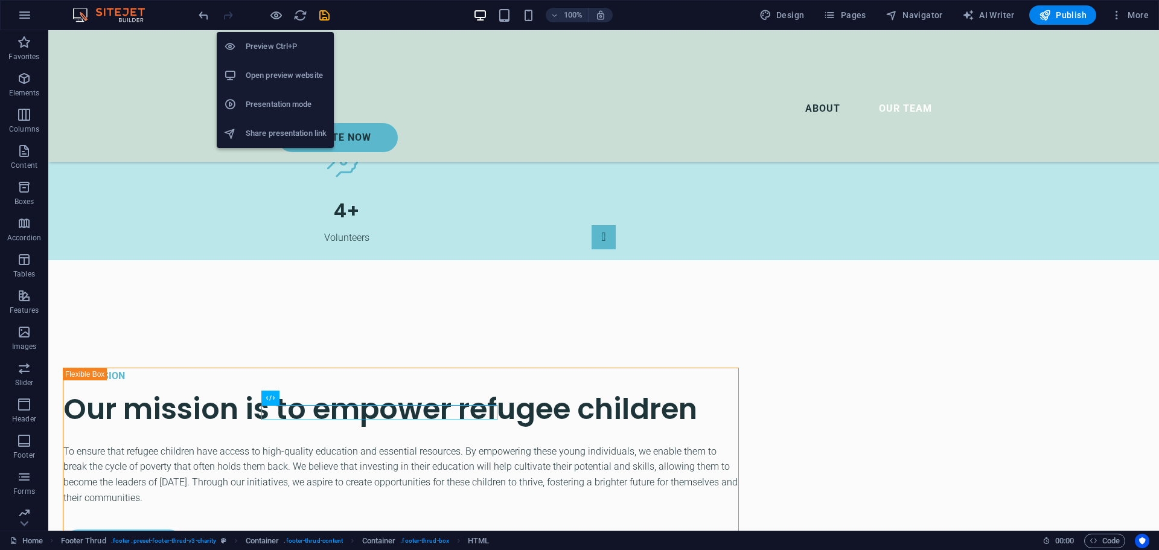
click at [275, 79] on h6 "Open preview website" at bounding box center [286, 75] width 81 height 14
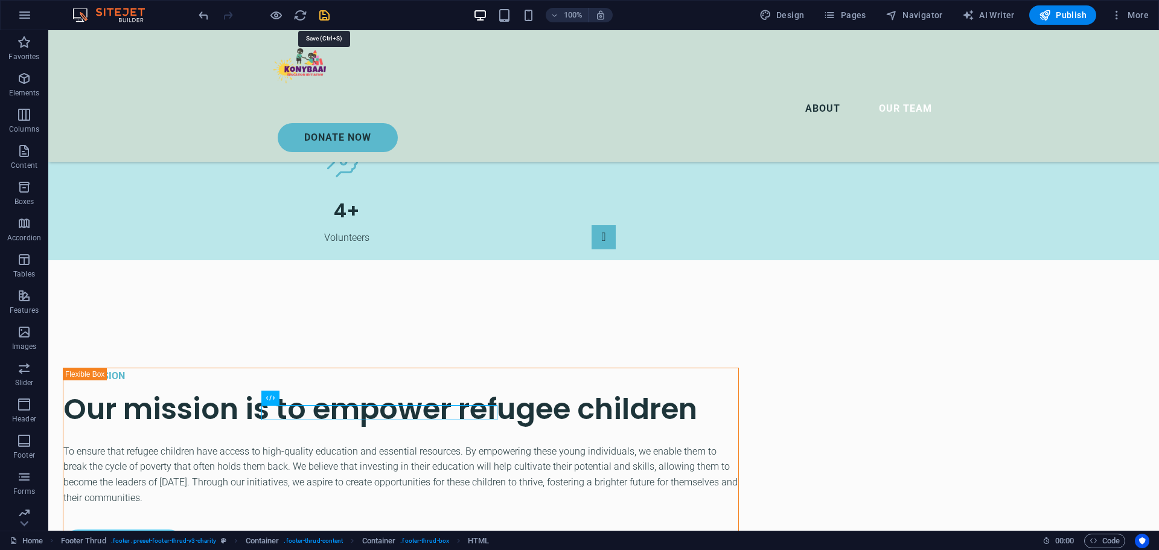
click at [325, 17] on icon "save" at bounding box center [325, 15] width 14 height 14
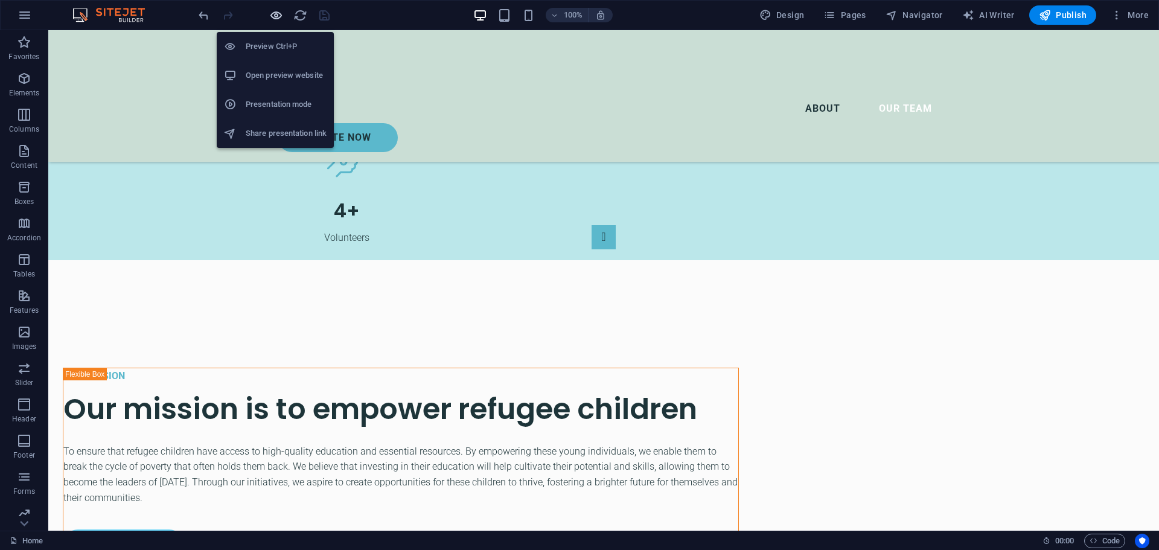
click at [277, 16] on icon "button" at bounding box center [276, 15] width 14 height 14
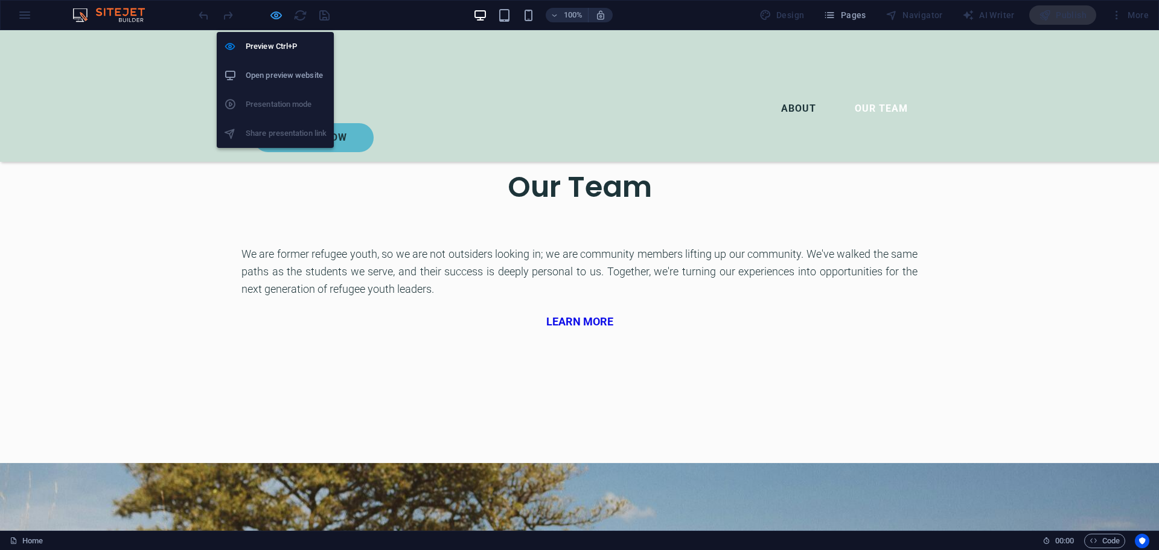
scroll to position [2546, 0]
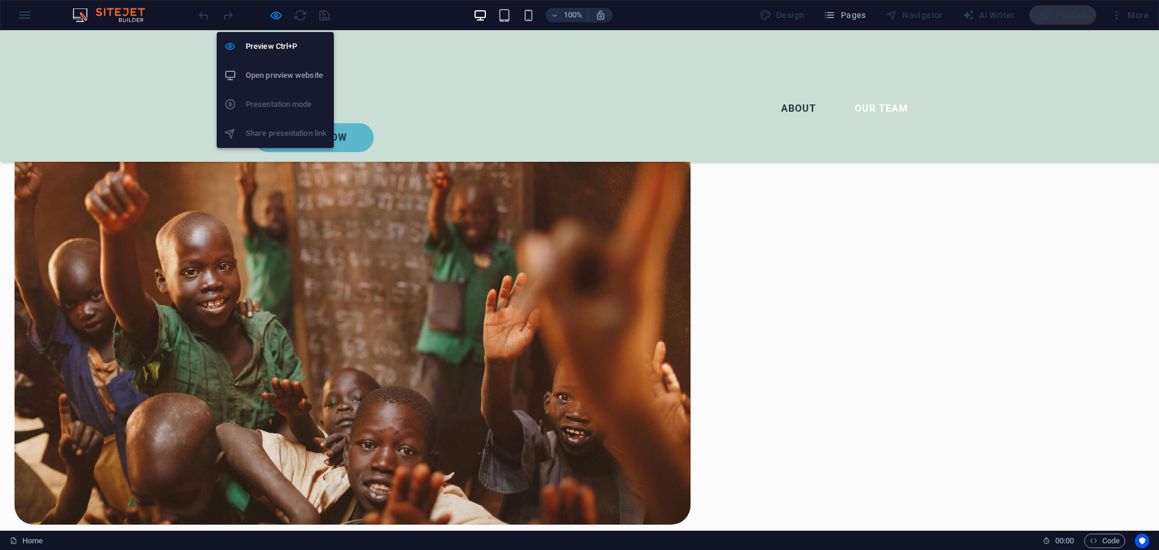
click at [275, 81] on h6 "Open preview website" at bounding box center [286, 75] width 81 height 14
click at [274, 18] on icon "button" at bounding box center [276, 15] width 14 height 14
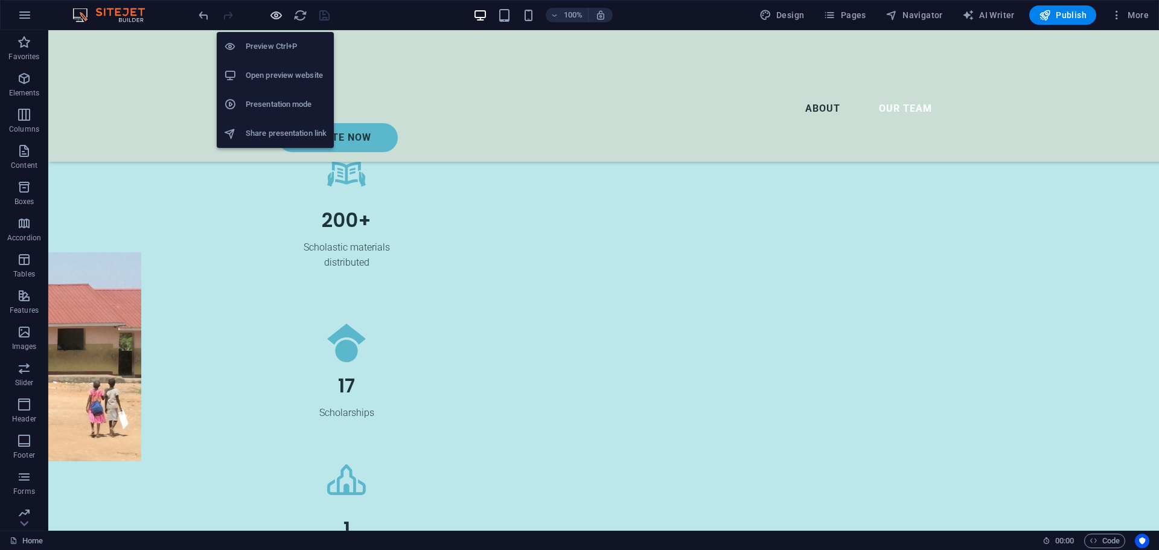
scroll to position [2989, 0]
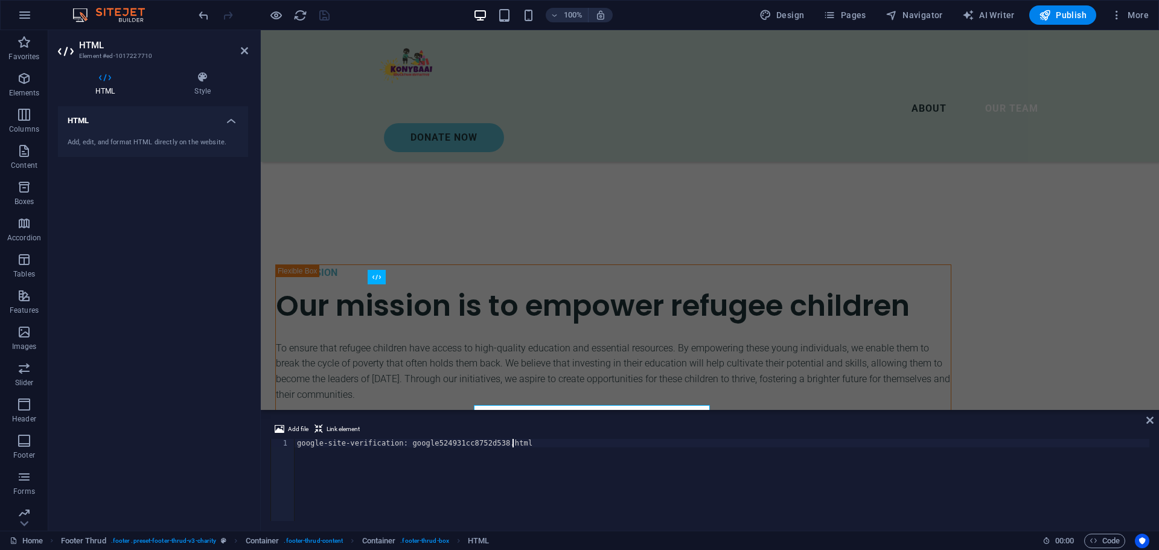
scroll to position [3006, 0]
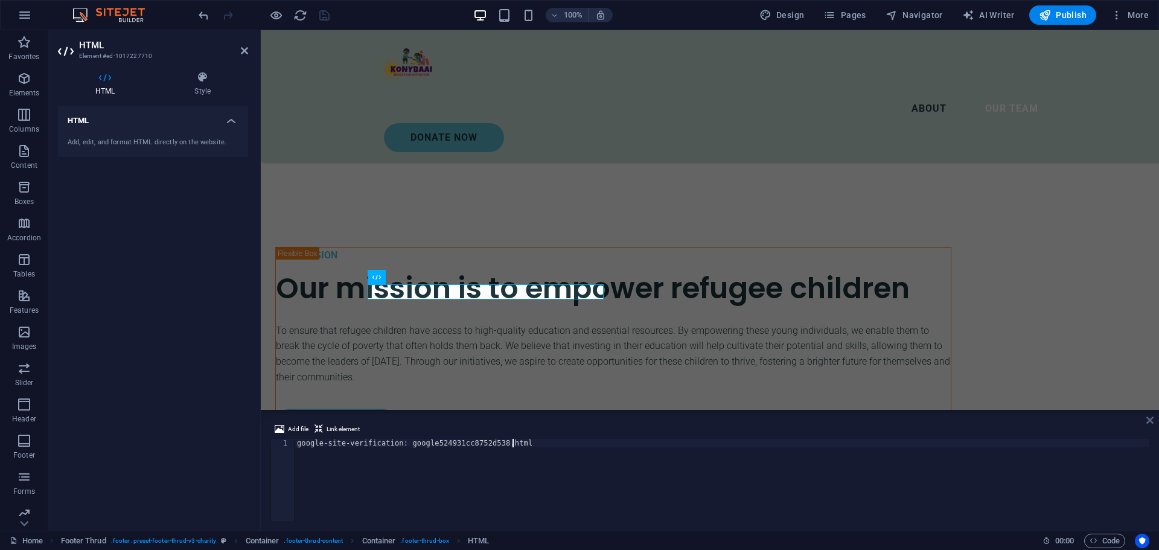
click at [1150, 420] on icon at bounding box center [1150, 420] width 7 height 10
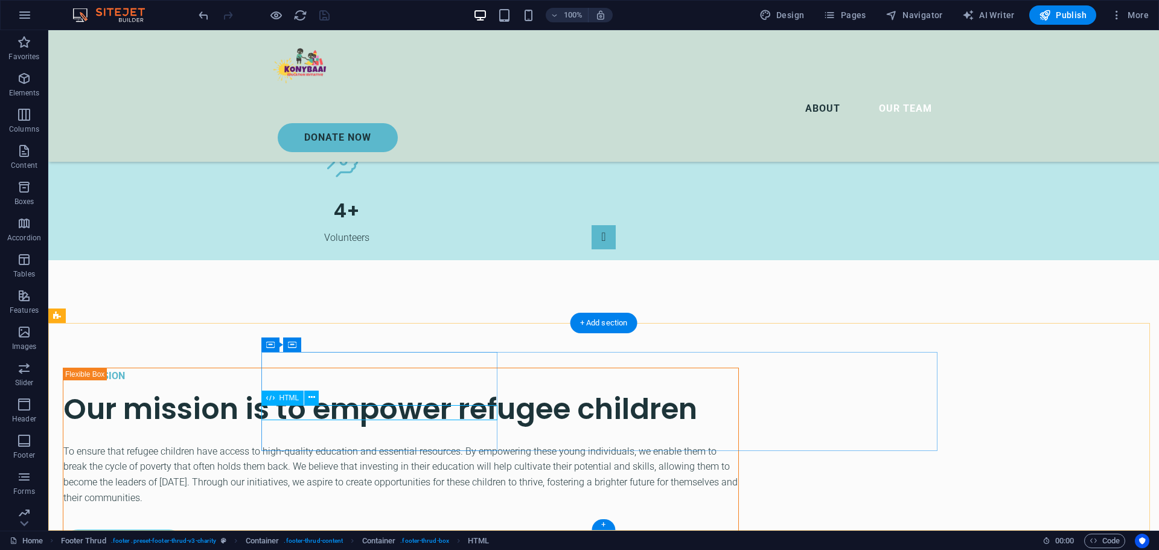
click at [310, 398] on icon at bounding box center [312, 397] width 7 height 13
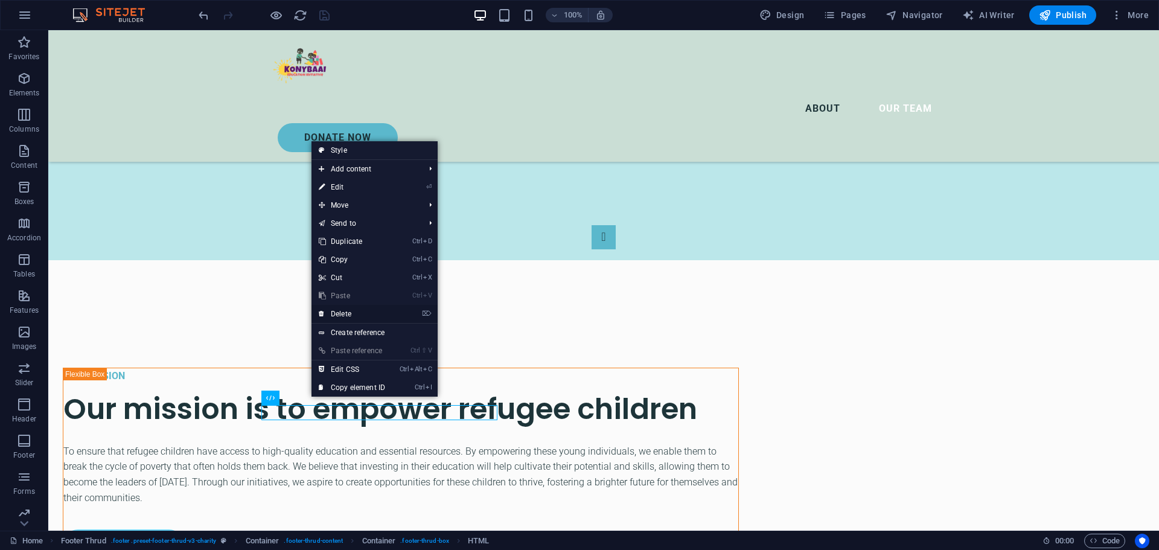
click at [343, 313] on link "⌦ Delete" at bounding box center [352, 314] width 81 height 18
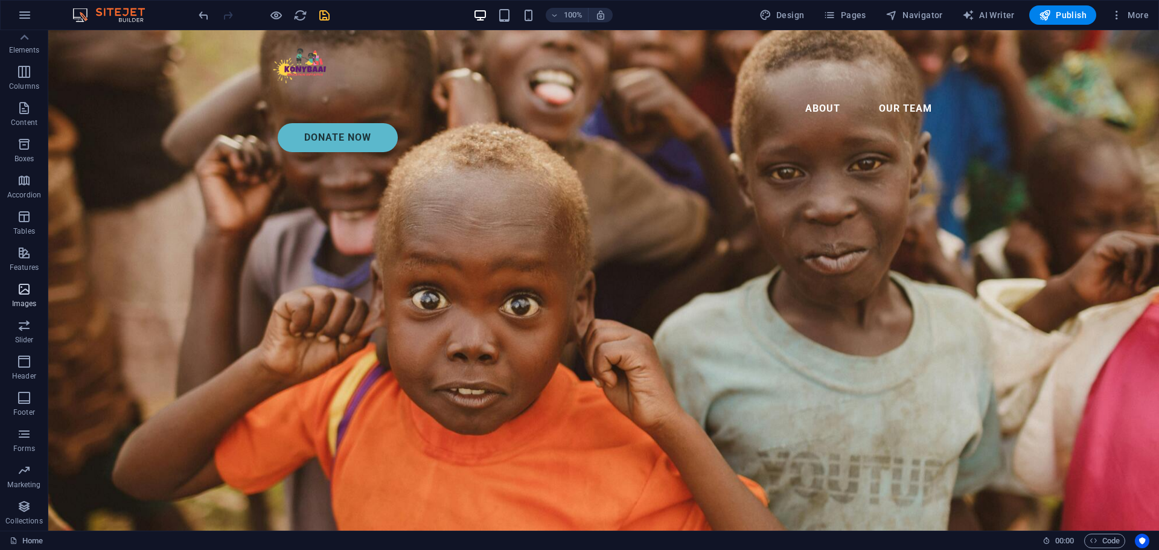
scroll to position [0, 0]
click at [28, 19] on icon "button" at bounding box center [25, 15] width 14 height 14
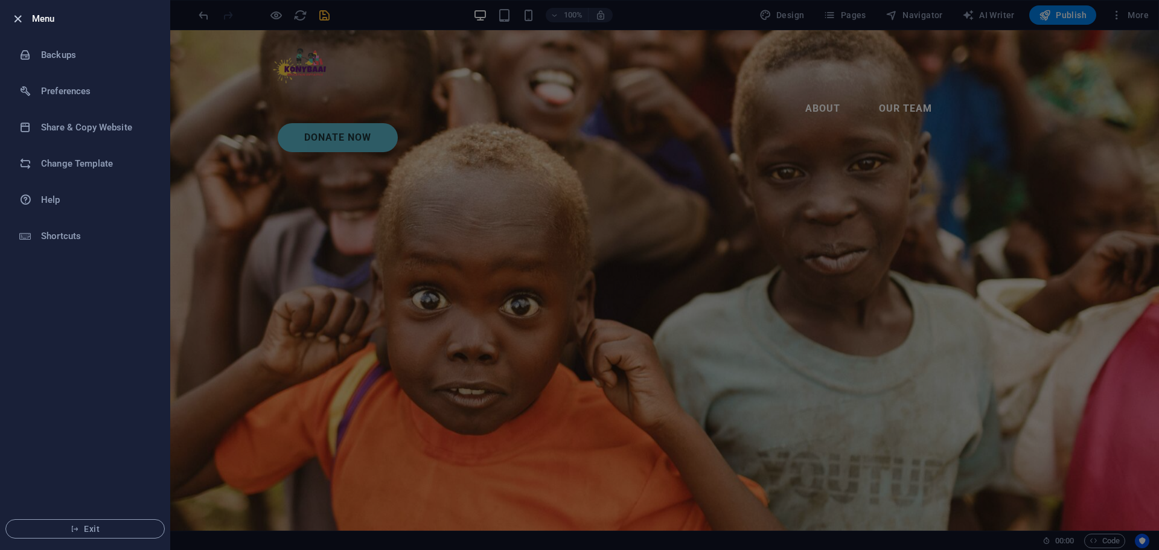
click at [16, 19] on icon "button" at bounding box center [18, 19] width 14 height 14
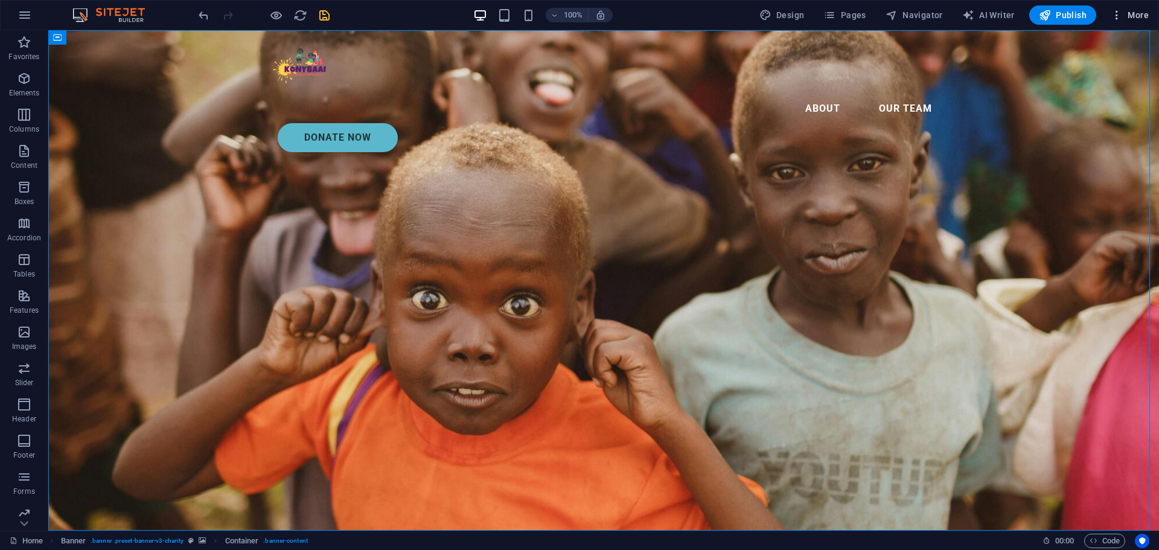
click at [1130, 13] on span "More" at bounding box center [1130, 15] width 38 height 12
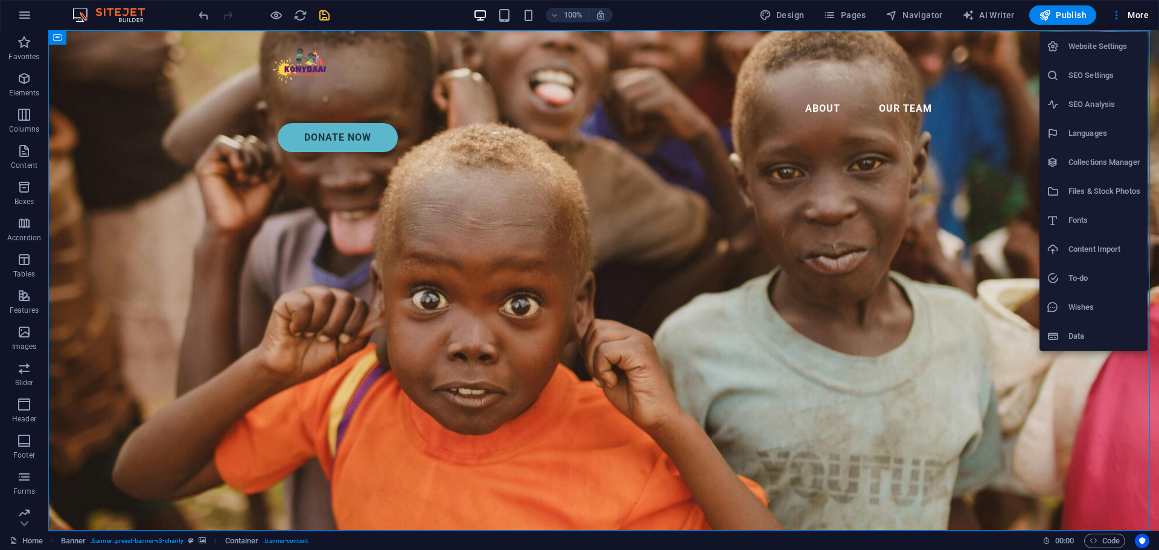
click at [1133, 12] on div at bounding box center [579, 275] width 1159 height 550
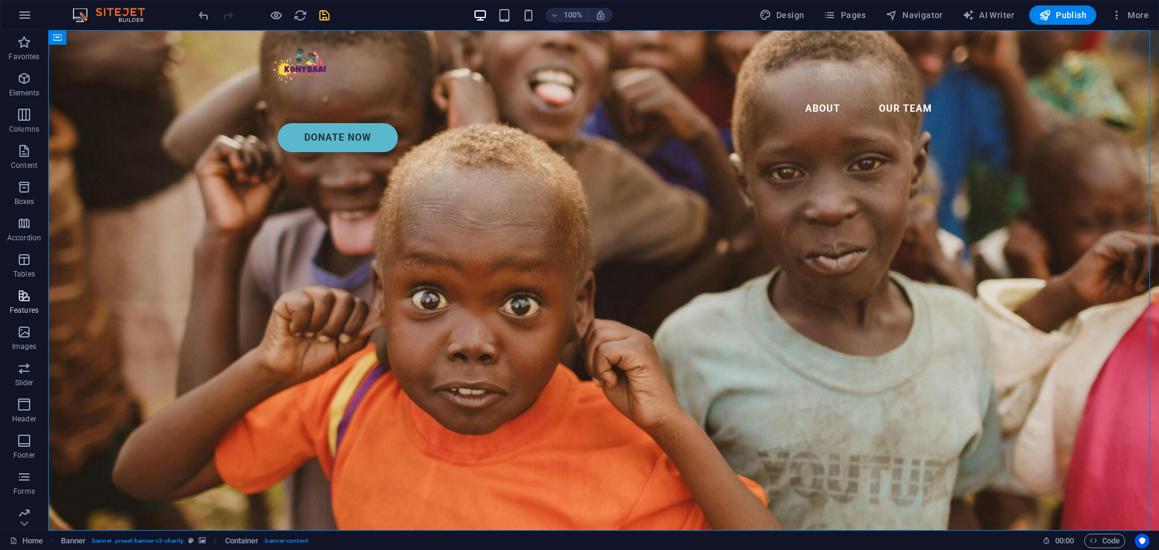
click at [23, 304] on span "Features" at bounding box center [24, 303] width 48 height 29
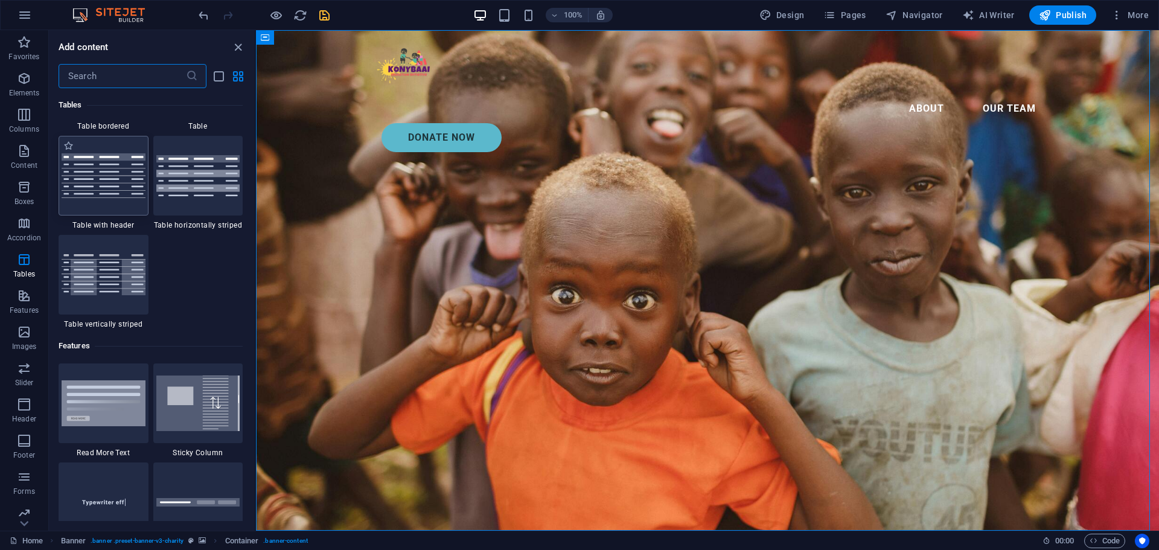
scroll to position [4465, 0]
click at [238, 50] on icon "close panel" at bounding box center [238, 47] width 14 height 14
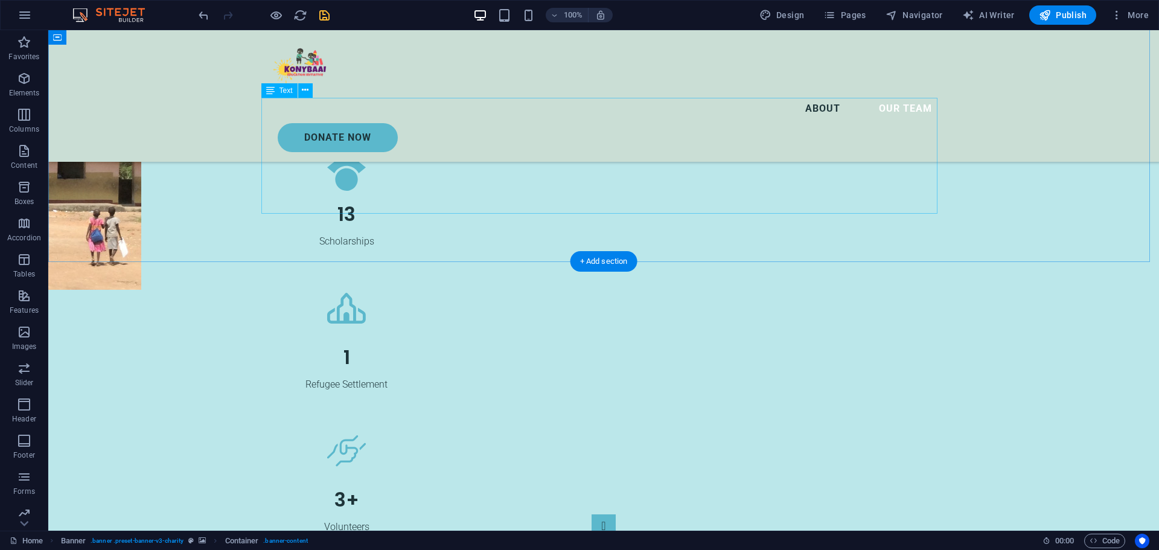
scroll to position [3003, 0]
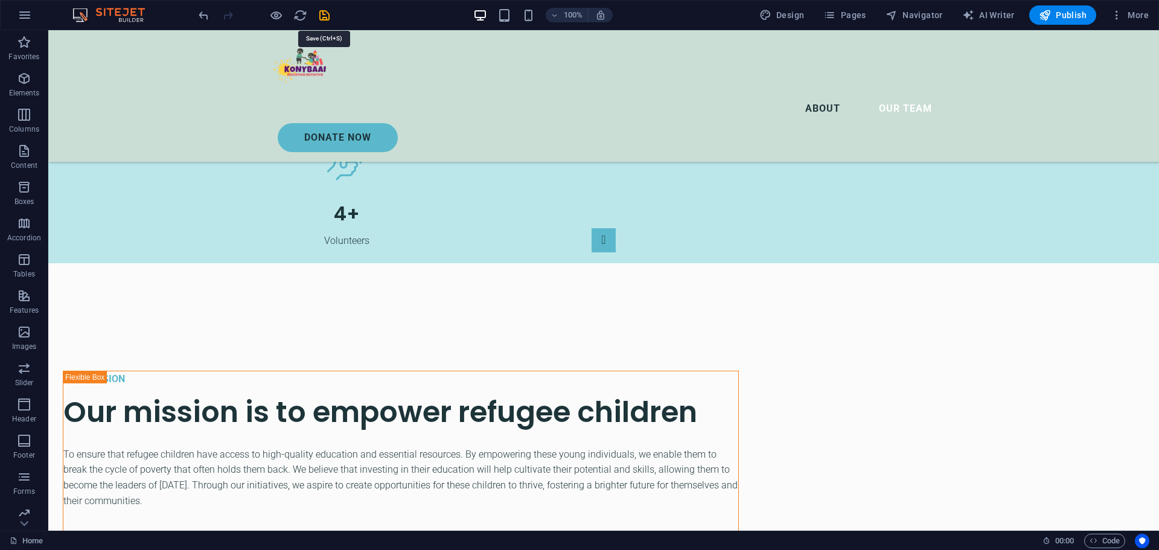
click at [324, 16] on icon "save" at bounding box center [325, 15] width 14 height 14
checkbox input "false"
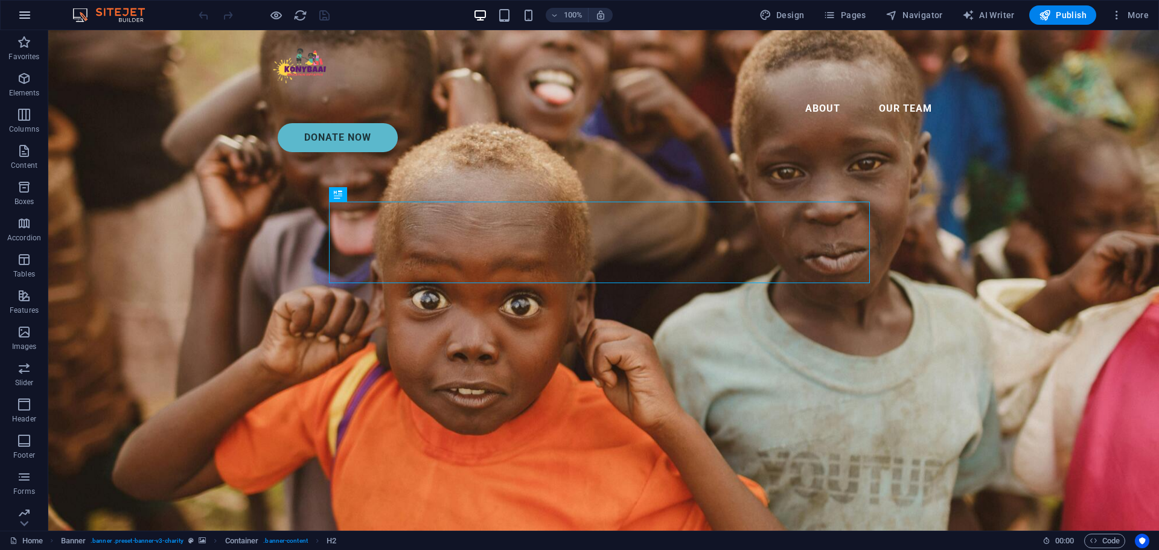
click at [24, 18] on icon "button" at bounding box center [25, 15] width 14 height 14
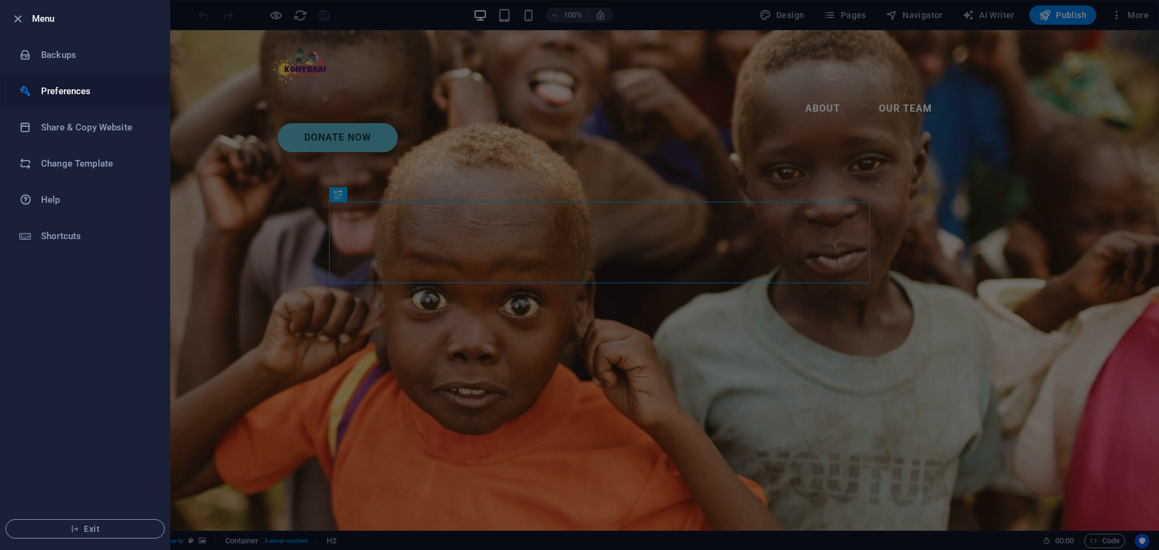
click at [65, 92] on h6 "Preferences" at bounding box center [97, 91] width 112 height 14
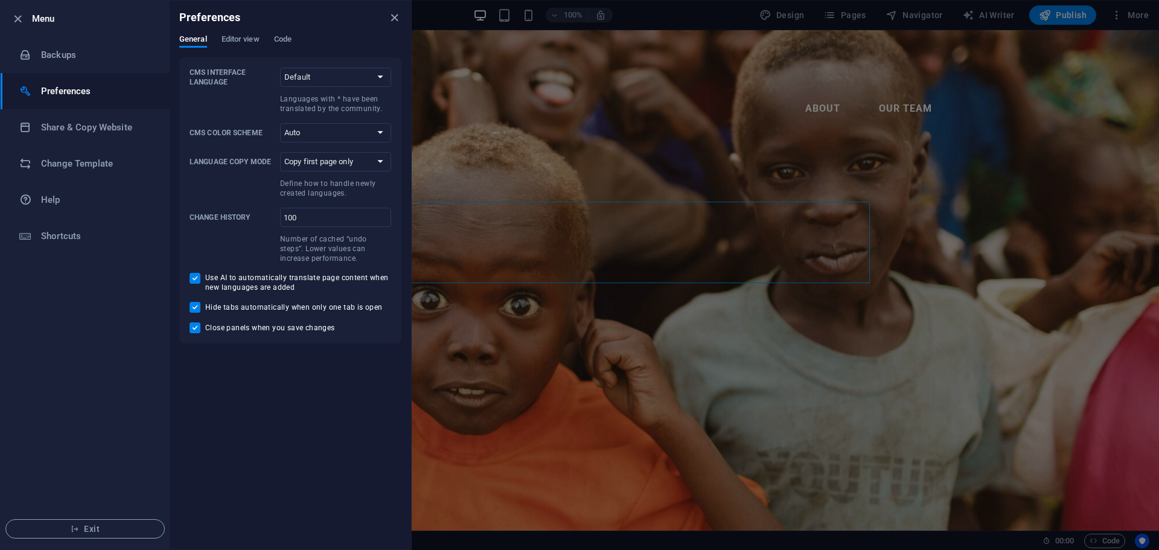
click at [294, 40] on div "General Editor view Code" at bounding box center [290, 45] width 222 height 23
click at [288, 39] on span "Code" at bounding box center [283, 40] width 18 height 17
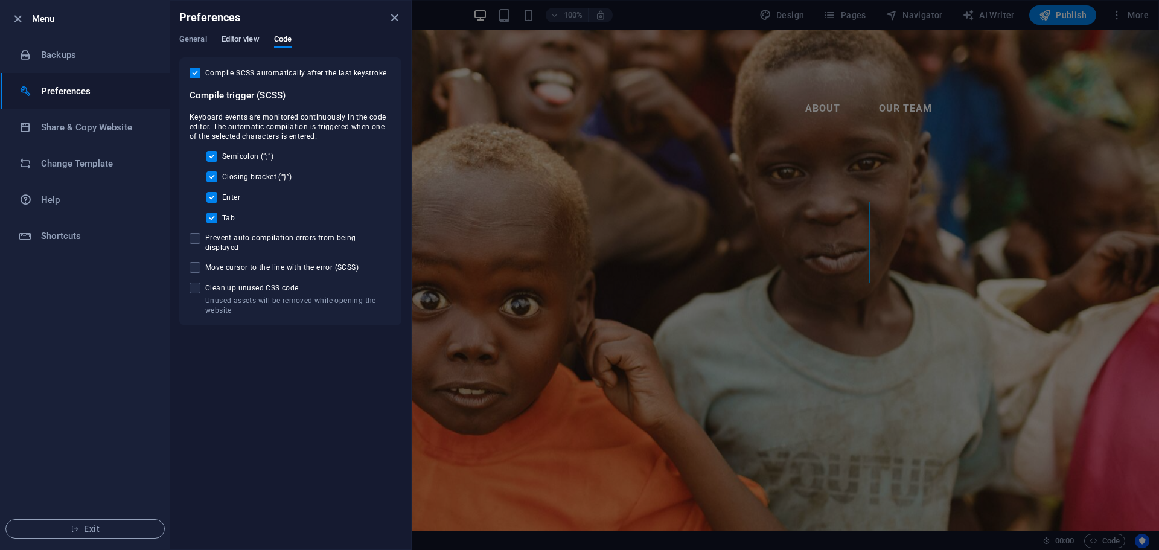
click at [227, 39] on span "Editor view" at bounding box center [241, 40] width 38 height 17
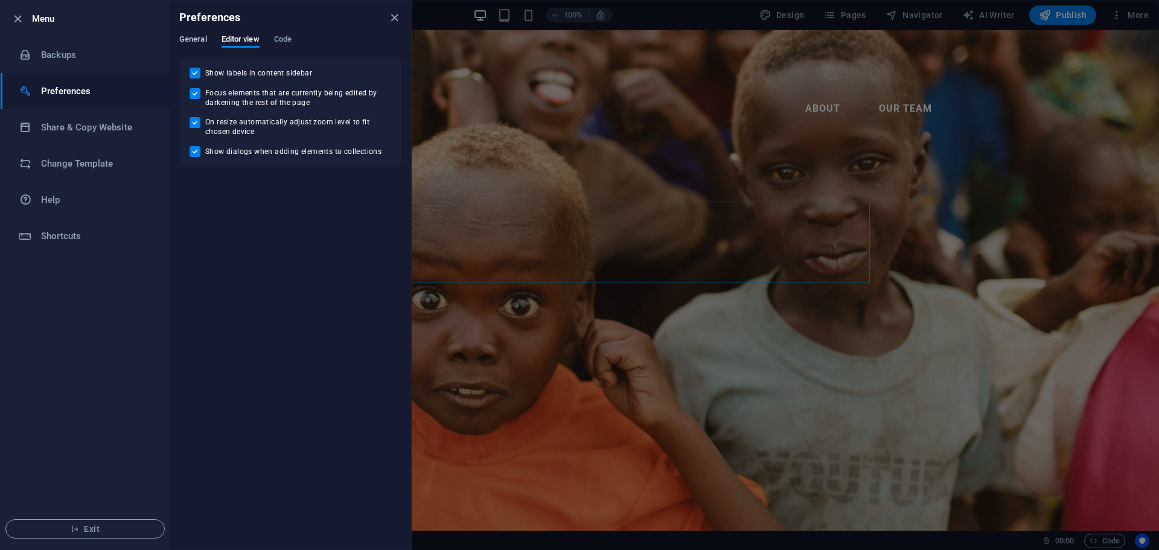
click at [186, 40] on span "General" at bounding box center [193, 40] width 28 height 17
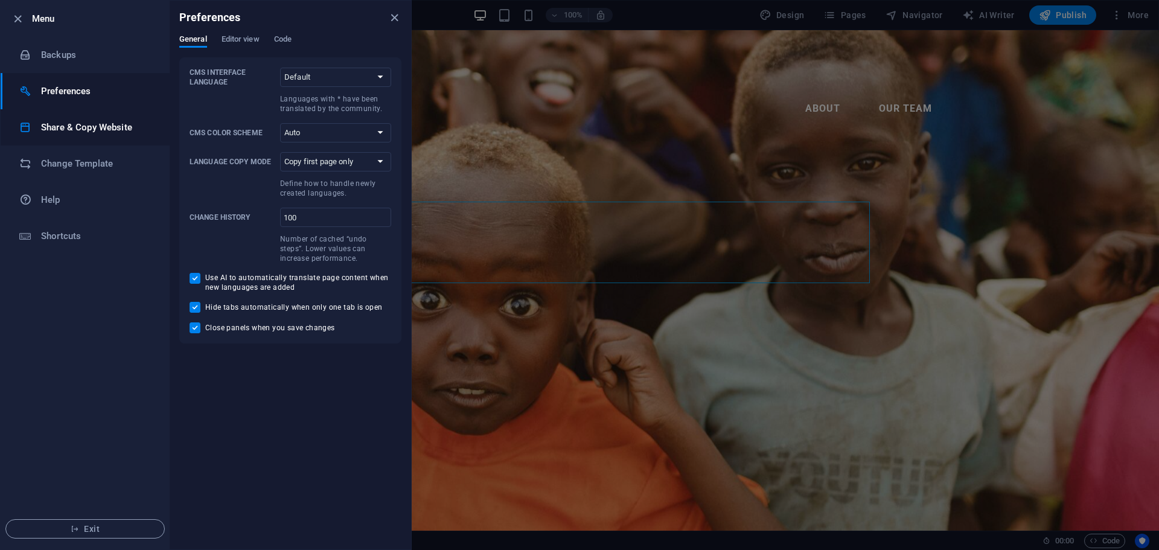
click at [88, 126] on h6 "Share & Copy Website" at bounding box center [97, 127] width 112 height 14
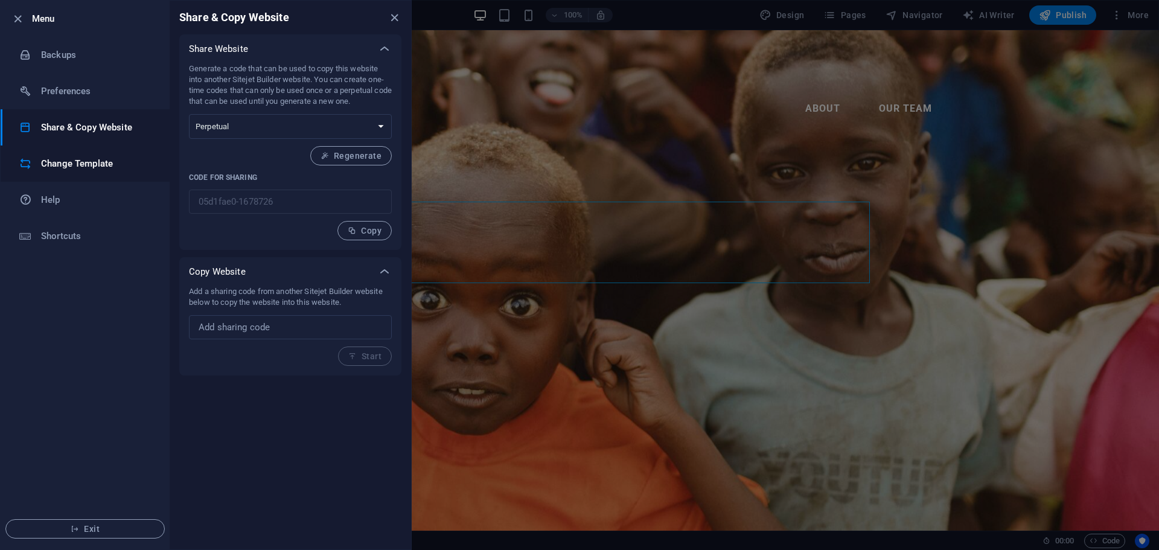
click at [82, 164] on h6 "Change Template" at bounding box center [97, 163] width 112 height 14
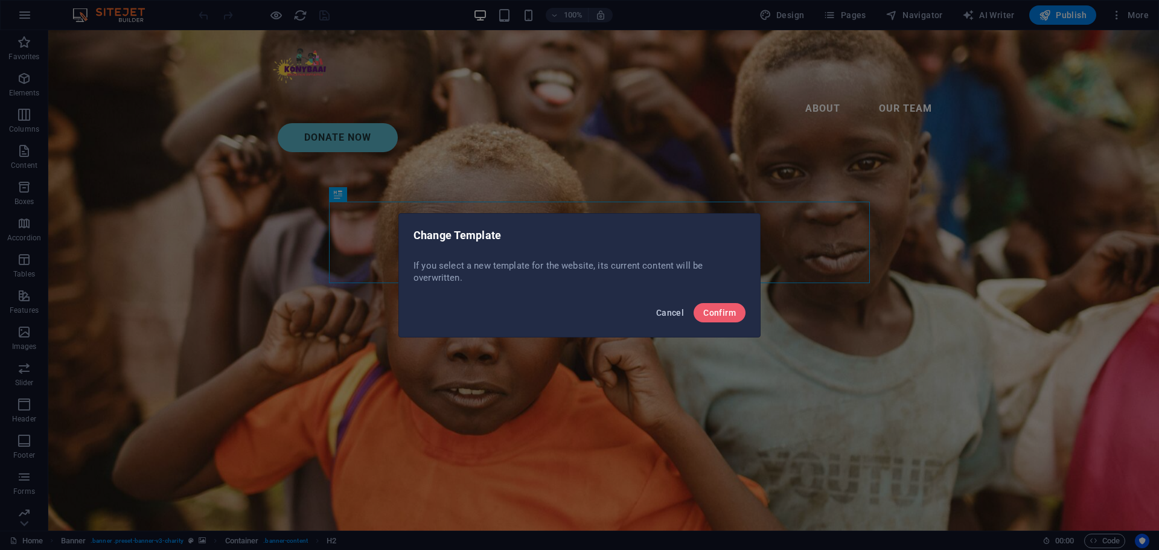
click at [665, 309] on span "Cancel" at bounding box center [670, 313] width 28 height 10
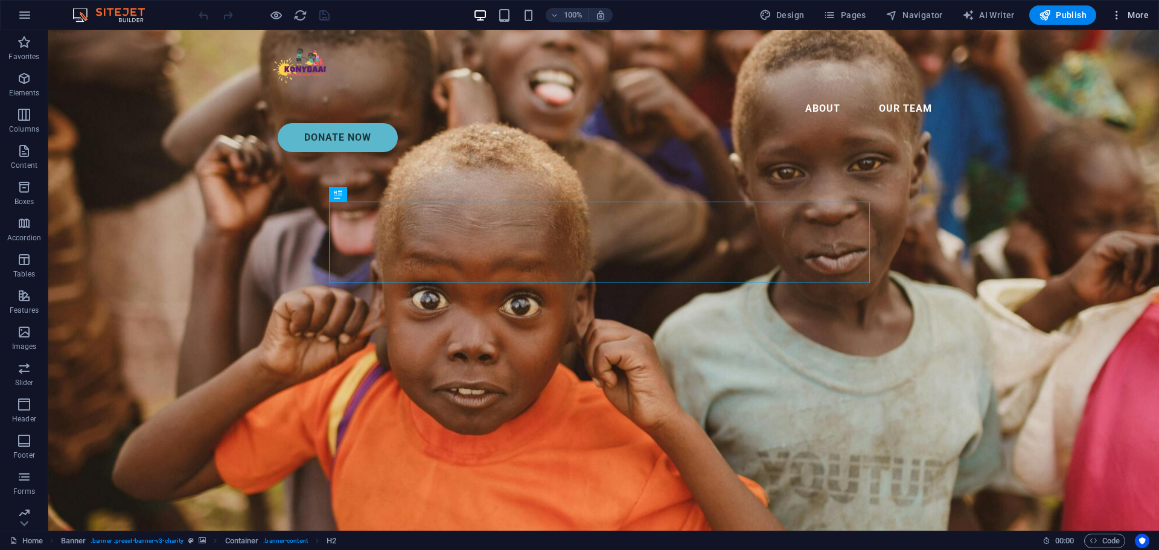
click at [1130, 11] on span "More" at bounding box center [1130, 15] width 38 height 12
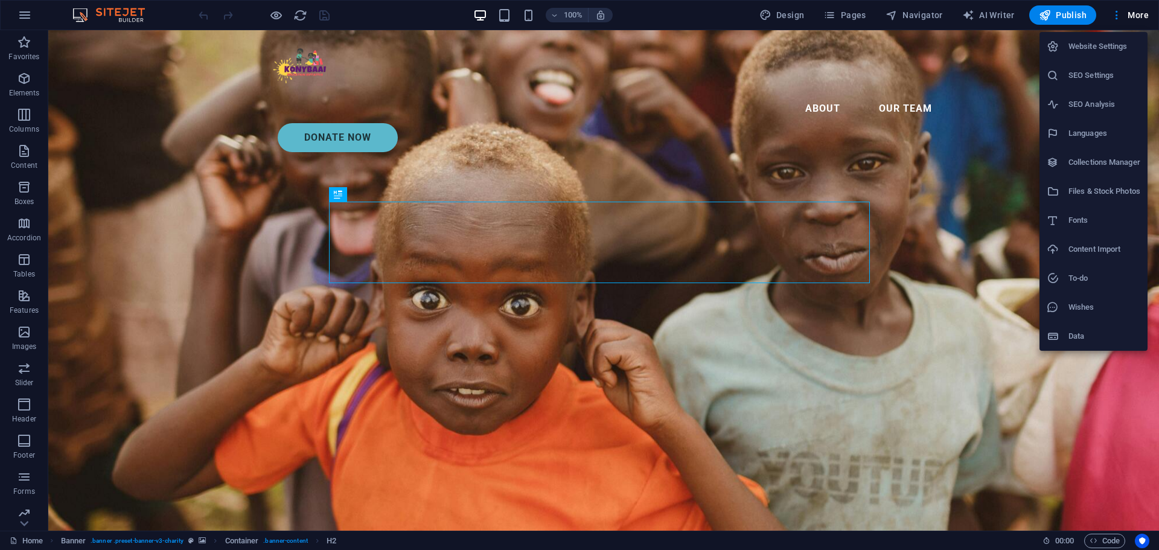
click at [1107, 72] on h6 "SEO Settings" at bounding box center [1105, 75] width 72 height 14
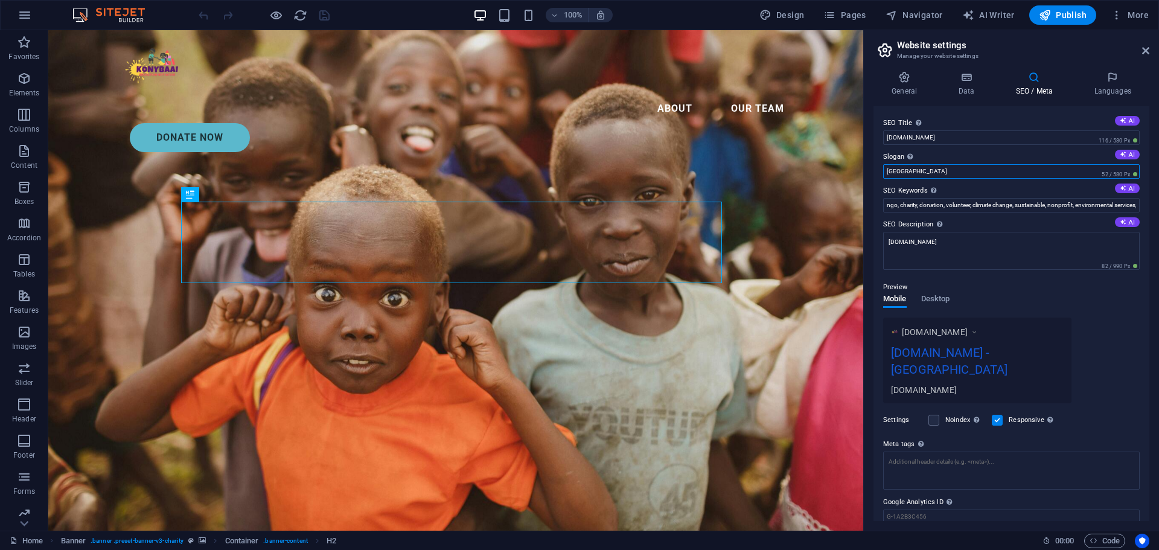
click at [917, 174] on input "Berlin" at bounding box center [1011, 171] width 257 height 14
type input "B"
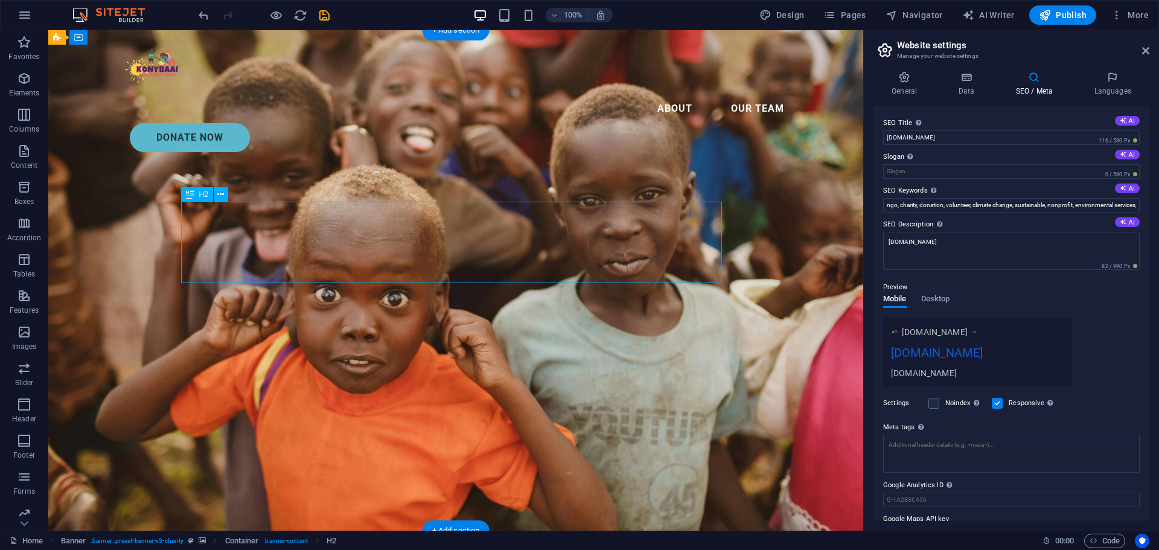
drag, startPoint x: 587, startPoint y: 261, endPoint x: 461, endPoint y: 239, distance: 127.7
click at [897, 171] on input "Slogan The slogan of your website. AI" at bounding box center [1011, 171] width 257 height 14
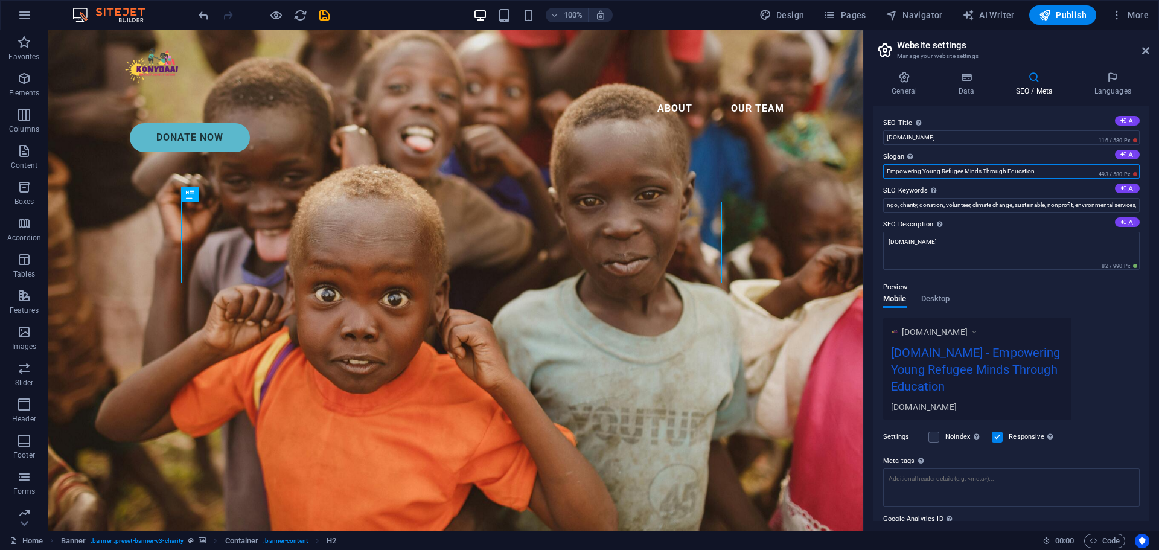
type input "Empowering Young Refugee Minds Through Education"
click at [938, 156] on label "Slogan The slogan of your website. AI" at bounding box center [1011, 157] width 257 height 14
click at [938, 164] on input "Empowering Young Refugee Minds Through Education" at bounding box center [1011, 171] width 257 height 14
click at [899, 205] on input "ngo, charity, donation, volunteer, climate change, sustainable, nonprofit, envi…" at bounding box center [1011, 205] width 257 height 14
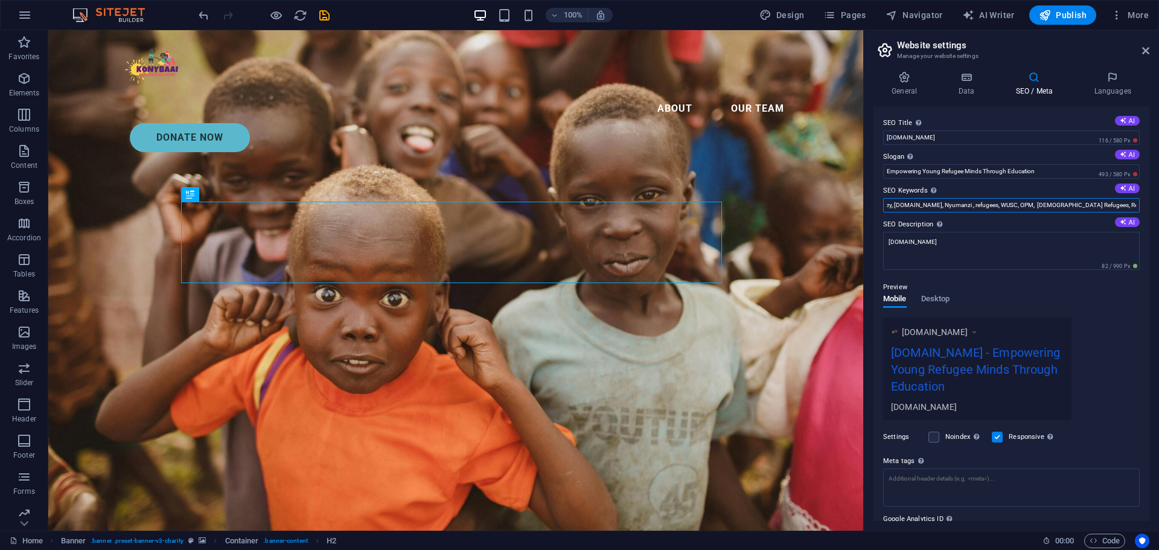
type input "ngo, charity, donation, volunteer, climate change, sustainable, nonprofit, envi…"
click at [972, 221] on label "SEO Description Describe the contents of your website - this is crucial for sea…" at bounding box center [1011, 224] width 257 height 14
click at [972, 232] on textarea "[DOMAIN_NAME]" at bounding box center [1011, 251] width 257 height 38
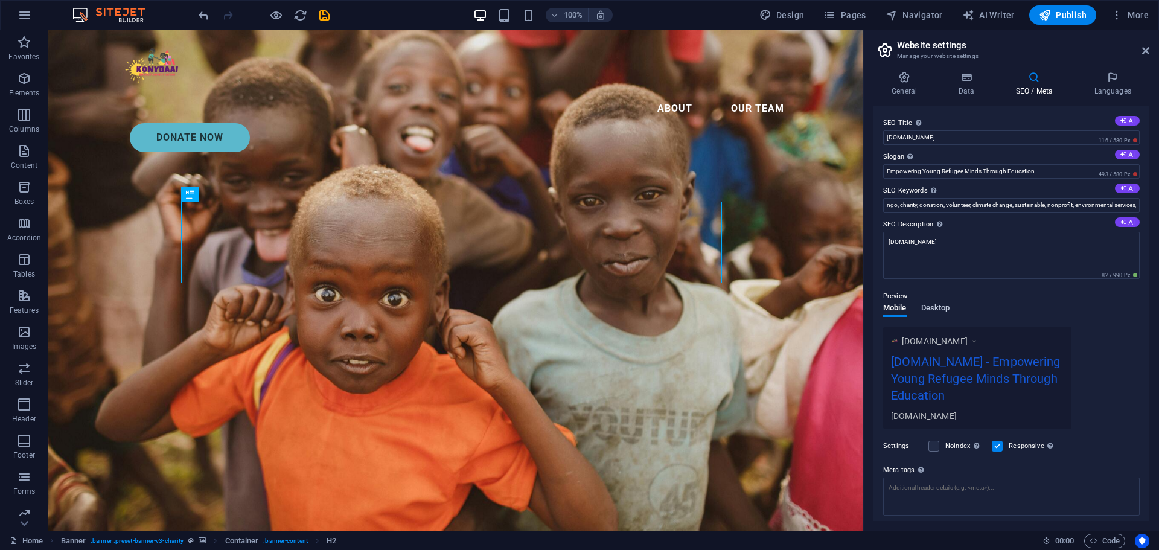
click at [937, 306] on span "Desktop" at bounding box center [935, 309] width 29 height 17
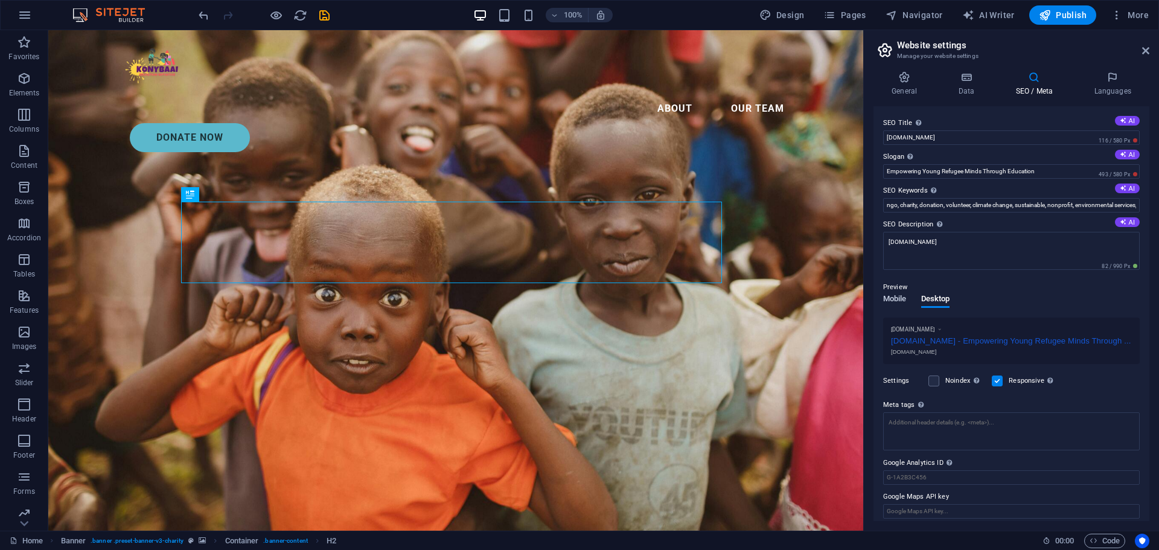
click at [897, 299] on span "Mobile" at bounding box center [895, 300] width 24 height 17
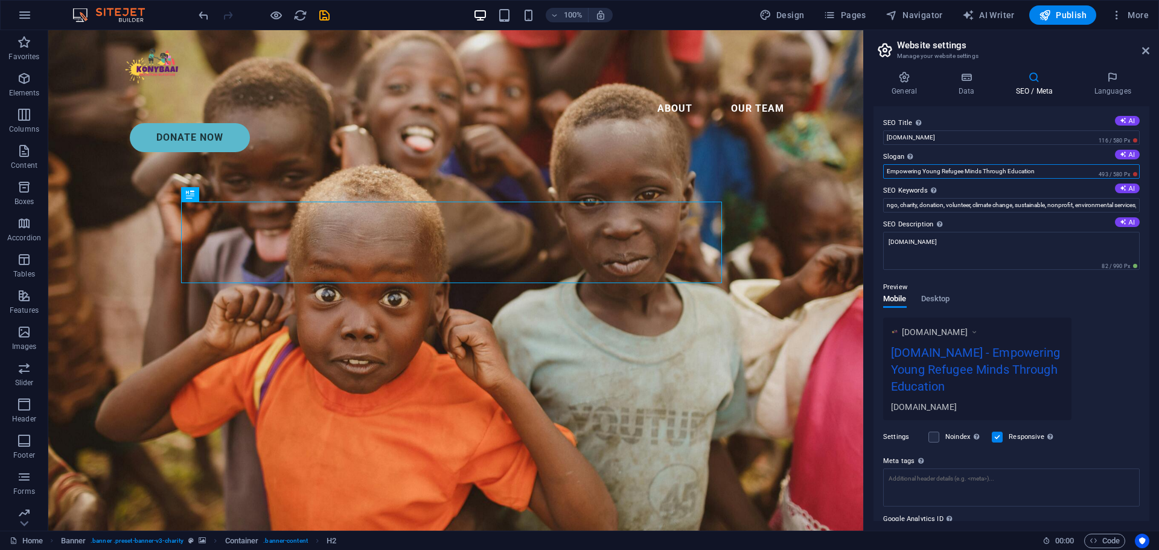
drag, startPoint x: 983, startPoint y: 171, endPoint x: 1037, endPoint y: 170, distance: 54.3
click at [1037, 170] on input "Empowering Young Refugee Minds Through Education" at bounding box center [1011, 171] width 257 height 14
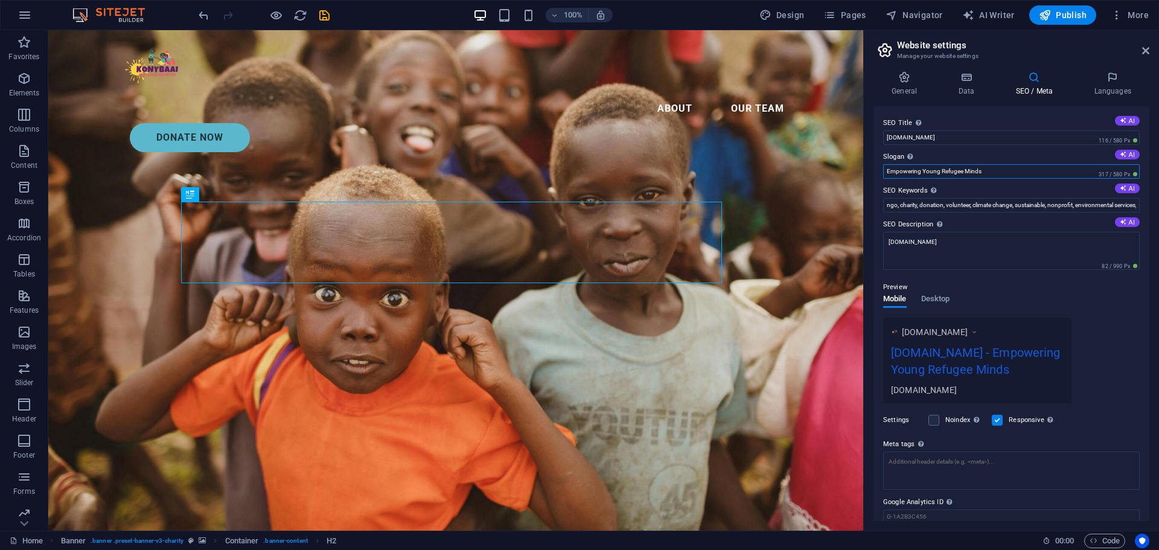
type input "Empowering Young Refugee Minds"
click at [873, 185] on div "General Data SEO / Meta Languages Website name konybaai.org Logo Drag files her…" at bounding box center [1011, 296] width 295 height 469
click at [938, 135] on input "[DOMAIN_NAME]" at bounding box center [1011, 137] width 257 height 14
type input "k"
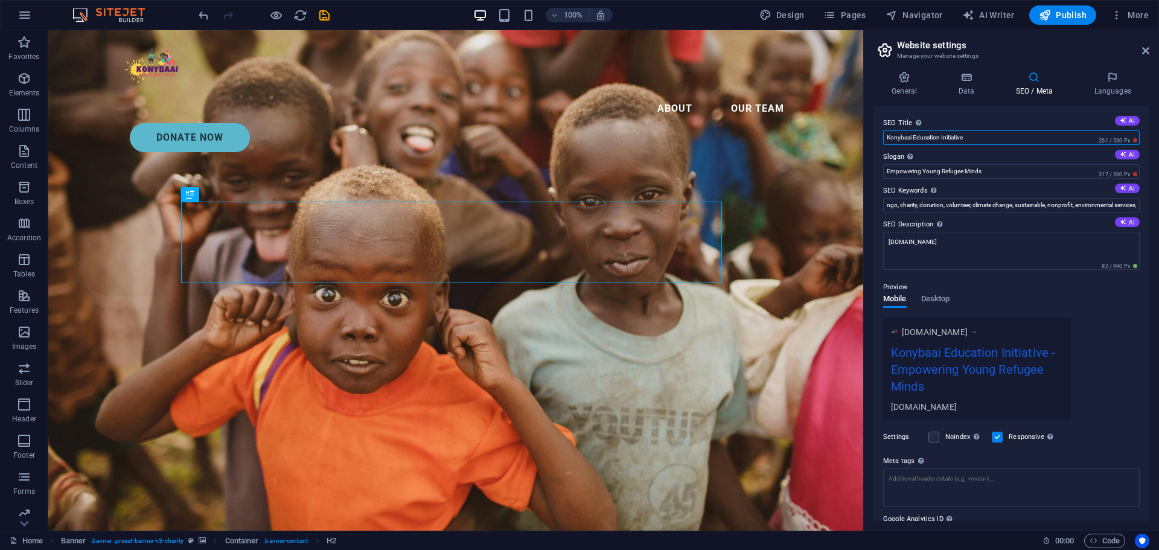
type input "Konybaai Education Initiative"
click at [874, 210] on div "SEO Title The title of your website - make it something that stands out in sear…" at bounding box center [1012, 313] width 276 height 415
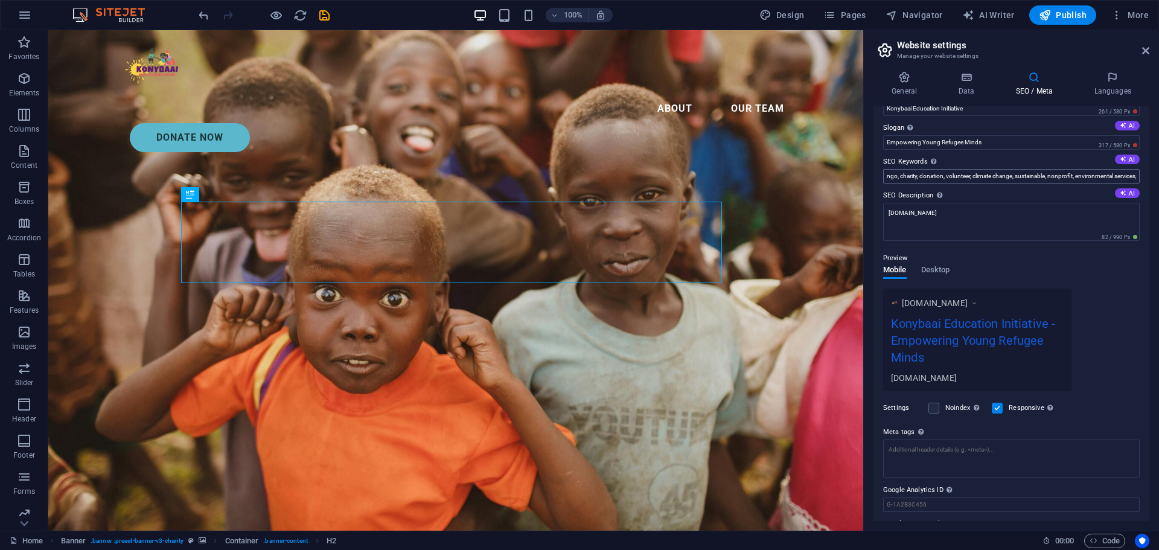
scroll to position [3, 0]
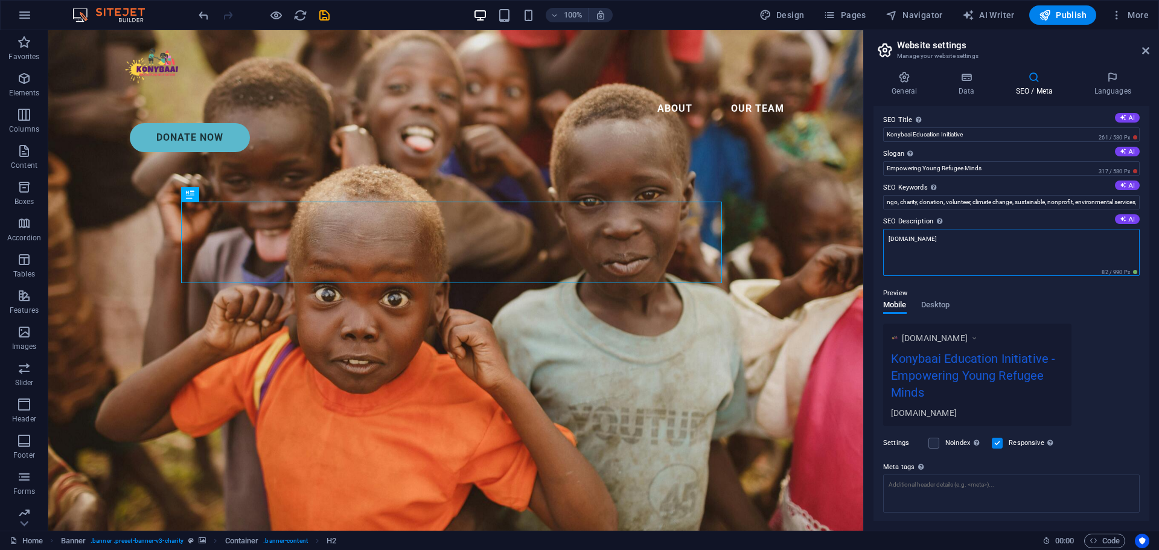
drag, startPoint x: 961, startPoint y: 244, endPoint x: 881, endPoint y: 245, distance: 80.3
click at [881, 245] on div "SEO Title The title of your website - make it something that stands out in sear…" at bounding box center [1012, 313] width 276 height 415
click at [1125, 217] on button "AI" at bounding box center [1127, 219] width 25 height 10
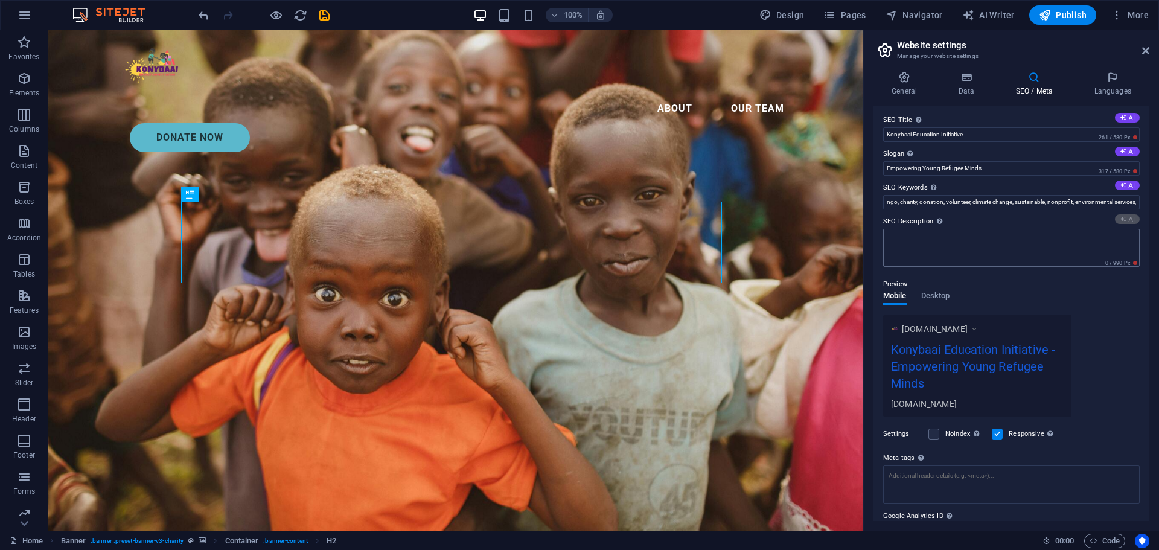
type textarea "Empower young refugee minds! Join Konybaai in providing education and support f…"
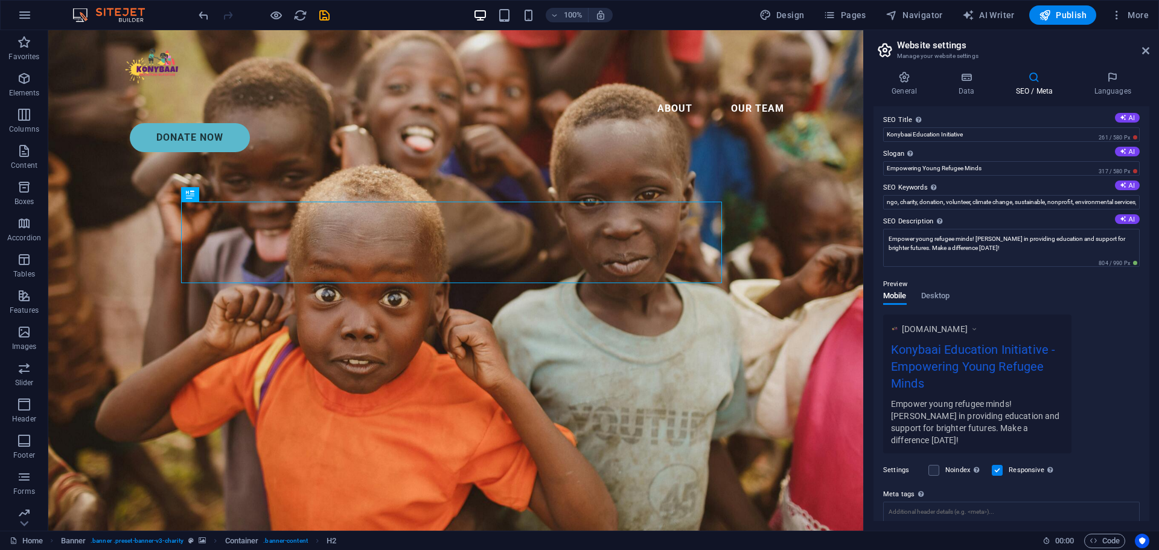
click at [969, 278] on div "Preview" at bounding box center [1011, 284] width 257 height 14
click at [944, 298] on span "Desktop" at bounding box center [935, 297] width 29 height 17
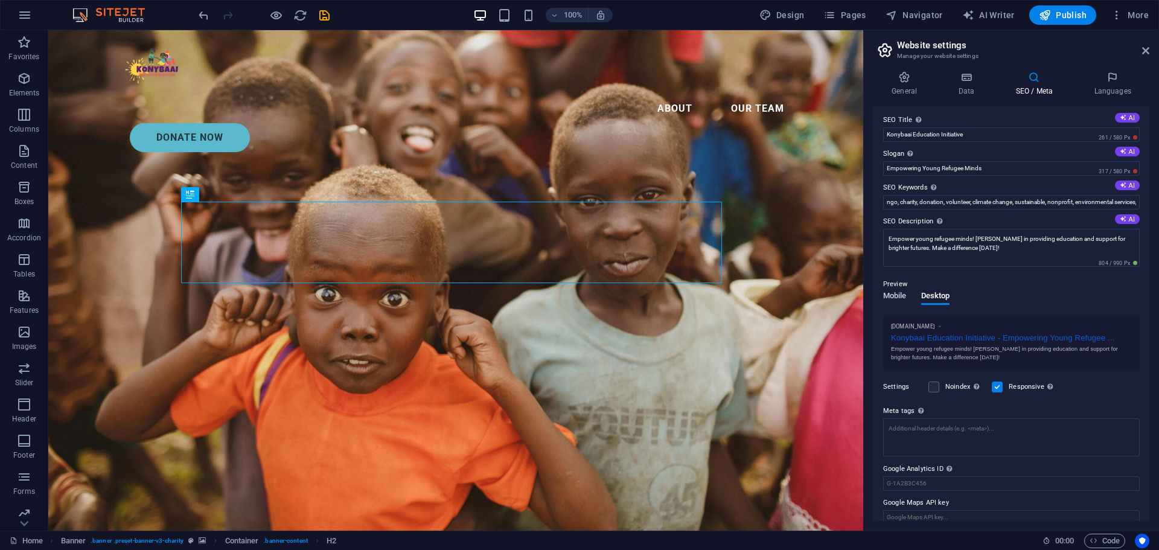
click at [892, 294] on span "Mobile" at bounding box center [895, 297] width 24 height 17
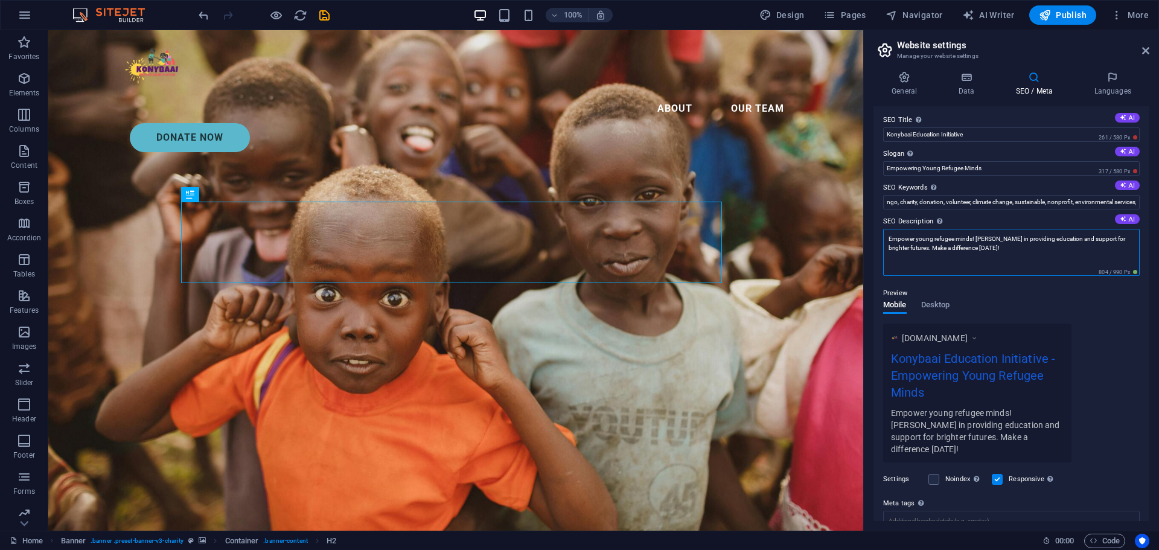
drag, startPoint x: 1022, startPoint y: 250, endPoint x: 889, endPoint y: 232, distance: 134.0
click at [889, 232] on textarea "Empower young refugee minds! Join Konybaai in providing education and support f…" at bounding box center [1011, 252] width 257 height 47
click at [991, 289] on div "Preview" at bounding box center [1011, 293] width 257 height 14
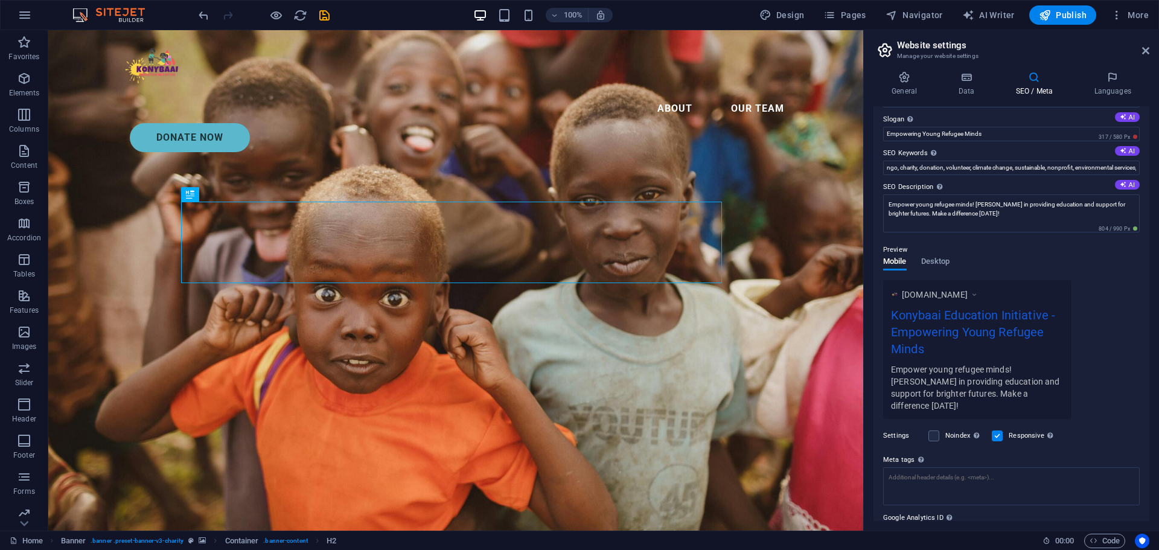
scroll to position [0, 0]
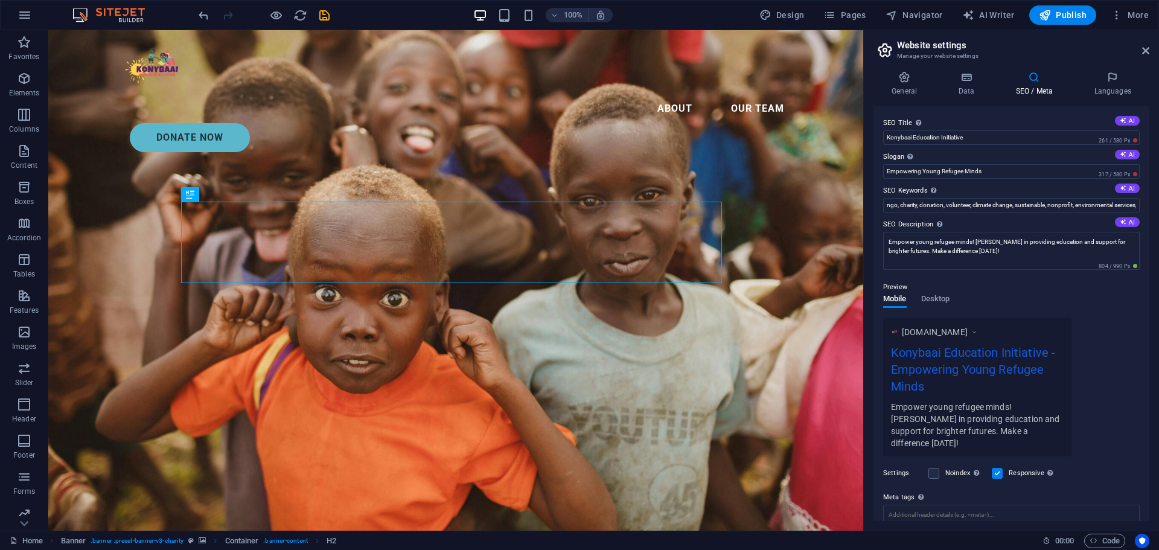
click at [995, 277] on div "Preview Mobile Desktop www.example.com Konybaai Education Initiative - Empoweri…" at bounding box center [1011, 364] width 257 height 186
click at [1121, 80] on icon at bounding box center [1113, 77] width 74 height 12
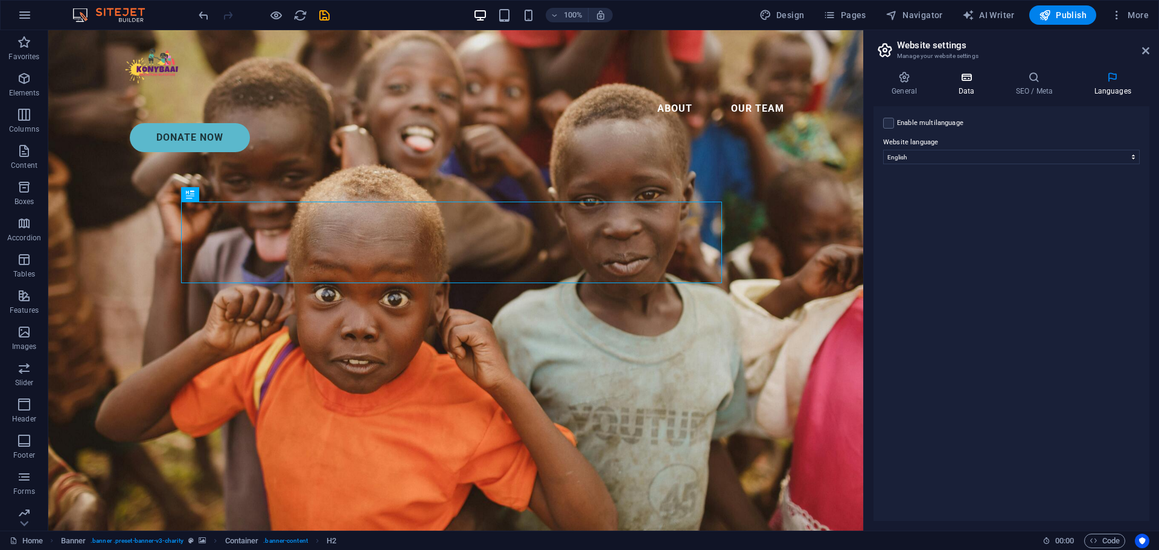
click at [967, 86] on h4 "Data" at bounding box center [968, 83] width 57 height 25
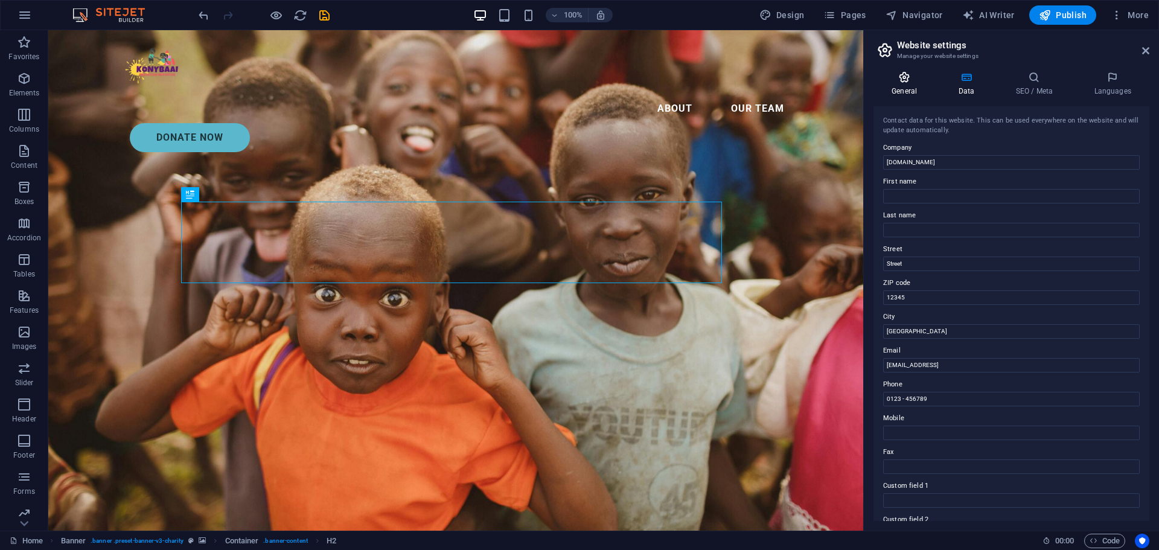
click at [906, 82] on icon at bounding box center [905, 77] width 62 height 12
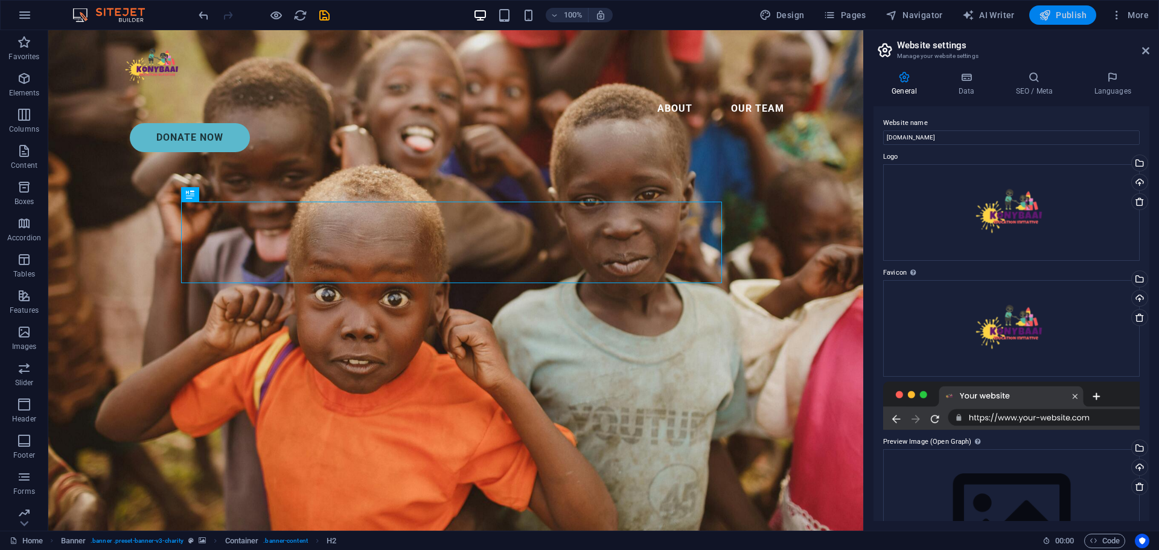
click at [1075, 14] on span "Publish" at bounding box center [1063, 15] width 48 height 12
